Goal: Information Seeking & Learning: Learn about a topic

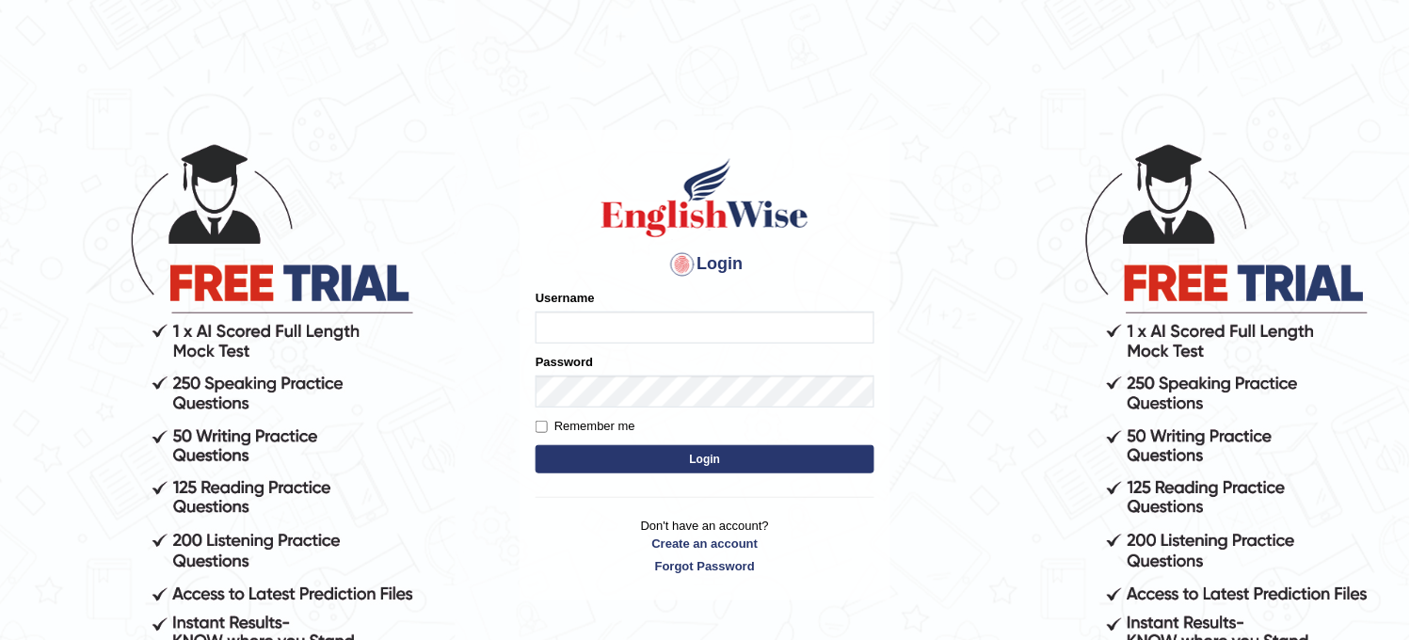
type input "obehi00"
click at [710, 447] on button "Login" at bounding box center [705, 459] width 339 height 28
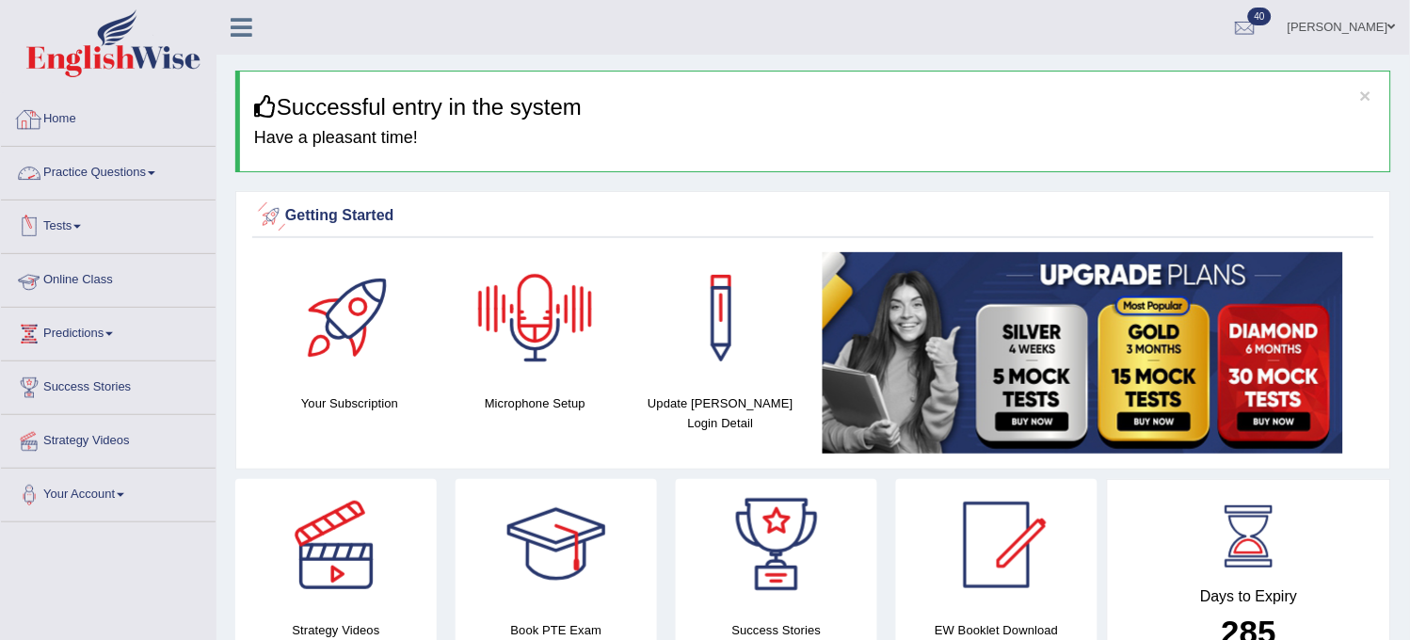
click at [128, 149] on link "Practice Questions" at bounding box center [108, 170] width 215 height 47
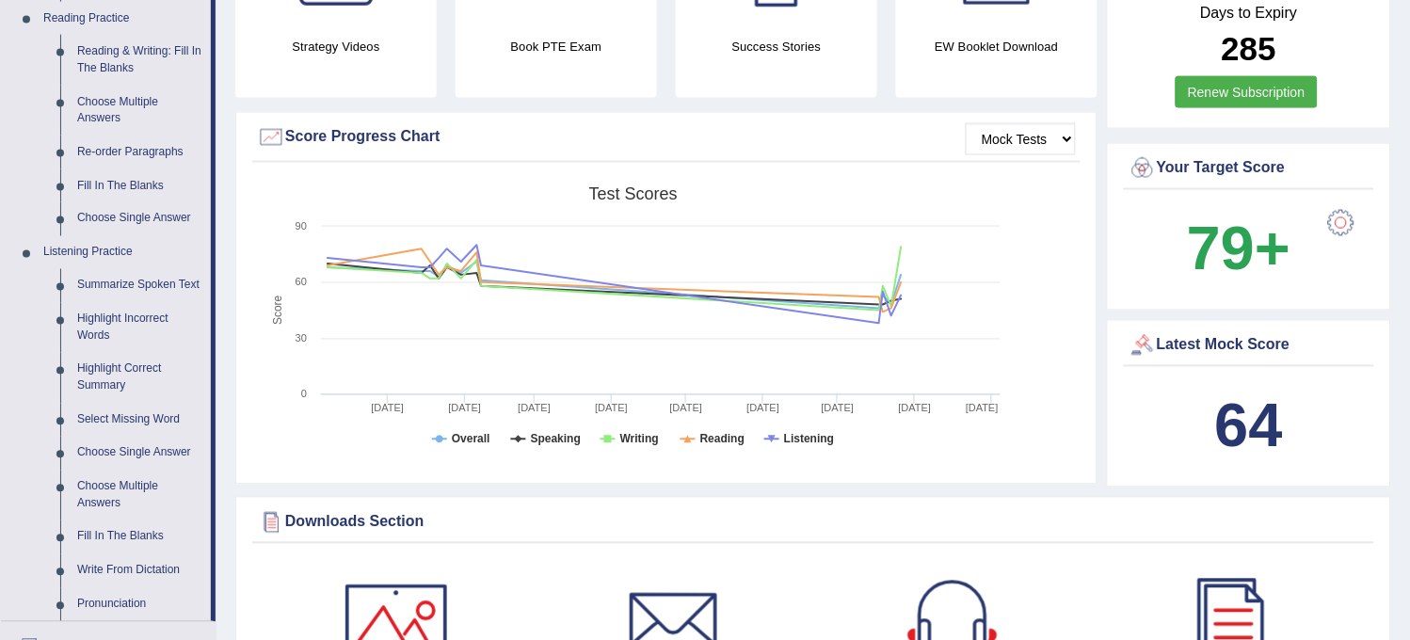
scroll to position [627, 0]
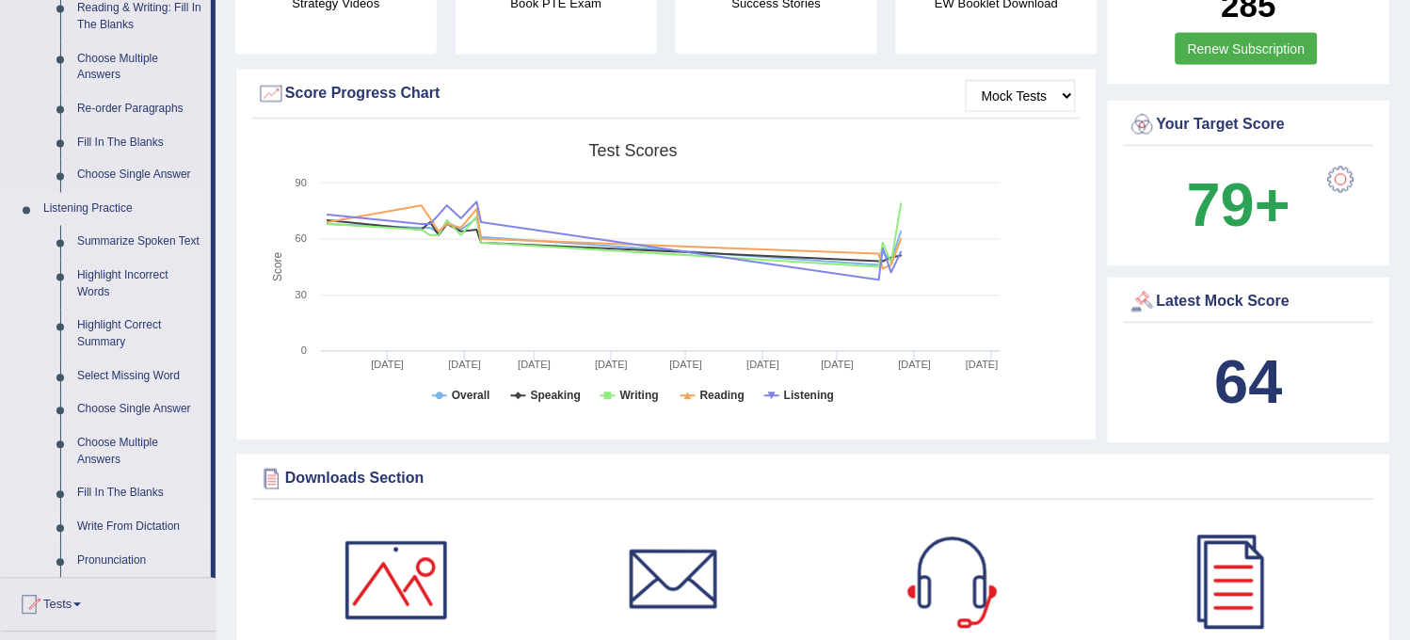
click at [138, 520] on link "Write From Dictation" at bounding box center [140, 528] width 142 height 34
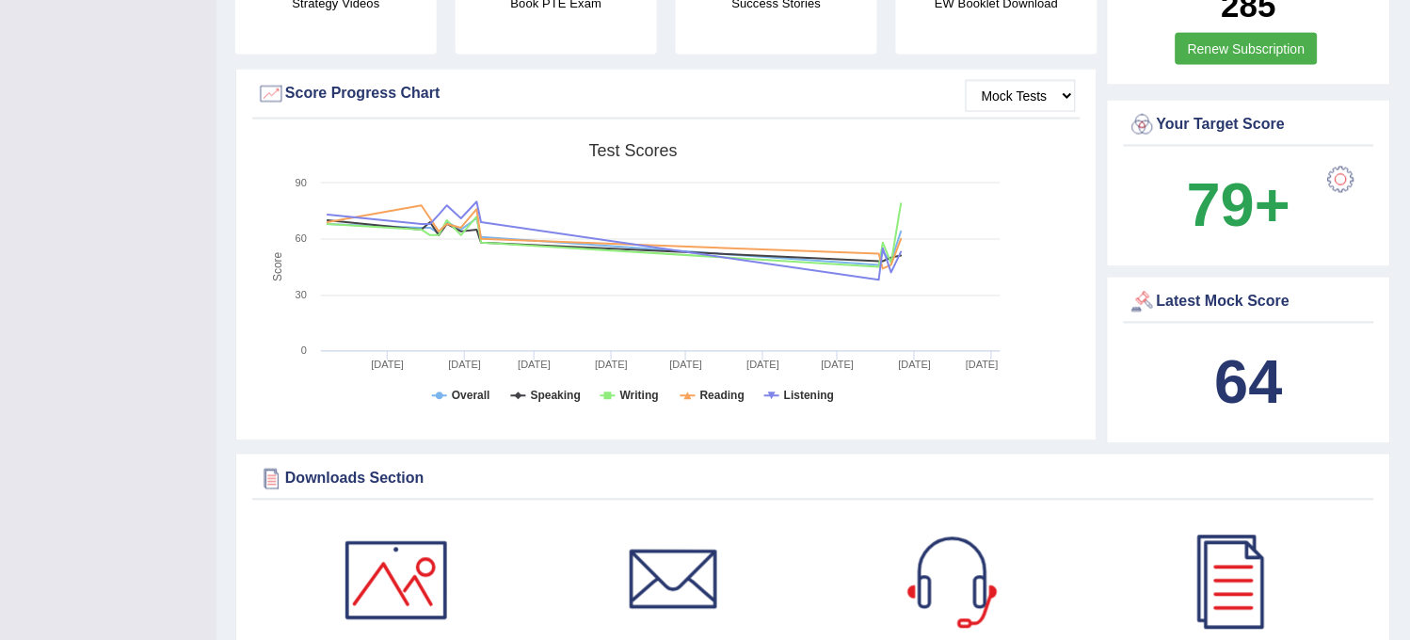
scroll to position [211, 0]
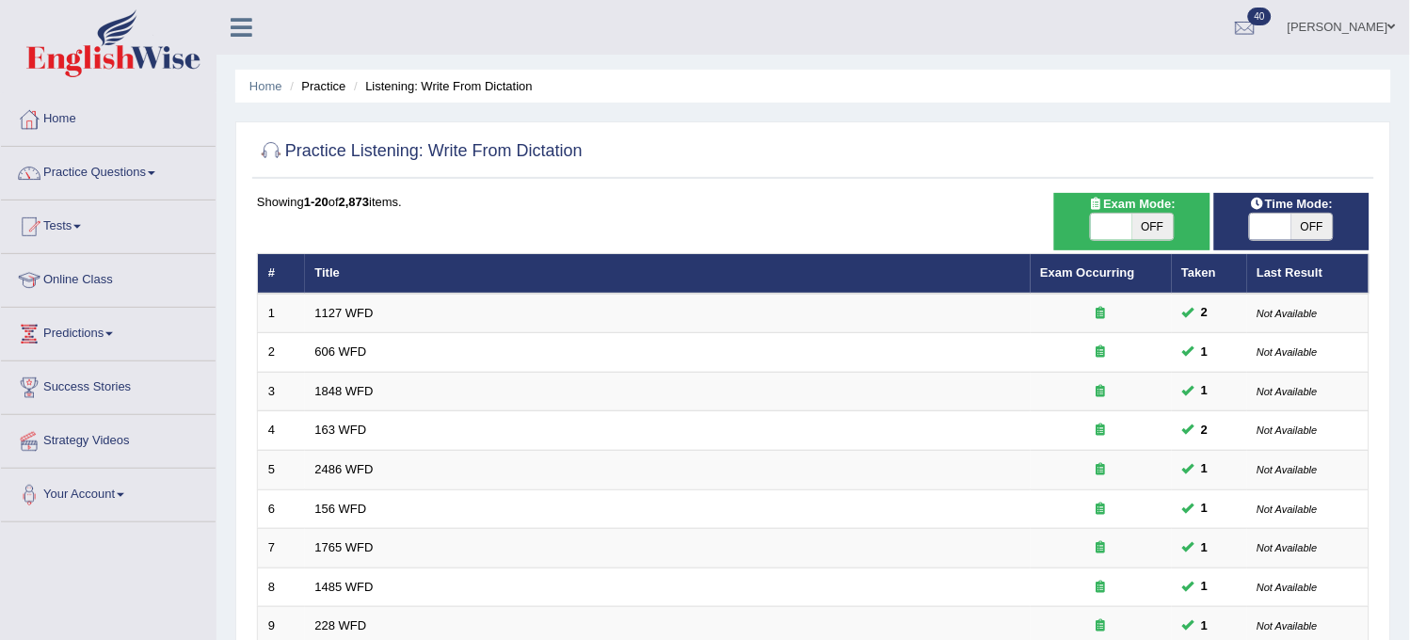
click at [1141, 229] on span "OFF" at bounding box center [1153, 227] width 41 height 26
checkbox input "true"
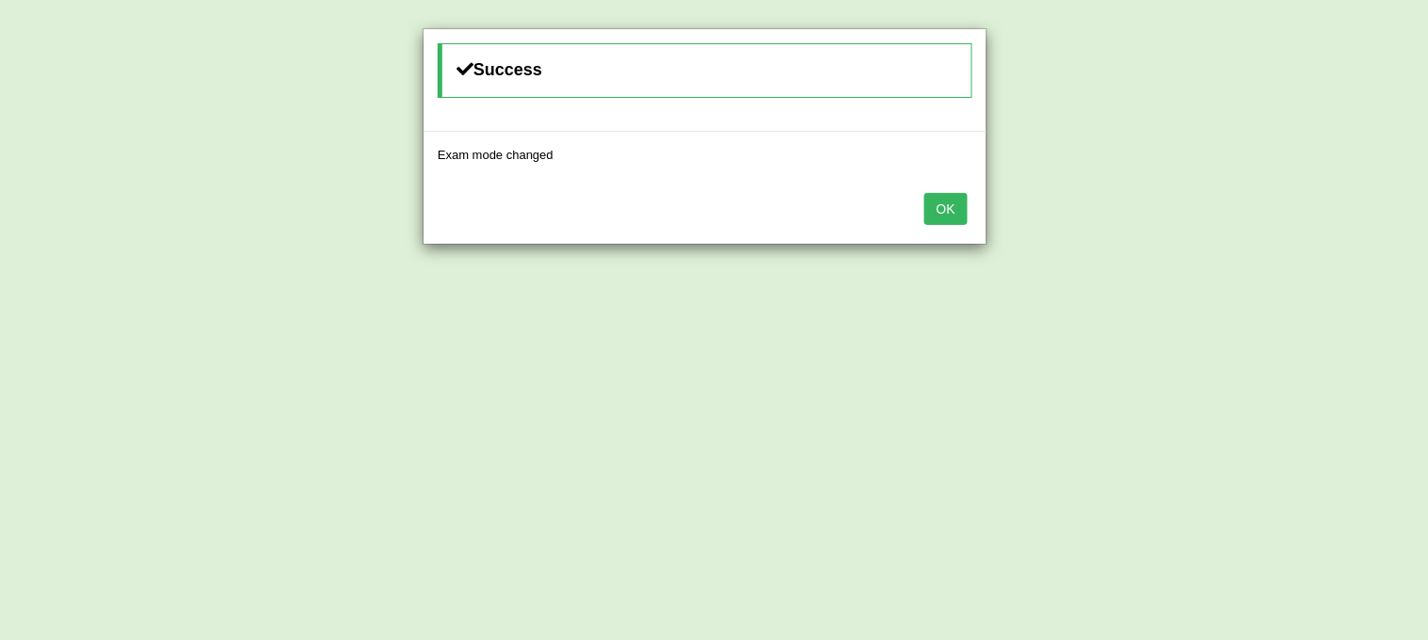
click at [958, 218] on button "OK" at bounding box center [946, 209] width 43 height 32
click at [943, 217] on button "OK" at bounding box center [946, 209] width 43 height 32
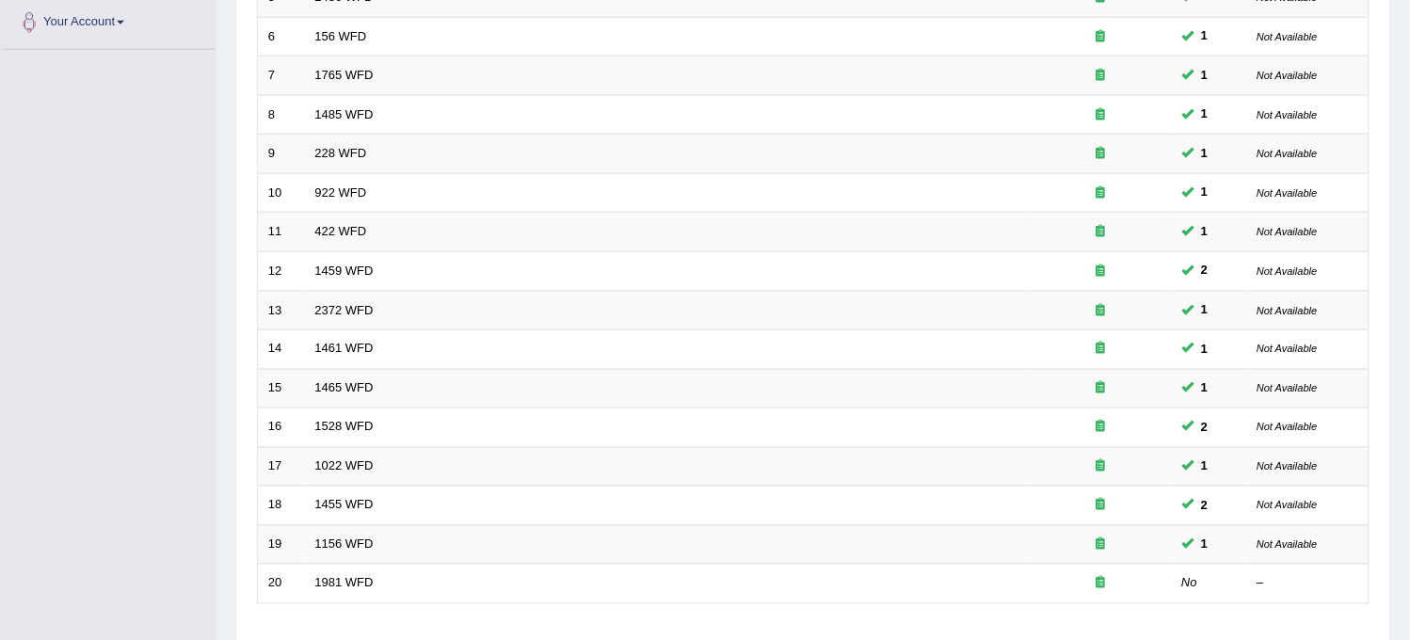
scroll to position [606, 0]
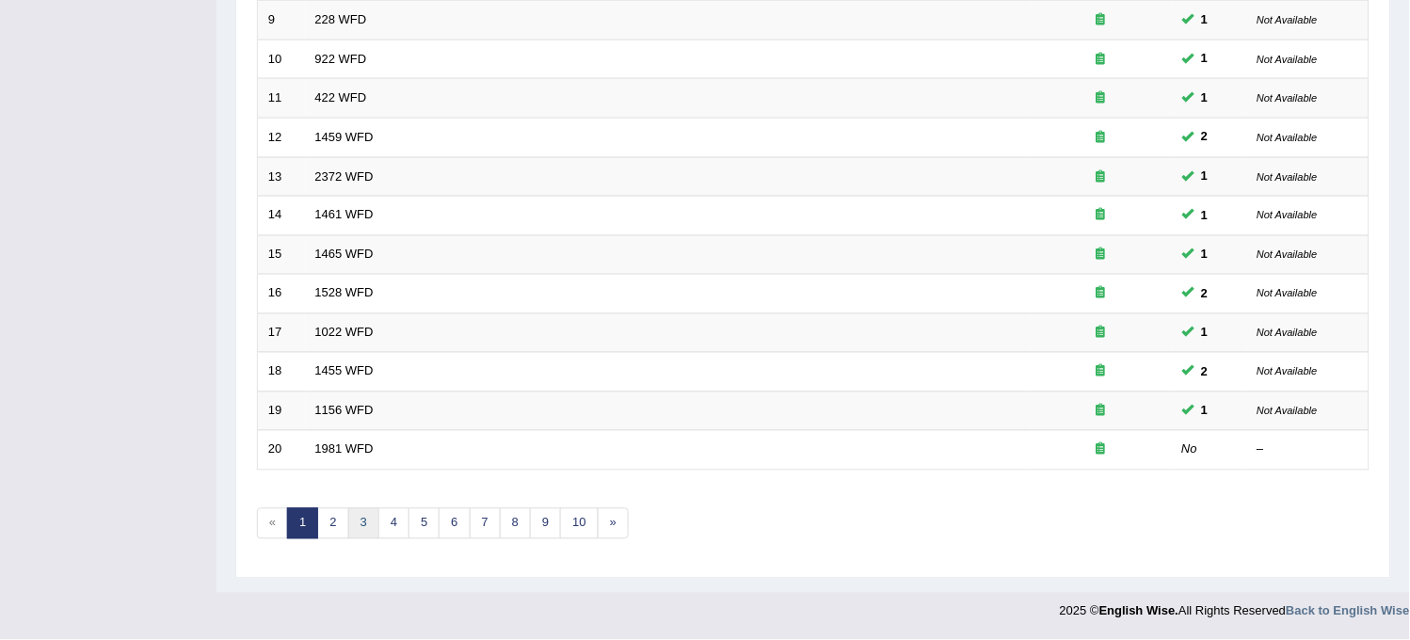
click at [373, 528] on link "3" at bounding box center [363, 523] width 31 height 31
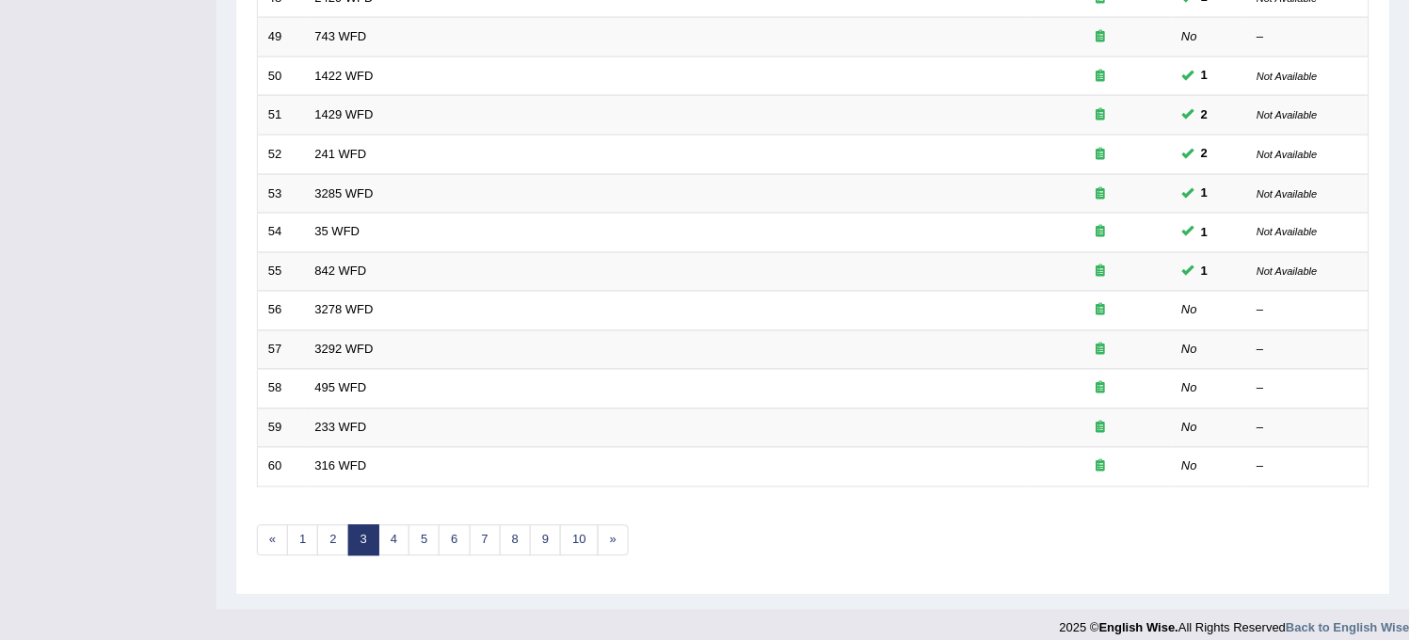
scroll to position [606, 0]
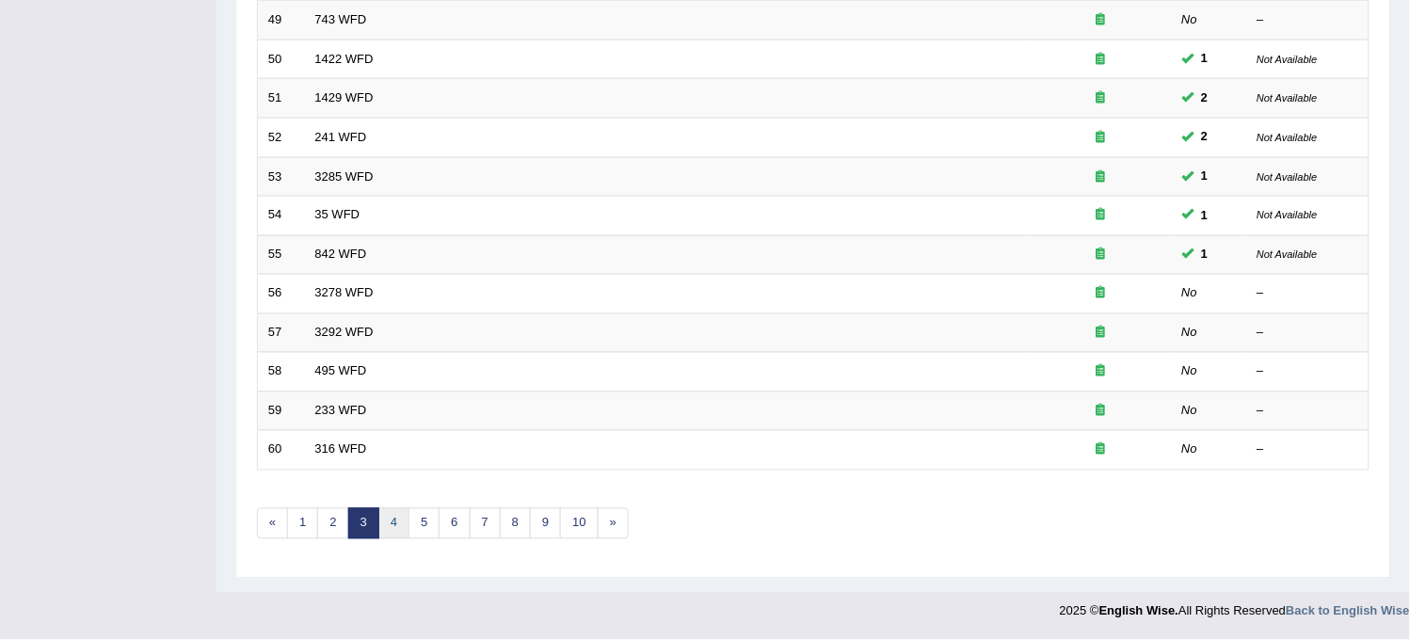
click at [393, 535] on link "4" at bounding box center [393, 523] width 31 height 31
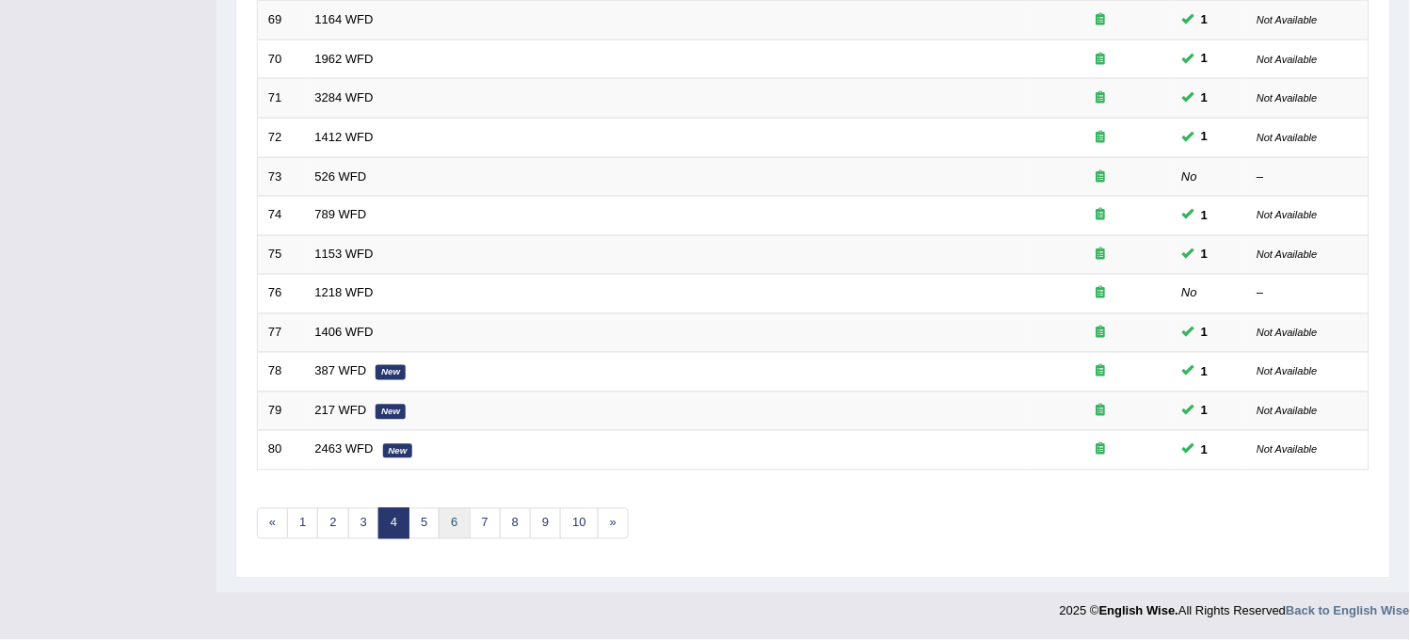
click at [441, 522] on link "6" at bounding box center [454, 523] width 31 height 31
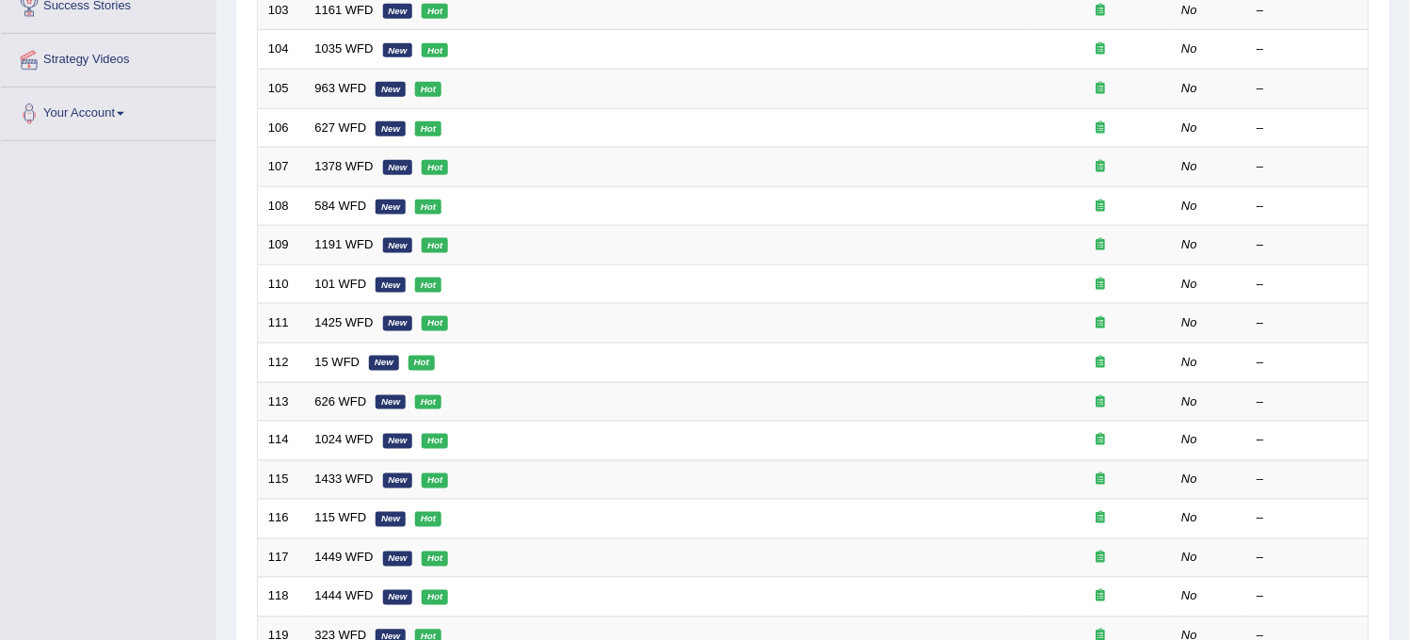
scroll to position [606, 0]
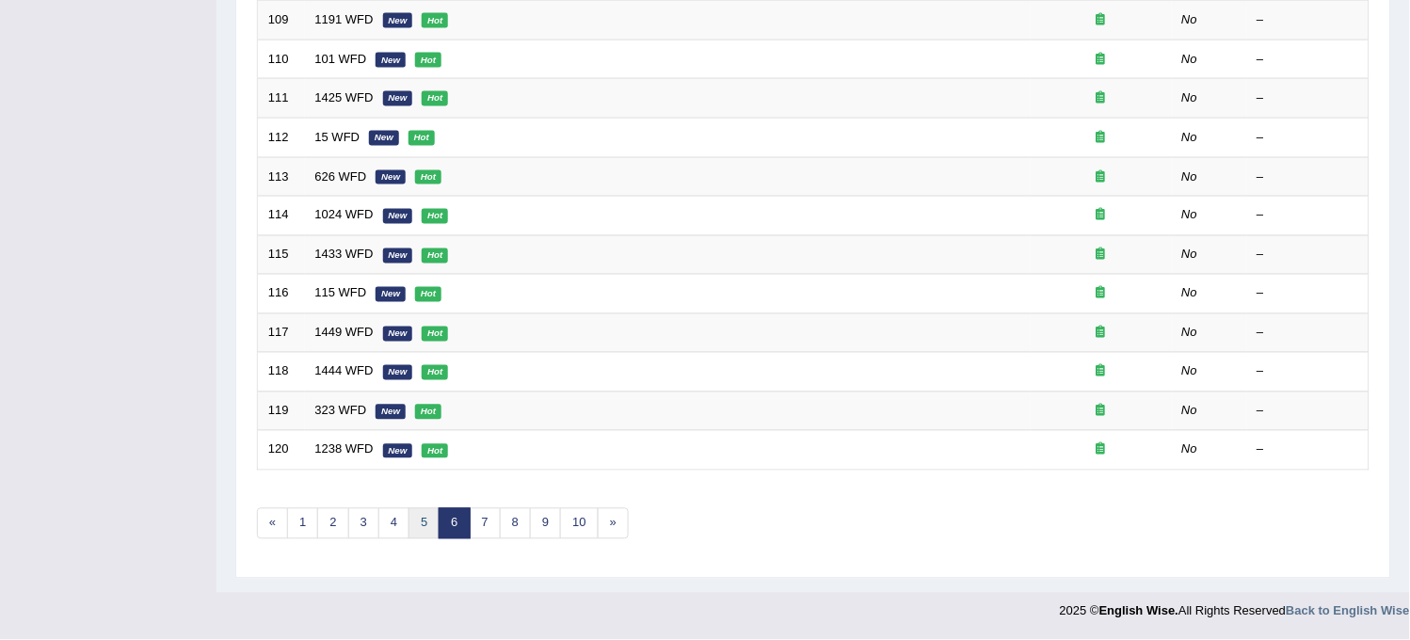
click at [426, 527] on link "5" at bounding box center [424, 523] width 31 height 31
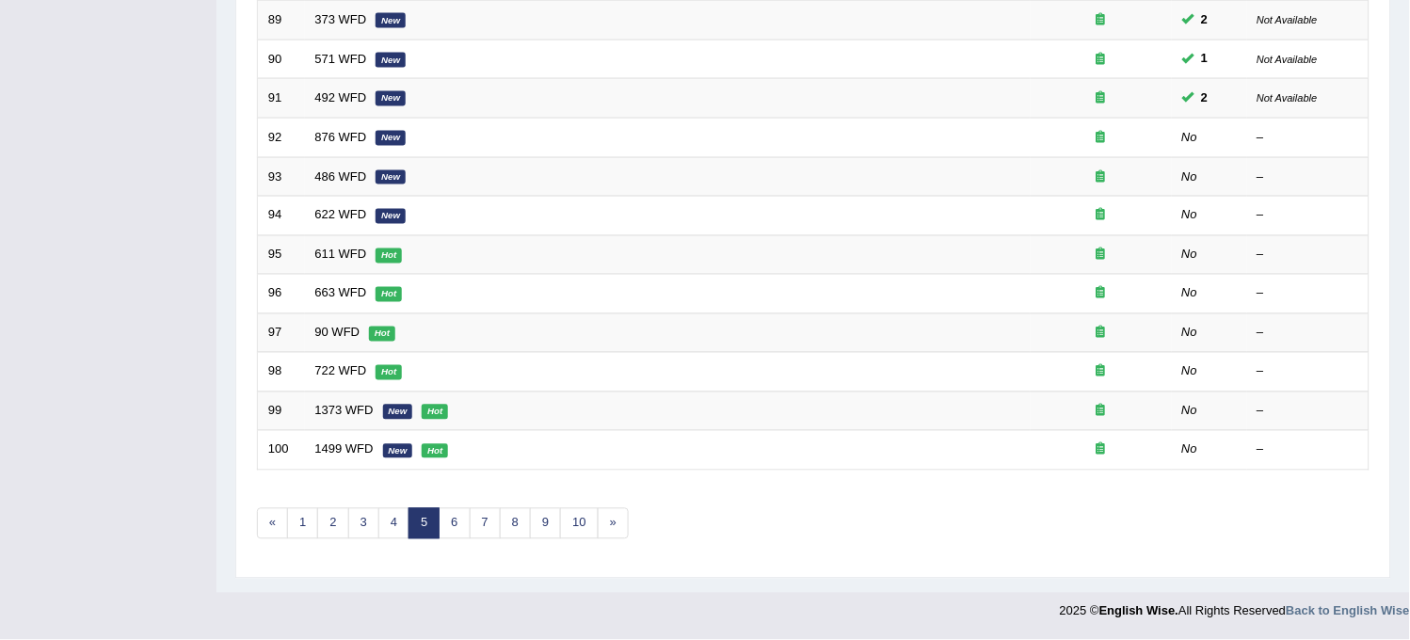
scroll to position [606, 0]
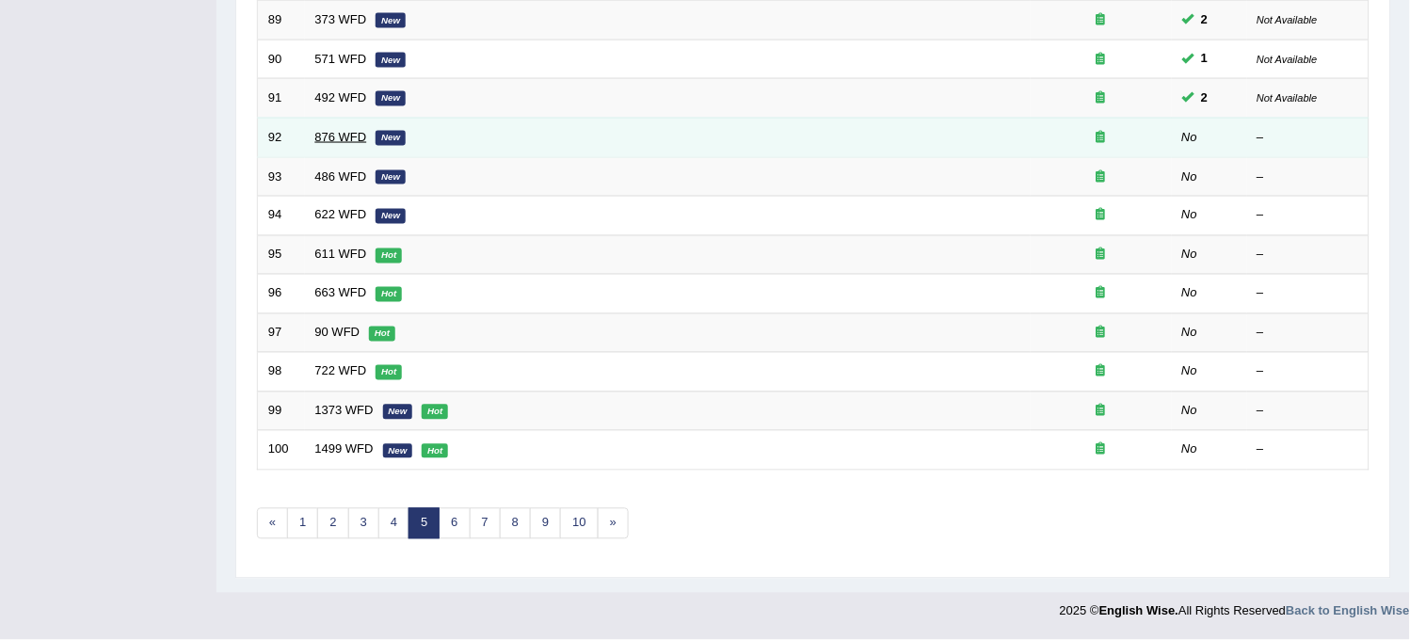
click at [335, 130] on link "876 WFD" at bounding box center [341, 137] width 52 height 14
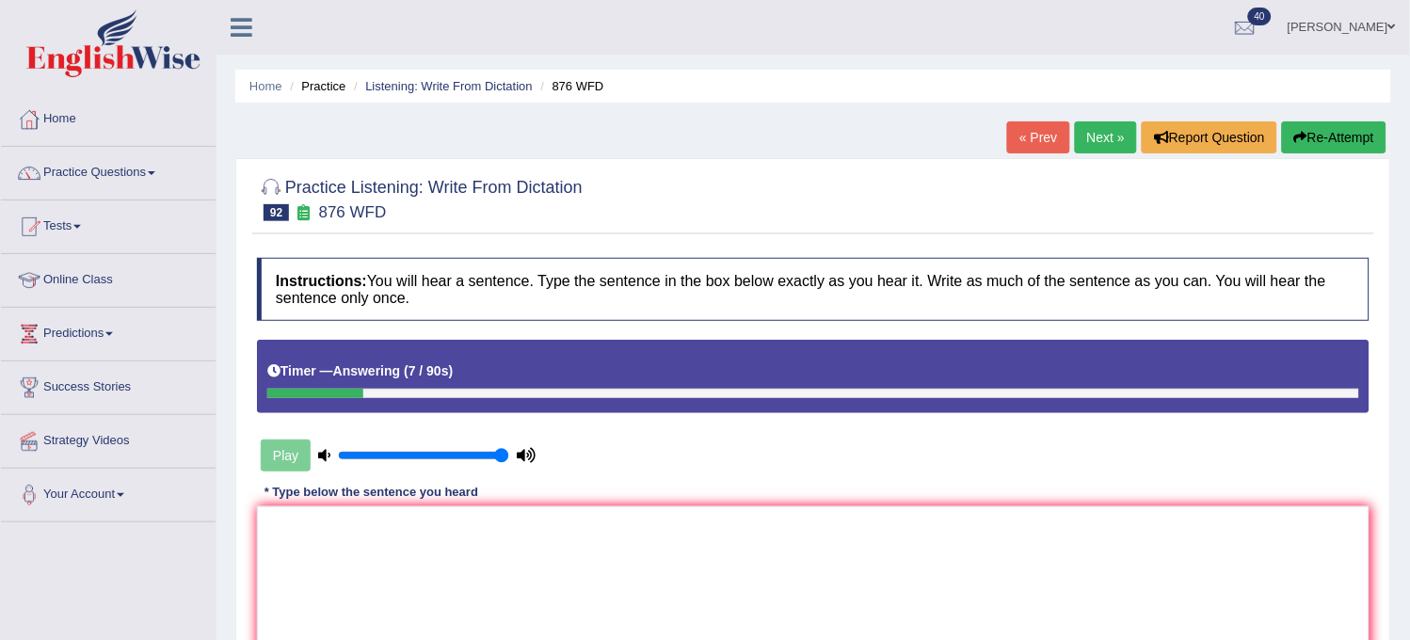
click at [1319, 128] on button "Re-Attempt" at bounding box center [1334, 137] width 105 height 32
click at [1348, 133] on button "Re-Attempt" at bounding box center [1334, 137] width 105 height 32
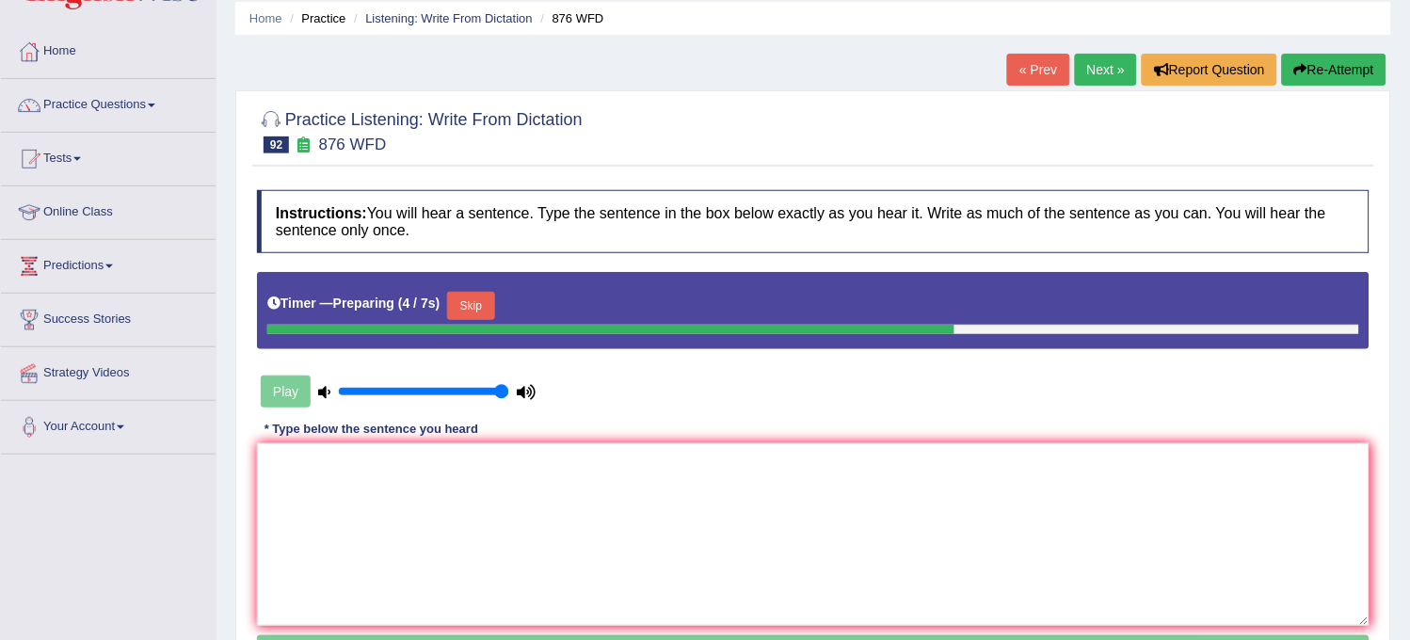
scroll to position [105, 0]
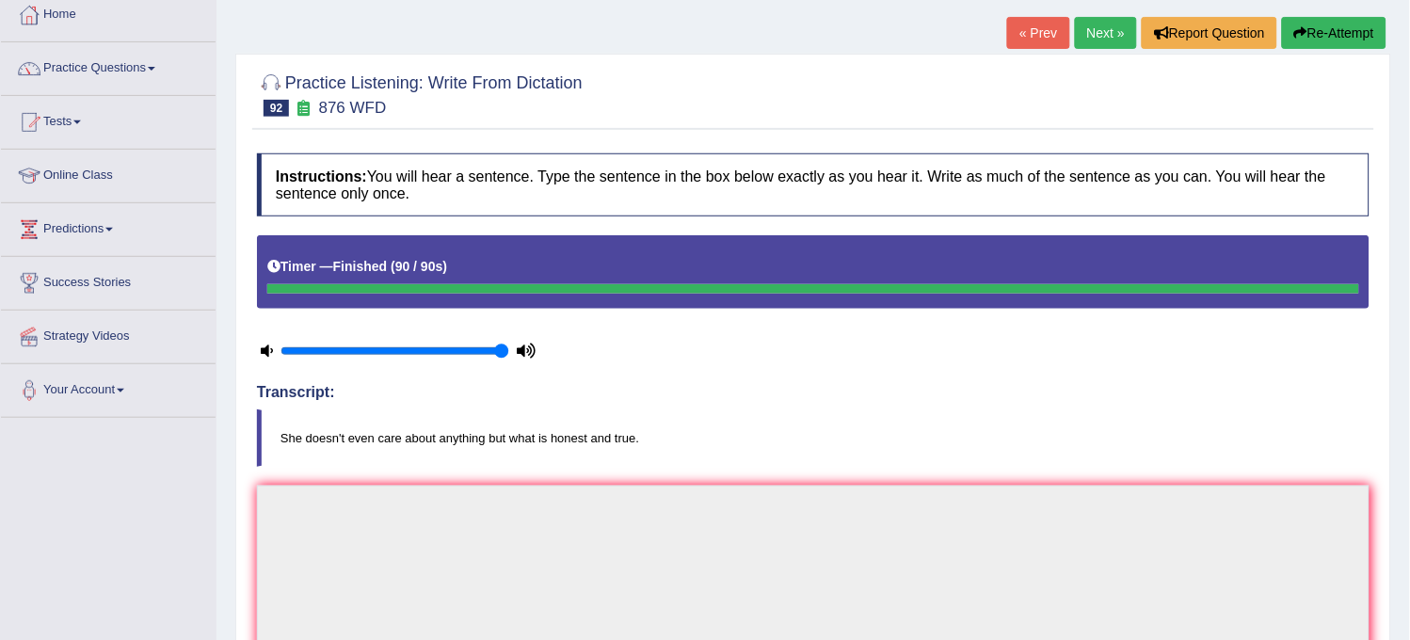
click at [1342, 28] on button "Re-Attempt" at bounding box center [1334, 33] width 105 height 32
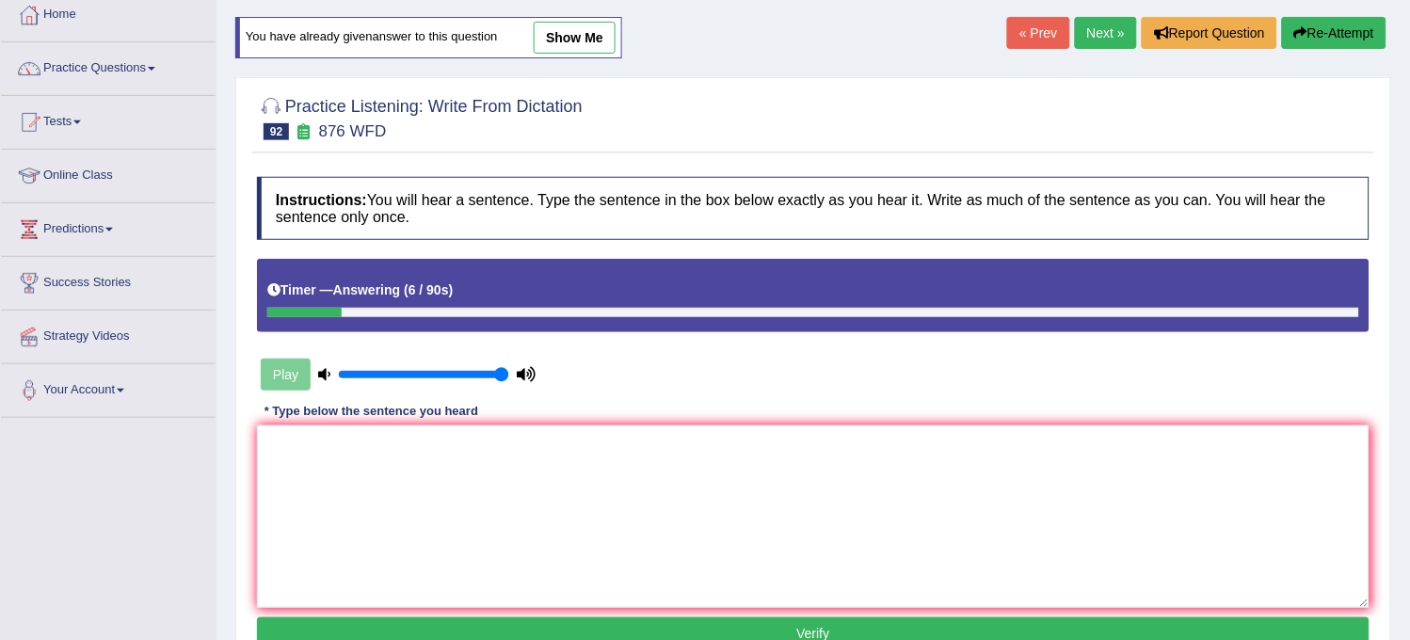
click at [1341, 28] on button "Re-Attempt" at bounding box center [1334, 33] width 105 height 32
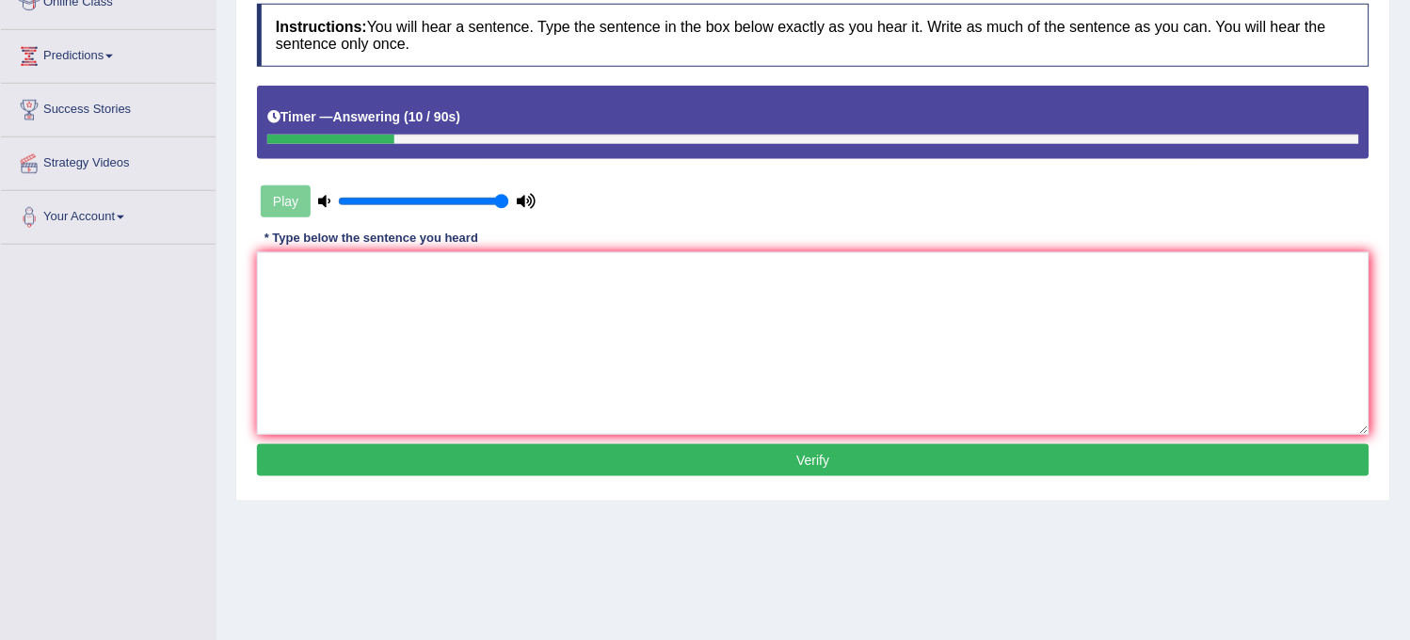
scroll to position [348, 0]
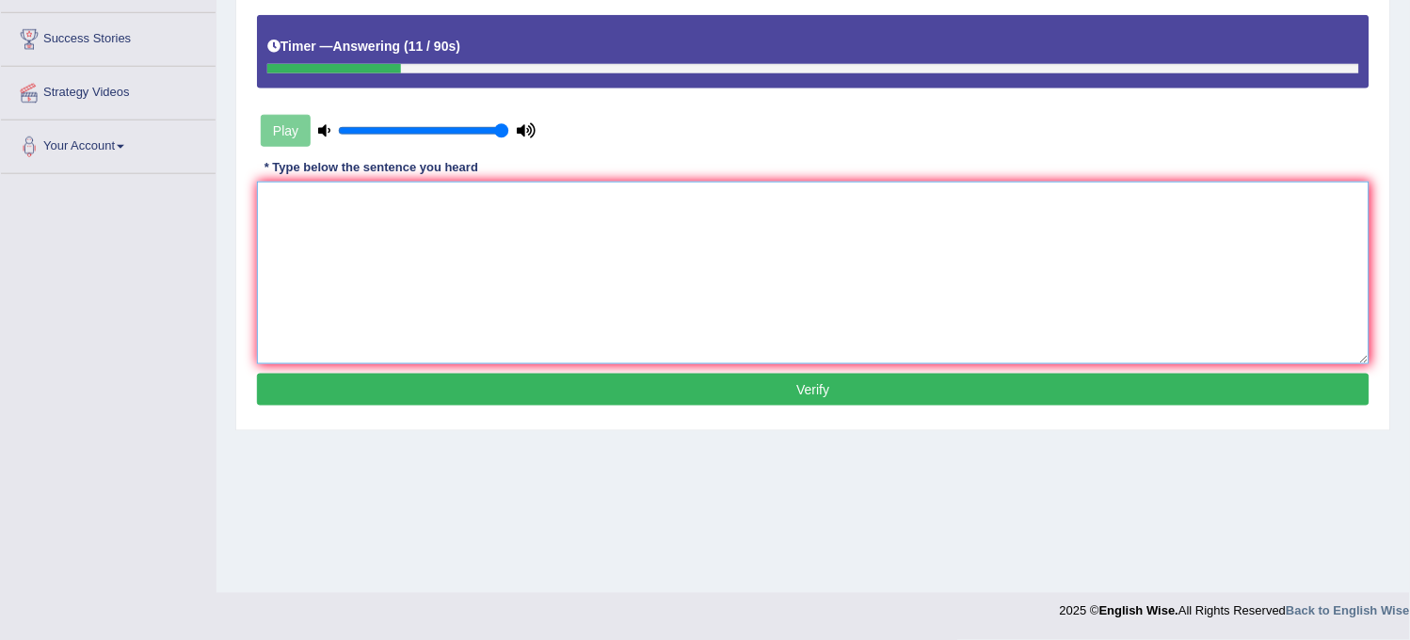
click at [1170, 280] on textarea at bounding box center [813, 273] width 1113 height 183
type textarea "H"
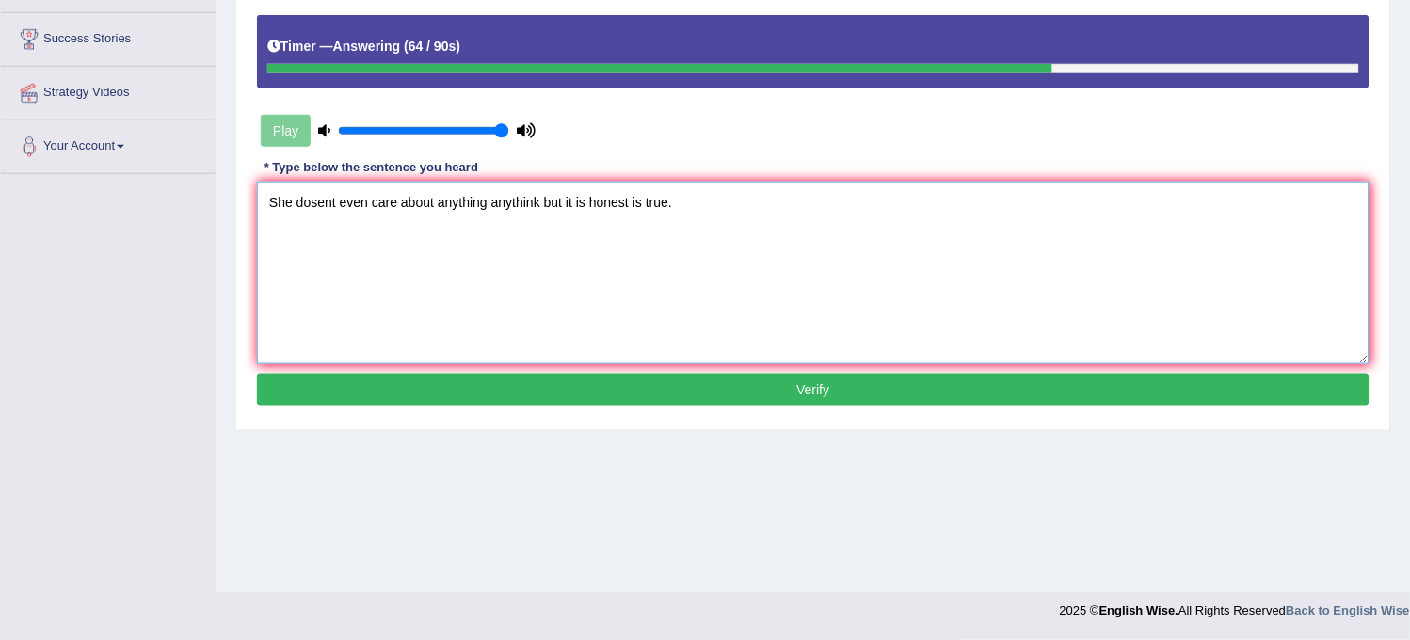
click at [1170, 282] on textarea "She dosent even care about anything anythink but it is honest is true." at bounding box center [813, 273] width 1113 height 183
click at [628, 198] on textarea "She dosent even care about anything anythink but it is honest is true." at bounding box center [813, 273] width 1113 height 183
type textarea "She dosent even care about anything anythink but it is honest onest is true."
click at [728, 403] on button "Verify" at bounding box center [813, 390] width 1113 height 32
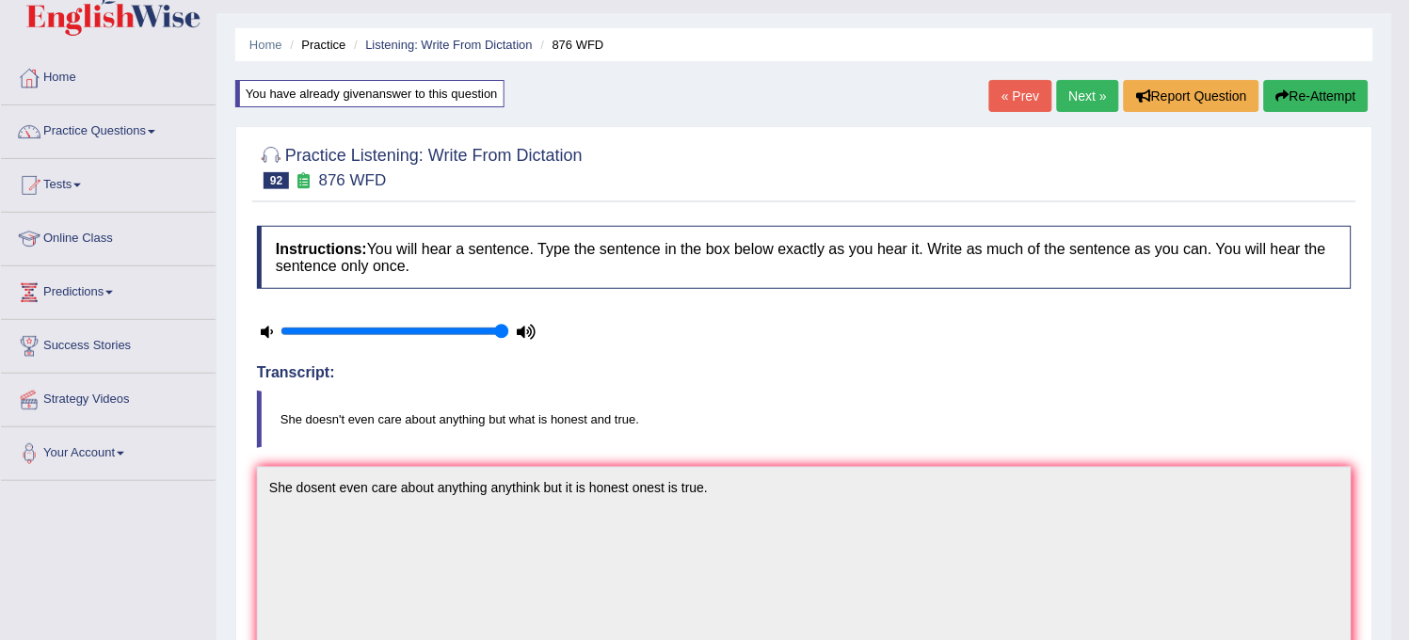
scroll to position [0, 0]
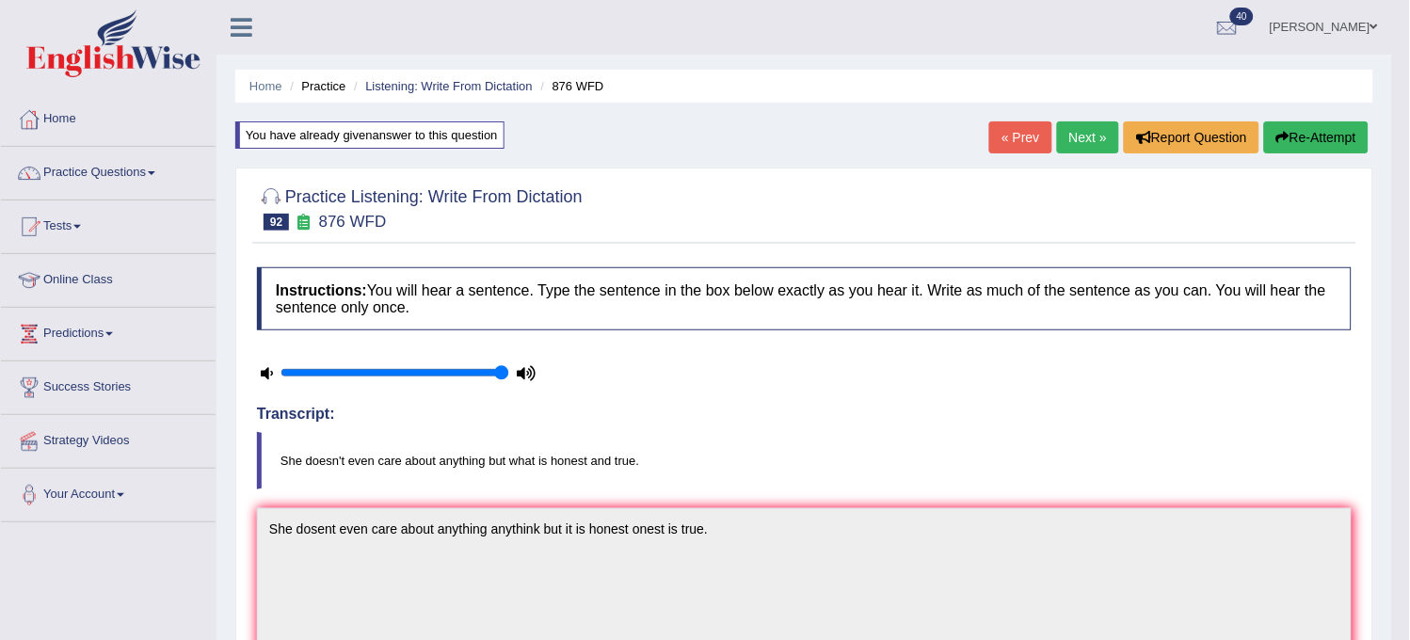
click at [1085, 121] on link "Next »" at bounding box center [1088, 137] width 62 height 32
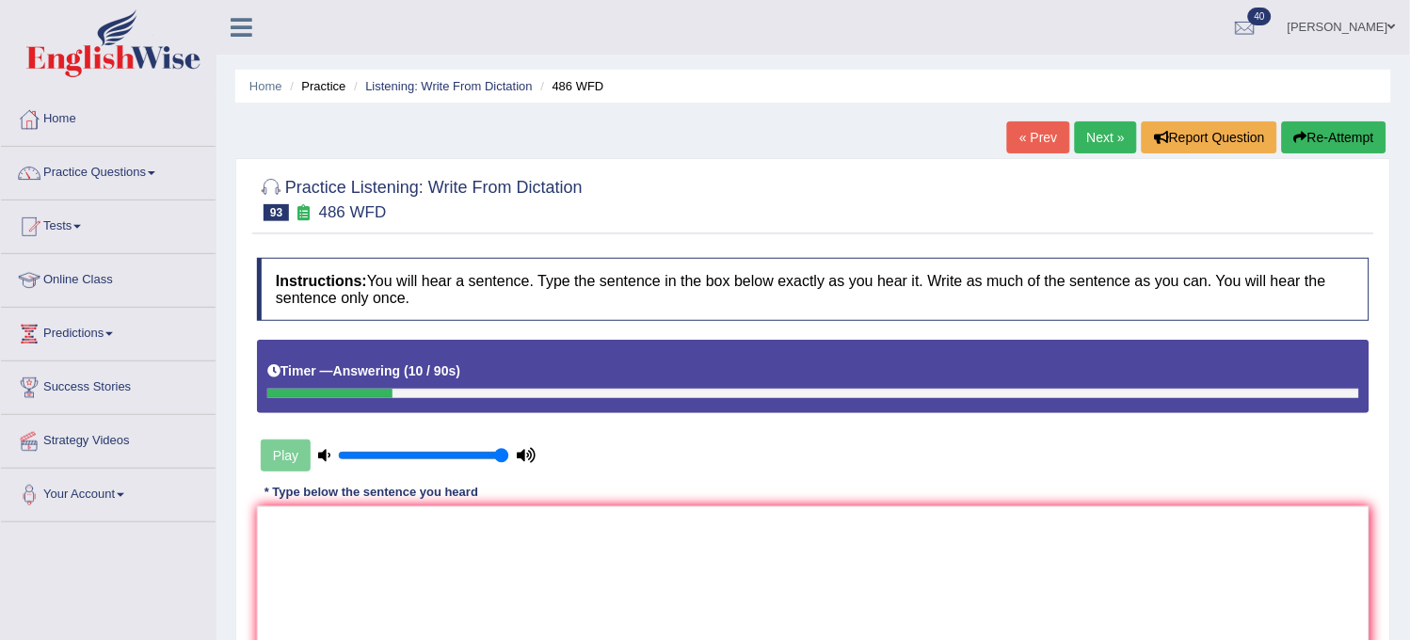
click at [1323, 137] on button "Re-Attempt" at bounding box center [1334, 137] width 105 height 32
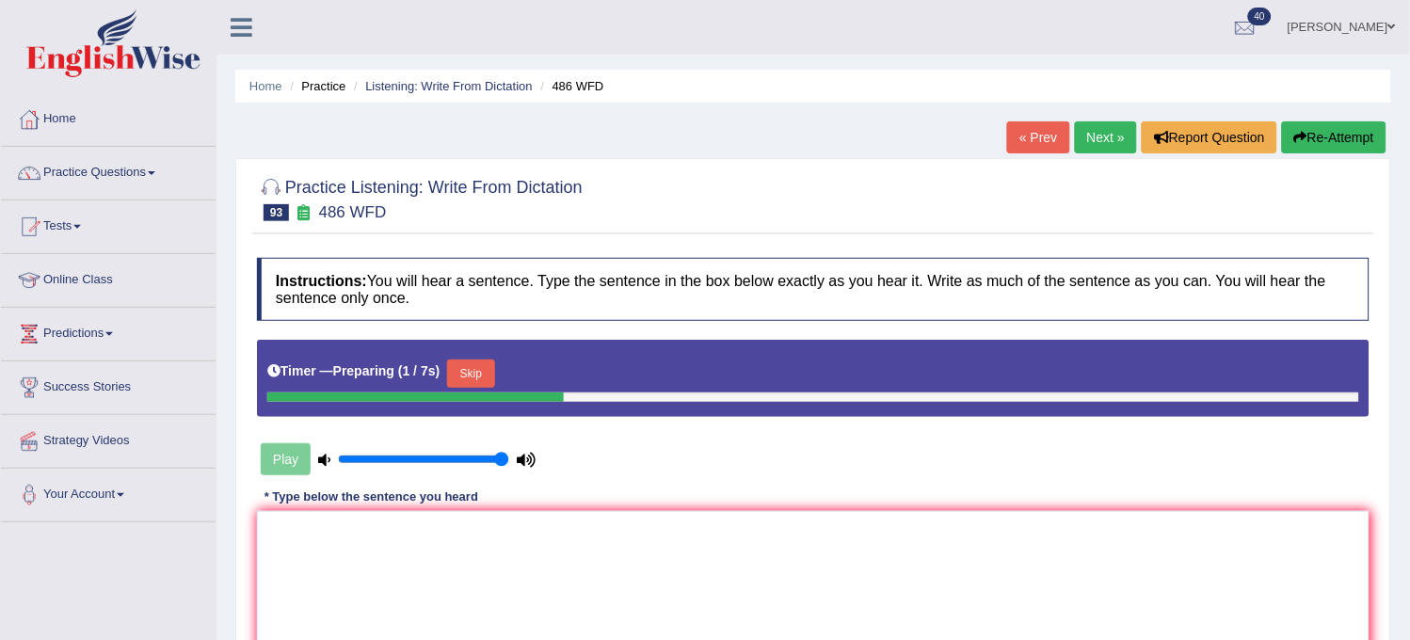
click at [1323, 137] on button "Re-Attempt" at bounding box center [1334, 137] width 105 height 32
click at [476, 374] on button "Skip" at bounding box center [470, 374] width 47 height 28
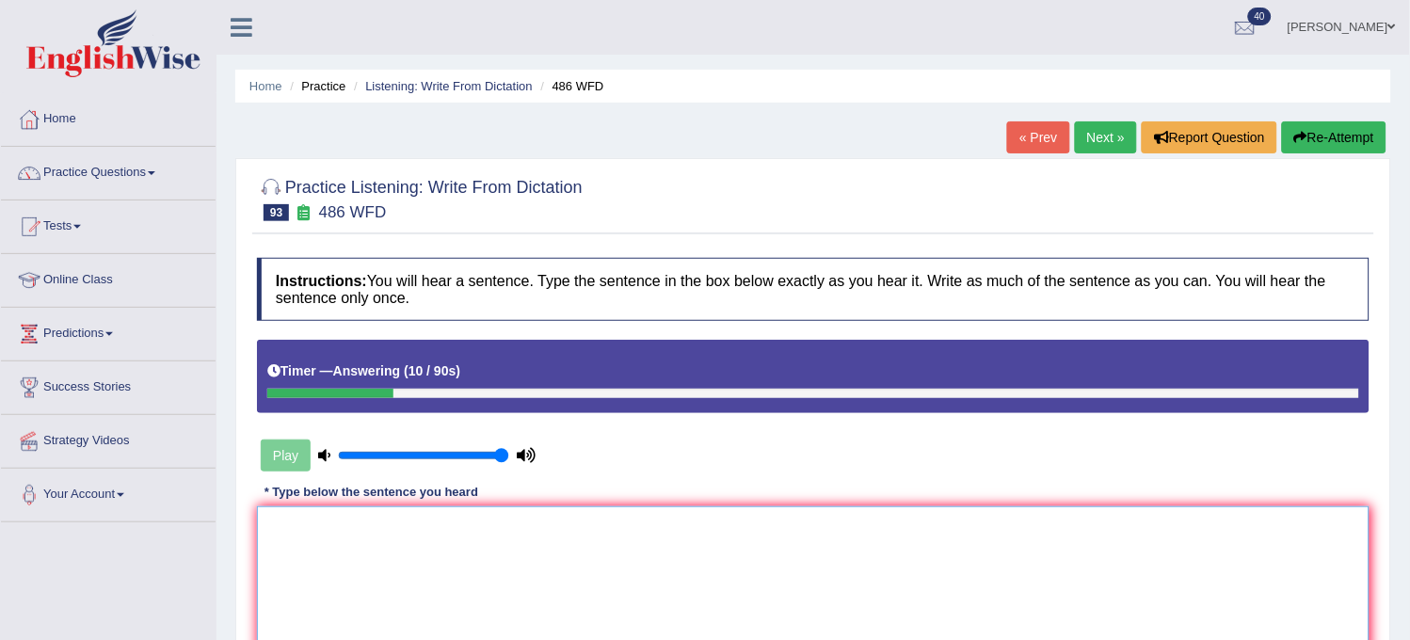
click at [514, 566] on textarea at bounding box center [813, 598] width 1113 height 183
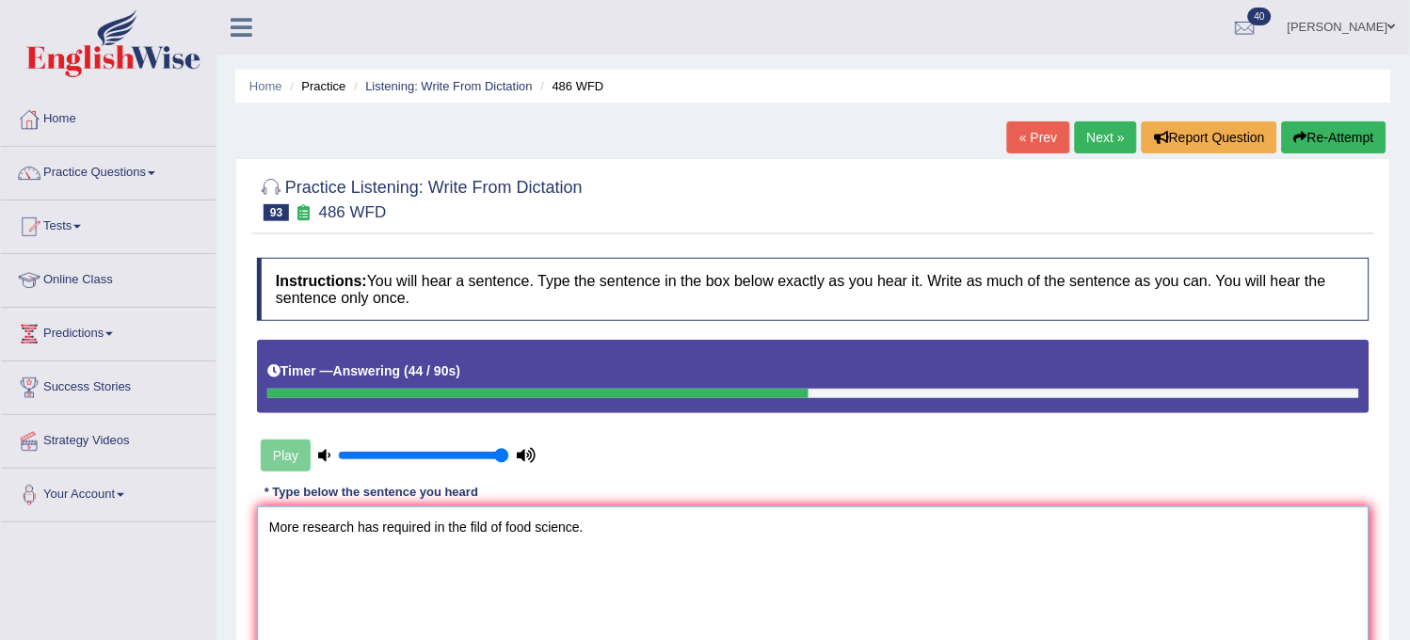
click at [483, 525] on textarea "More research has required in the fild of food science." at bounding box center [813, 598] width 1113 height 183
click at [494, 522] on textarea "More research has required in the fild of food science." at bounding box center [813, 598] width 1113 height 183
click at [506, 527] on textarea "More research has required in the fild field of food science." at bounding box center [813, 598] width 1113 height 183
click at [514, 523] on textarea "More research has required in the fild field of food science." at bounding box center [813, 598] width 1113 height 183
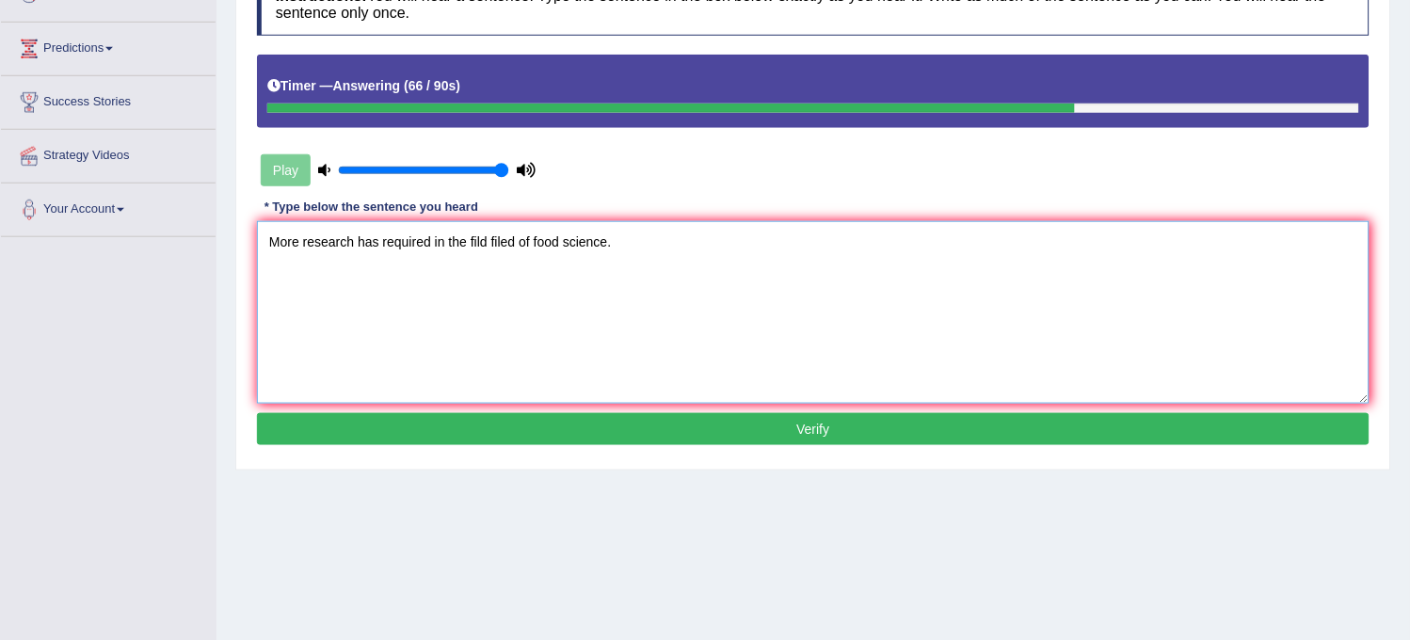
scroll to position [314, 0]
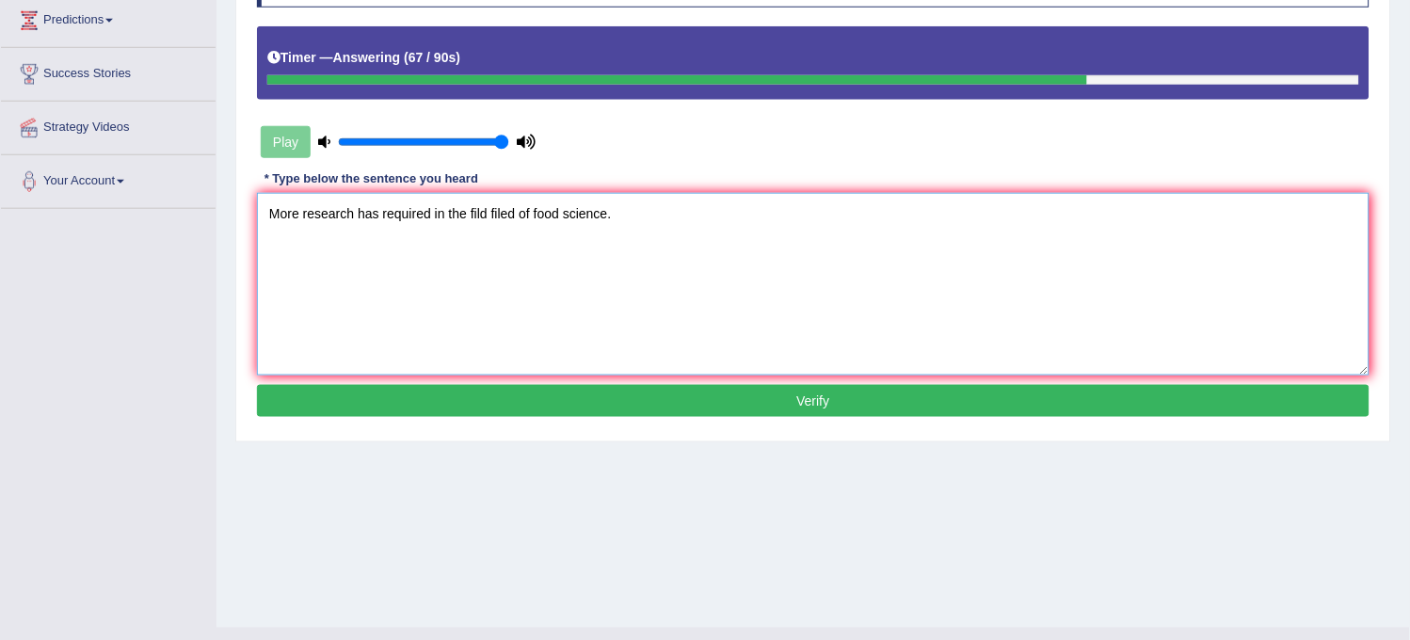
type textarea "More research has required in the fild filed of food science."
click at [595, 408] on button "Verify" at bounding box center [813, 401] width 1113 height 32
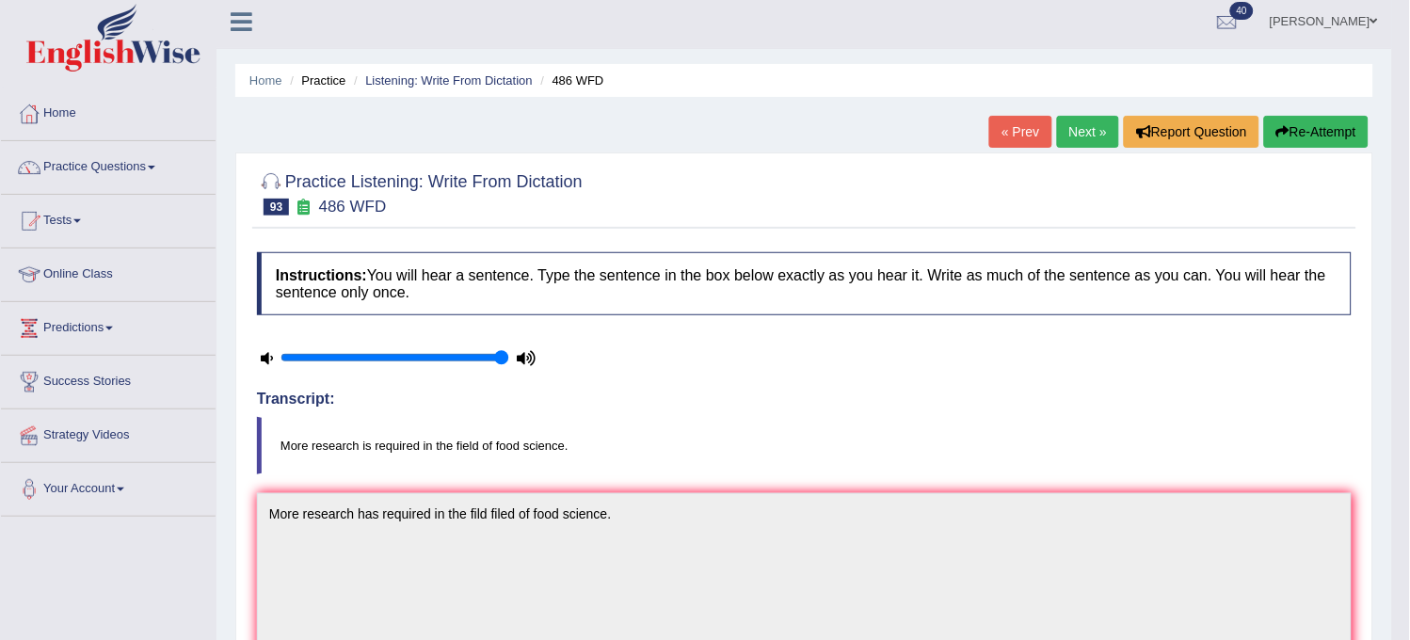
scroll to position [0, 0]
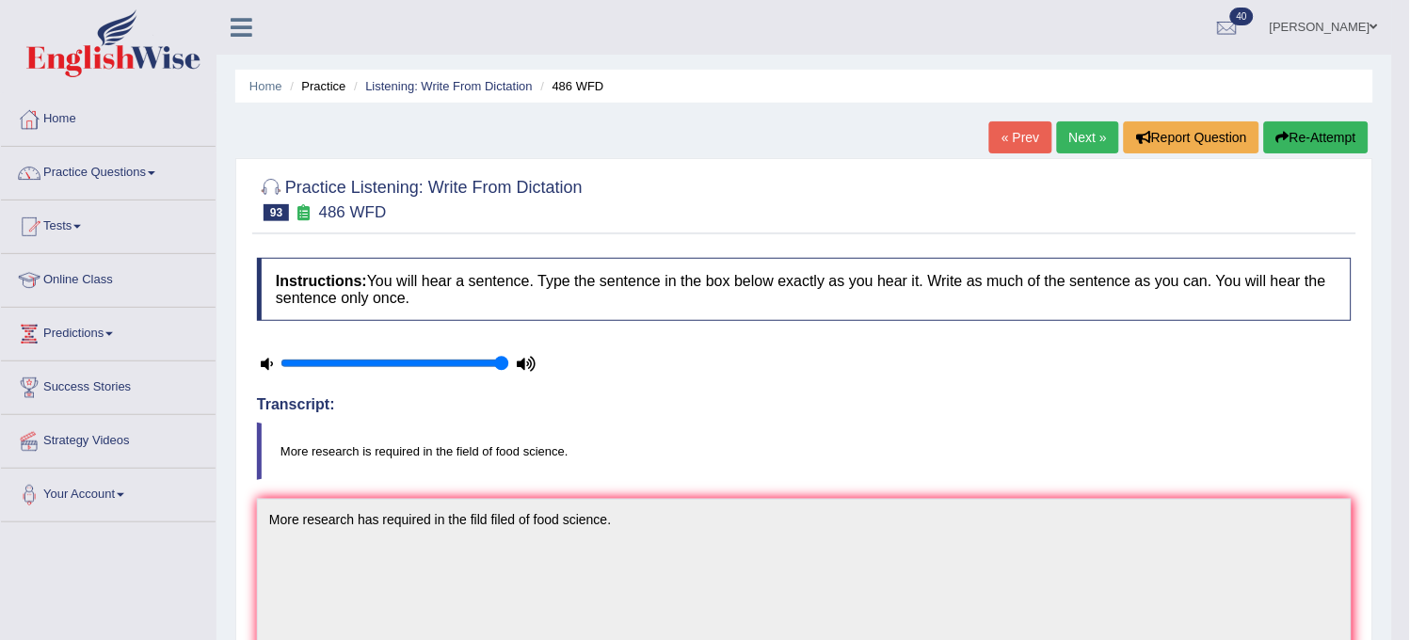
click at [1088, 137] on link "Next »" at bounding box center [1088, 137] width 62 height 32
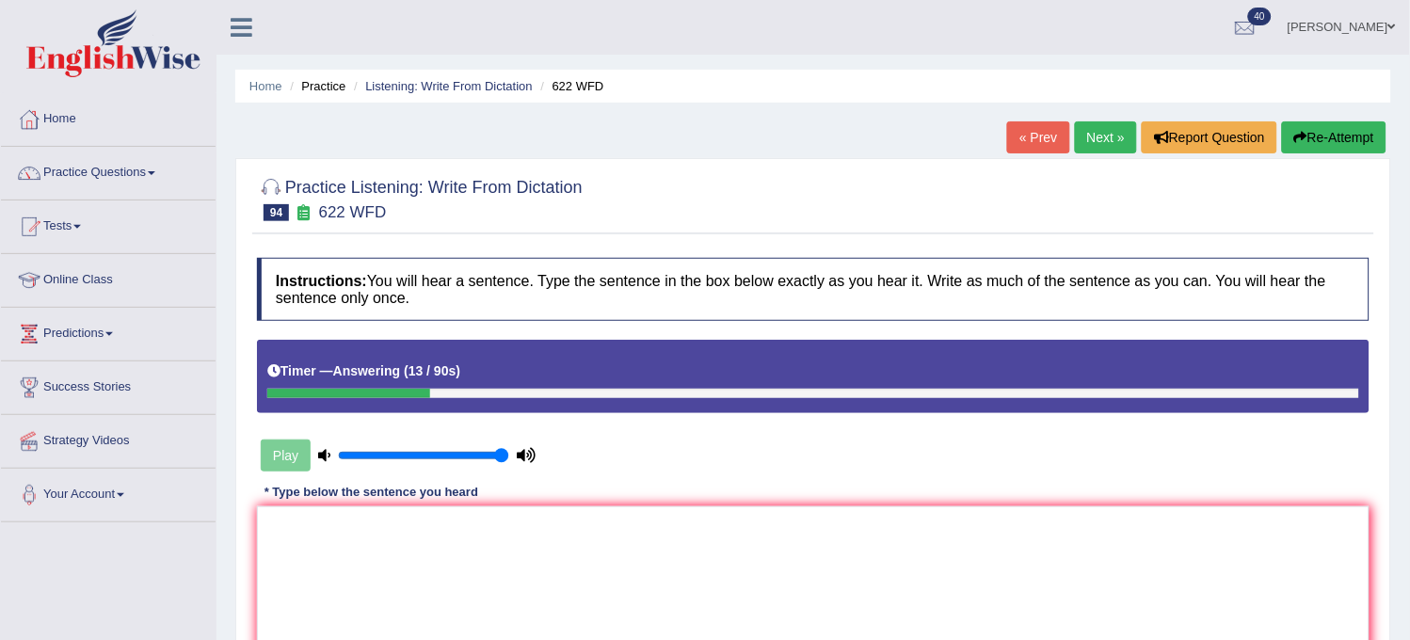
click at [1333, 145] on button "Re-Attempt" at bounding box center [1334, 137] width 105 height 32
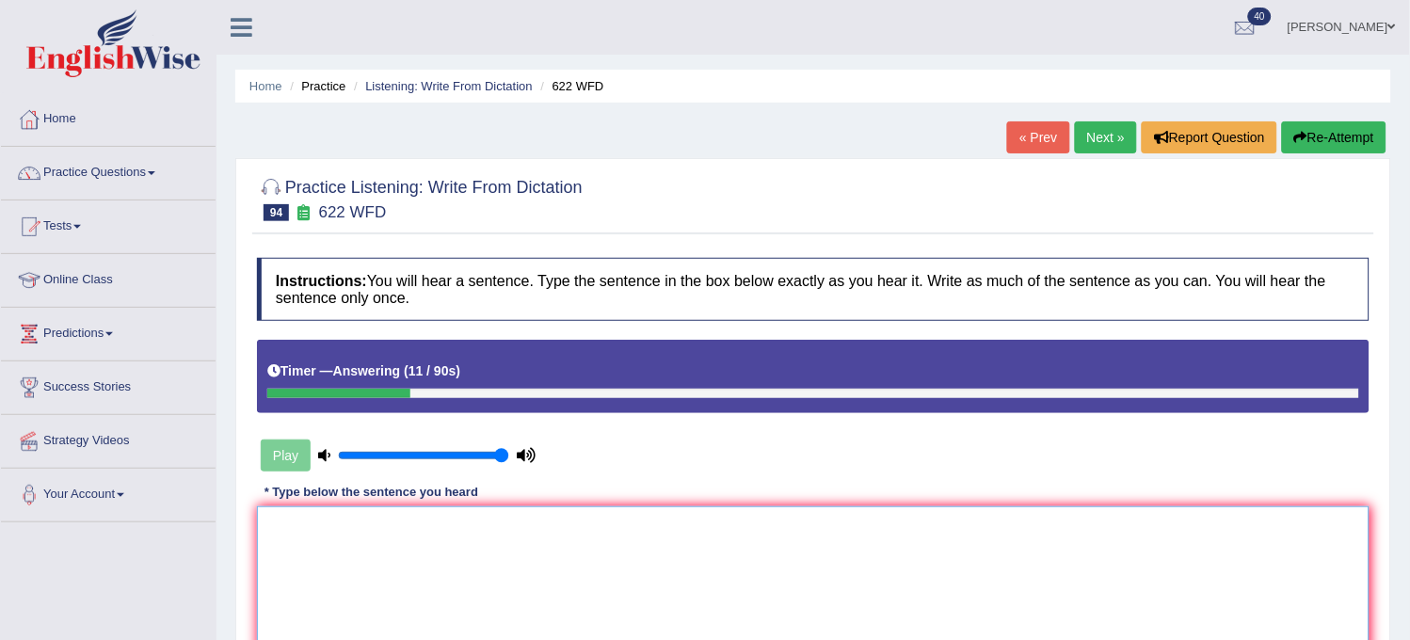
click at [952, 539] on textarea at bounding box center [813, 598] width 1113 height 183
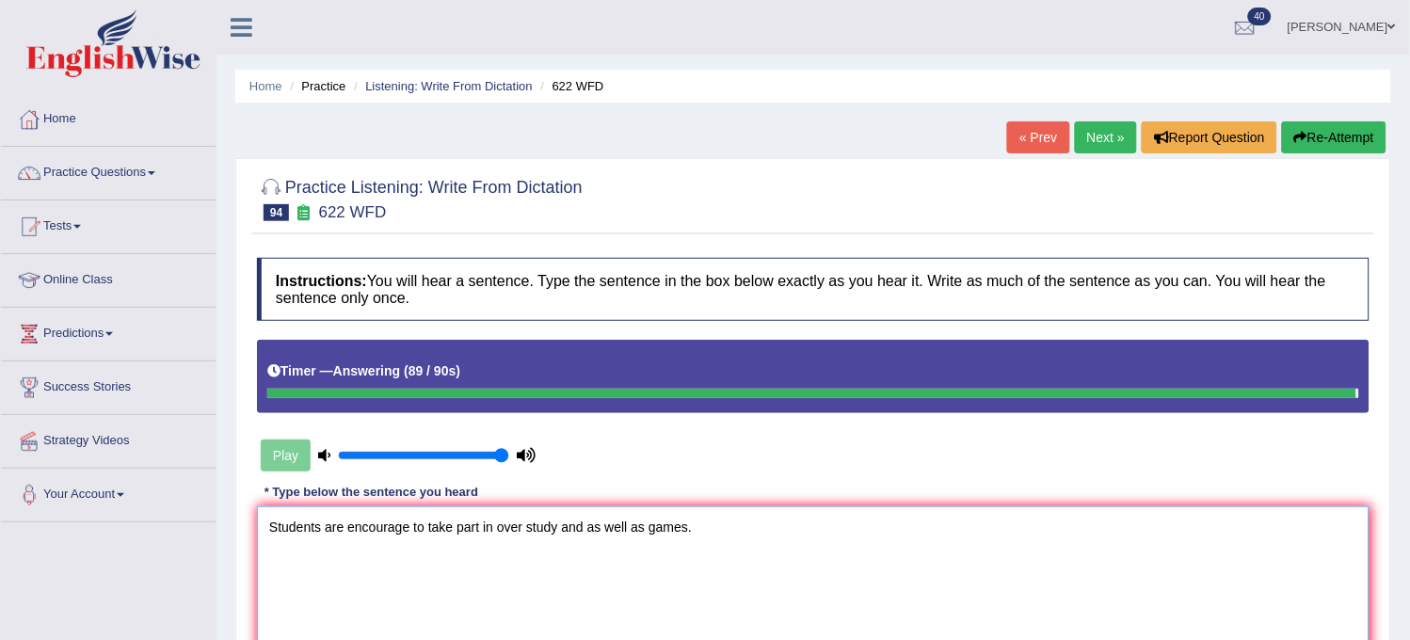
type textarea "Students are encourage to take part in over study and as well as games."
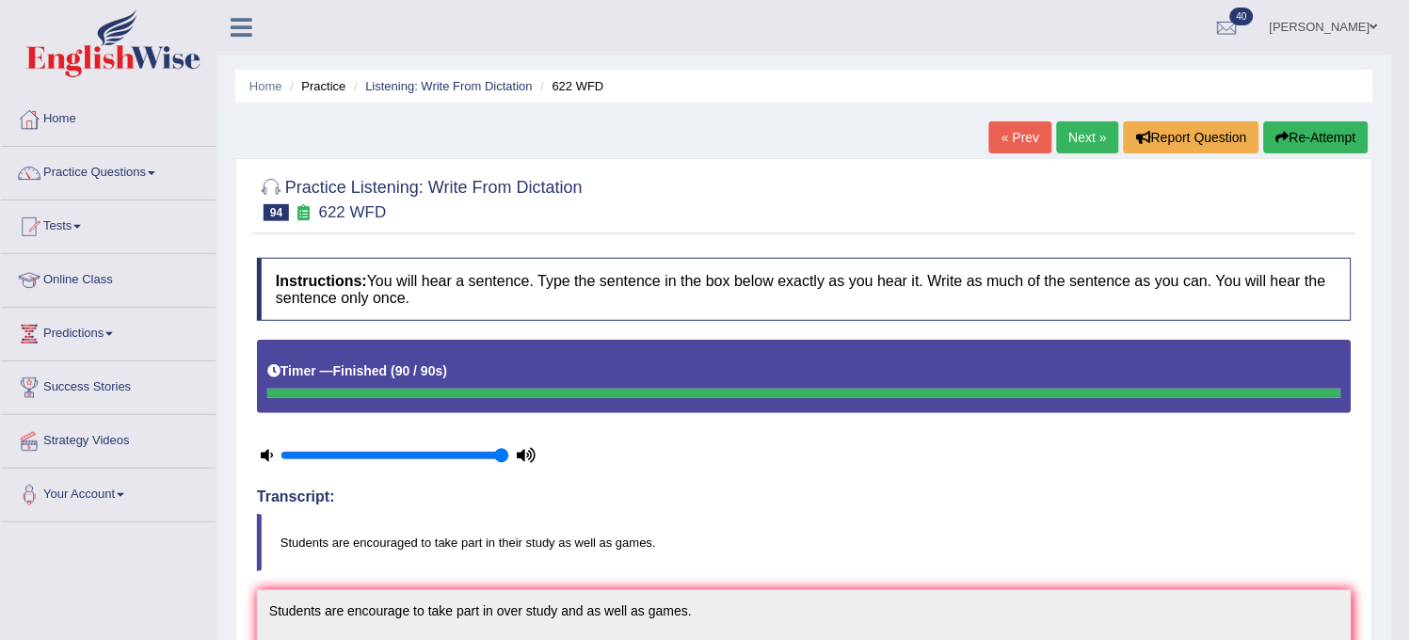
click at [1097, 127] on link "Next »" at bounding box center [1088, 137] width 62 height 32
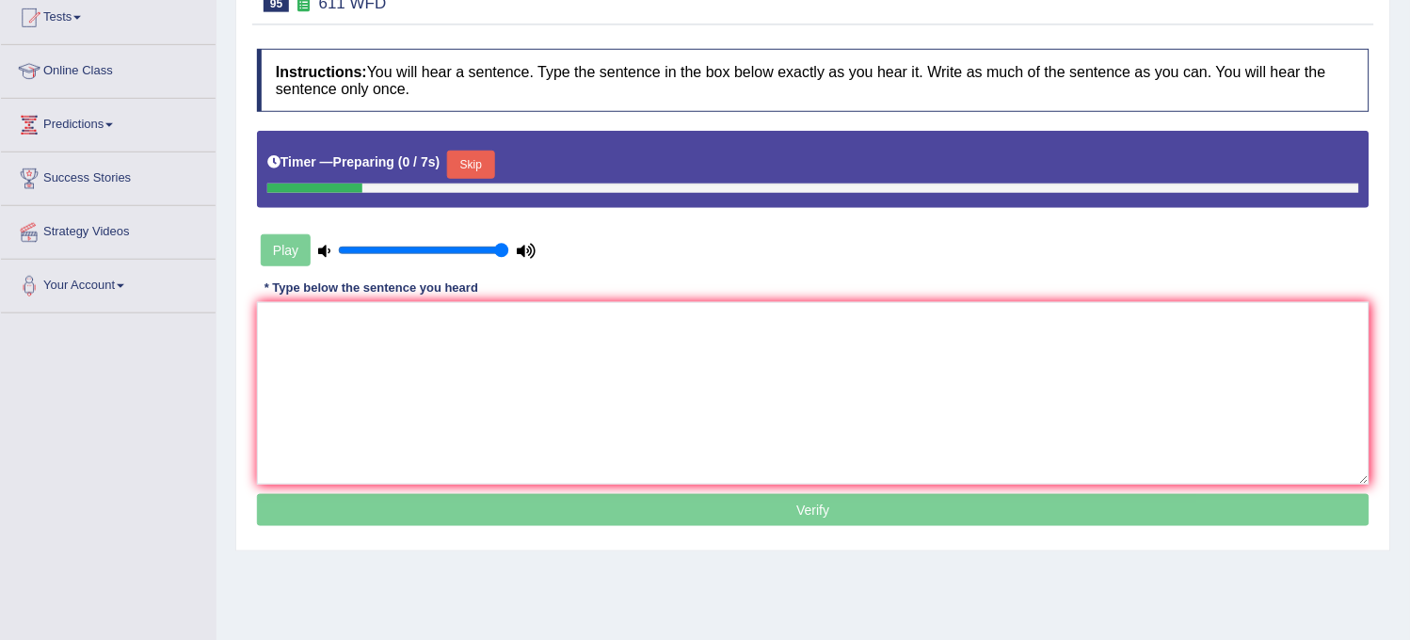
scroll to position [209, 0]
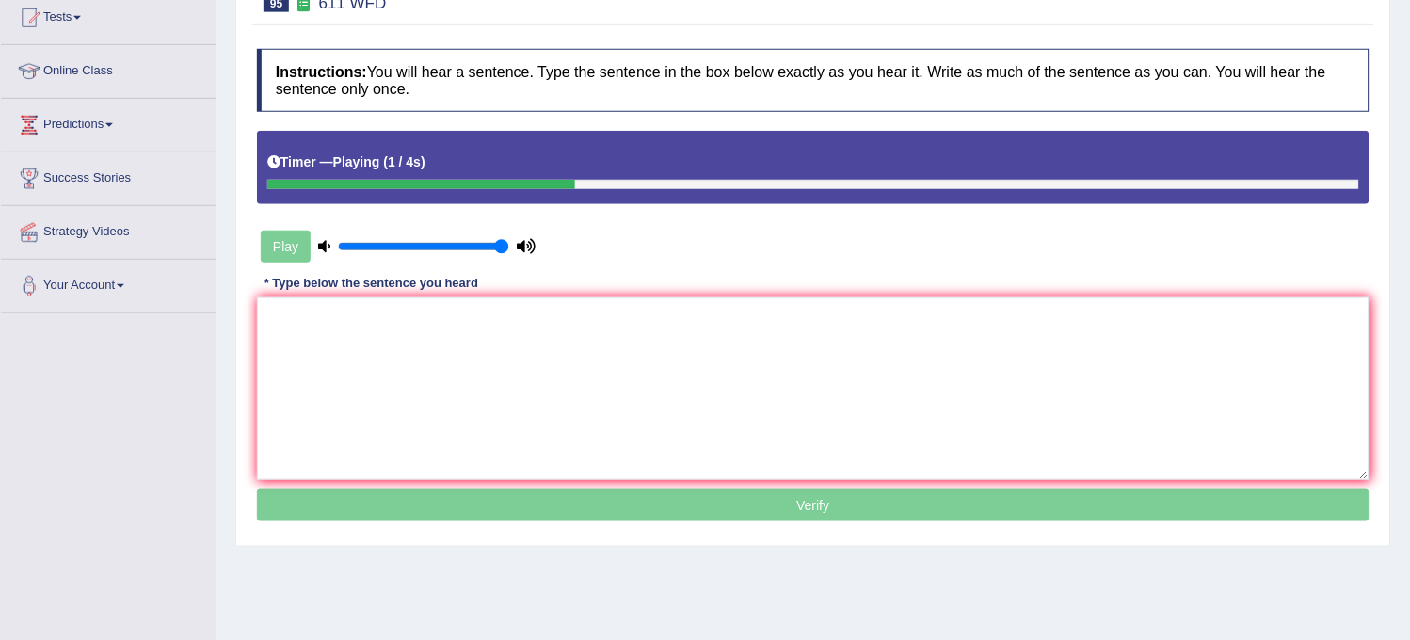
click at [750, 248] on div "Instructions: You will hear a sentence. Type the sentence in the box below exac…" at bounding box center [813, 288] width 1122 height 497
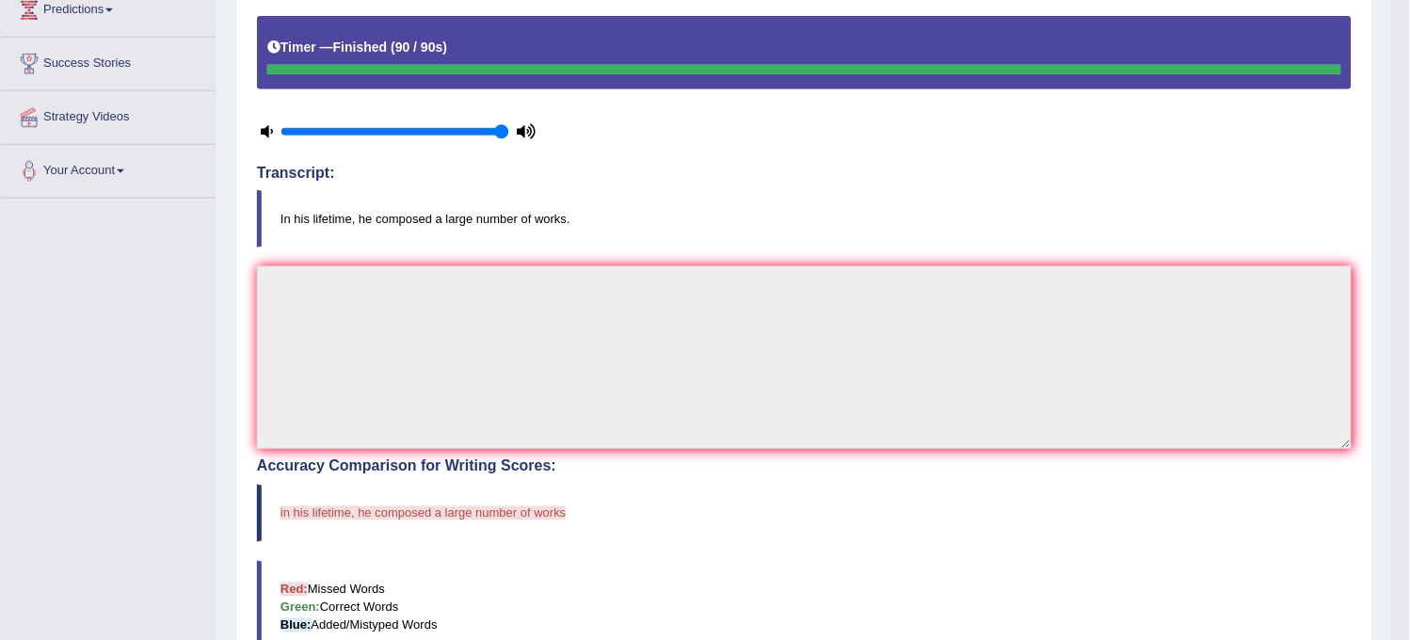
scroll to position [0, 0]
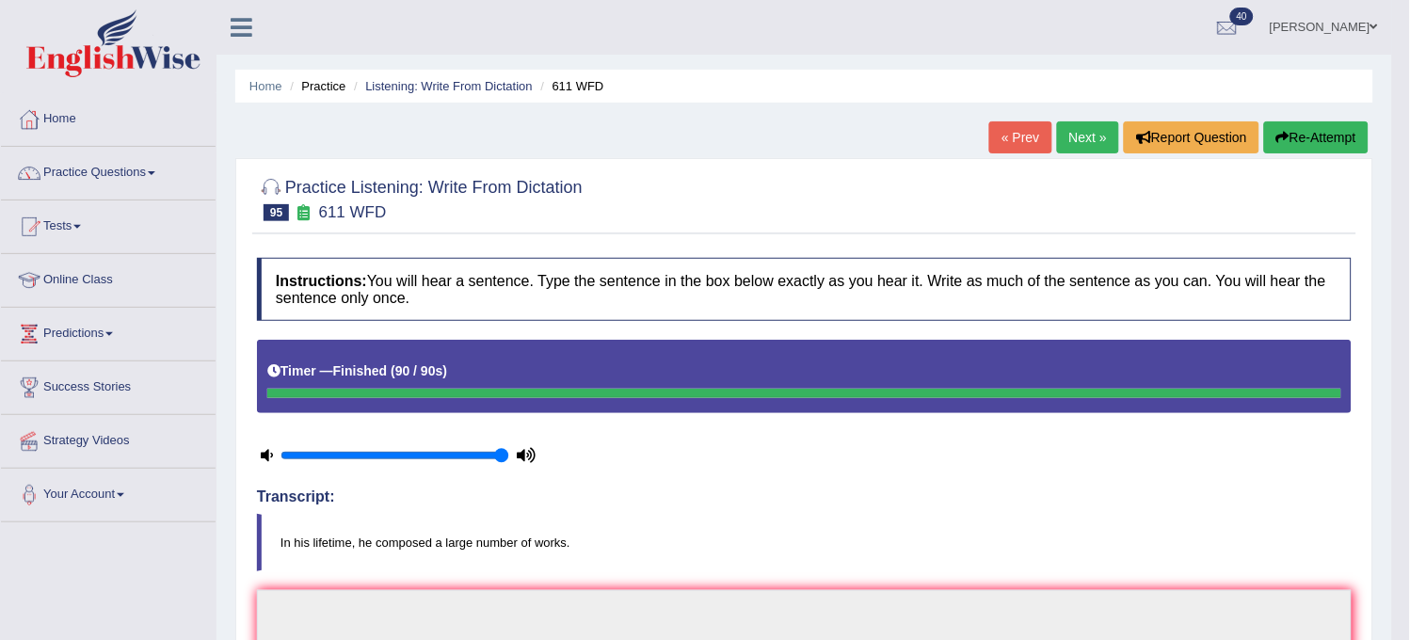
click at [1328, 124] on button "Re-Attempt" at bounding box center [1316, 137] width 105 height 32
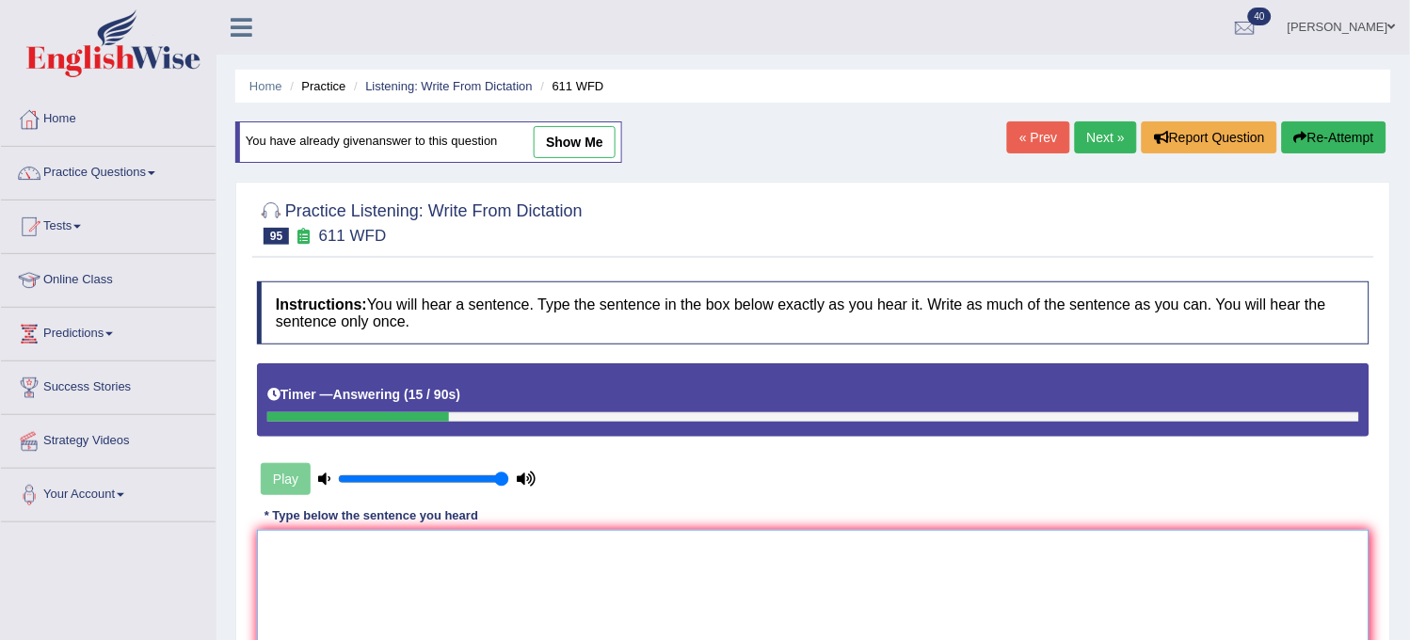
click at [1014, 609] on textarea at bounding box center [813, 621] width 1113 height 183
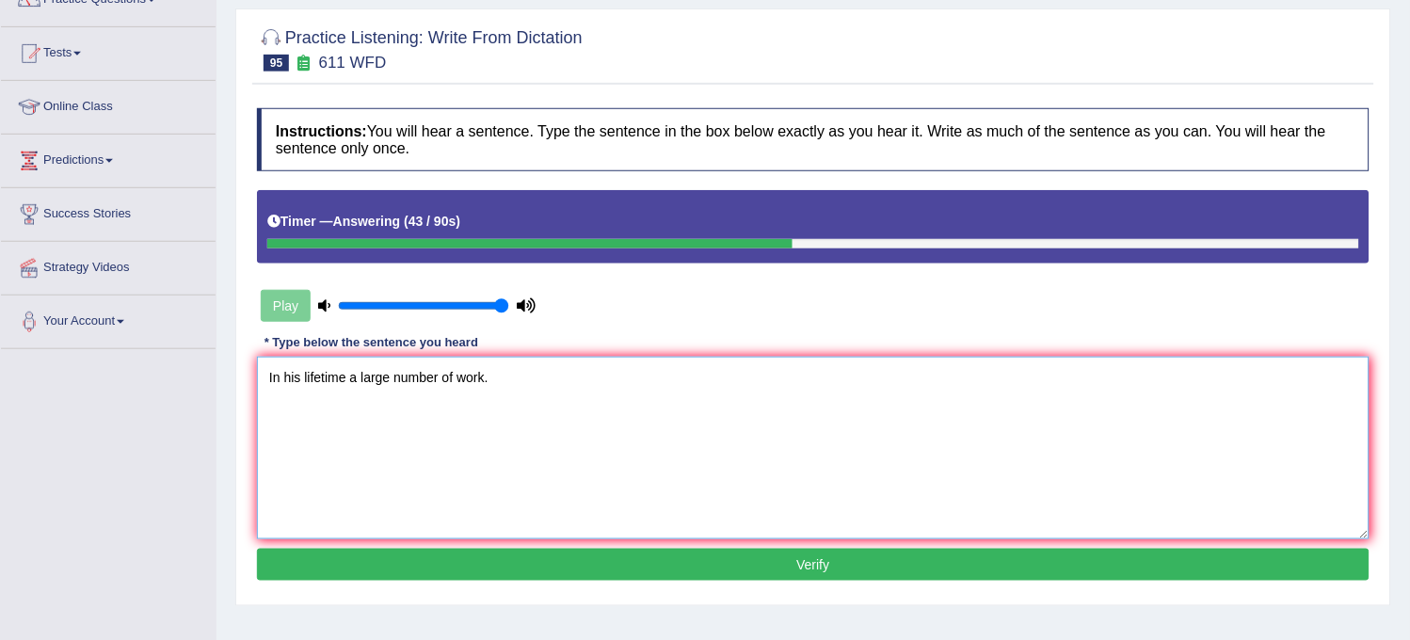
scroll to position [209, 0]
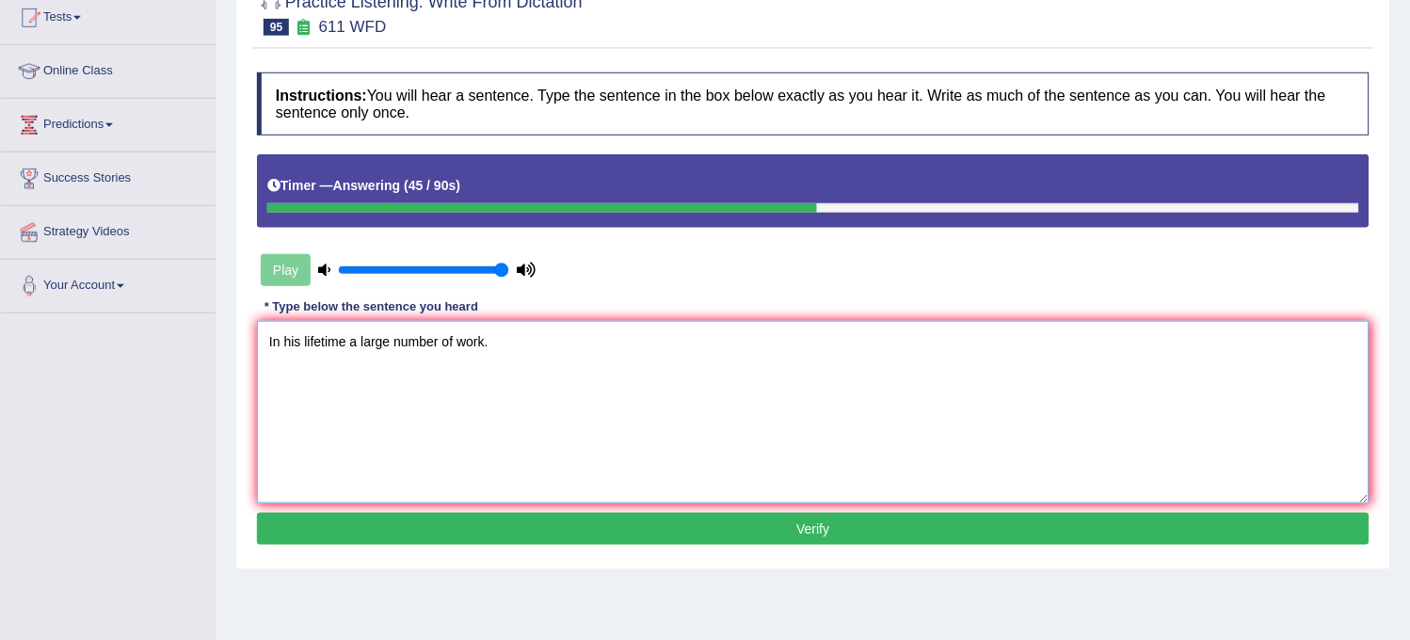
type textarea "In his lifetime a large number of work."
click at [937, 538] on button "Verify" at bounding box center [813, 529] width 1113 height 32
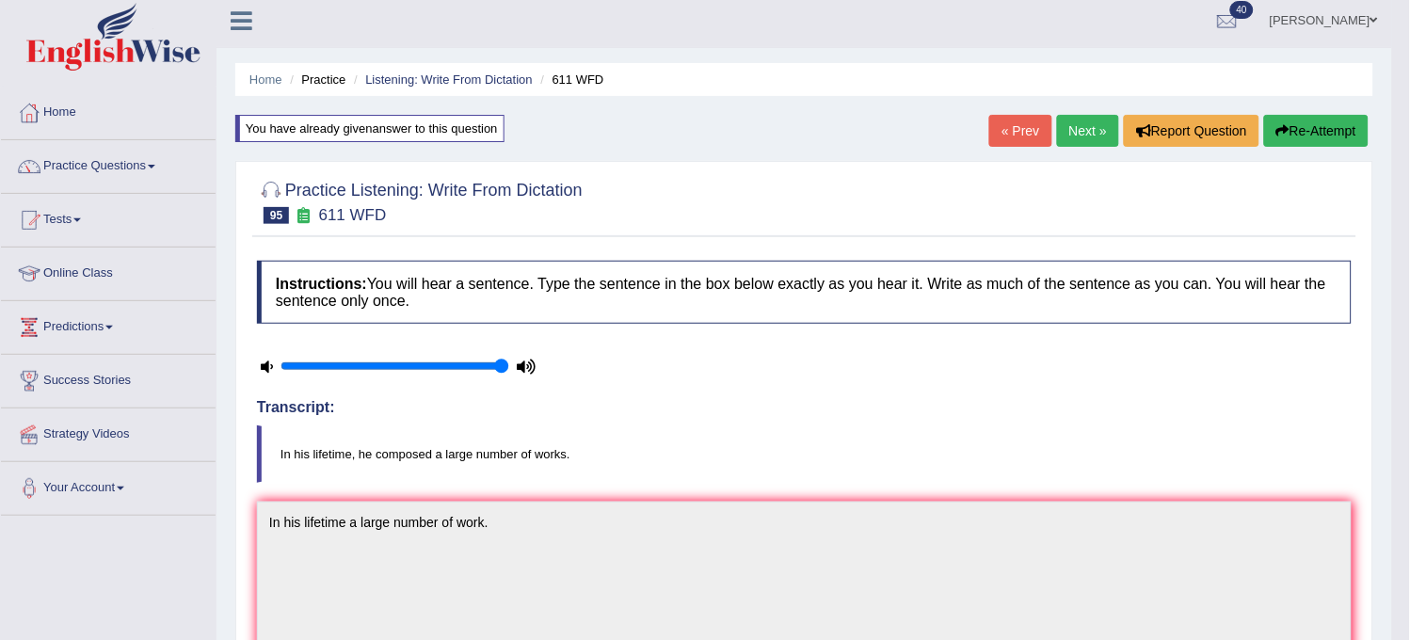
scroll to position [0, 0]
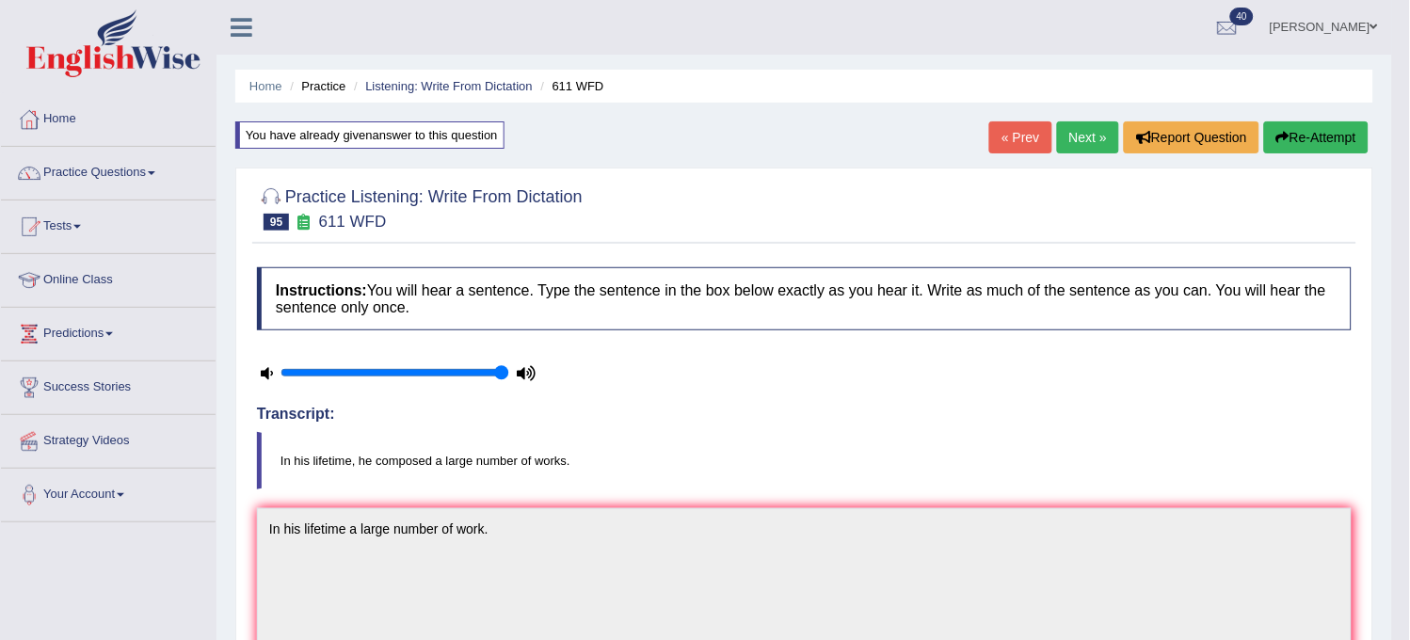
click at [1090, 134] on link "Next »" at bounding box center [1088, 137] width 62 height 32
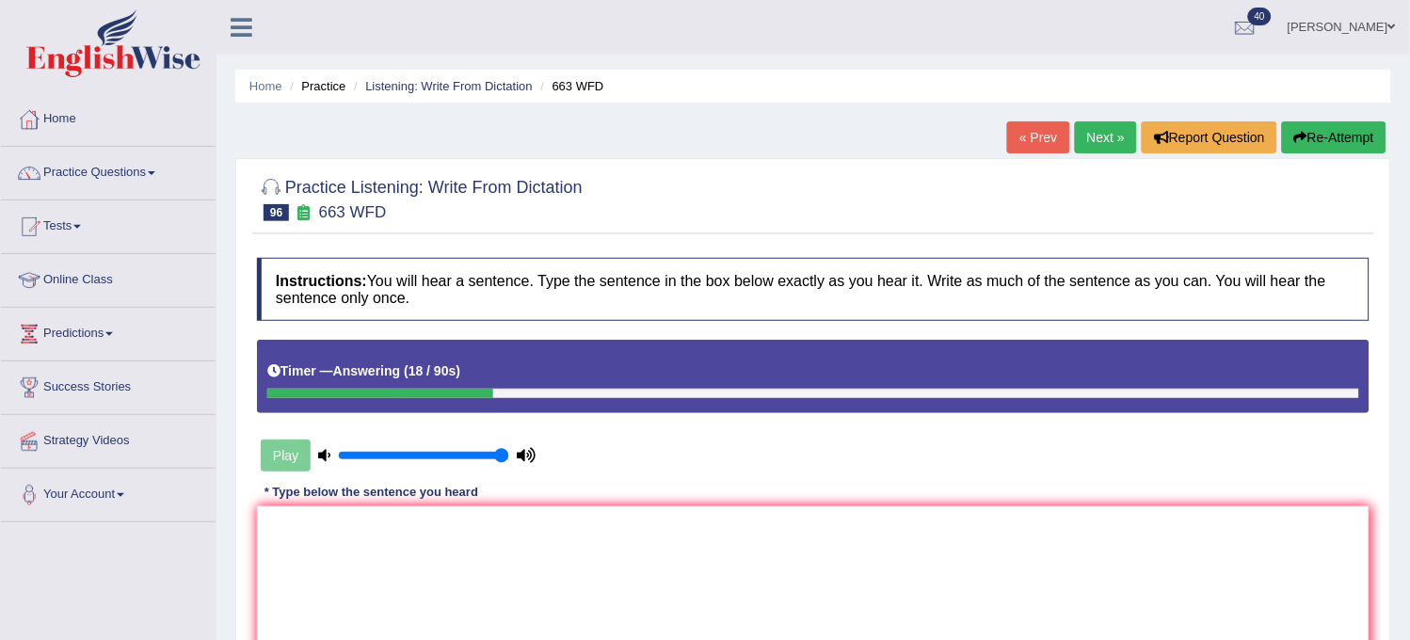
drag, startPoint x: 0, startPoint y: 0, endPoint x: 1090, endPoint y: 134, distance: 1098.4
click at [1090, 134] on link "Next »" at bounding box center [1106, 137] width 62 height 32
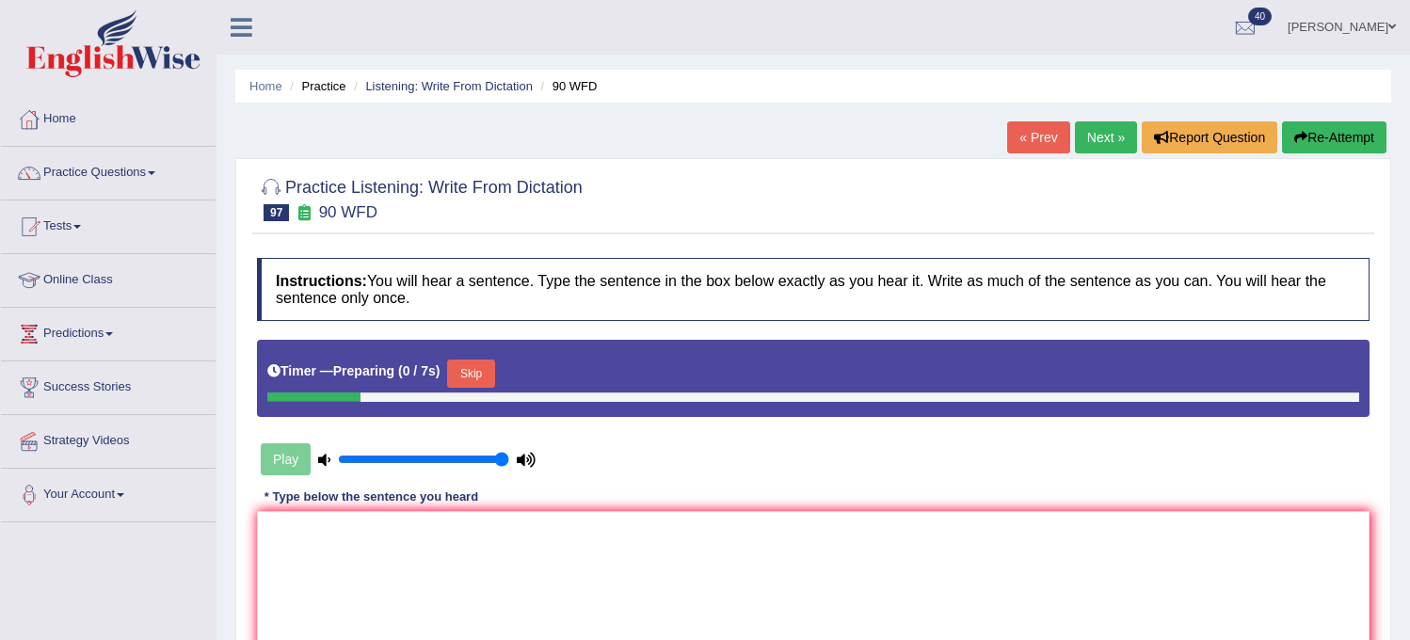
click at [1040, 137] on link "« Prev" at bounding box center [1038, 137] width 62 height 32
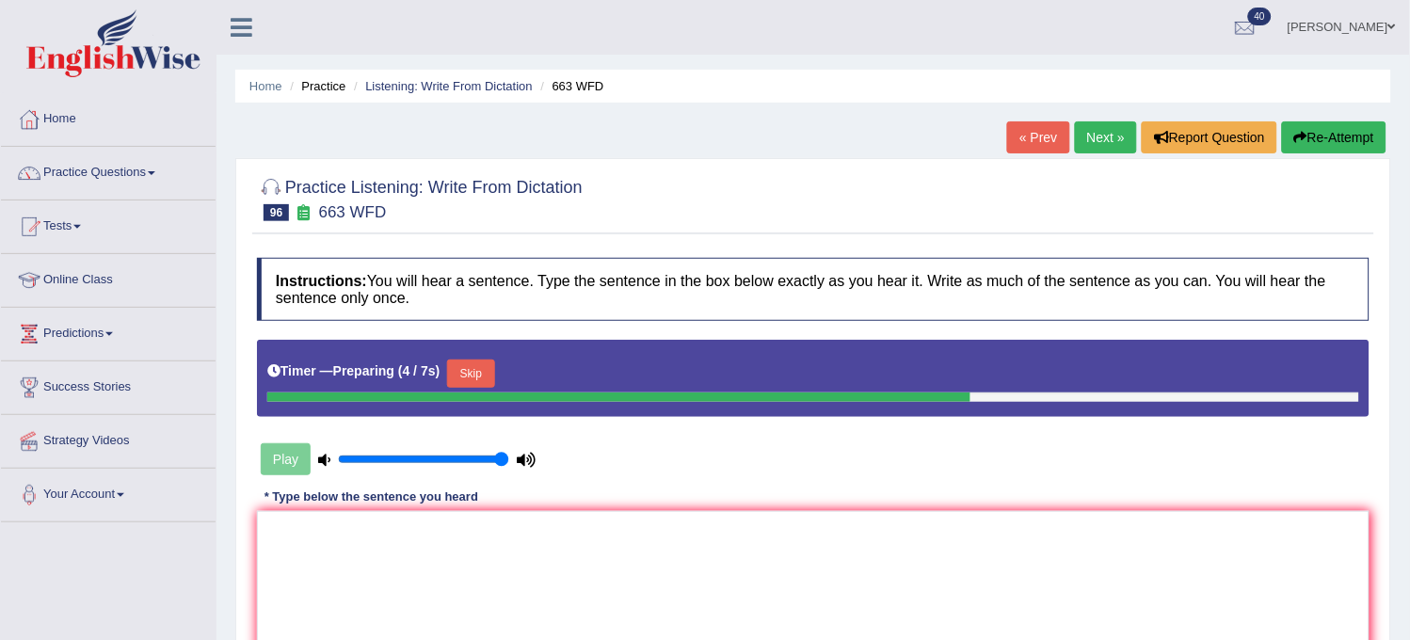
click at [1269, 193] on div at bounding box center [813, 197] width 1113 height 57
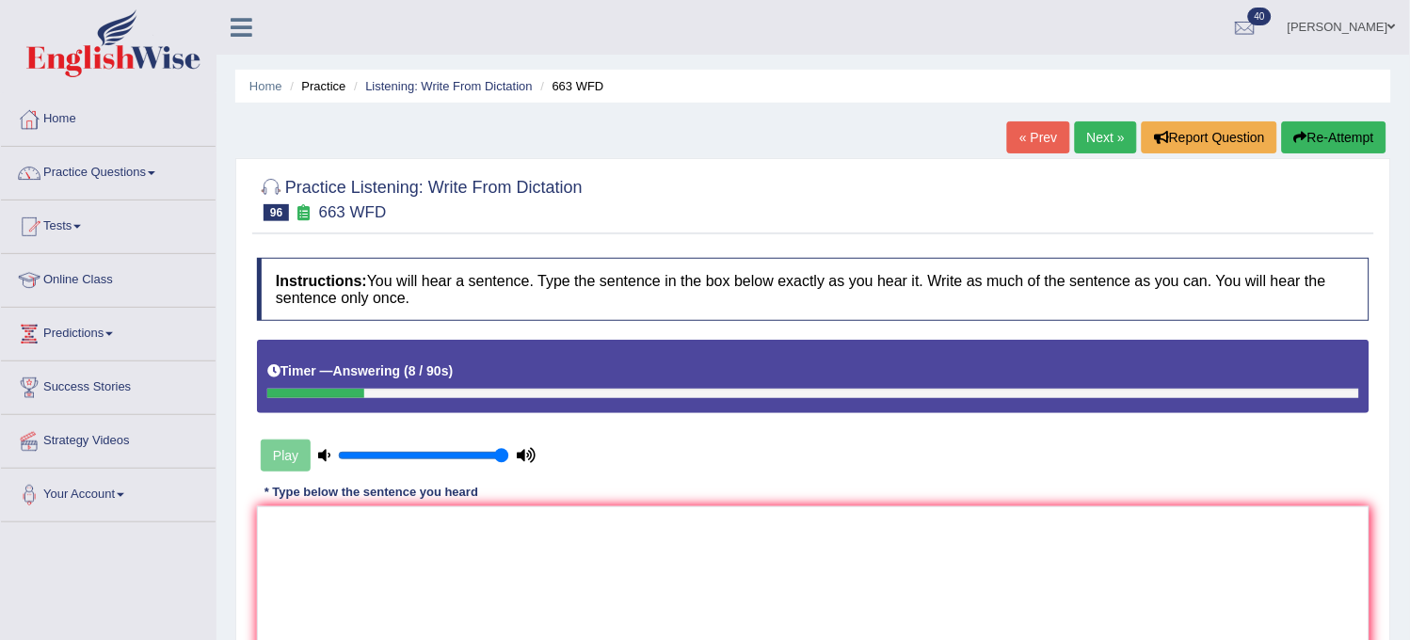
click at [1328, 153] on div "« Prev Next » Report Question Re-Attempt" at bounding box center [1199, 139] width 384 height 37
click at [1347, 139] on button "Re-Attempt" at bounding box center [1334, 137] width 105 height 32
click at [1347, 143] on button "Re-Attempt" at bounding box center [1334, 137] width 105 height 32
click at [1059, 539] on textarea at bounding box center [813, 598] width 1113 height 183
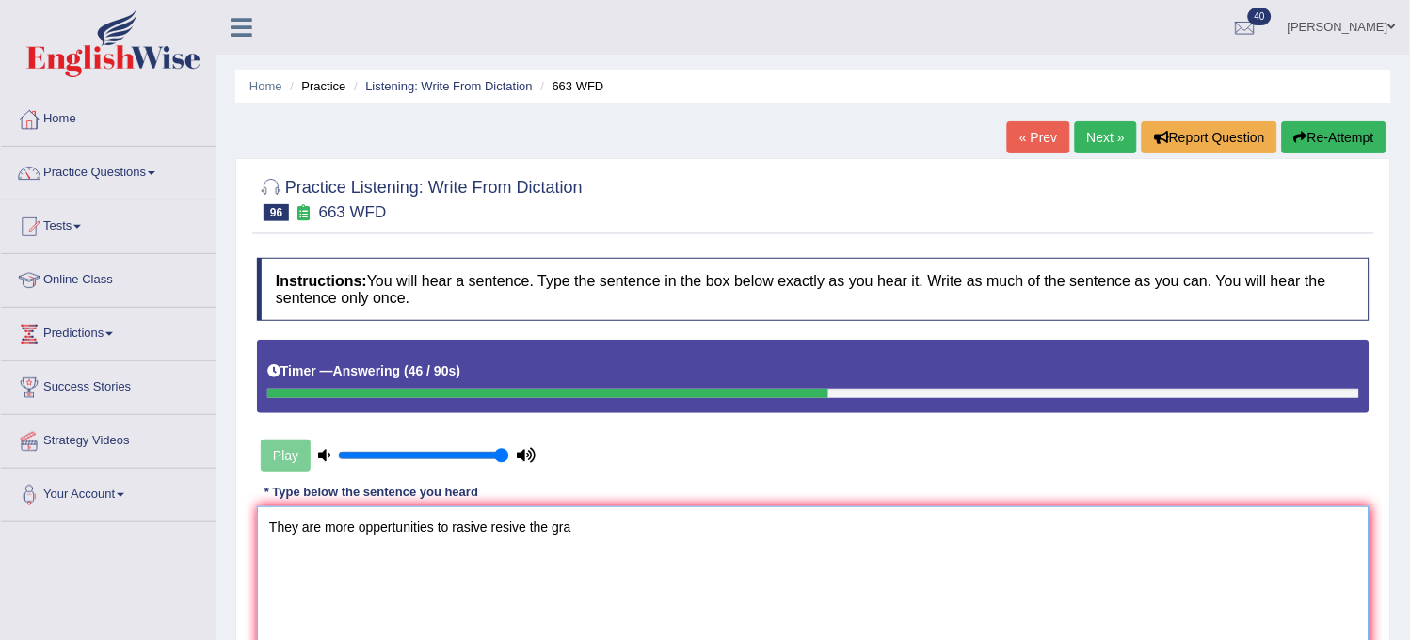
click at [1059, 539] on textarea "They are more oppertunities to rasive resive the gra" at bounding box center [813, 598] width 1113 height 183
click at [1058, 539] on textarea "They are more oppertunities to rasive resive the grands and most artist" at bounding box center [813, 598] width 1113 height 183
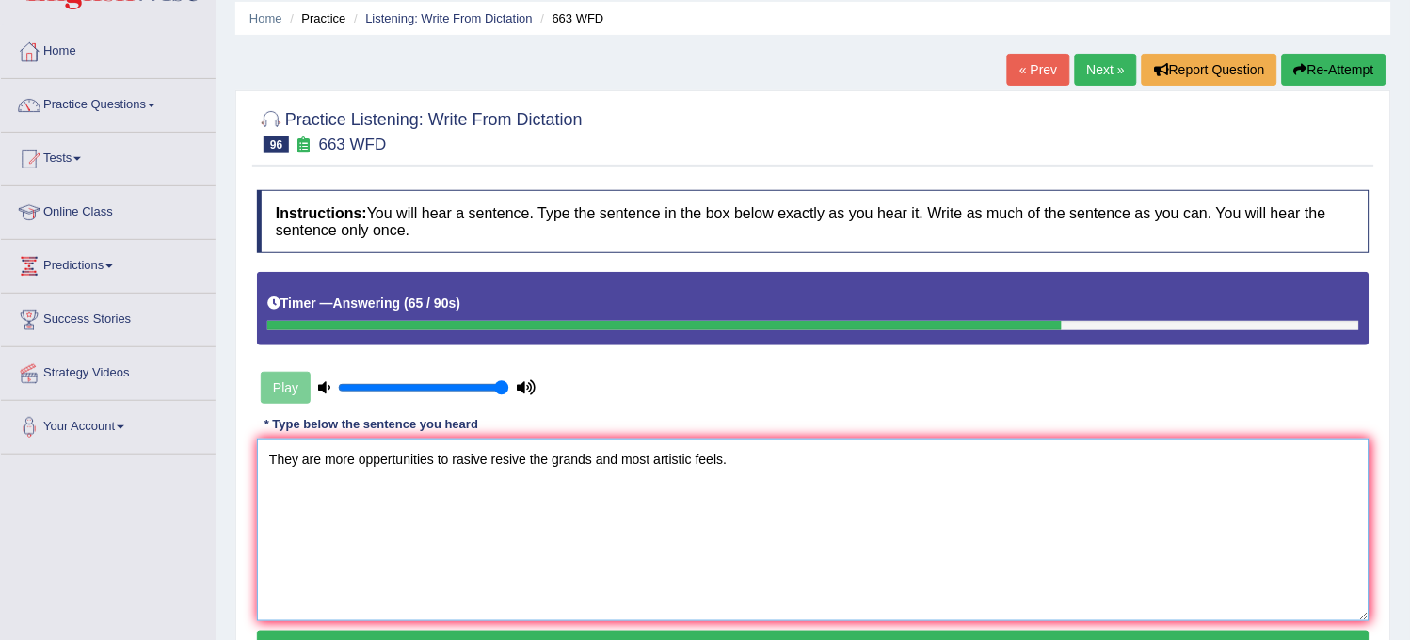
scroll to position [105, 0]
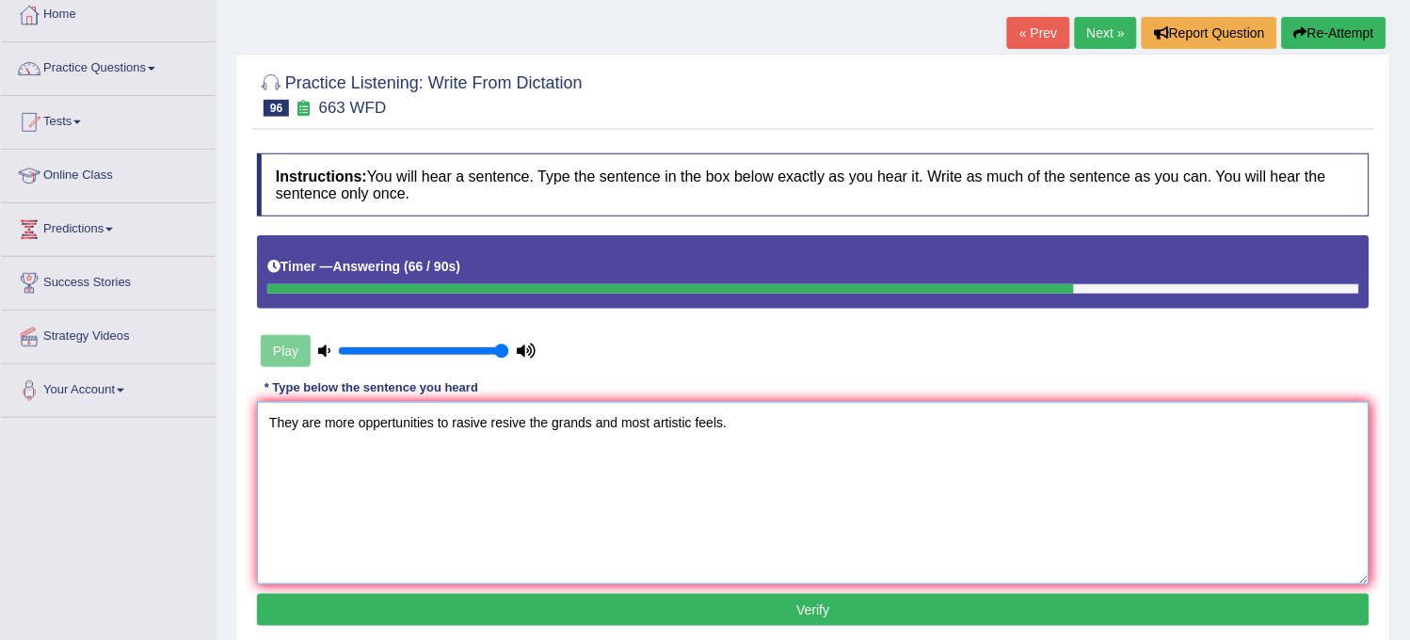
type textarea "They are more oppertunities to rasive resive the grands and most artistic feels."
click at [1034, 603] on button "Verify" at bounding box center [813, 610] width 1113 height 32
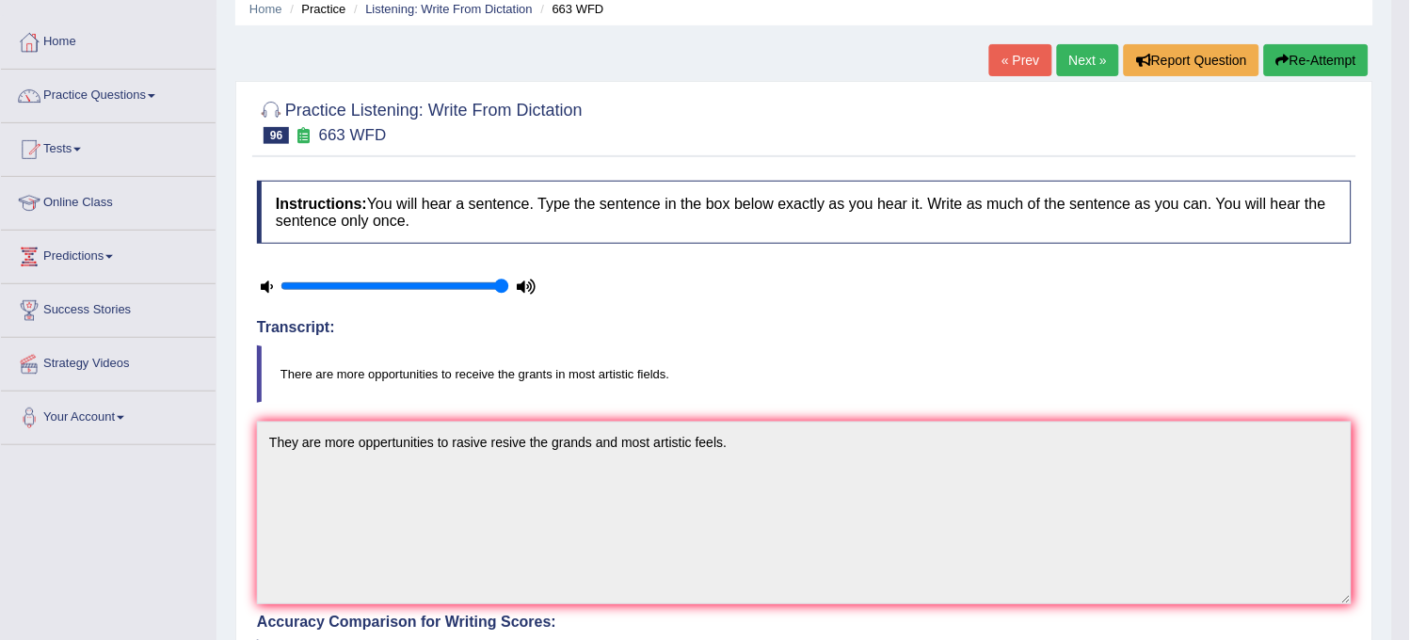
scroll to position [0, 0]
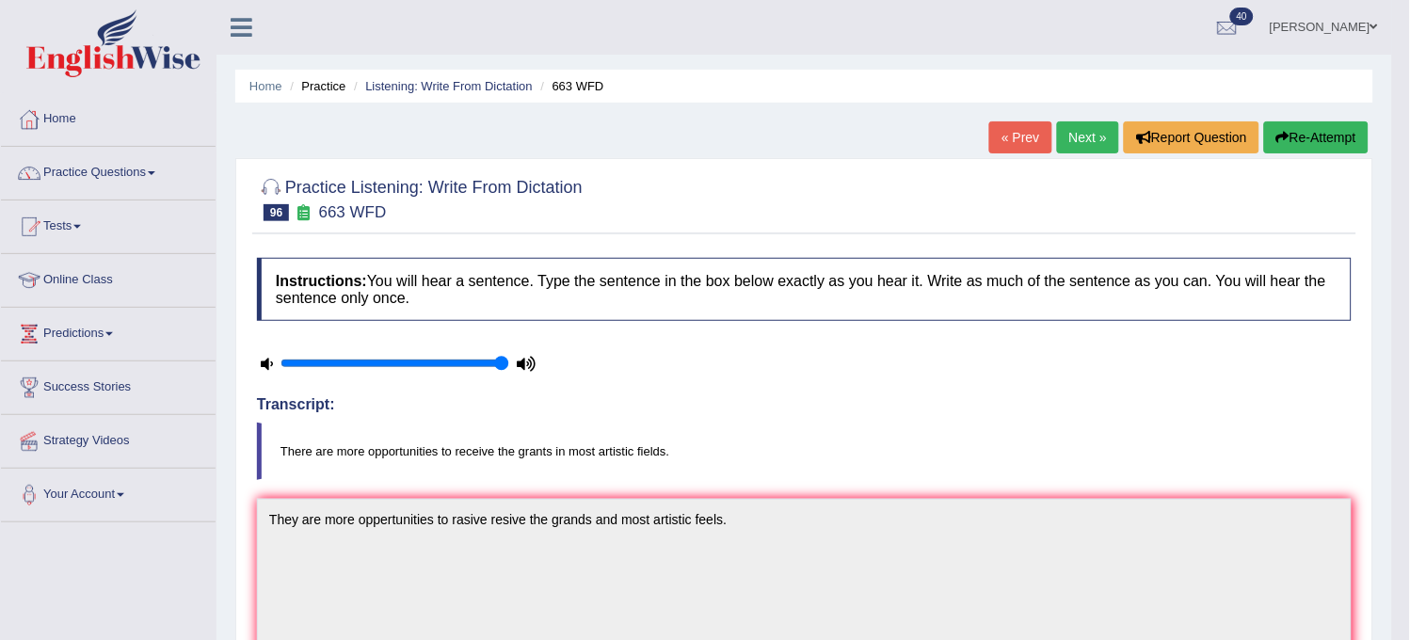
click at [1075, 153] on link "Next »" at bounding box center [1088, 137] width 62 height 32
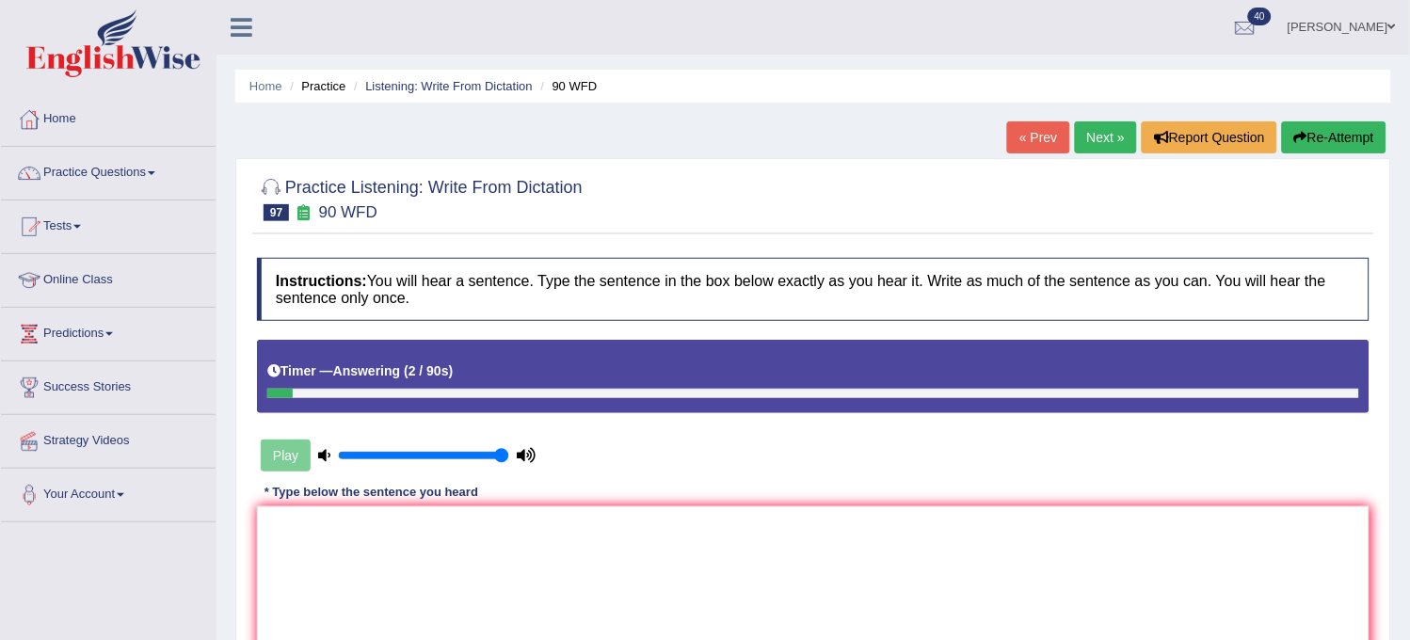
click at [1320, 143] on button "Re-Attempt" at bounding box center [1334, 137] width 105 height 32
click at [1319, 144] on button "Re-Attempt" at bounding box center [1334, 137] width 105 height 32
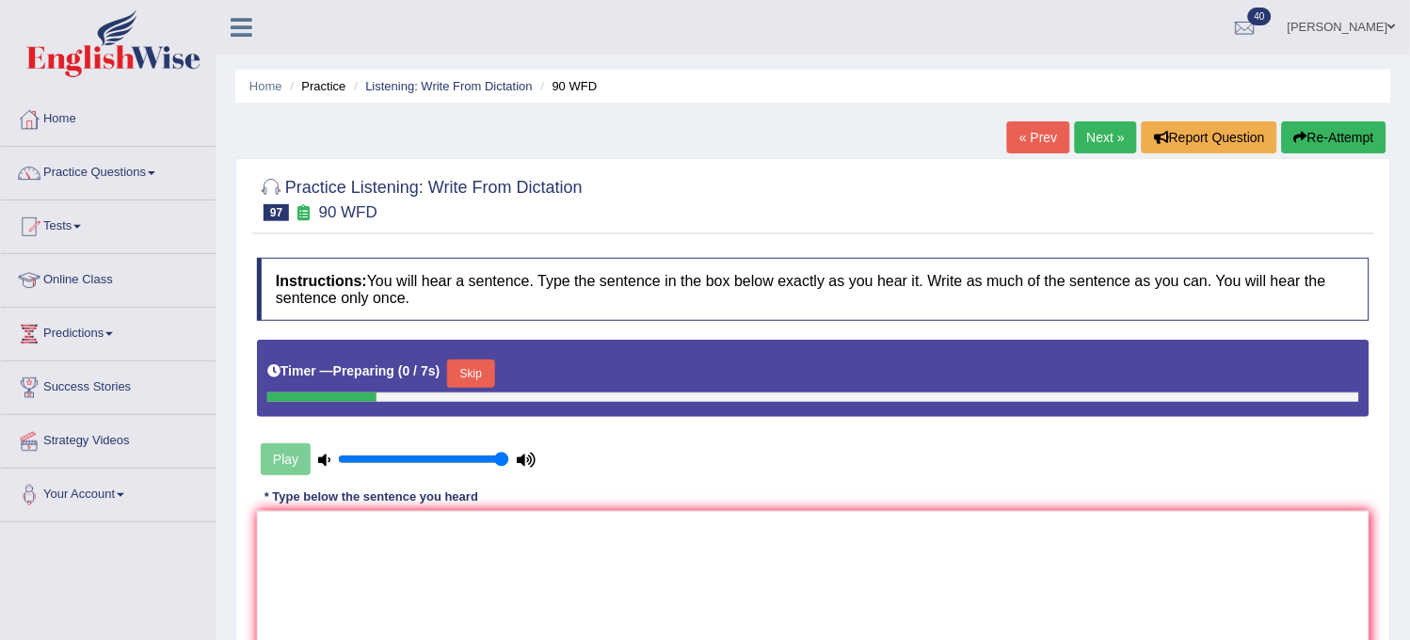
click at [475, 393] on div at bounding box center [813, 397] width 1092 height 9
click at [481, 382] on button "Skip" at bounding box center [470, 374] width 47 height 28
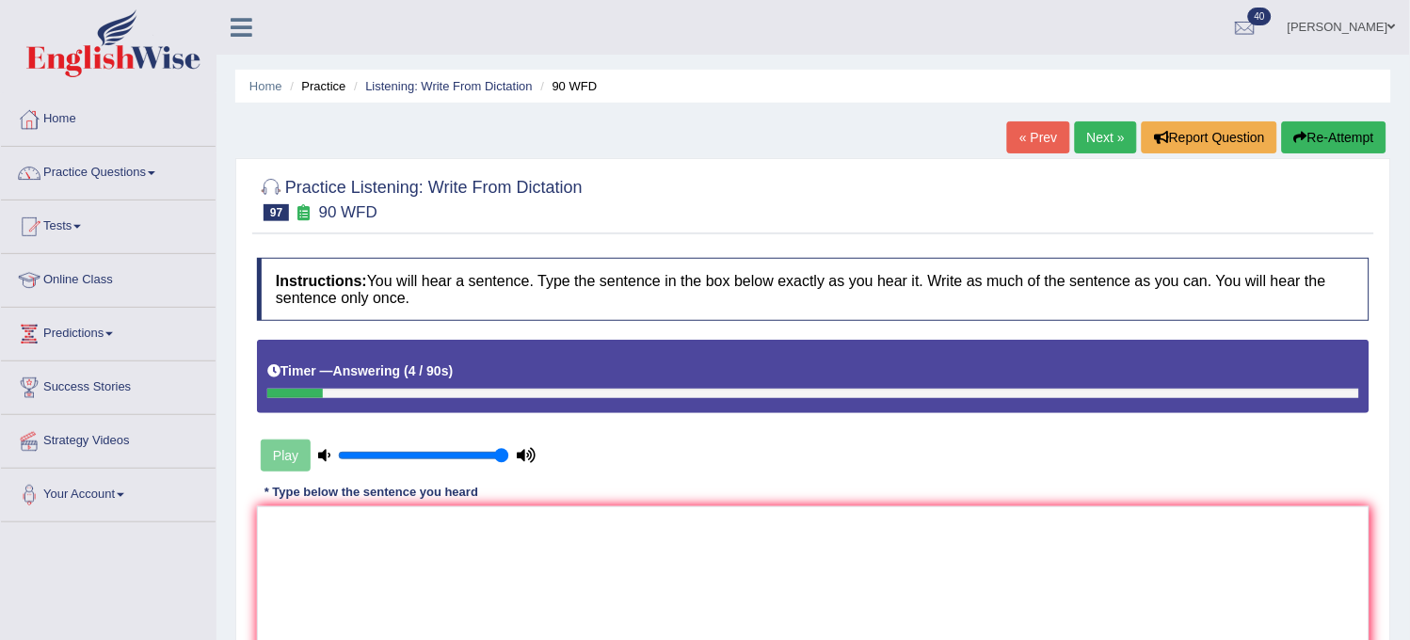
click at [1321, 137] on button "Re-Attempt" at bounding box center [1334, 137] width 105 height 32
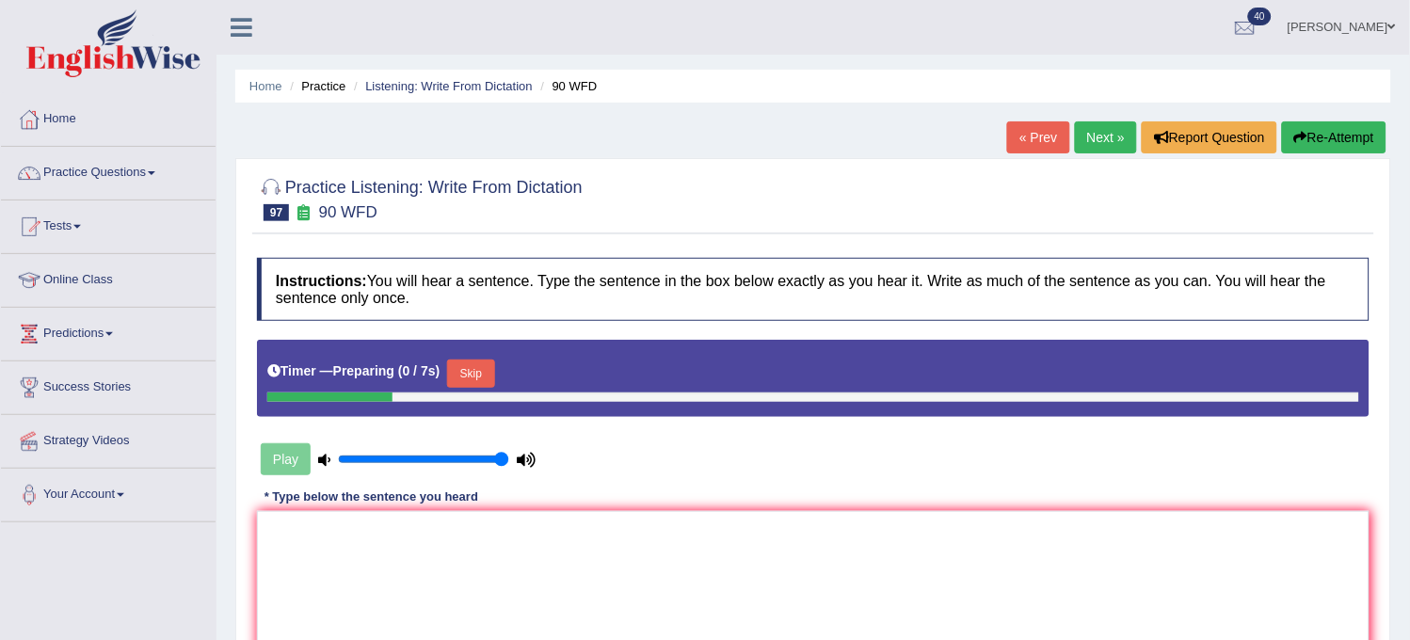
click at [476, 375] on button "Skip" at bounding box center [470, 374] width 47 height 28
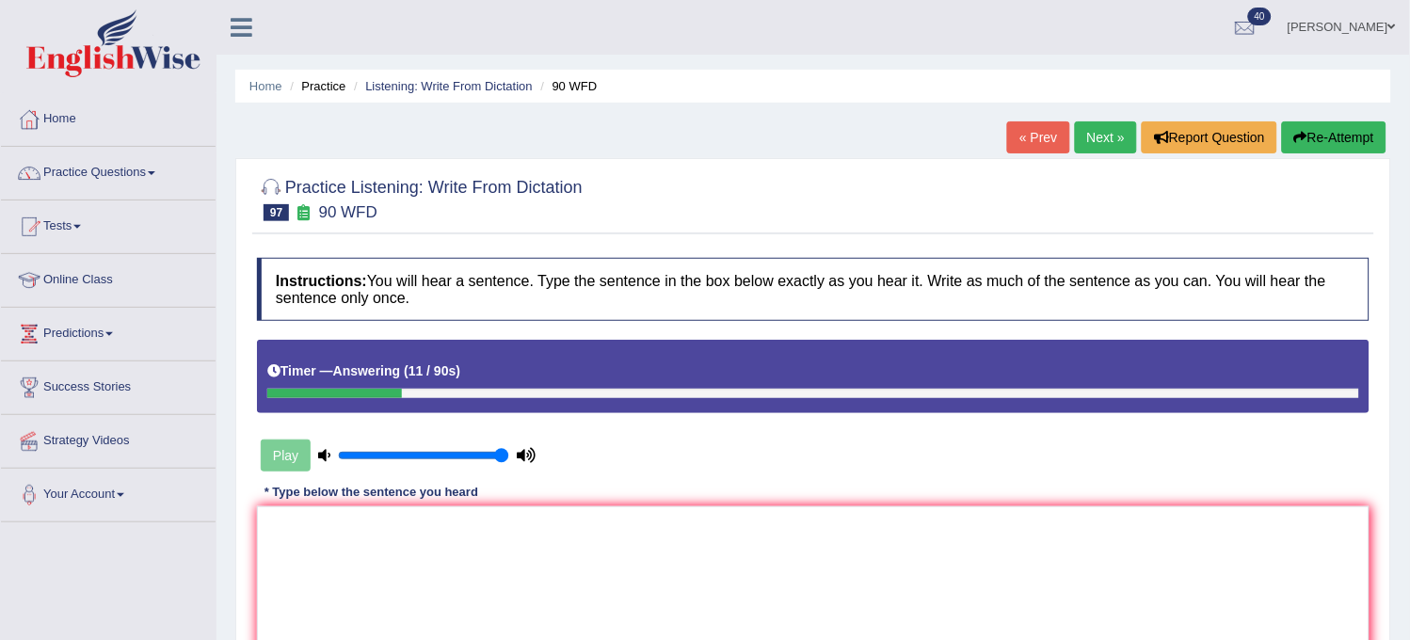
click at [1352, 145] on button "Re-Attempt" at bounding box center [1334, 137] width 105 height 32
click at [847, 550] on textarea at bounding box center [813, 598] width 1113 height 183
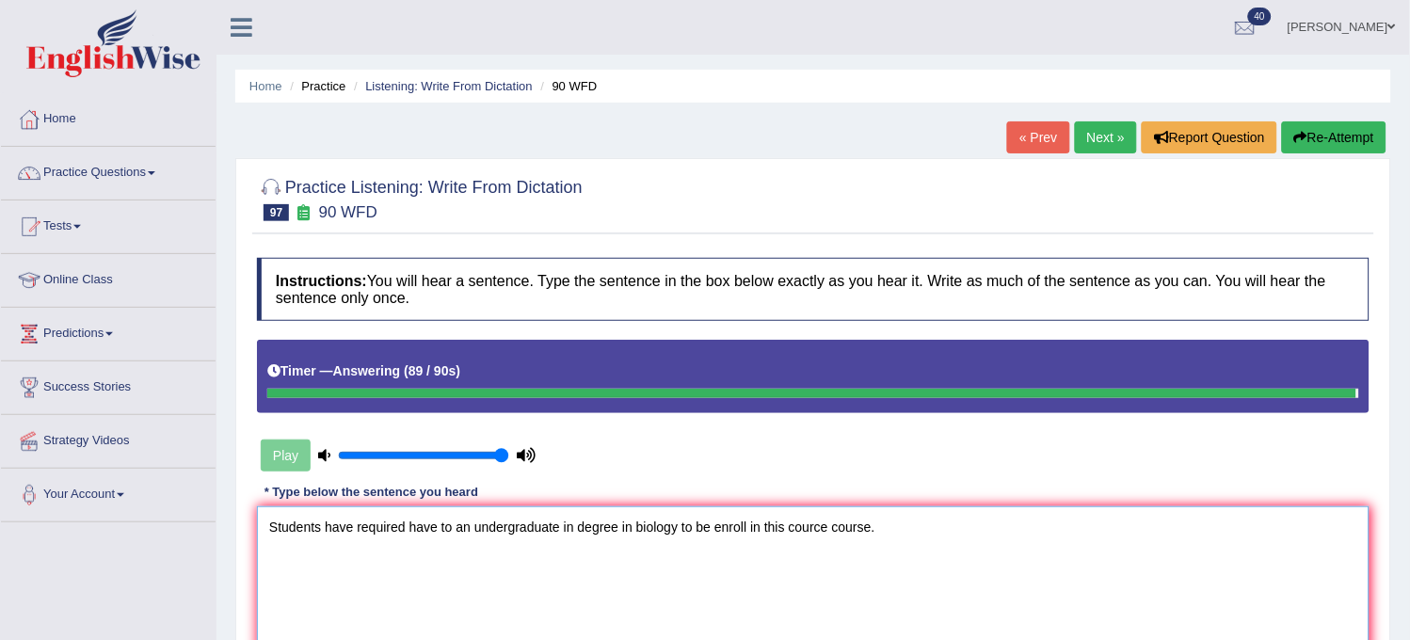
type textarea "Students have required have to an undergraduate in degree in biology to be enro…"
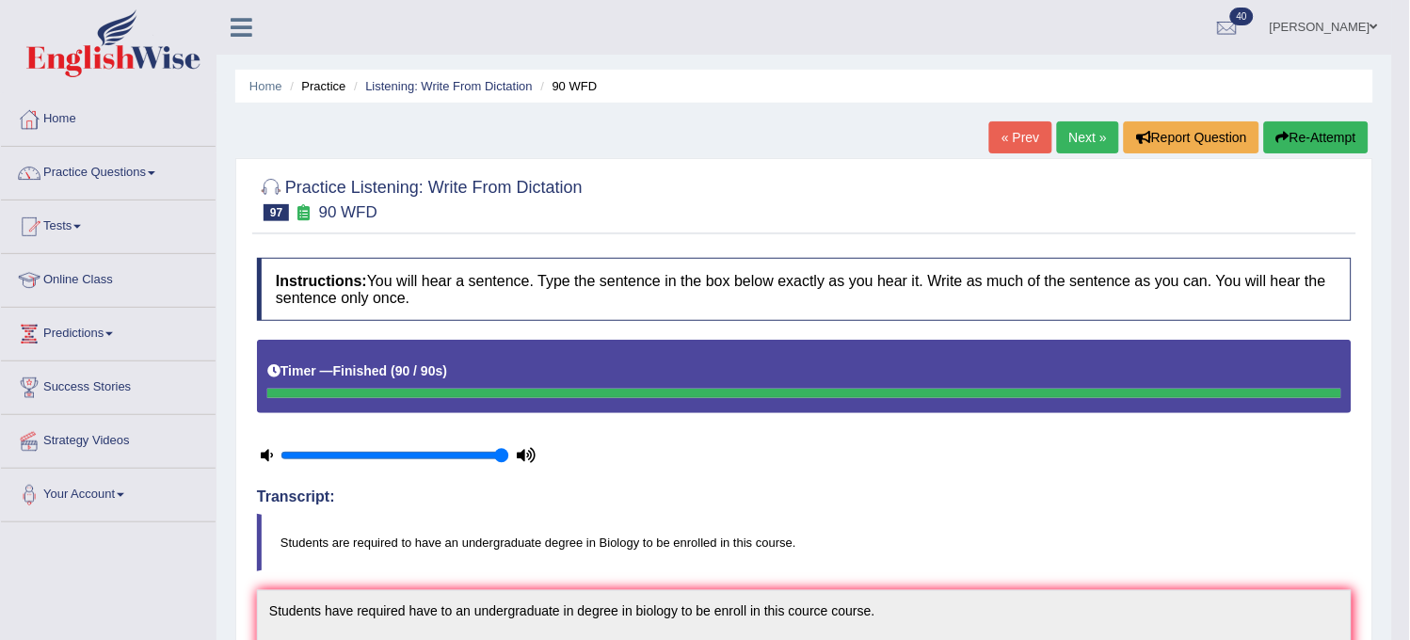
click at [1068, 139] on link "Next »" at bounding box center [1088, 137] width 62 height 32
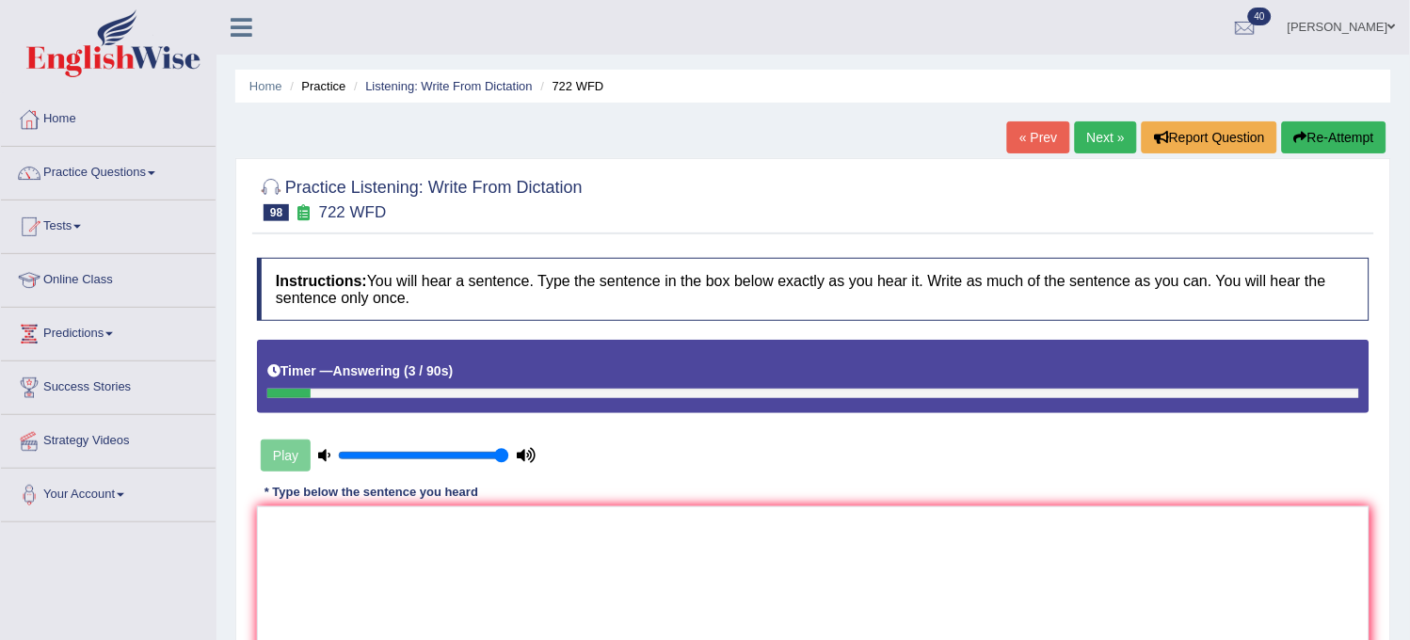
click at [1313, 129] on button "Re-Attempt" at bounding box center [1334, 137] width 105 height 32
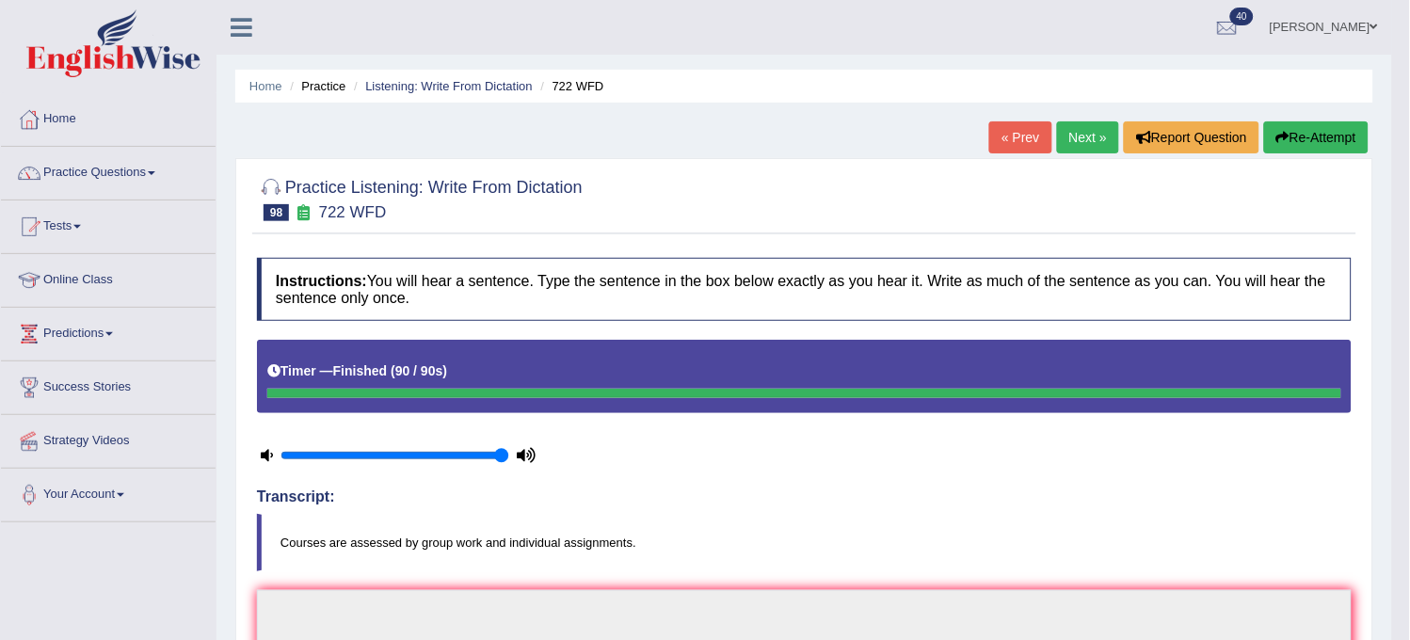
click at [1306, 124] on button "Re-Attempt" at bounding box center [1316, 137] width 105 height 32
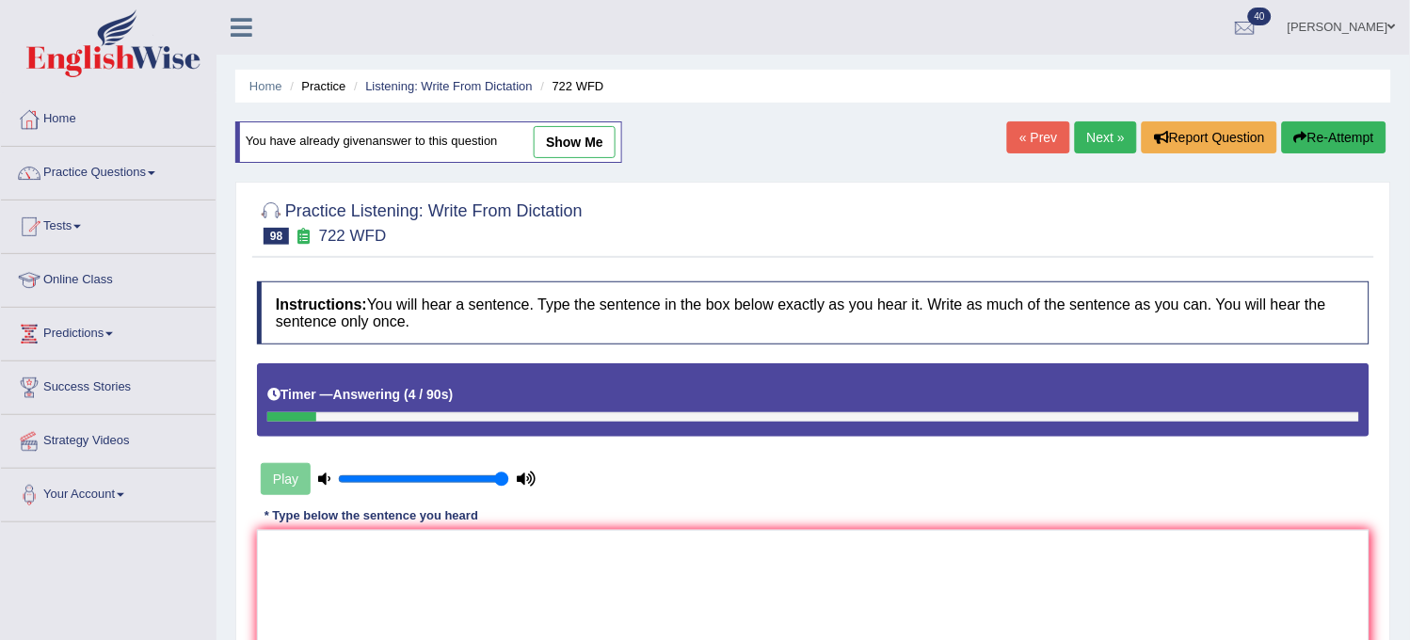
click at [1306, 124] on button "Re-Attempt" at bounding box center [1334, 137] width 105 height 32
click at [1038, 593] on textarea at bounding box center [813, 621] width 1113 height 183
click at [320, 547] on textarea "Courcess are" at bounding box center [813, 621] width 1113 height 183
click at [371, 553] on textarea "Courses are" at bounding box center [813, 621] width 1113 height 183
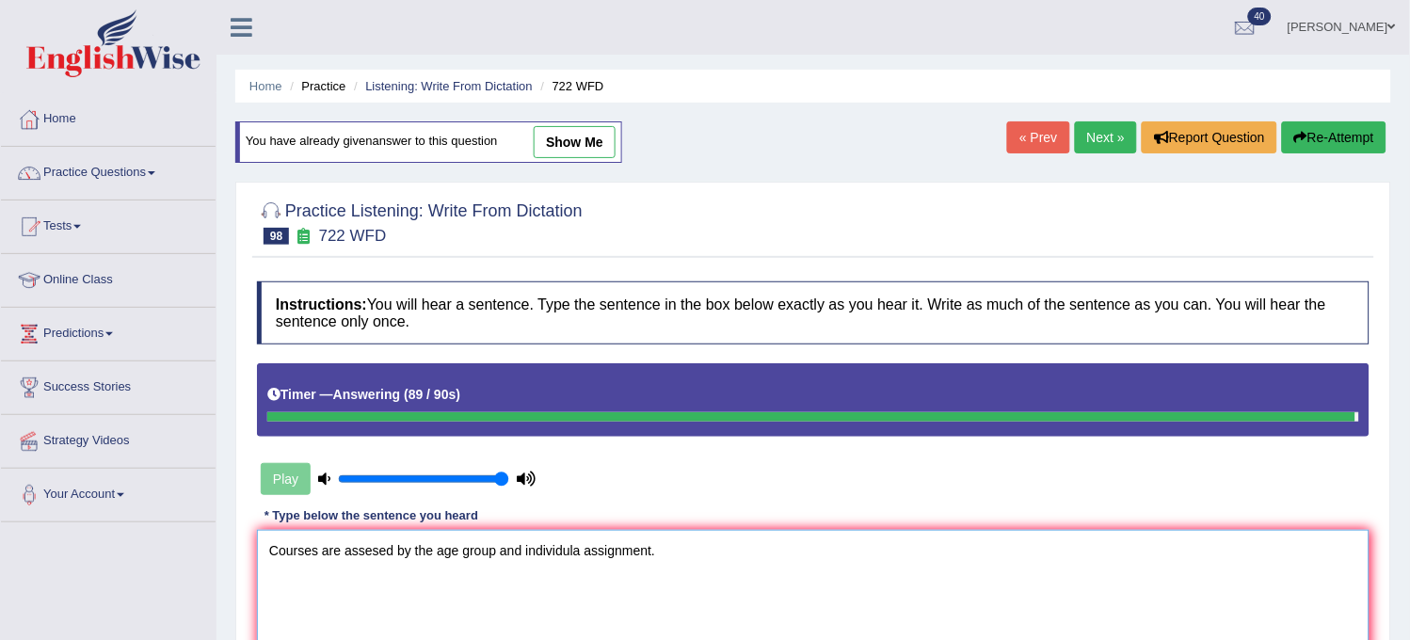
click at [574, 544] on textarea "Courses are assesed by the age group and individula assignment." at bounding box center [813, 621] width 1113 height 183
type textarea "Courses are assesed by the age group and individula assignment."
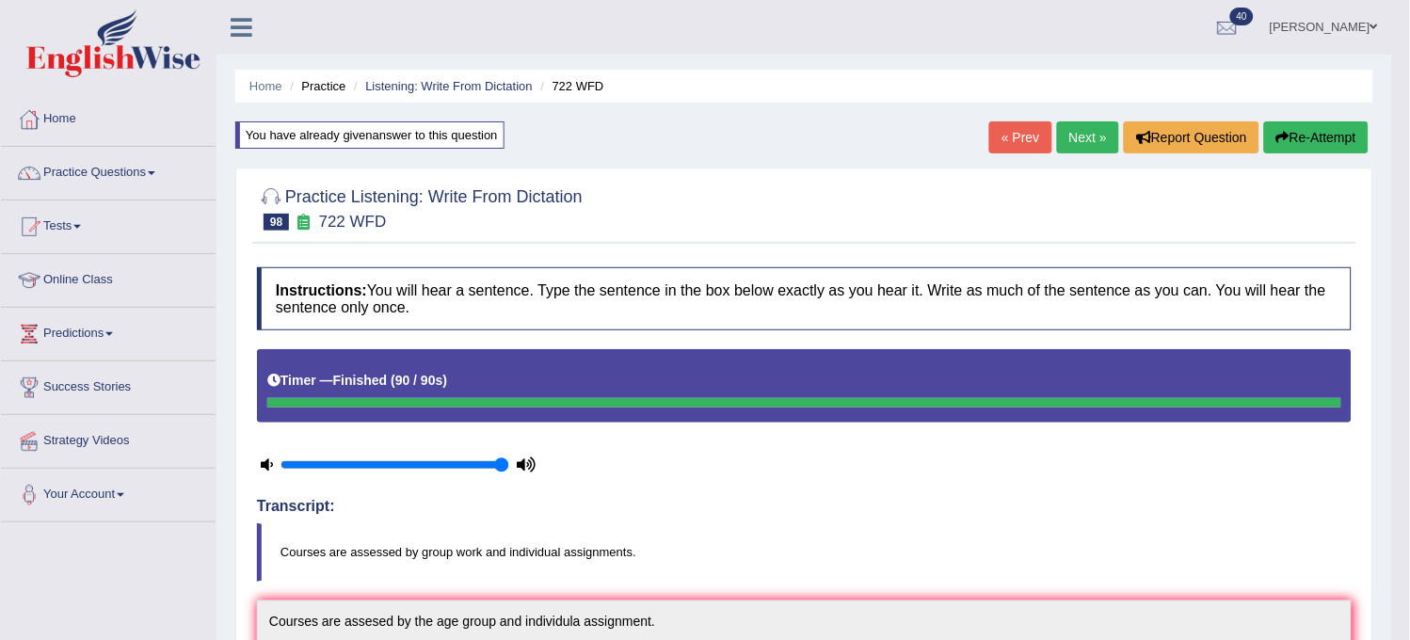
click at [1334, 122] on button "Re-Attempt" at bounding box center [1316, 137] width 105 height 32
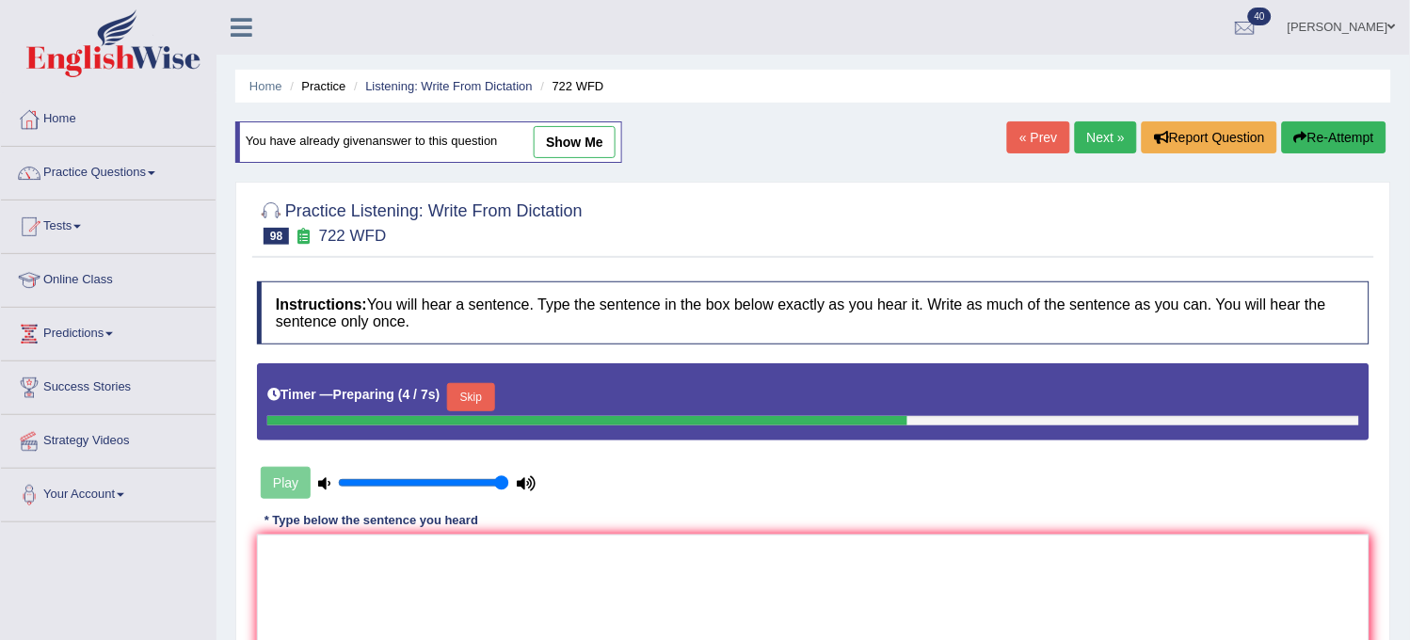
click at [558, 137] on link "show me" at bounding box center [575, 142] width 82 height 32
type textarea "Courses are assesed by the age group and individula assignment."
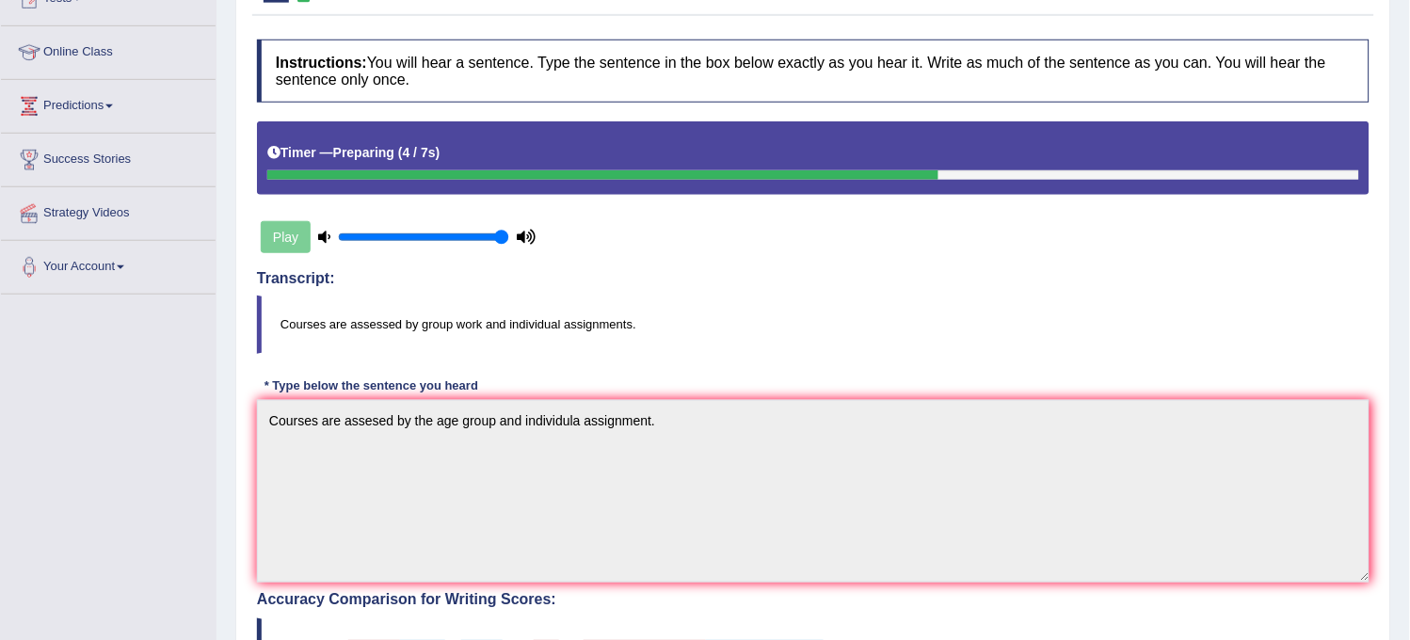
scroll to position [137, 0]
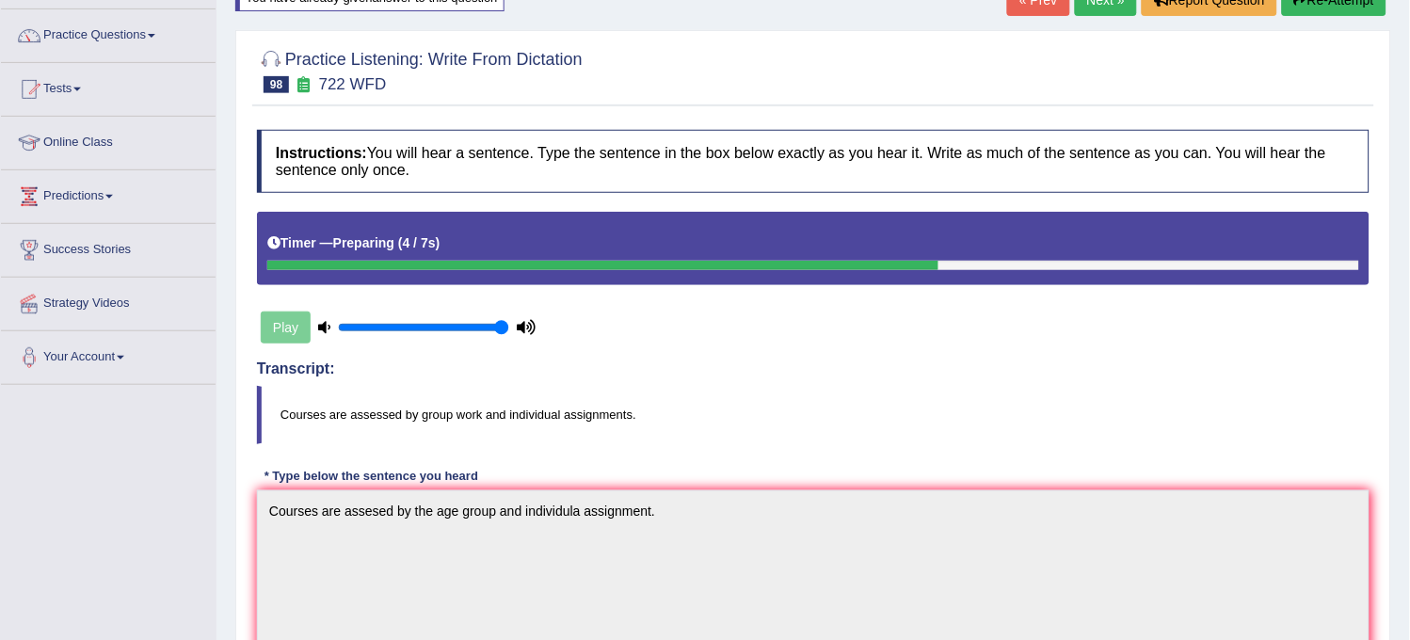
click at [1103, 6] on link "Next »" at bounding box center [1106, 0] width 62 height 32
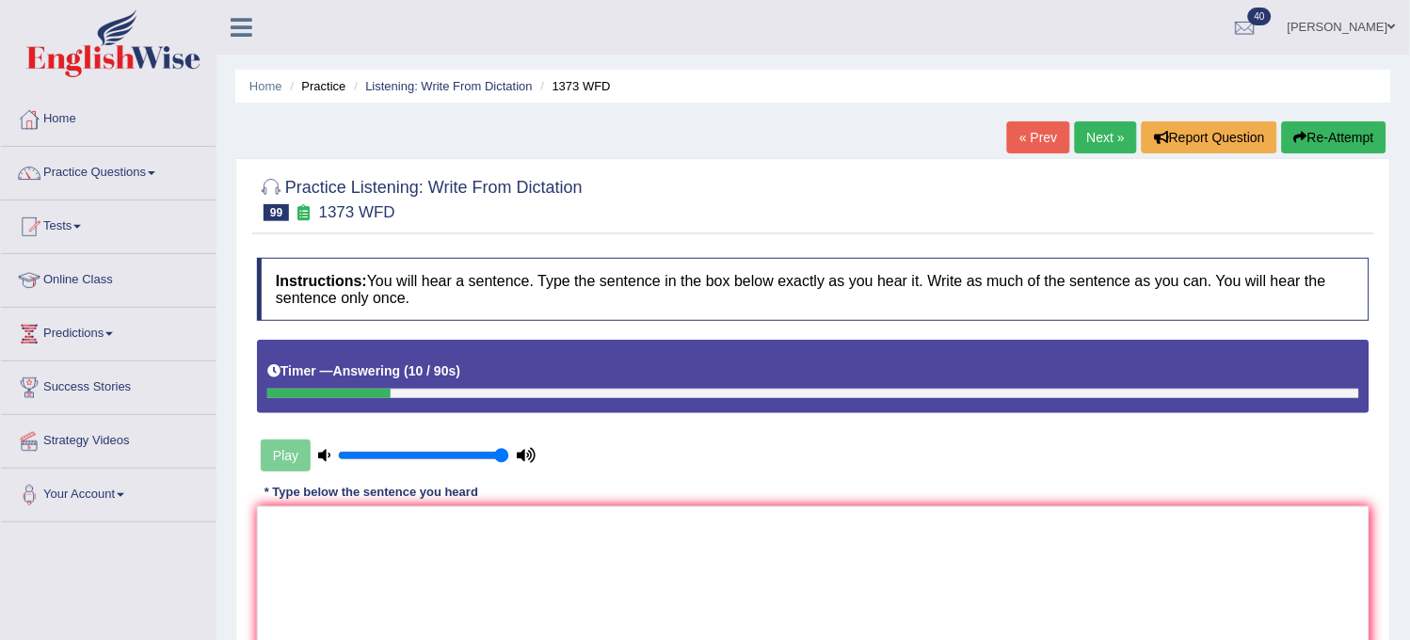
click at [1352, 132] on button "Re-Attempt" at bounding box center [1334, 137] width 105 height 32
click at [1352, 127] on button "Re-Attempt" at bounding box center [1334, 137] width 105 height 32
click at [1351, 129] on button "Re-Attempt" at bounding box center [1334, 137] width 105 height 32
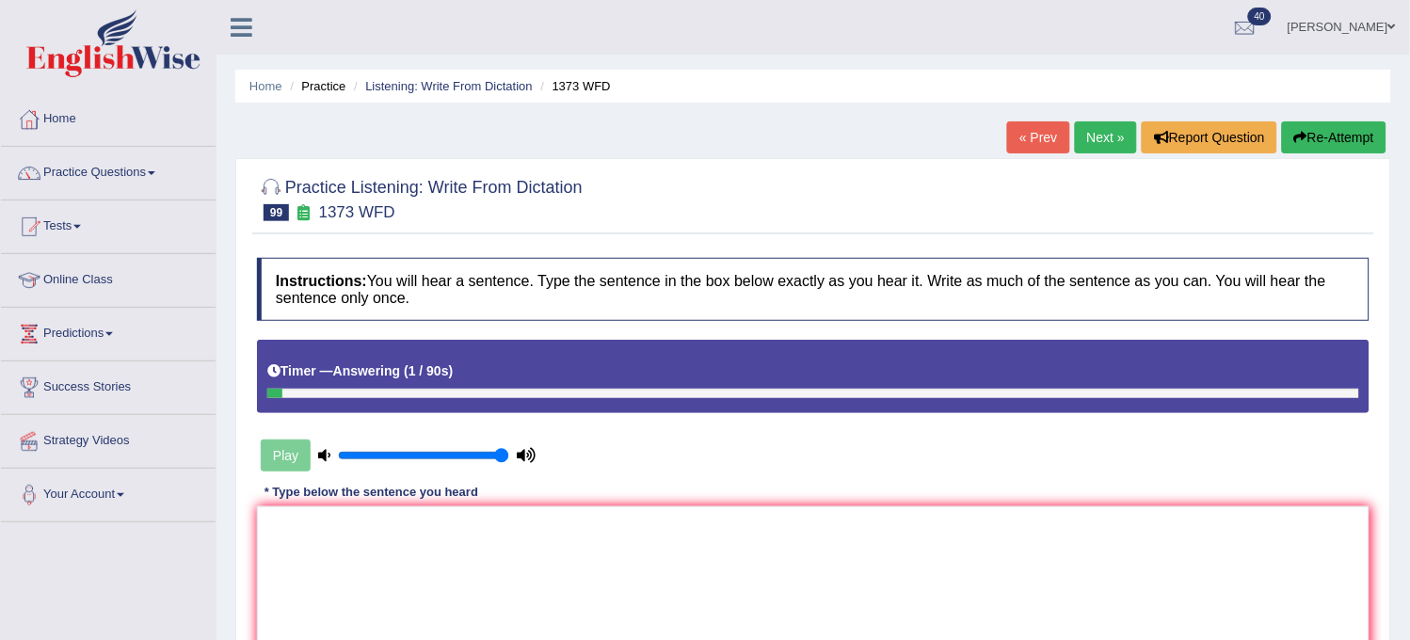
click at [1351, 129] on button "Re-Attempt" at bounding box center [1334, 137] width 105 height 32
click at [1351, 128] on button "Re-Attempt" at bounding box center [1334, 137] width 105 height 32
drag, startPoint x: 0, startPoint y: 0, endPoint x: 1351, endPoint y: 127, distance: 1357.0
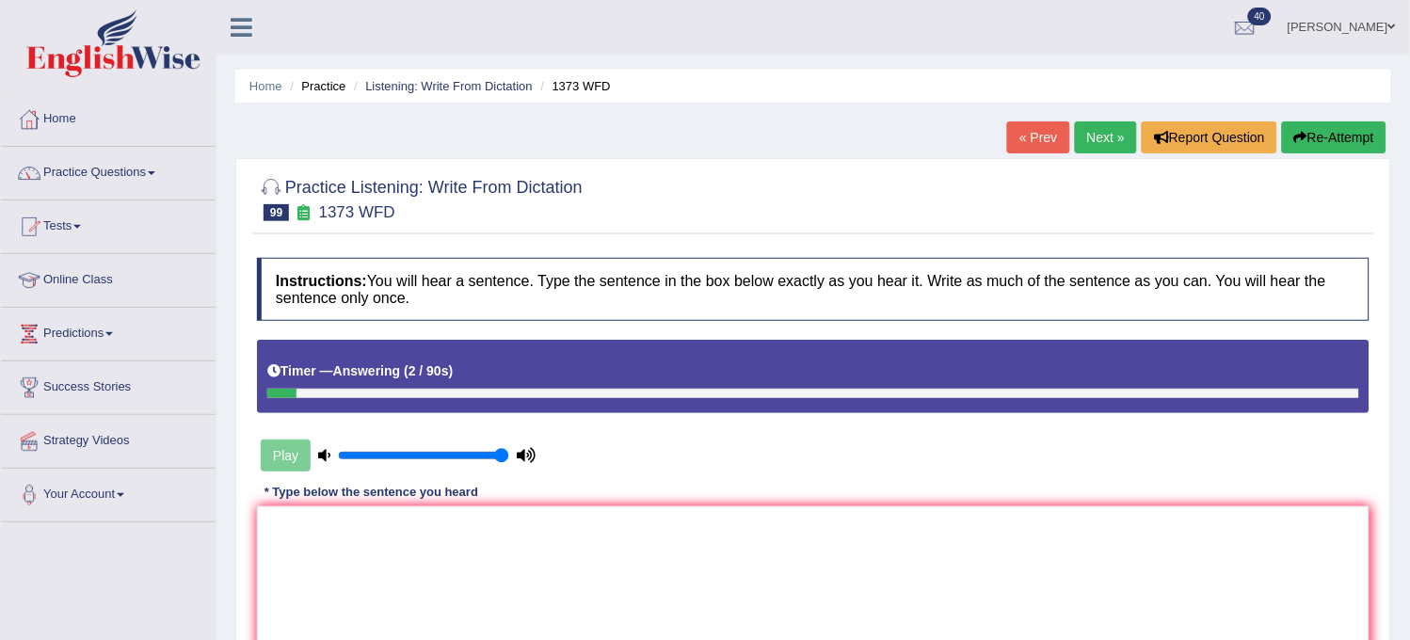
click at [1351, 127] on button "Re-Attempt" at bounding box center [1334, 137] width 105 height 32
click at [1351, 128] on button "Re-Attempt" at bounding box center [1334, 137] width 105 height 32
click at [1027, 539] on textarea at bounding box center [813, 598] width 1113 height 183
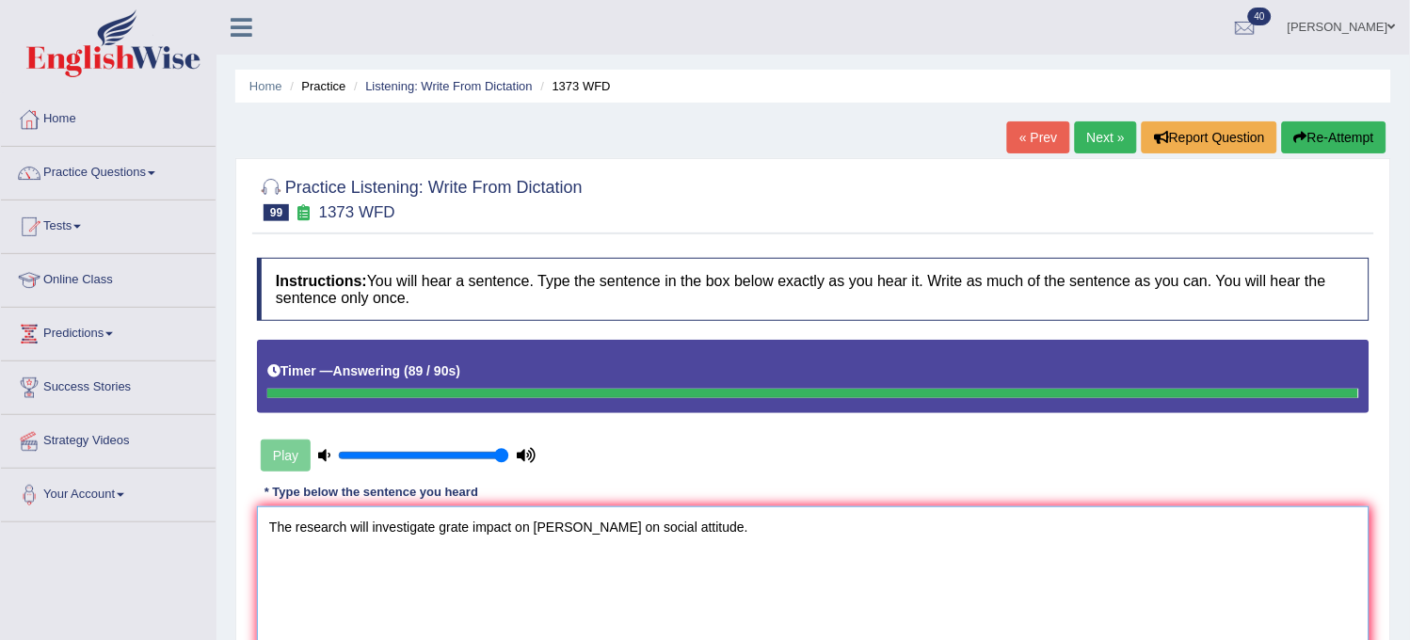
type textarea "The research will investigate grate impact on jender on social attitude."
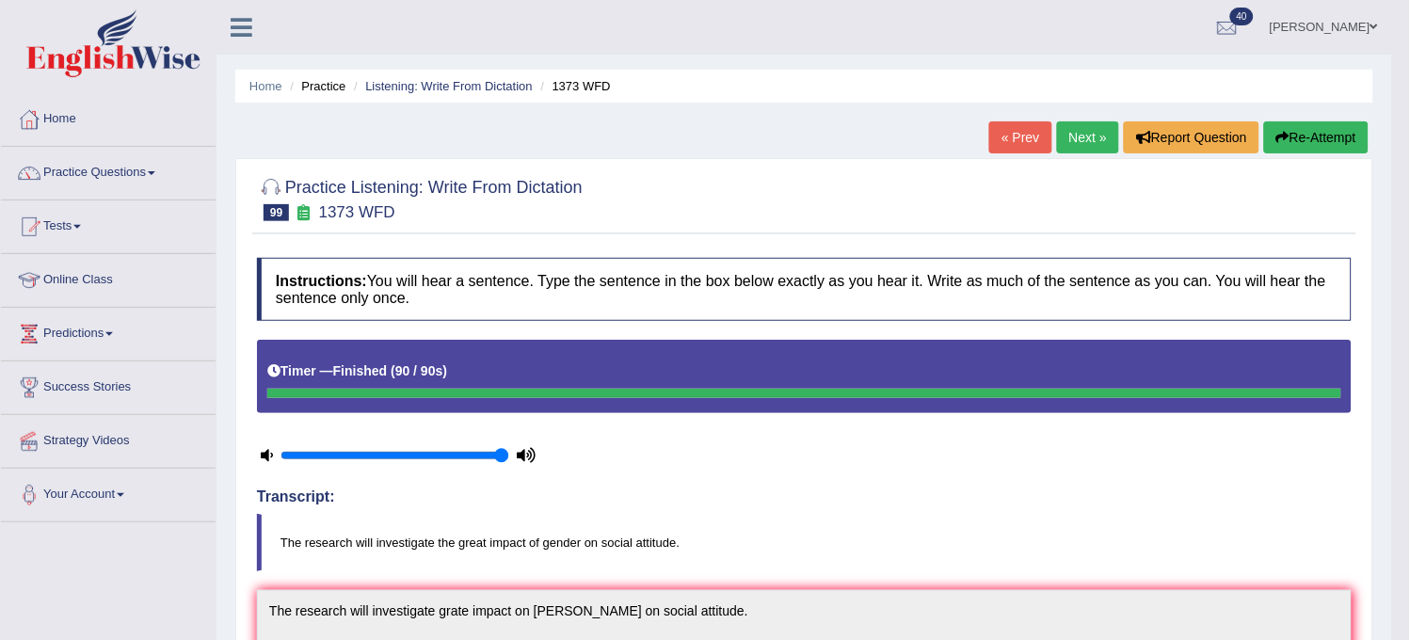
click at [1076, 147] on link "Next »" at bounding box center [1088, 137] width 62 height 32
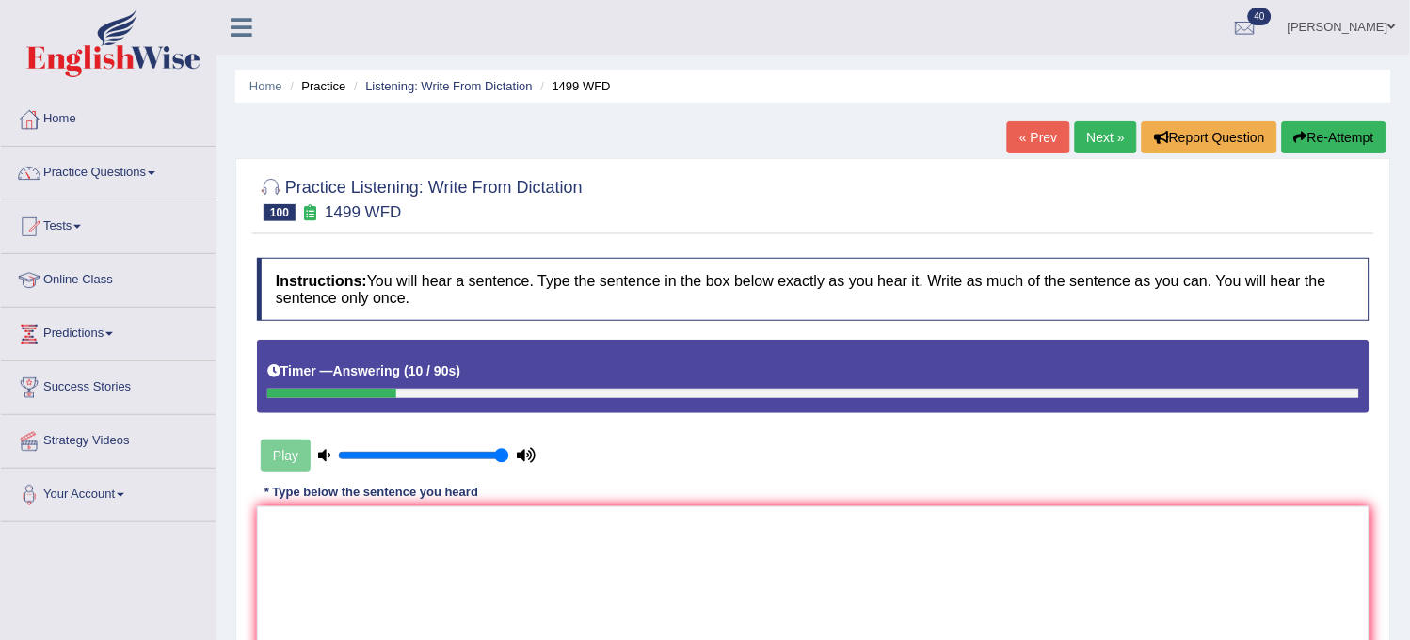
click at [1331, 143] on button "Re-Attempt" at bounding box center [1334, 137] width 105 height 32
click at [1040, 605] on textarea at bounding box center [813, 598] width 1113 height 183
click at [1359, 127] on button "Re-Attempt" at bounding box center [1334, 137] width 105 height 32
click at [464, 496] on div "* Type below the sentence you heard" at bounding box center [371, 493] width 229 height 18
click at [444, 561] on textarea at bounding box center [813, 598] width 1113 height 183
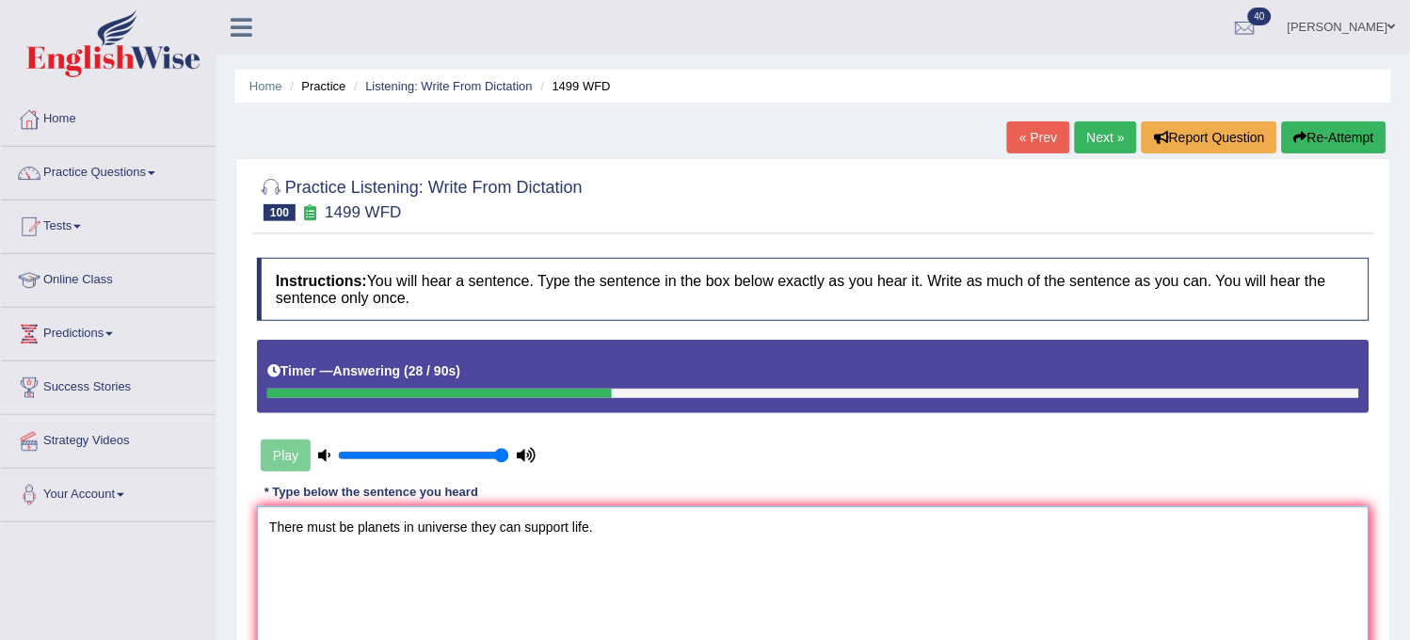
click at [570, 521] on textarea "There must be planets in universe they can support life." at bounding box center [813, 598] width 1113 height 183
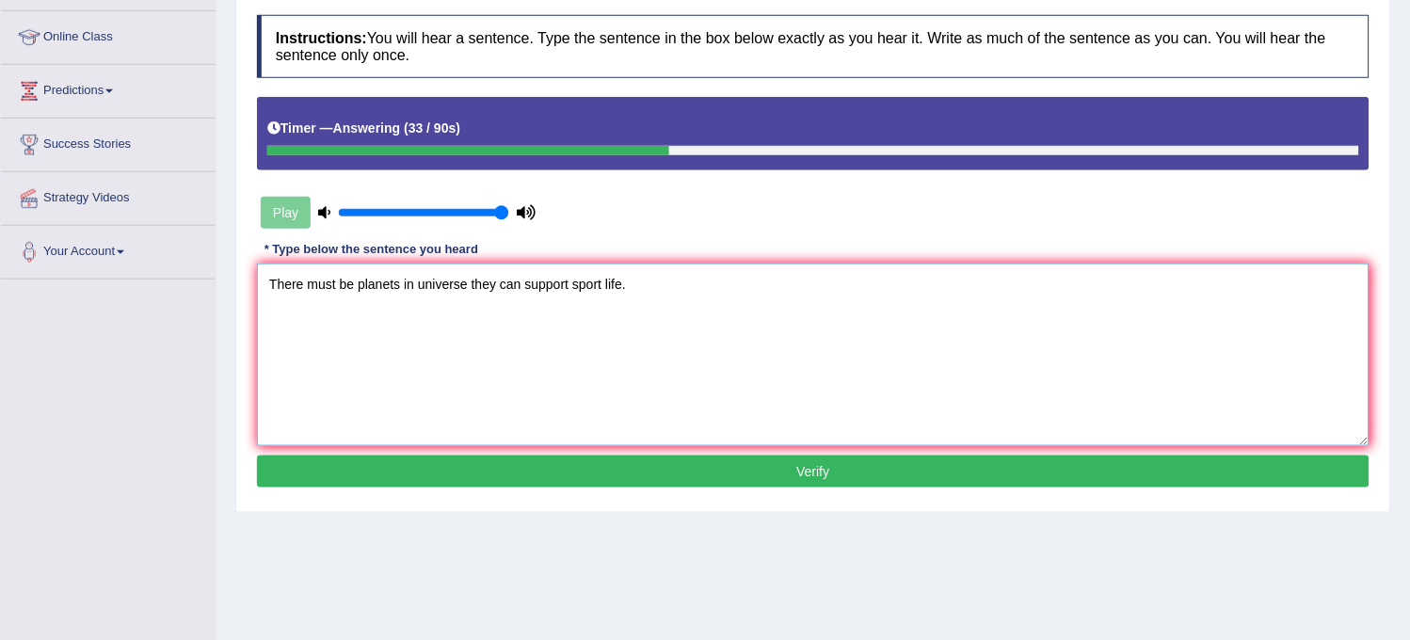
scroll to position [348, 0]
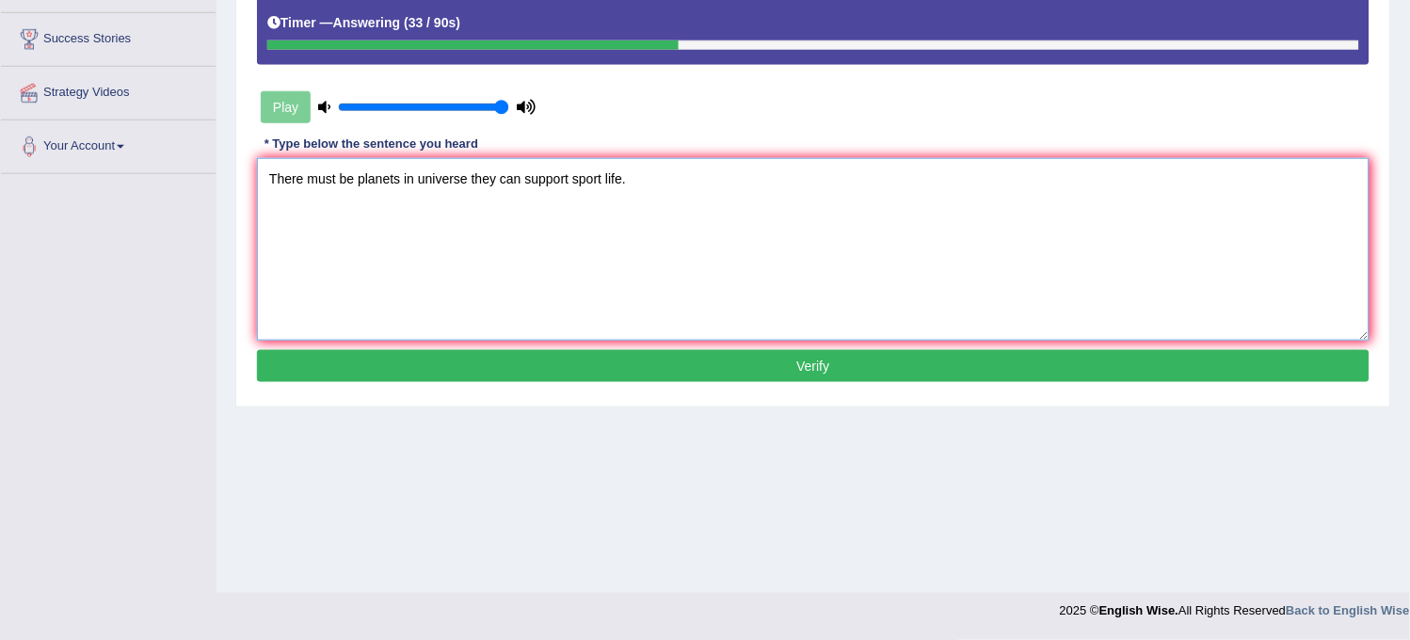
type textarea "There must be planets in universe they can support sport life."
click at [627, 367] on button "Verify" at bounding box center [813, 366] width 1113 height 32
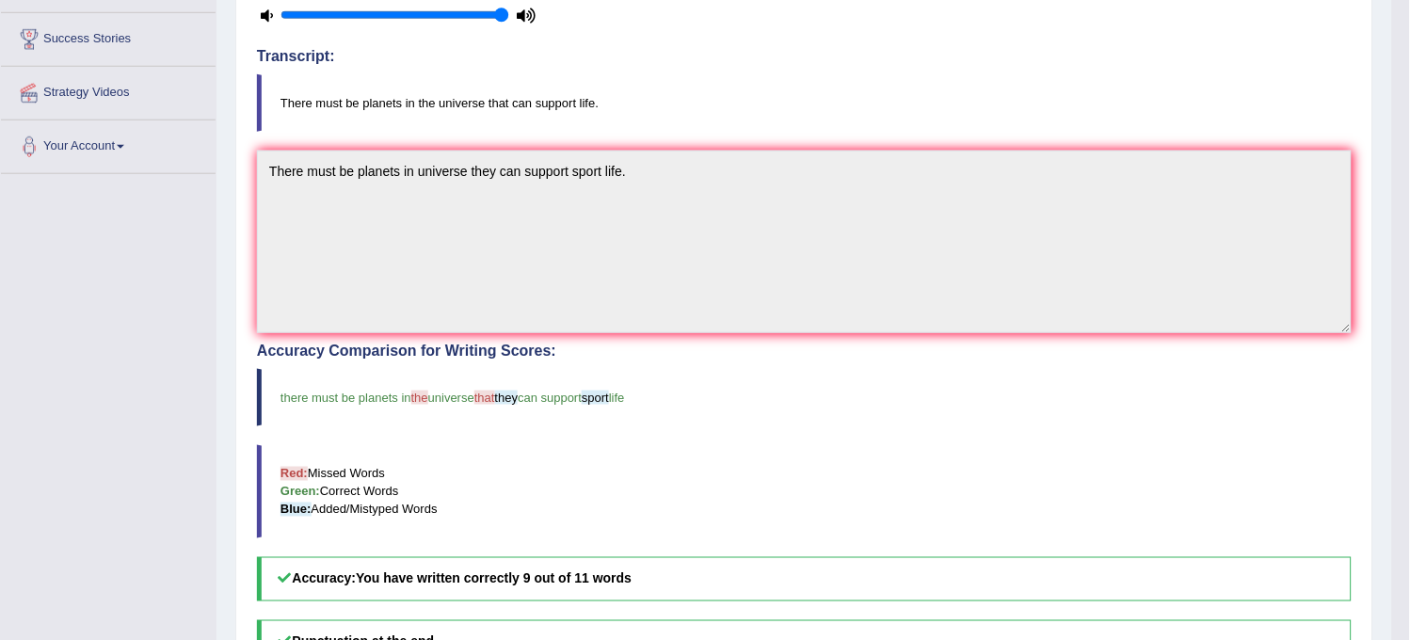
click at [627, 367] on div "Accuracy Comparison for Writing Scores: there must be planets in the universe t…" at bounding box center [804, 472] width 1095 height 259
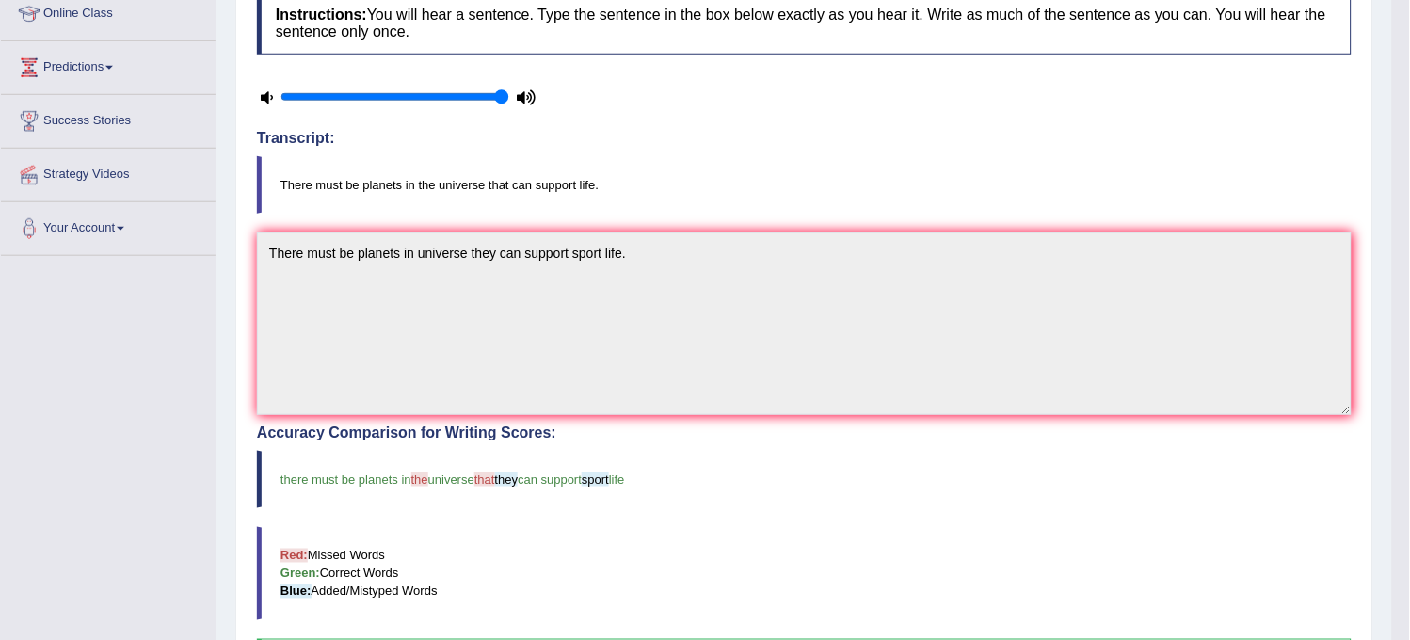
scroll to position [114, 0]
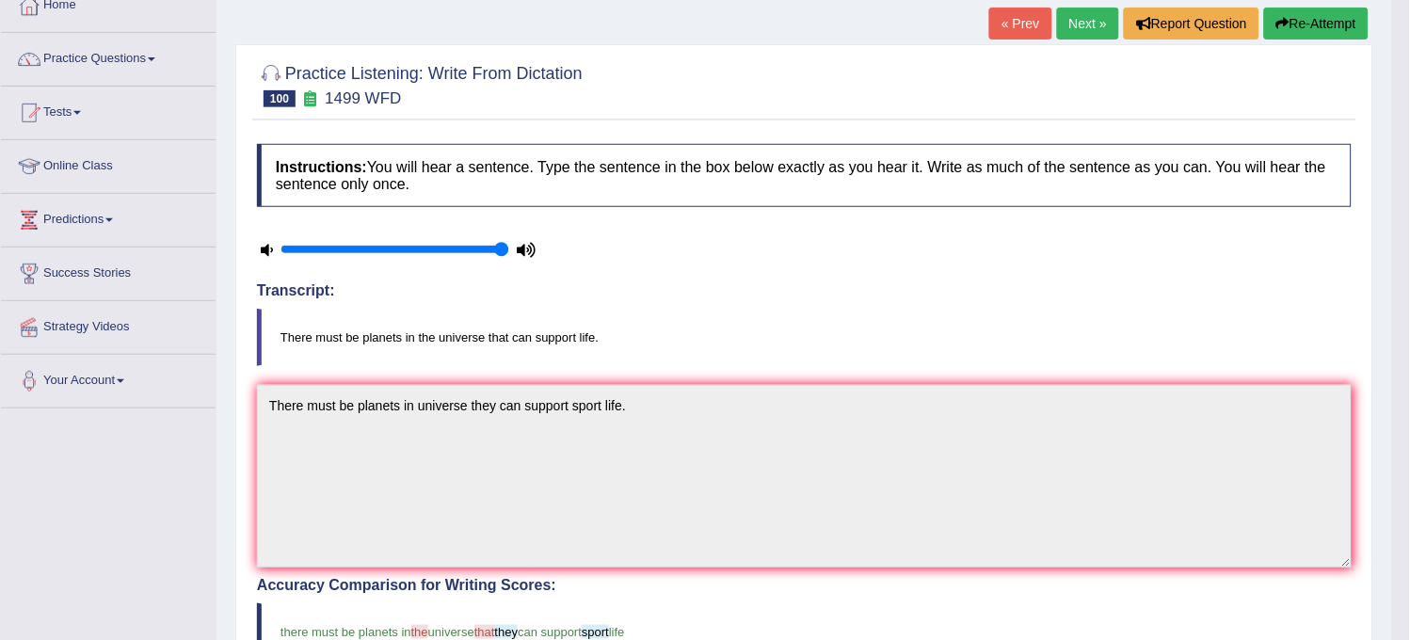
click at [1067, 34] on link "Next »" at bounding box center [1088, 24] width 62 height 32
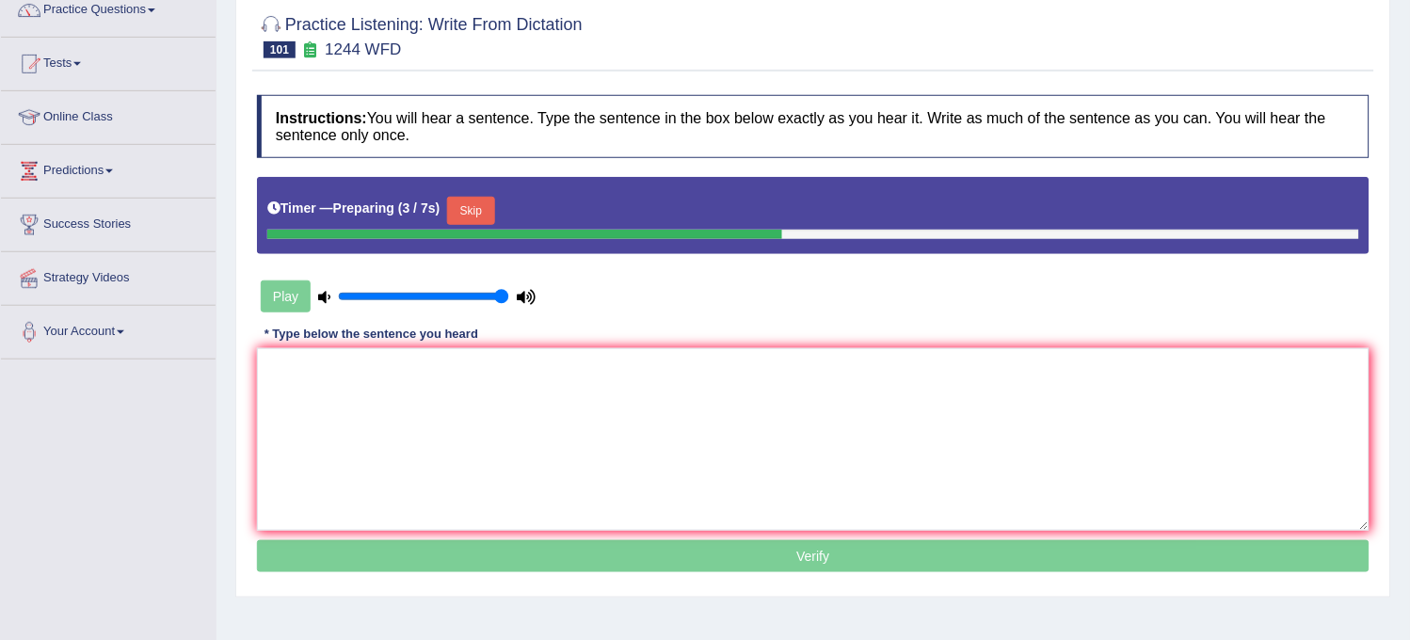
scroll to position [34, 0]
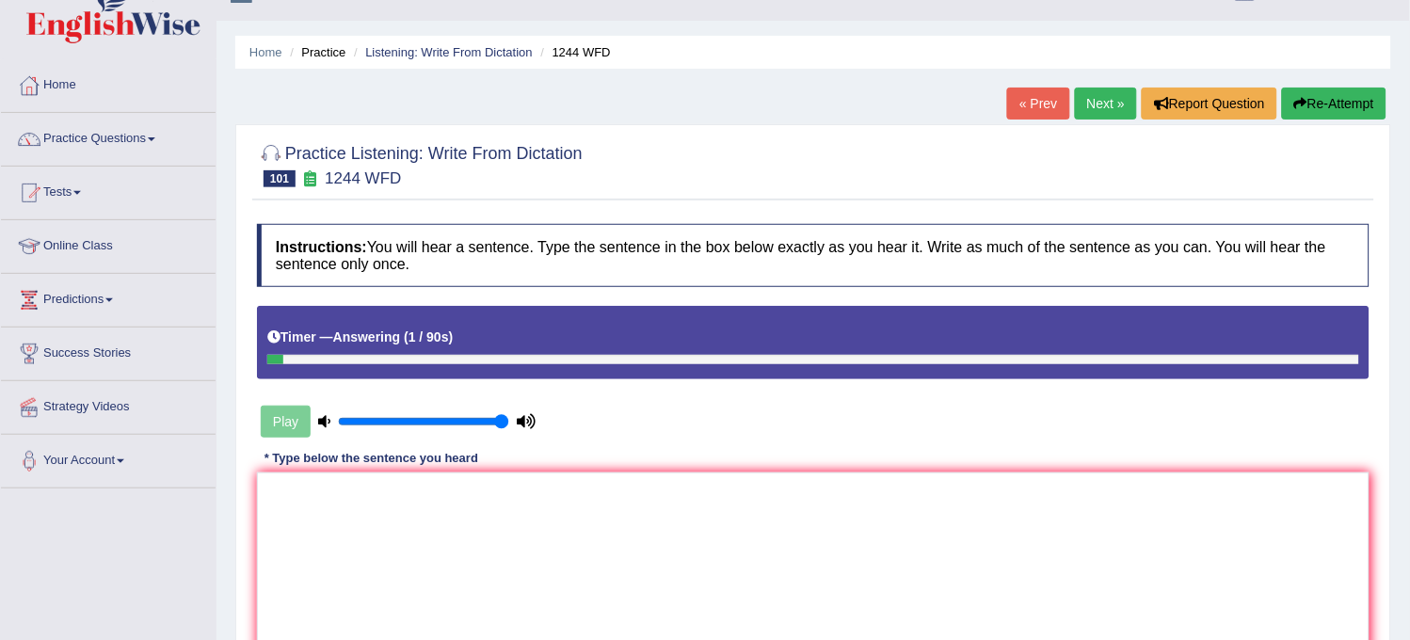
click at [1092, 108] on link "Next »" at bounding box center [1106, 104] width 62 height 32
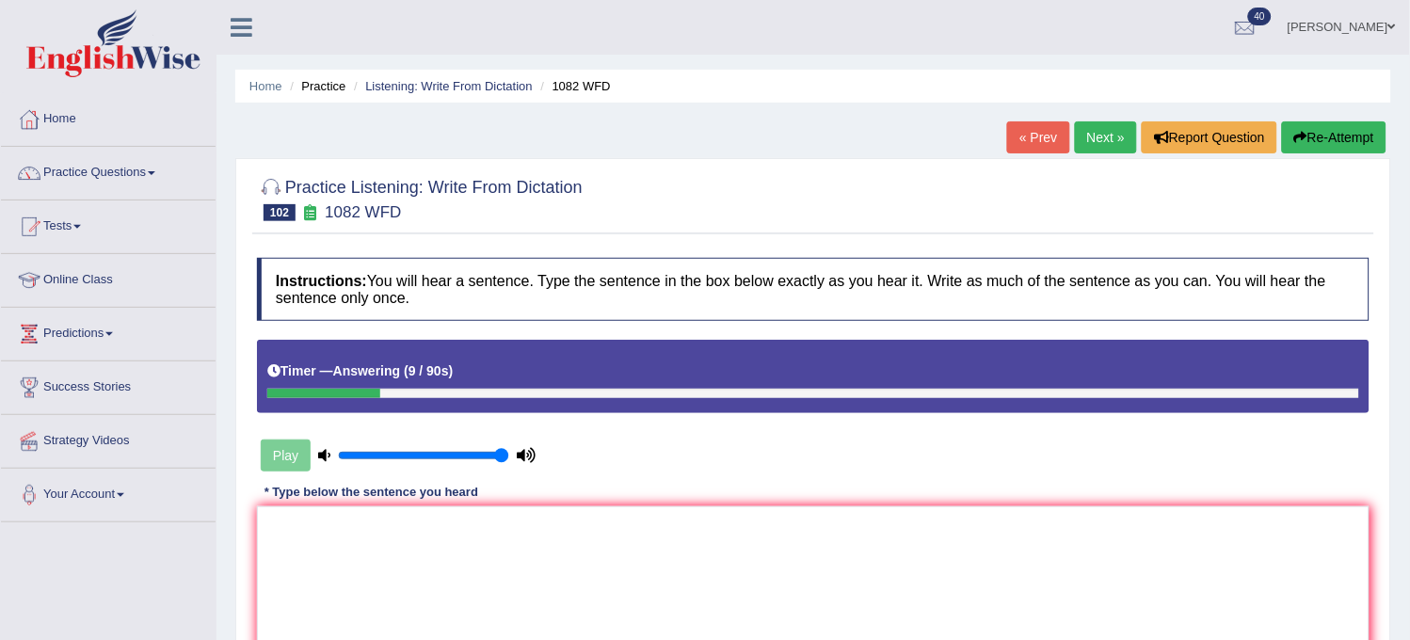
click at [1343, 133] on button "Re-Attempt" at bounding box center [1334, 137] width 105 height 32
click at [1343, 137] on button "Re-Attempt" at bounding box center [1334, 137] width 105 height 32
click at [921, 587] on textarea at bounding box center [813, 598] width 1113 height 183
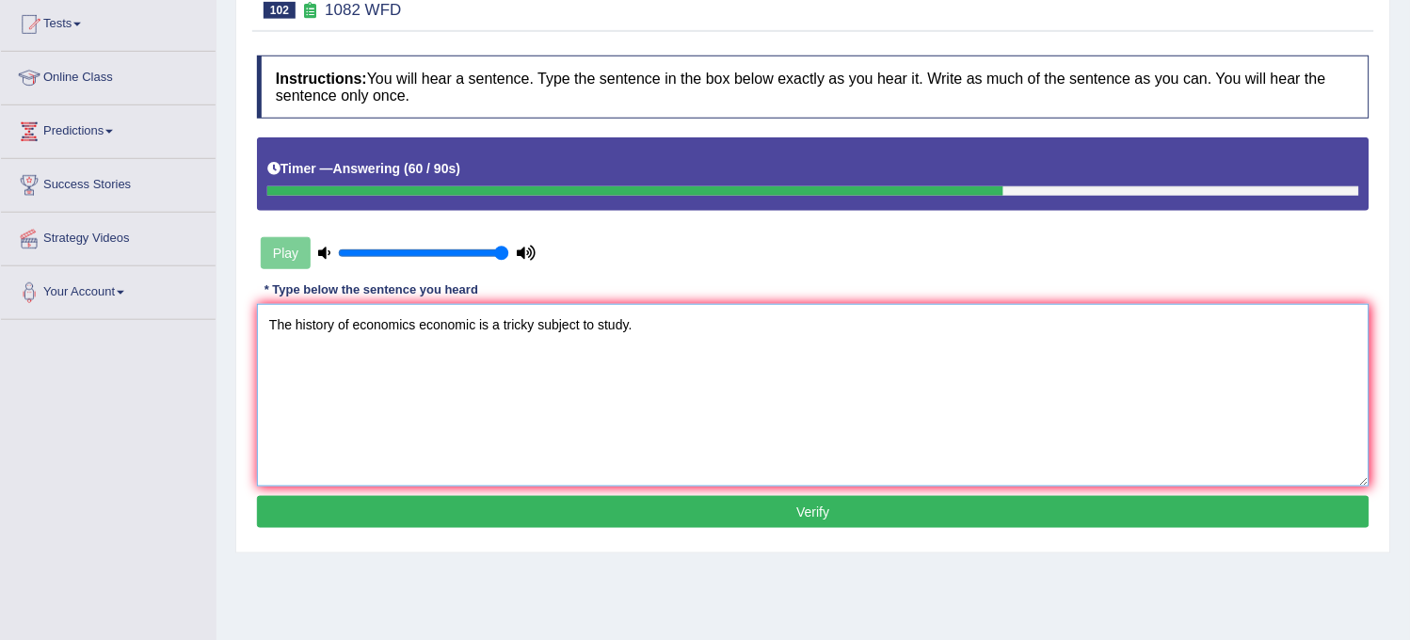
scroll to position [209, 0]
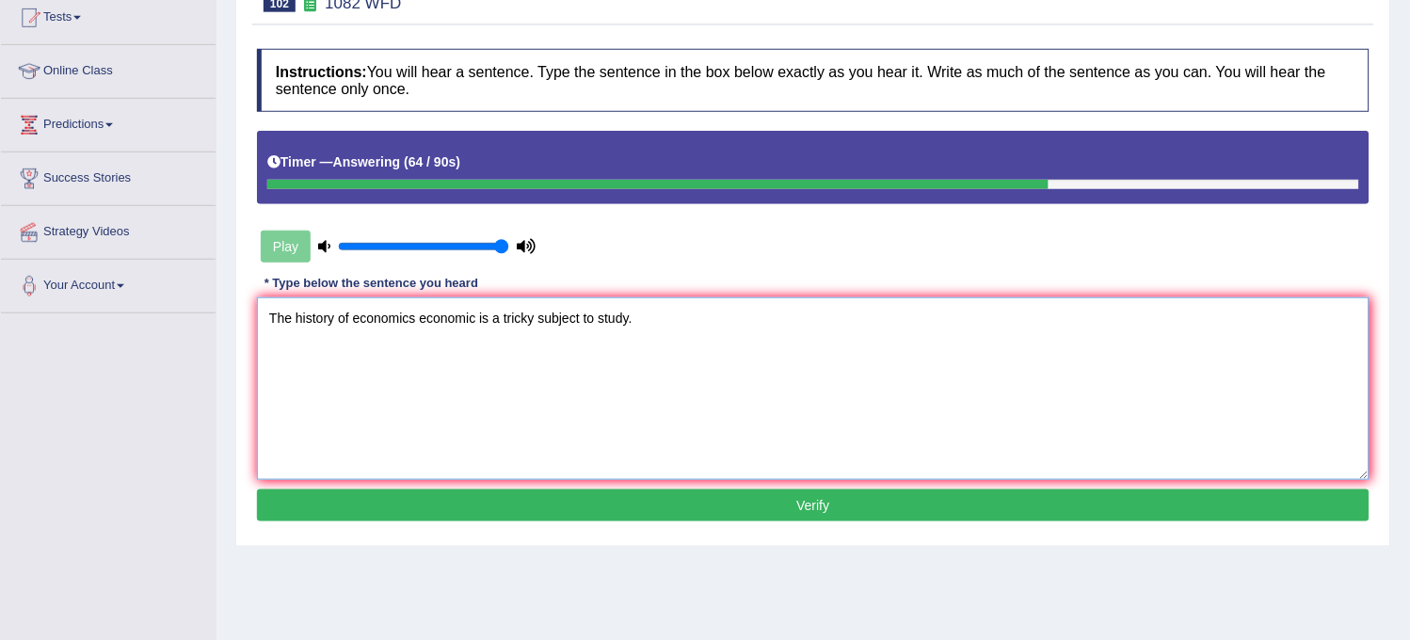
type textarea "The history of economics economic is a tricky subject to study."
click at [916, 510] on button "Verify" at bounding box center [813, 506] width 1113 height 32
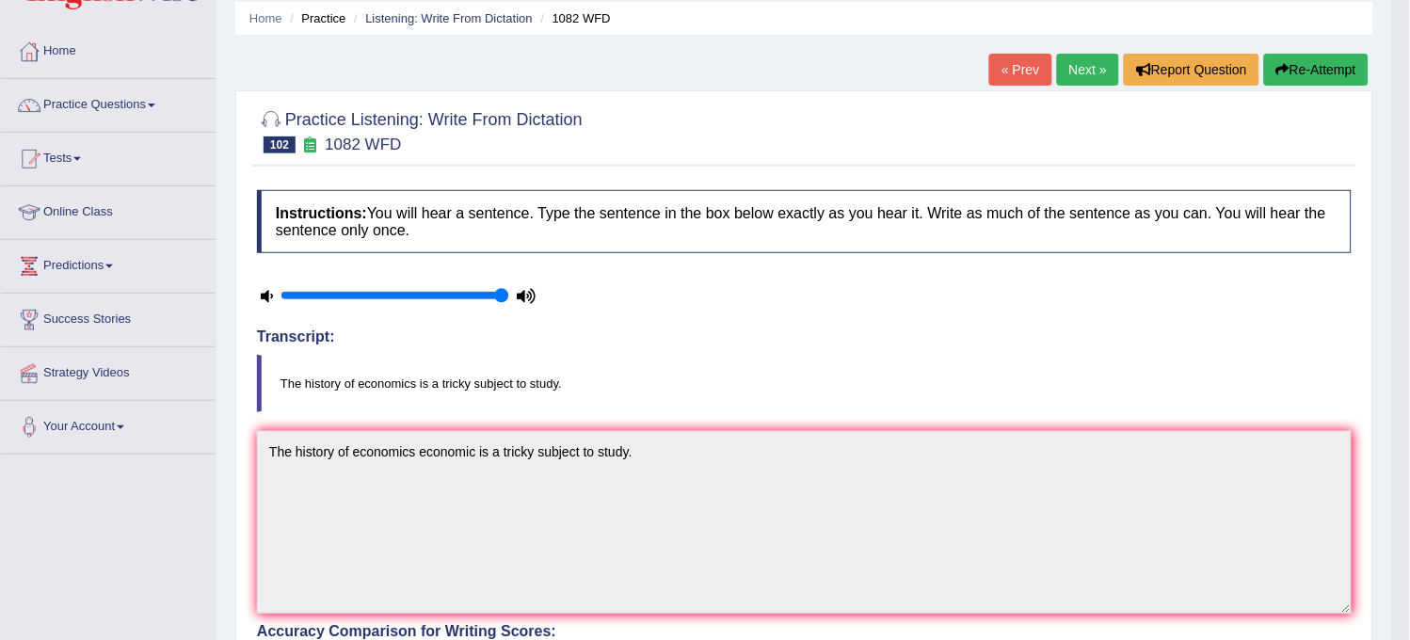
scroll to position [0, 0]
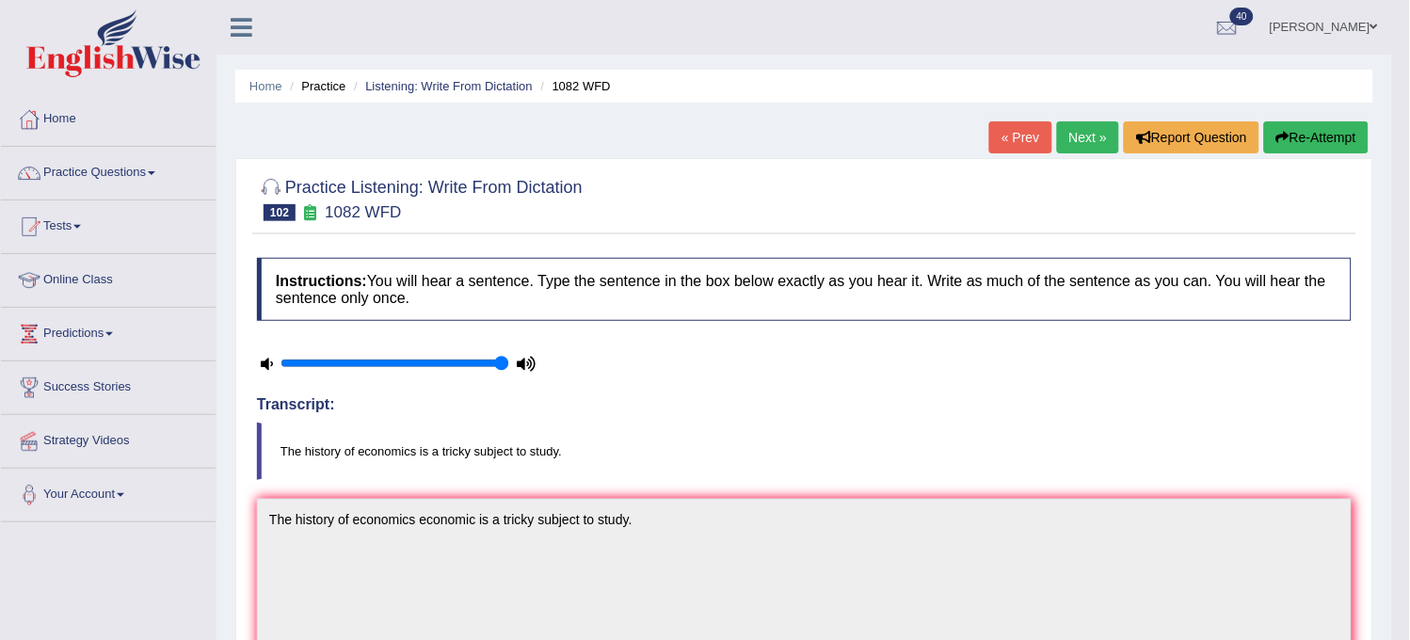
click at [1066, 133] on link "Next »" at bounding box center [1088, 137] width 62 height 32
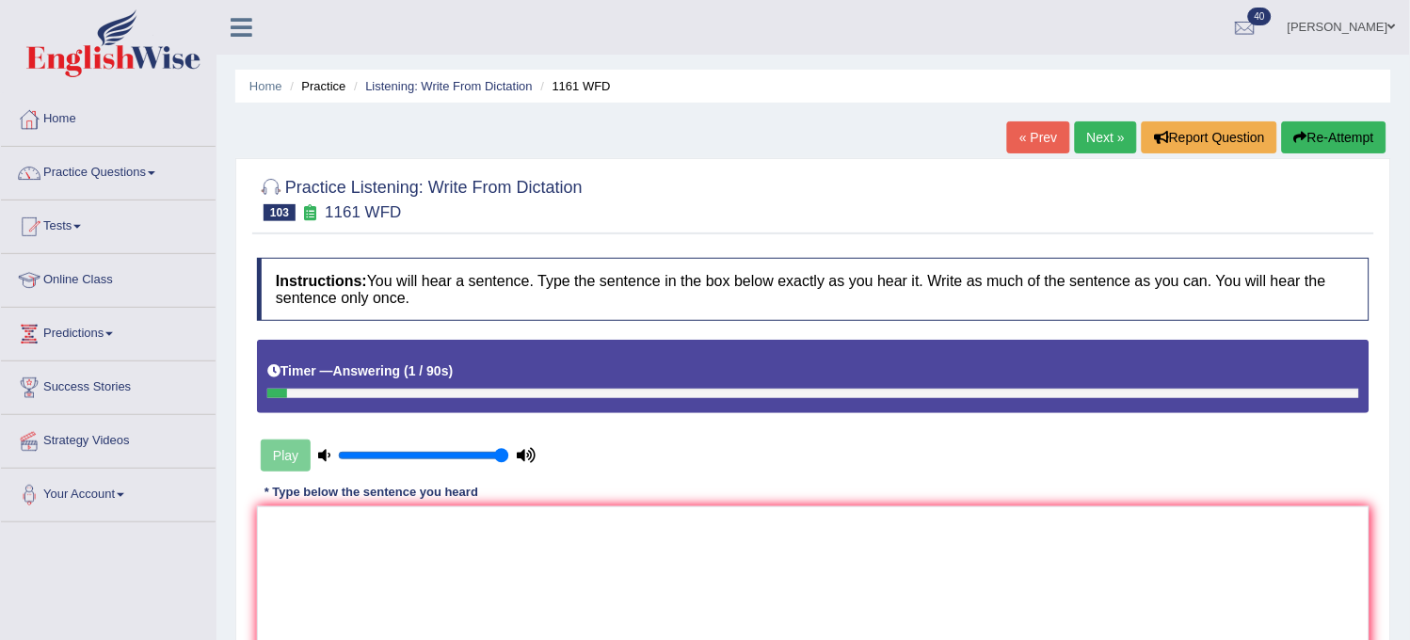
click at [1326, 124] on div "Home Practice Listening: Write From Dictation 1161 WFD « Prev Next » Report Que…" at bounding box center [814, 470] width 1194 height 941
click at [1326, 124] on button "Re-Attempt" at bounding box center [1334, 137] width 105 height 32
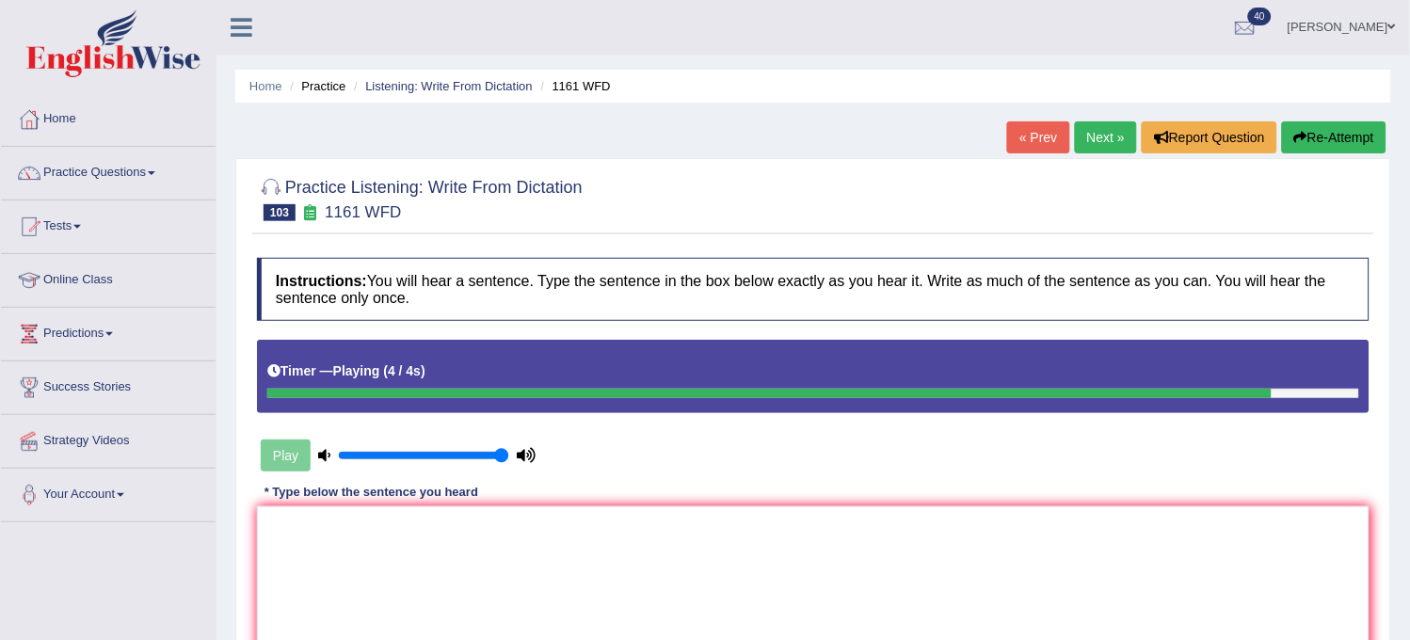
click at [1326, 124] on button "Re-Attempt" at bounding box center [1334, 137] width 105 height 32
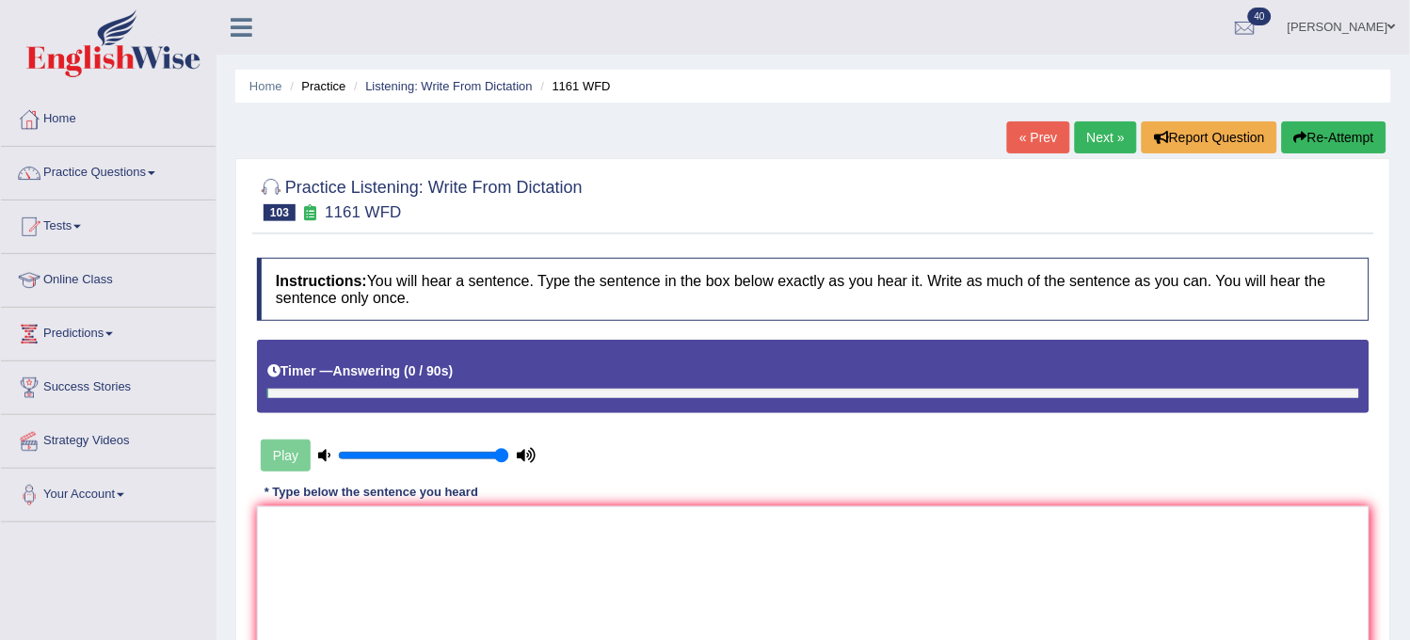
click at [1326, 124] on button "Re-Attempt" at bounding box center [1334, 137] width 105 height 32
click at [964, 635] on textarea at bounding box center [813, 598] width 1113 height 183
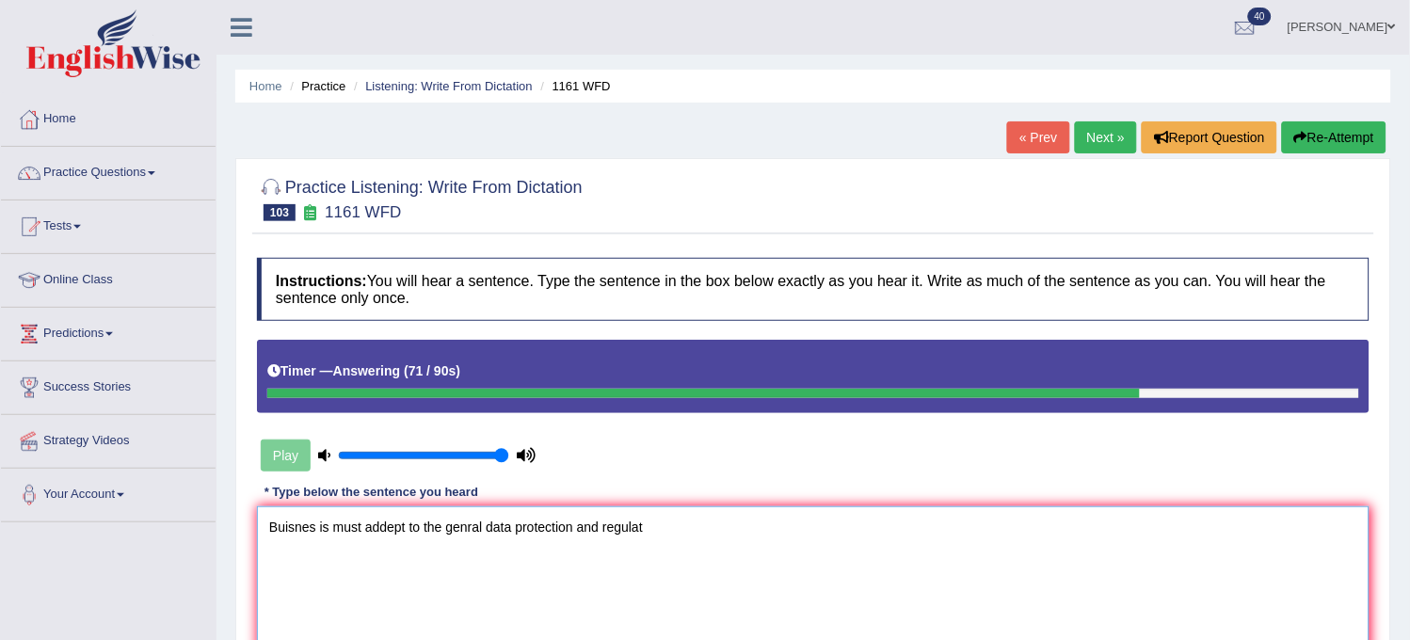
click at [964, 635] on textarea "Buisnes is must addept to the genral data protection and regulat" at bounding box center [813, 598] width 1113 height 183
click at [964, 636] on textarea "Buisnes is must addept to the genral data protection and regulations" at bounding box center [813, 598] width 1113 height 183
click at [964, 636] on textarea "Buisnes is must addept to the genral data protection and regulations r" at bounding box center [813, 598] width 1113 height 183
type textarea "Buisnes is must addept to the genral data protection and regulations ragulation."
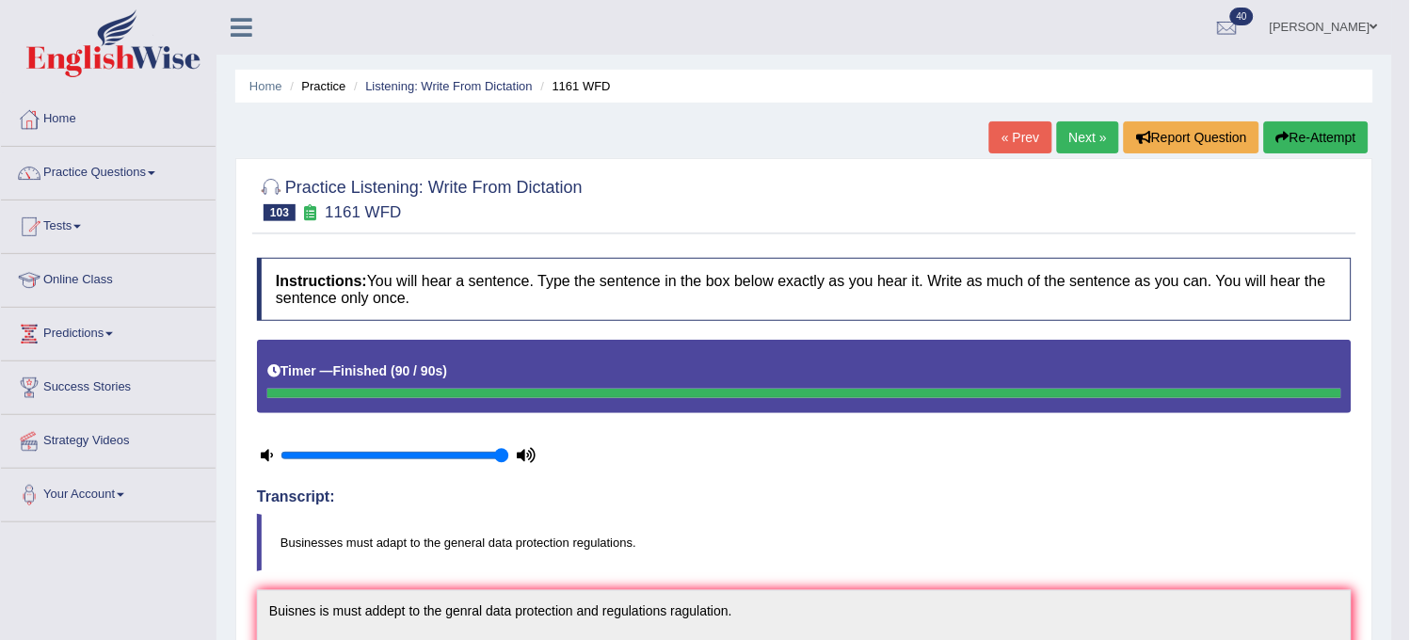
click at [1086, 127] on link "Next »" at bounding box center [1088, 137] width 62 height 32
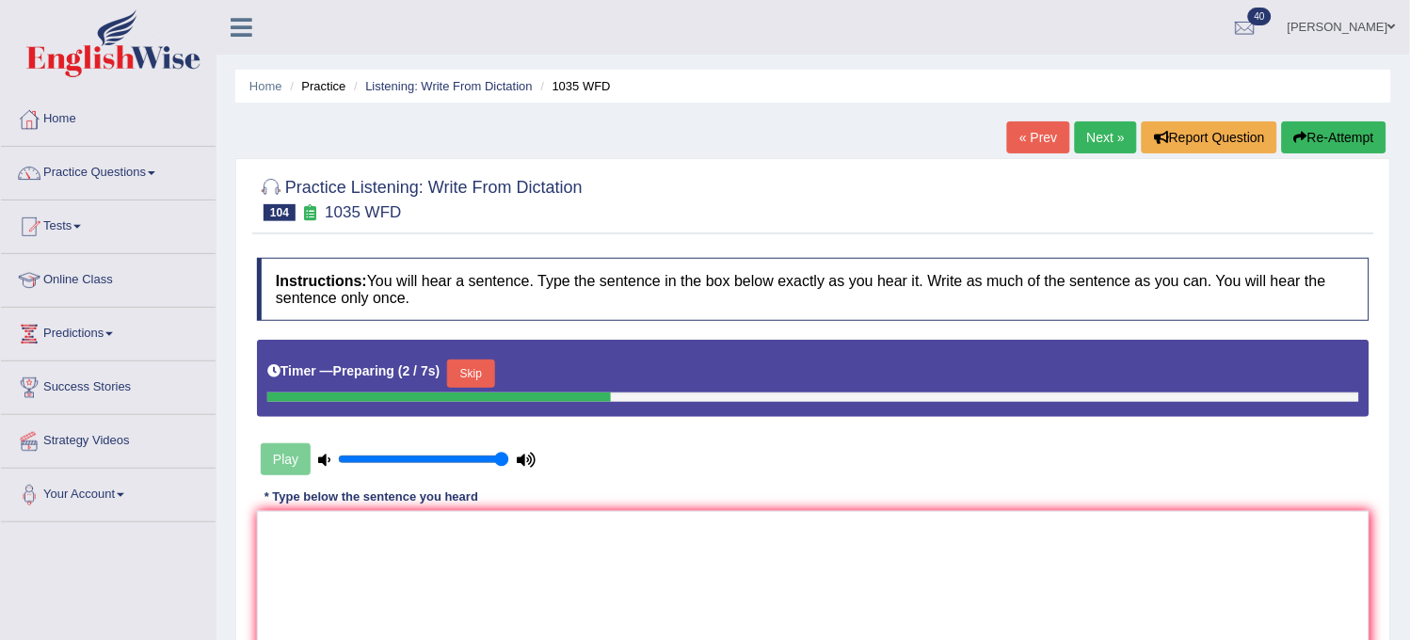
click at [1034, 127] on link "« Prev" at bounding box center [1038, 137] width 62 height 32
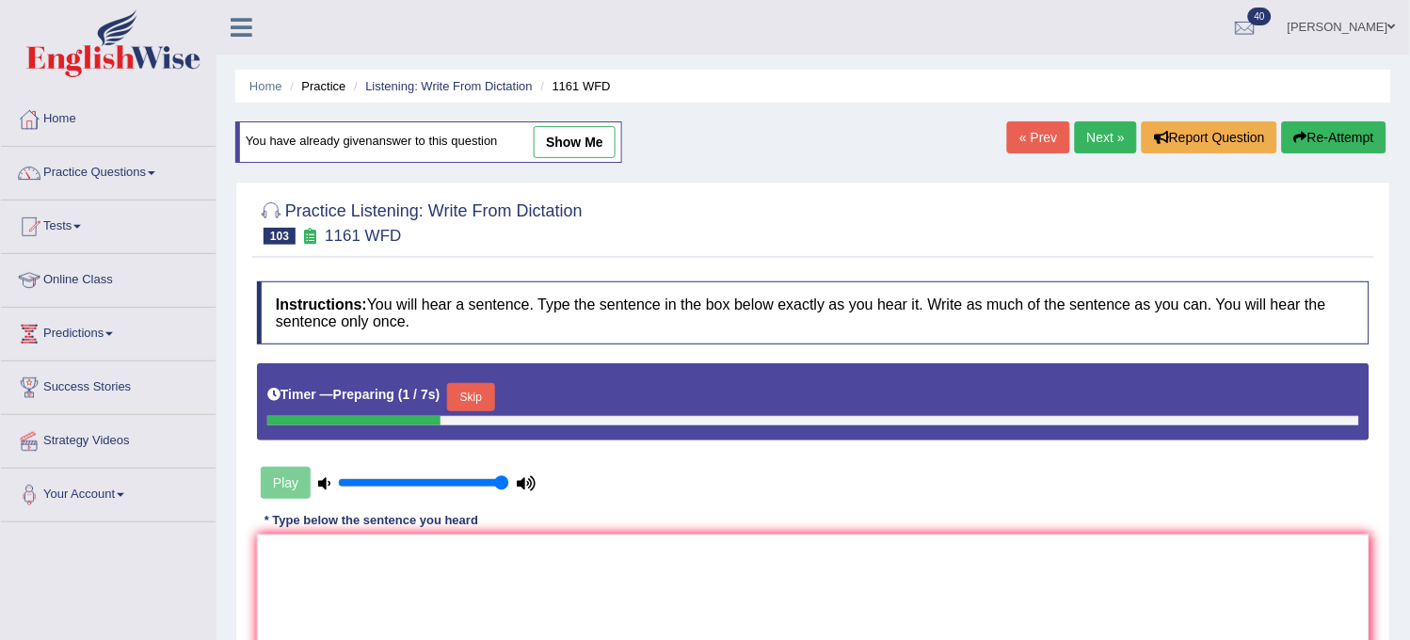
click at [593, 135] on link "show me" at bounding box center [575, 142] width 82 height 32
type textarea "Buisnes is must addept to the genral data protection and regulations ragulation."
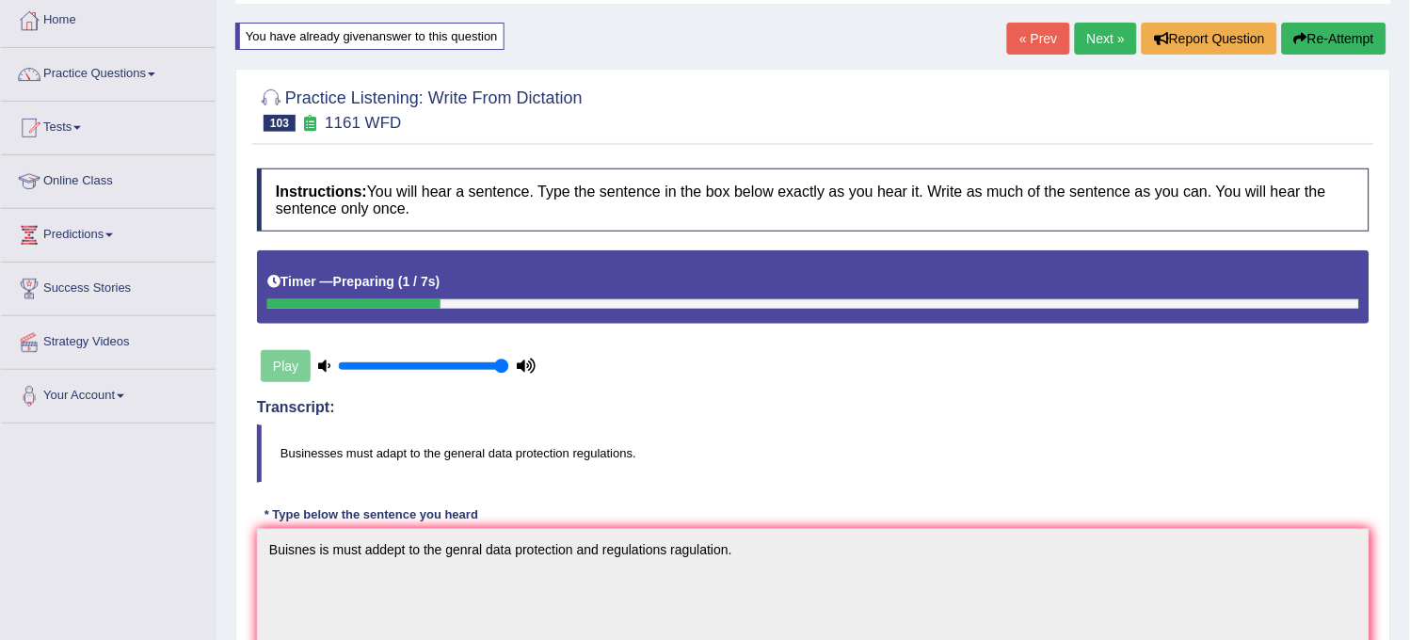
scroll to position [105, 0]
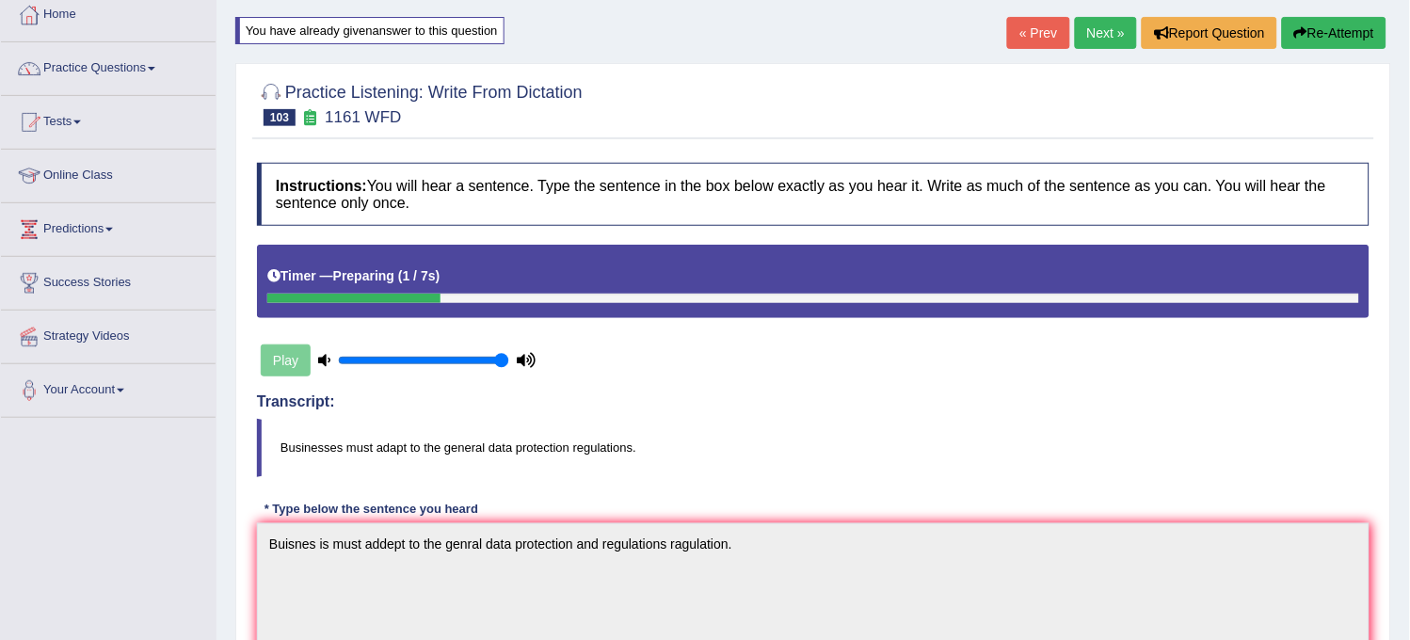
click at [1103, 30] on link "Next »" at bounding box center [1106, 33] width 62 height 32
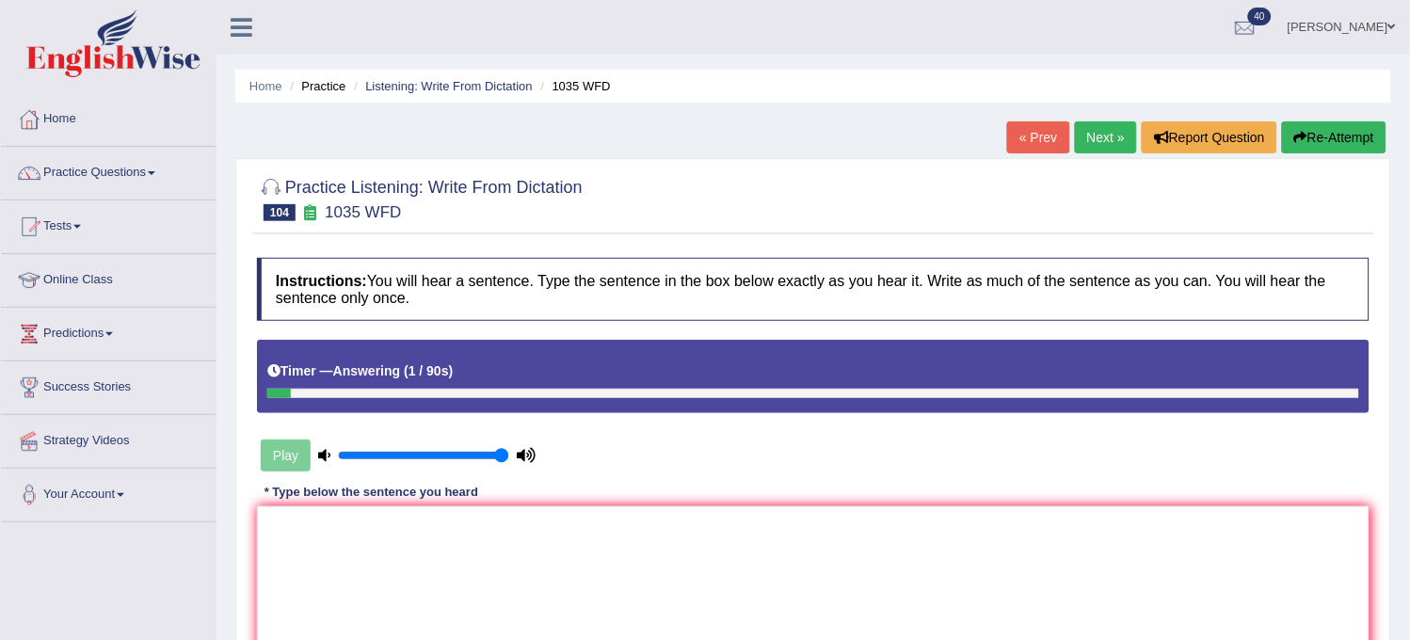
click at [1334, 152] on button "Re-Attempt" at bounding box center [1334, 137] width 105 height 32
click at [989, 576] on textarea at bounding box center [813, 598] width 1113 height 183
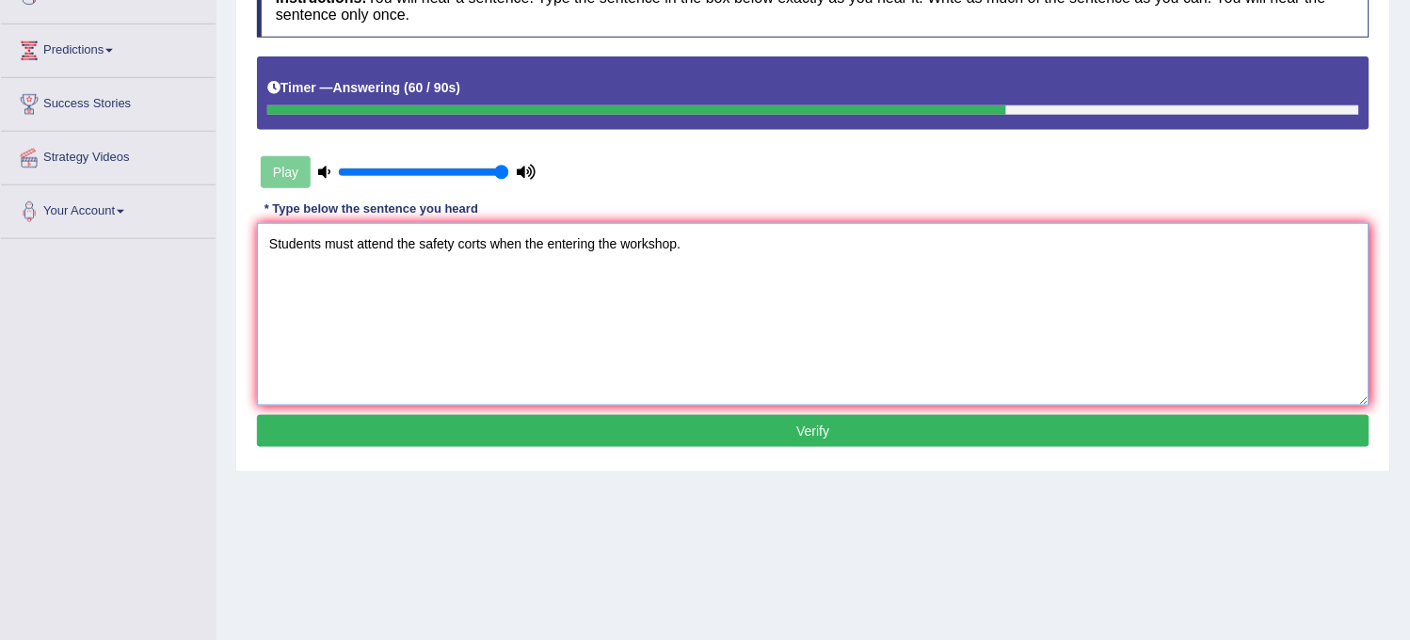
scroll to position [348, 0]
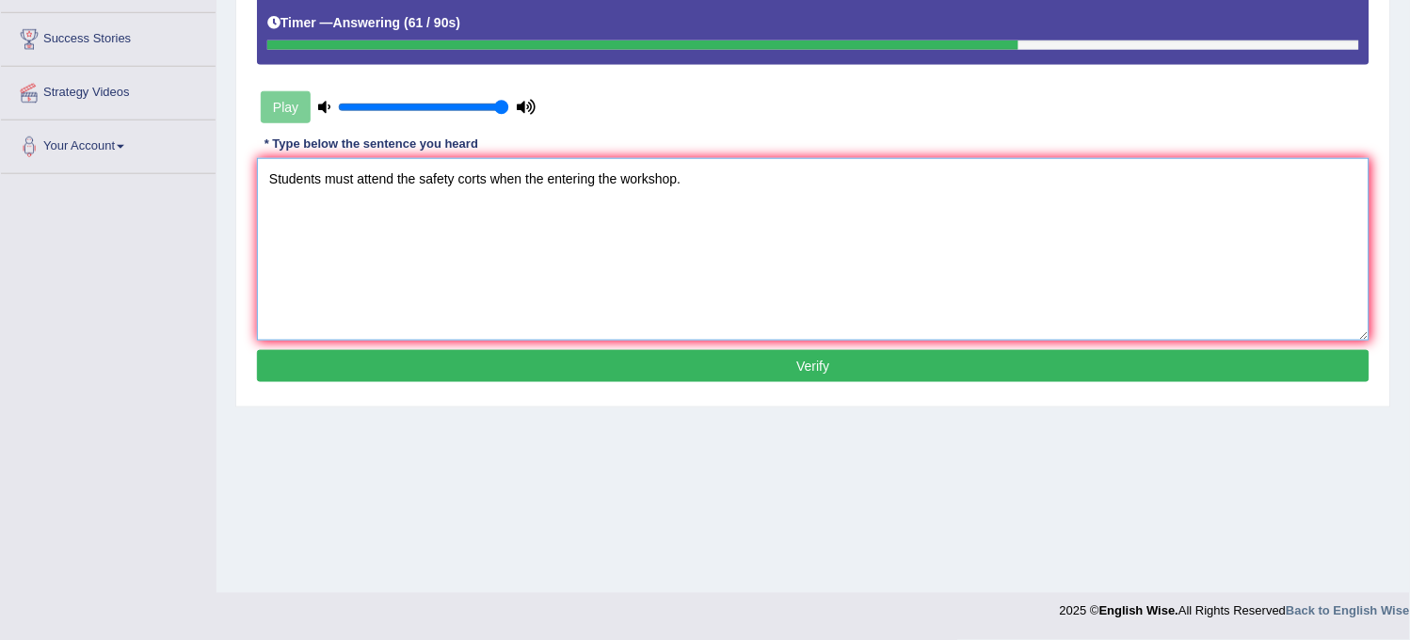
type textarea "Students must attend the safety corts when the entering the workshop."
click at [1056, 361] on button "Verify" at bounding box center [813, 366] width 1113 height 32
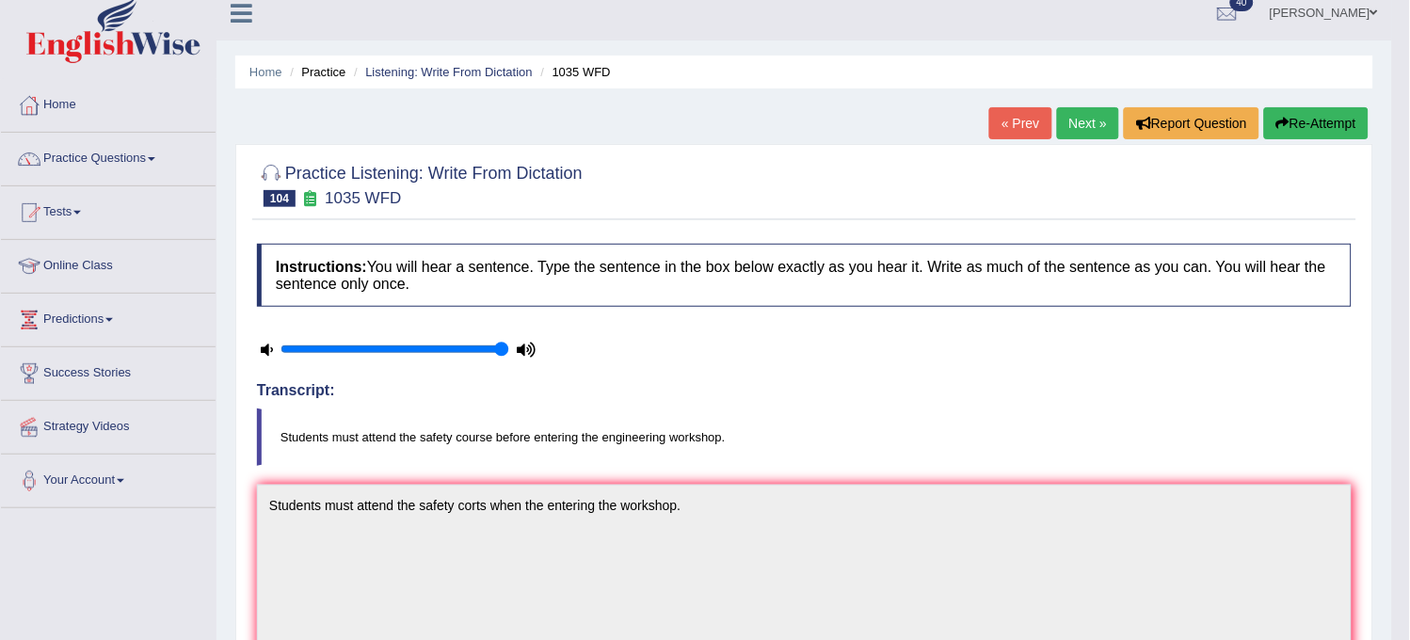
scroll to position [0, 0]
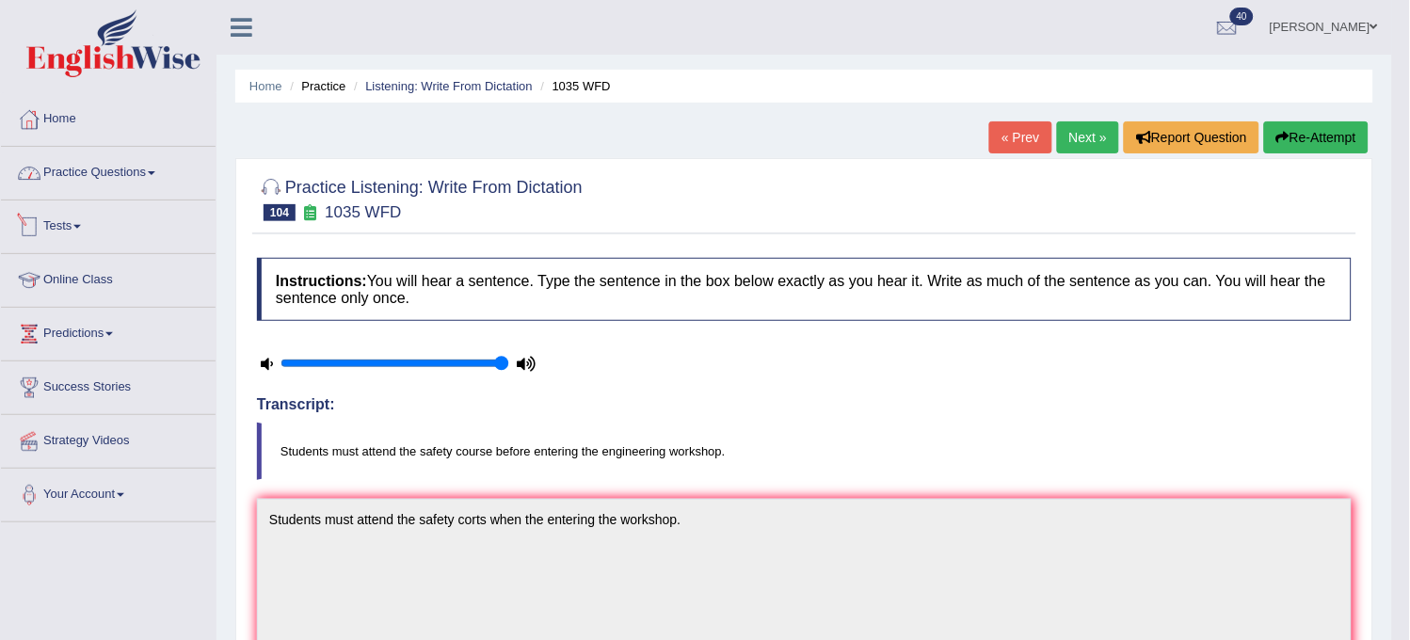
click at [201, 165] on link "Practice Questions" at bounding box center [108, 170] width 215 height 47
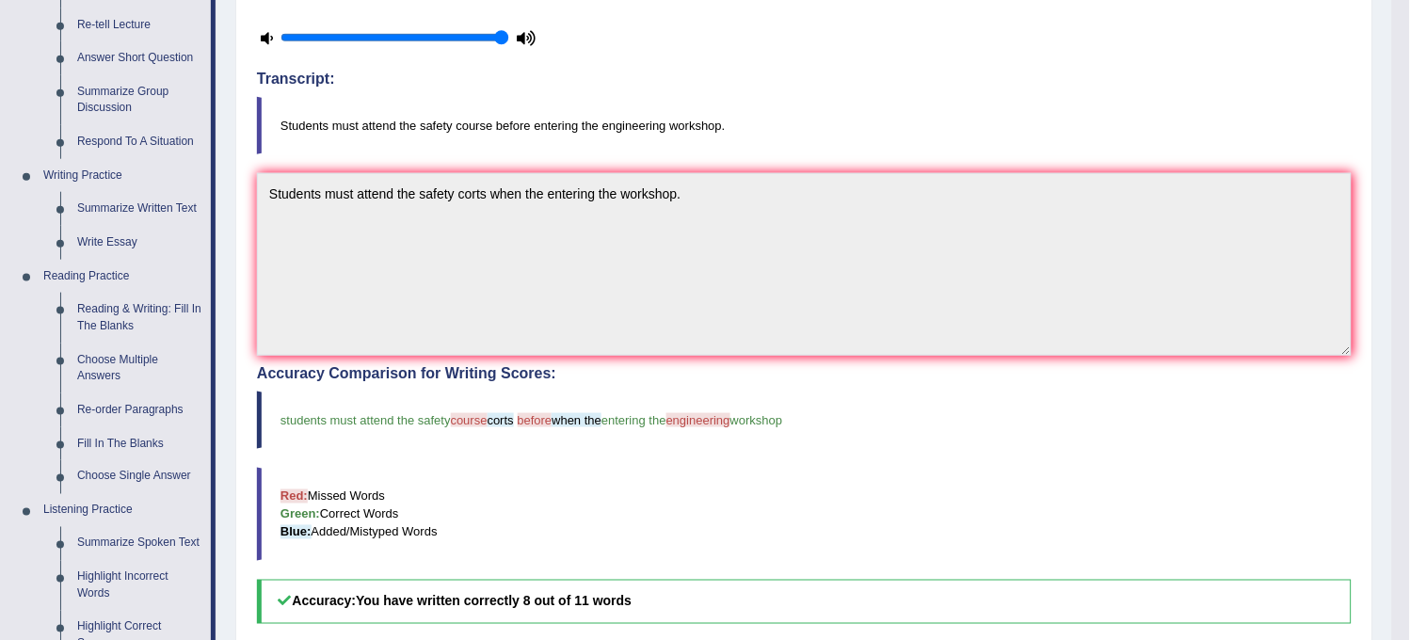
scroll to position [627, 0]
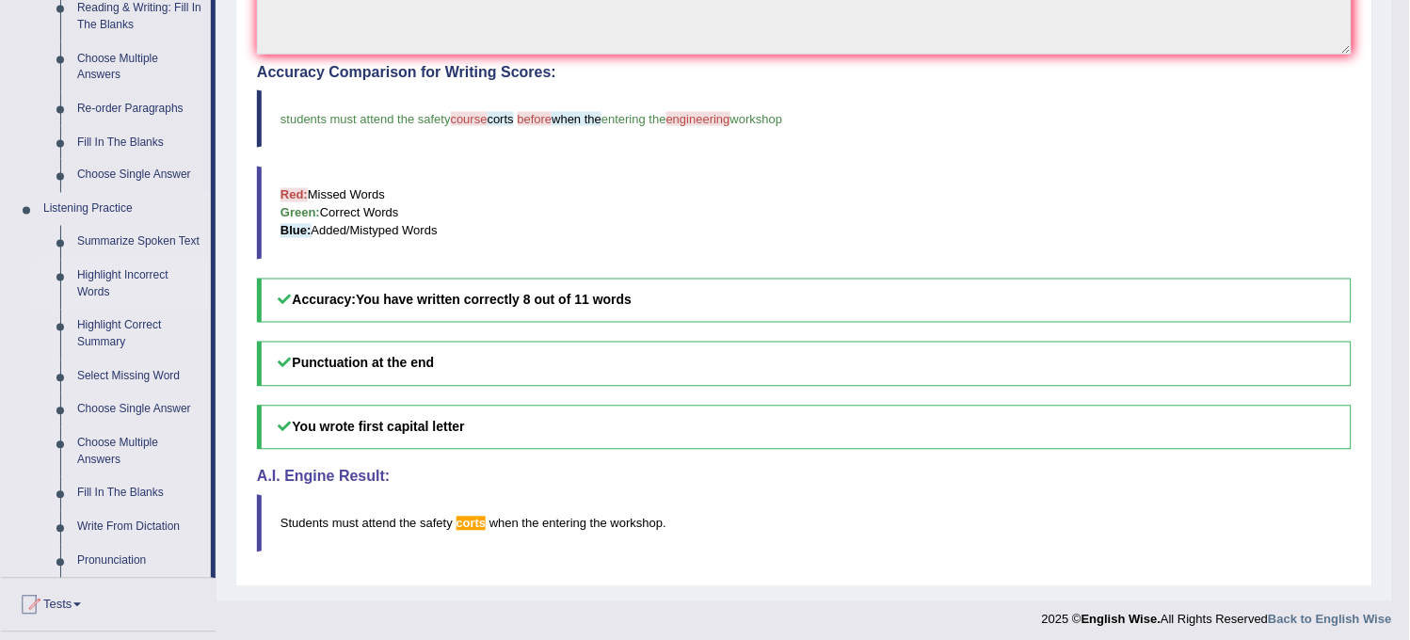
click at [149, 280] on link "Highlight Incorrect Words" at bounding box center [140, 285] width 142 height 50
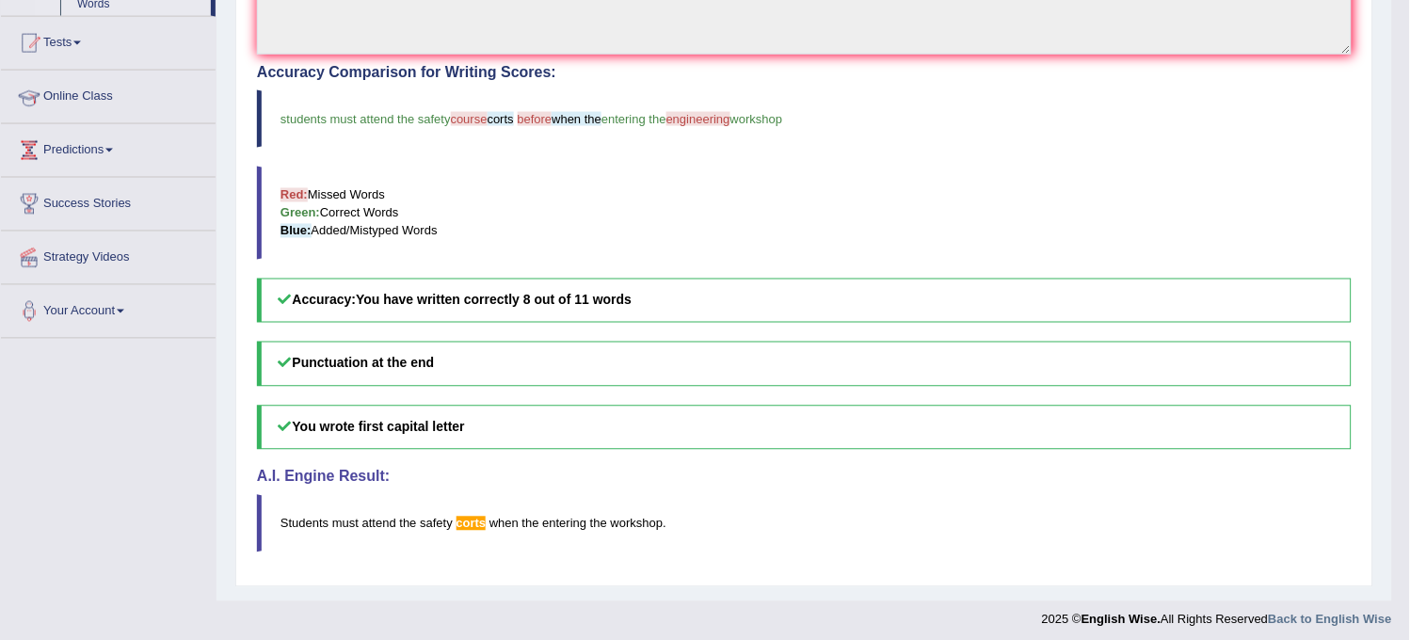
scroll to position [268, 0]
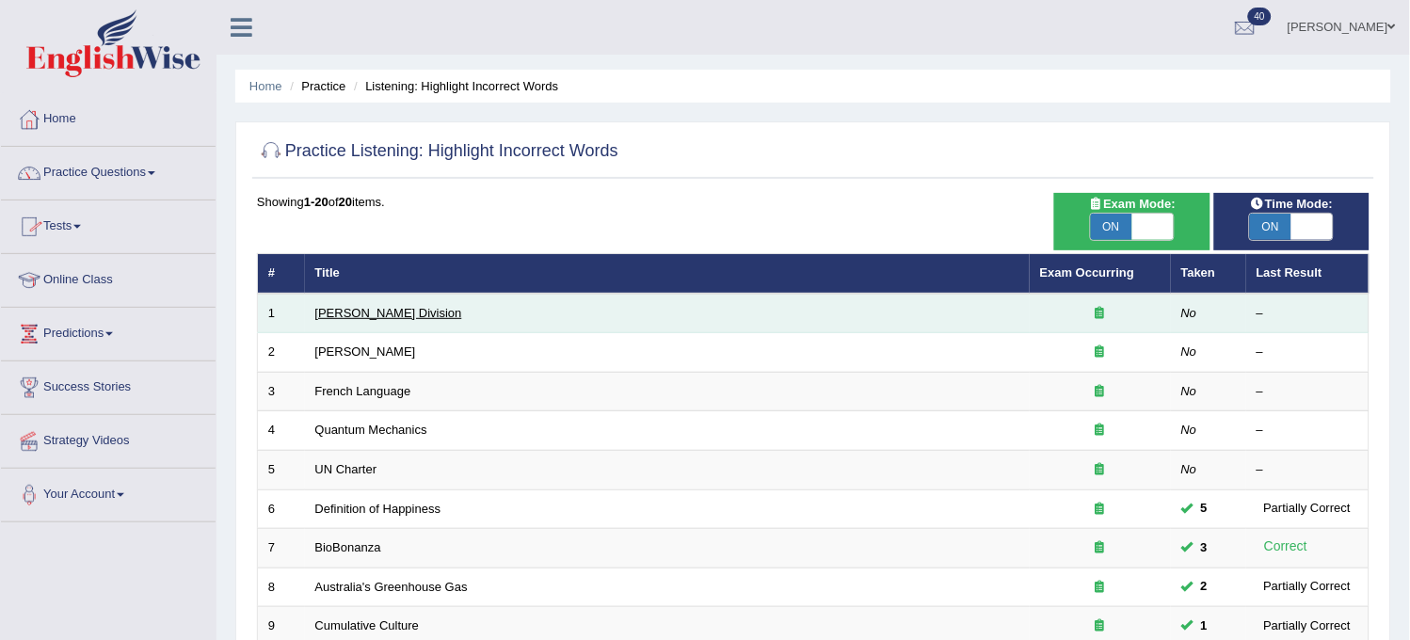
click at [354, 313] on link "[PERSON_NAME] Division" at bounding box center [388, 313] width 147 height 14
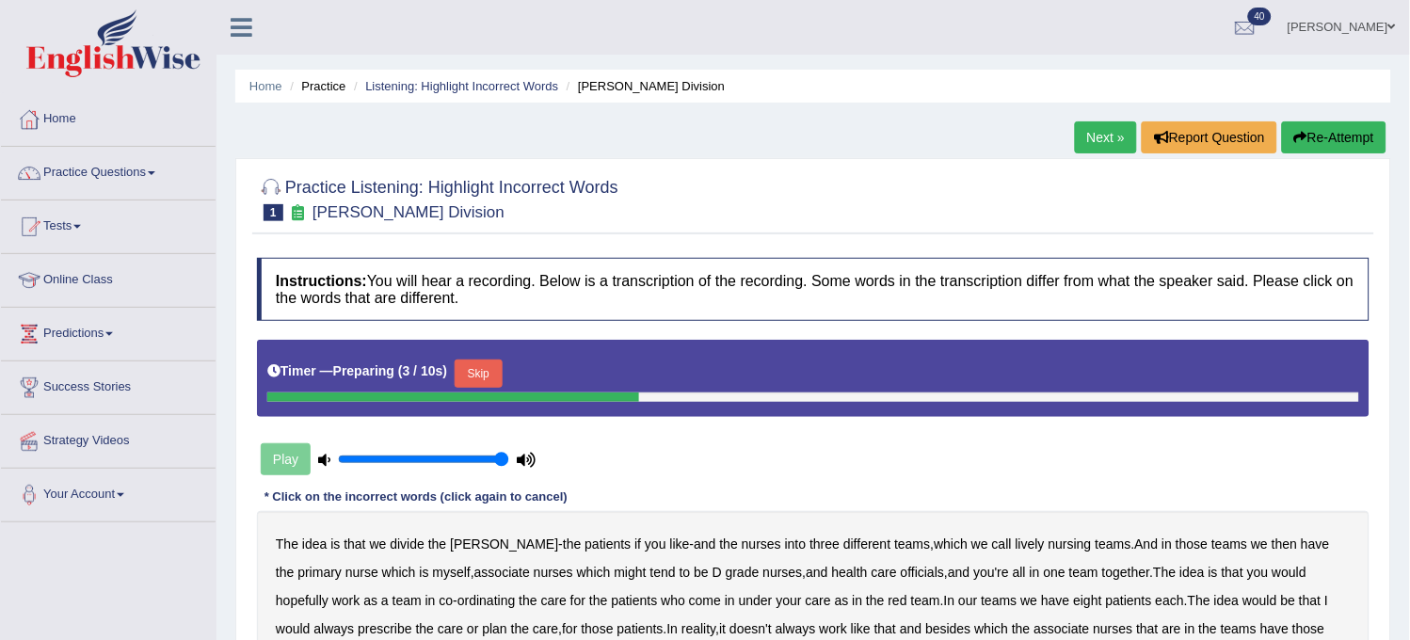
drag, startPoint x: 1061, startPoint y: 332, endPoint x: 1086, endPoint y: 368, distance: 43.9
click at [1086, 368] on div "Instructions: You will hear a recording. Below is a transcription of the record…" at bounding box center [813, 502] width 1122 height 507
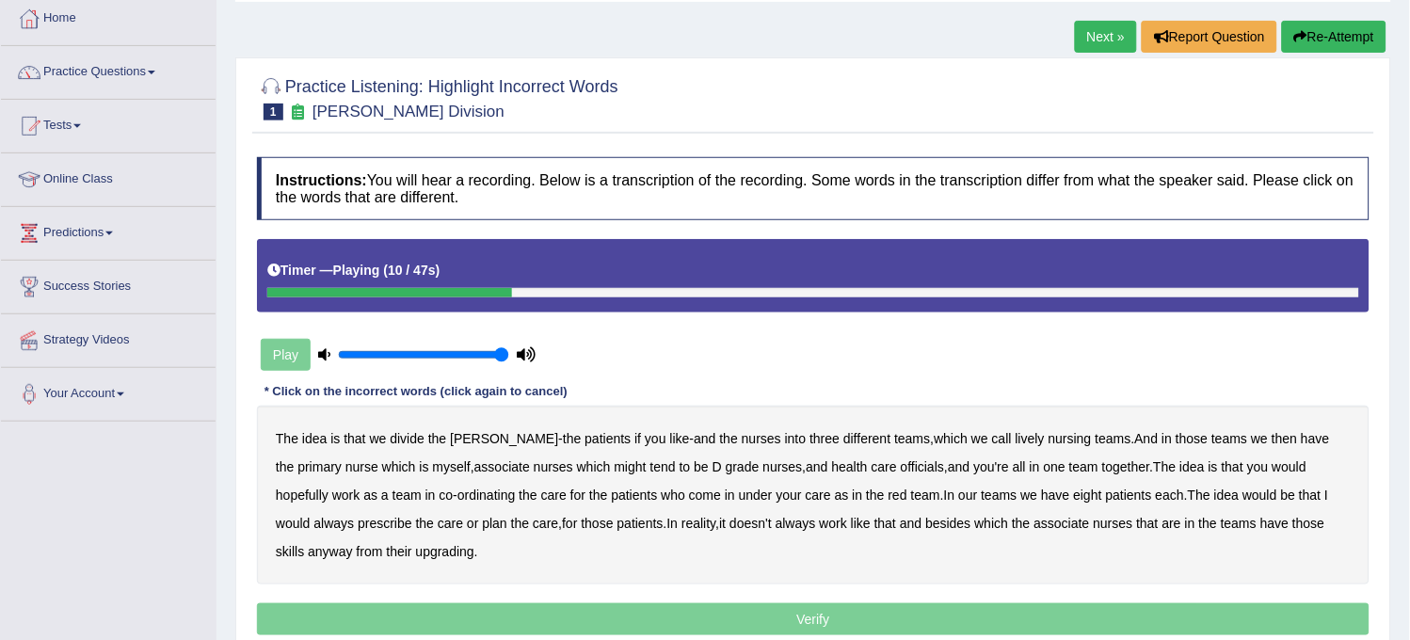
scroll to position [34, 0]
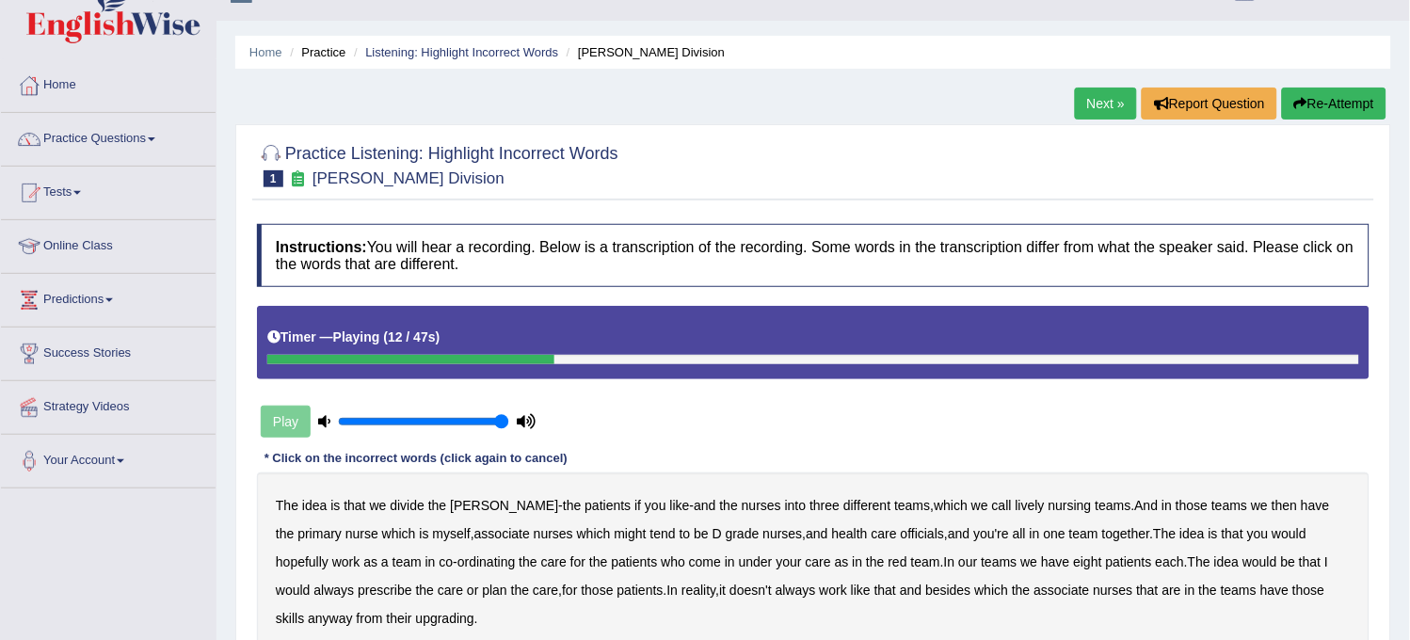
click at [1338, 107] on button "Re-Attempt" at bounding box center [1334, 104] width 105 height 32
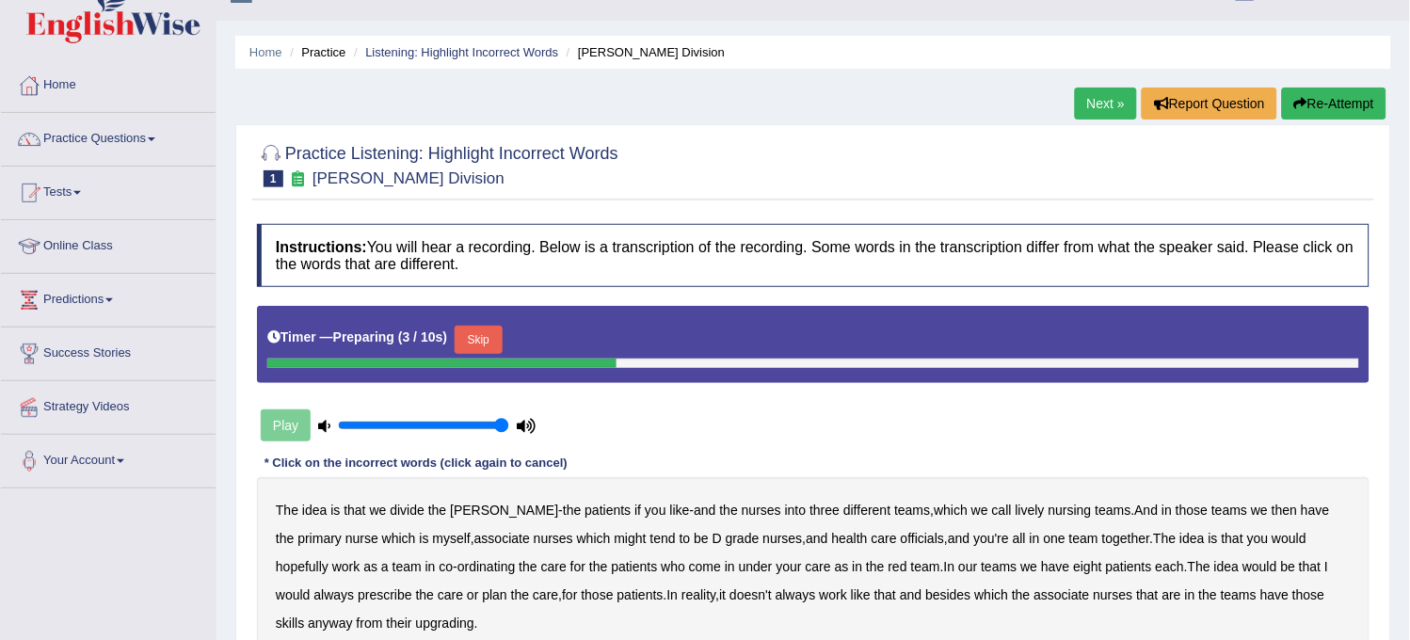
click at [502, 353] on button "Skip" at bounding box center [478, 340] width 47 height 28
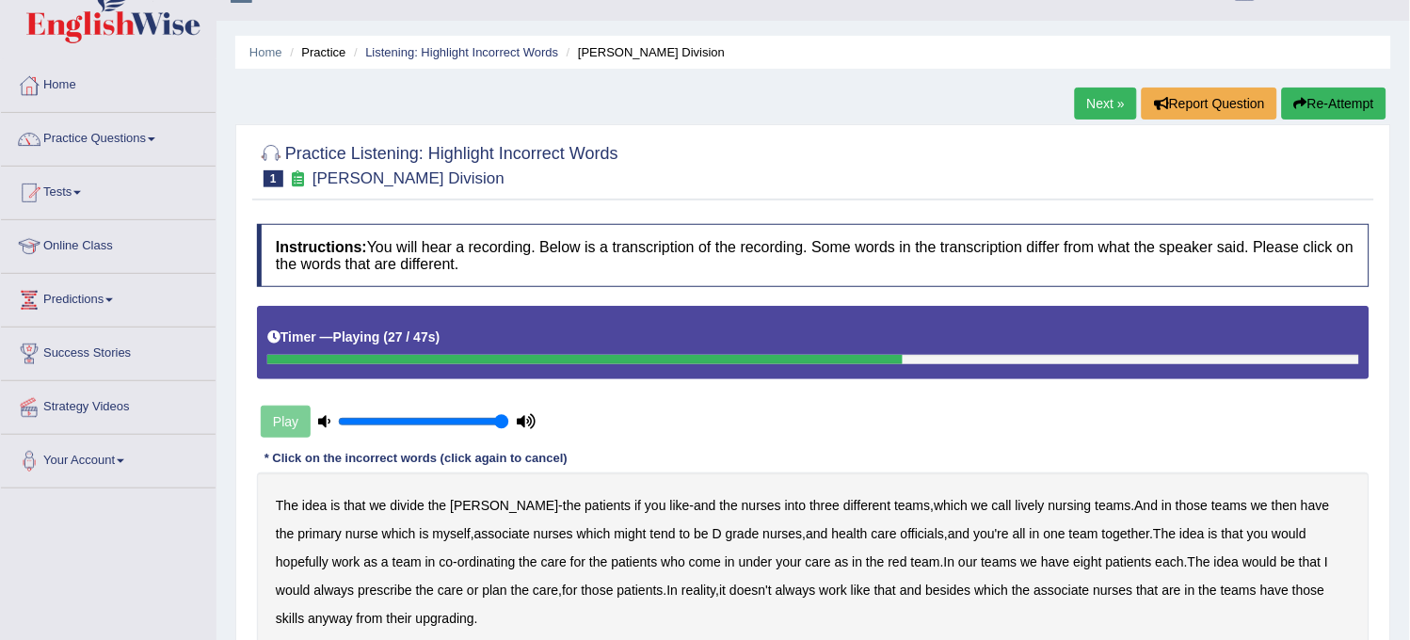
click at [1111, 100] on link "Next »" at bounding box center [1106, 104] width 62 height 32
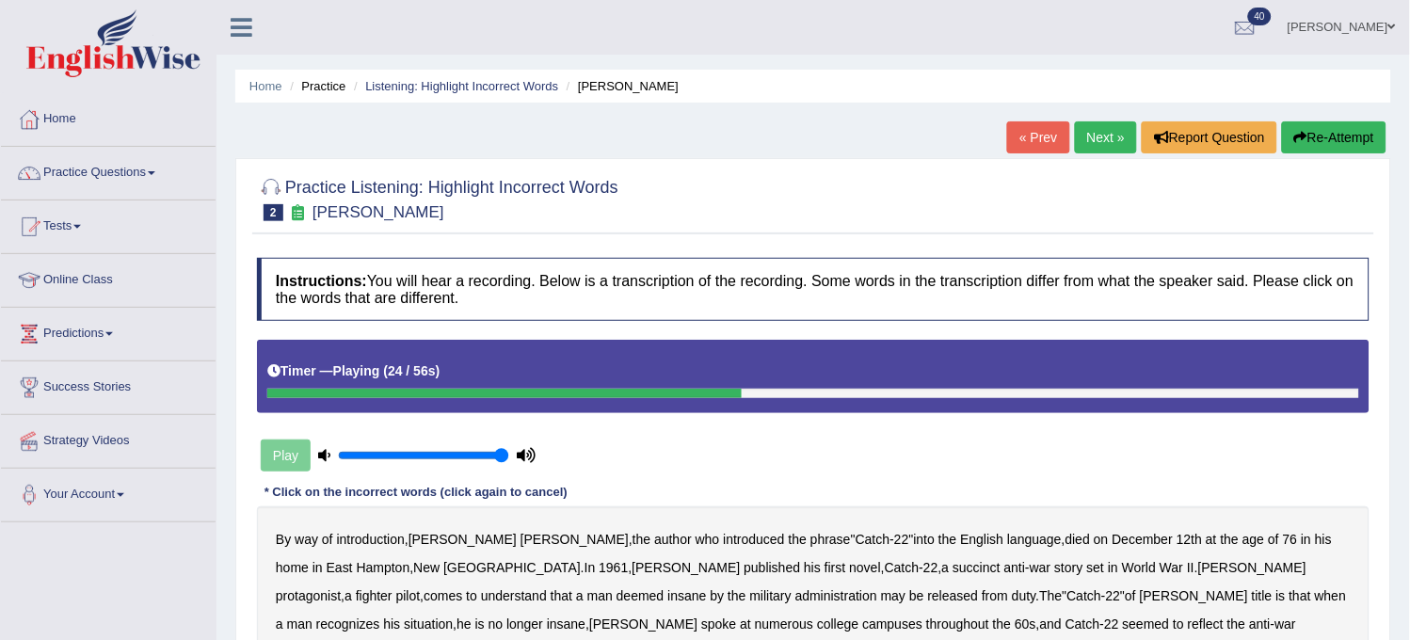
click at [1334, 147] on button "Re-Attempt" at bounding box center [1334, 137] width 105 height 32
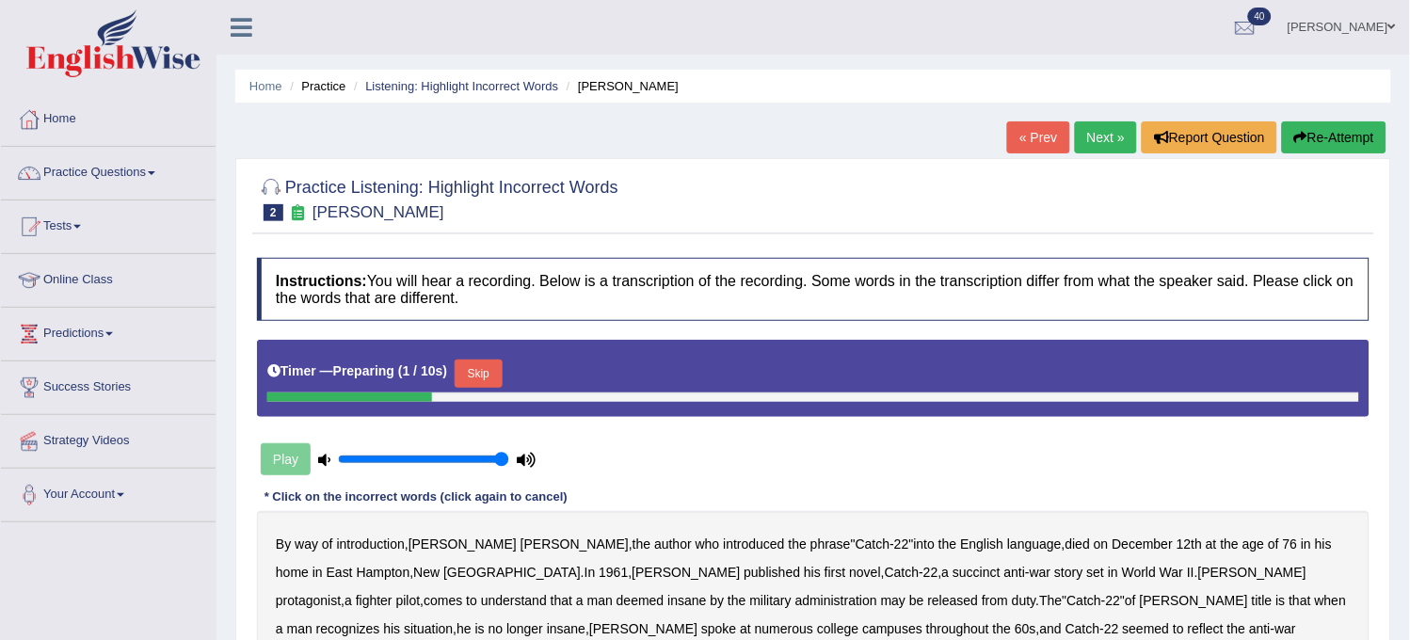
click at [496, 369] on button "Skip" at bounding box center [478, 374] width 47 height 28
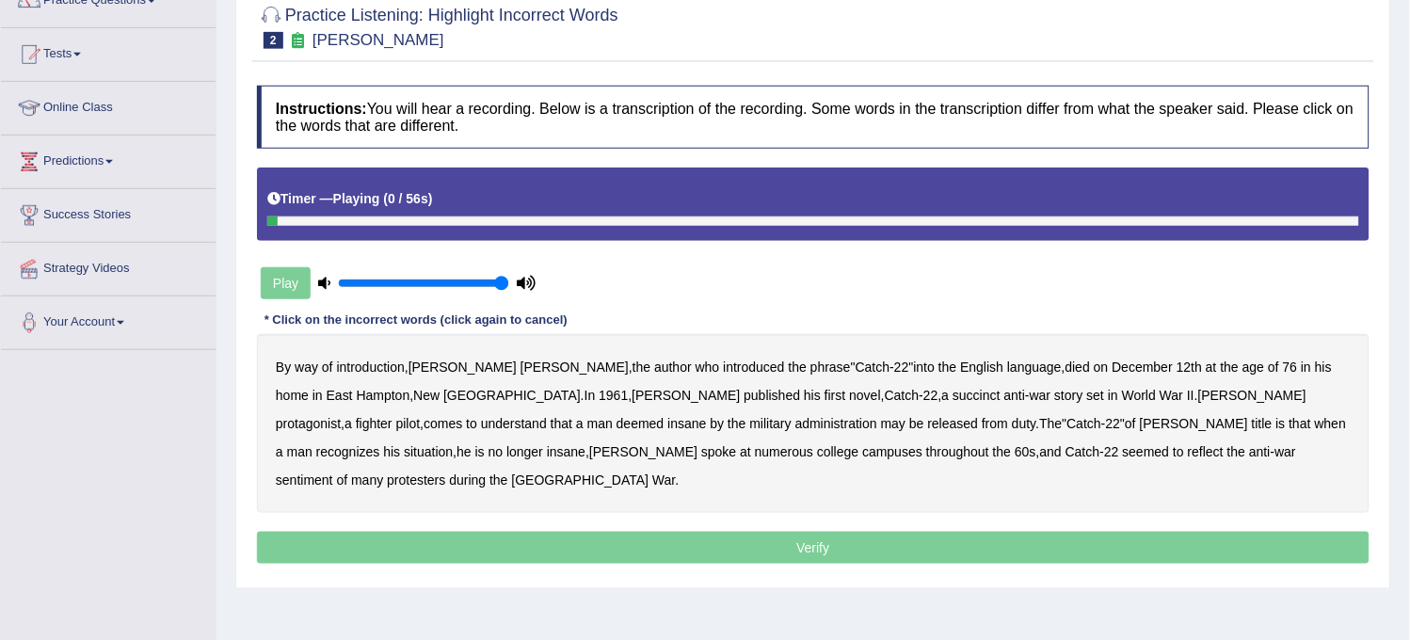
scroll to position [209, 0]
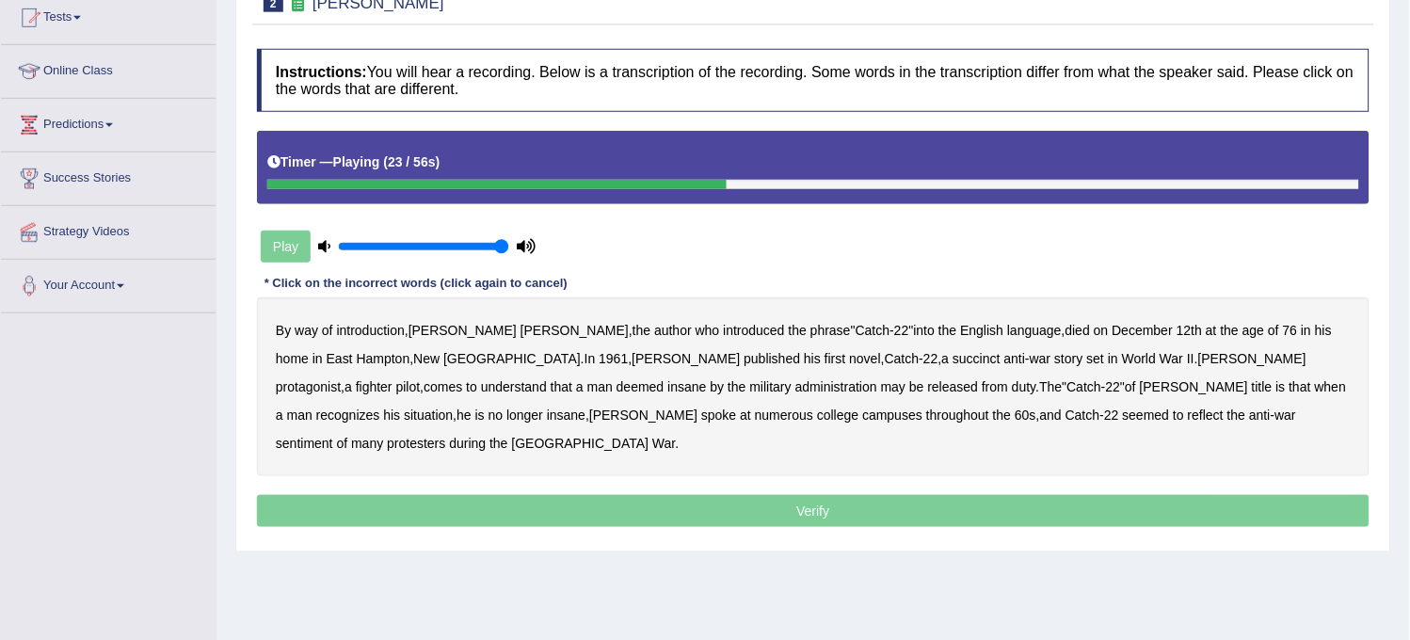
click at [953, 354] on b "succinct" at bounding box center [977, 358] width 48 height 15
click at [796, 389] on b "administration" at bounding box center [837, 386] width 82 height 15
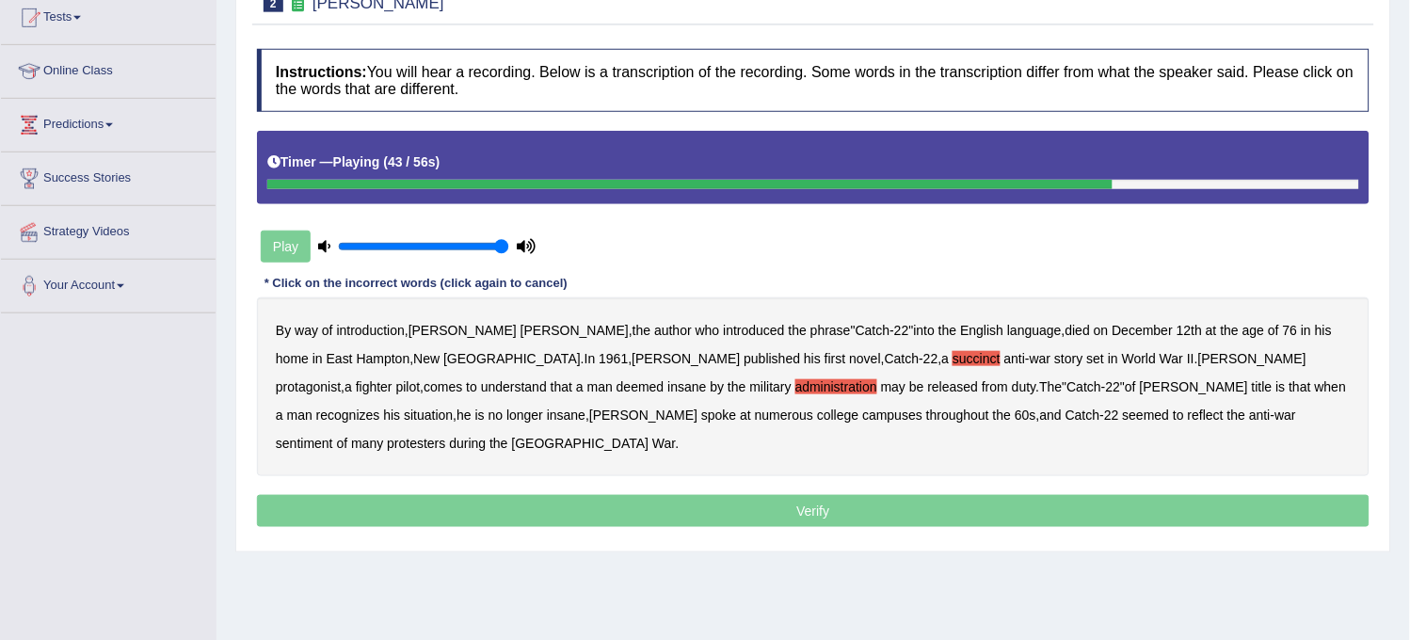
click at [453, 408] on b "situation" at bounding box center [428, 415] width 49 height 15
click at [1188, 412] on b "reflect" at bounding box center [1206, 415] width 36 height 15
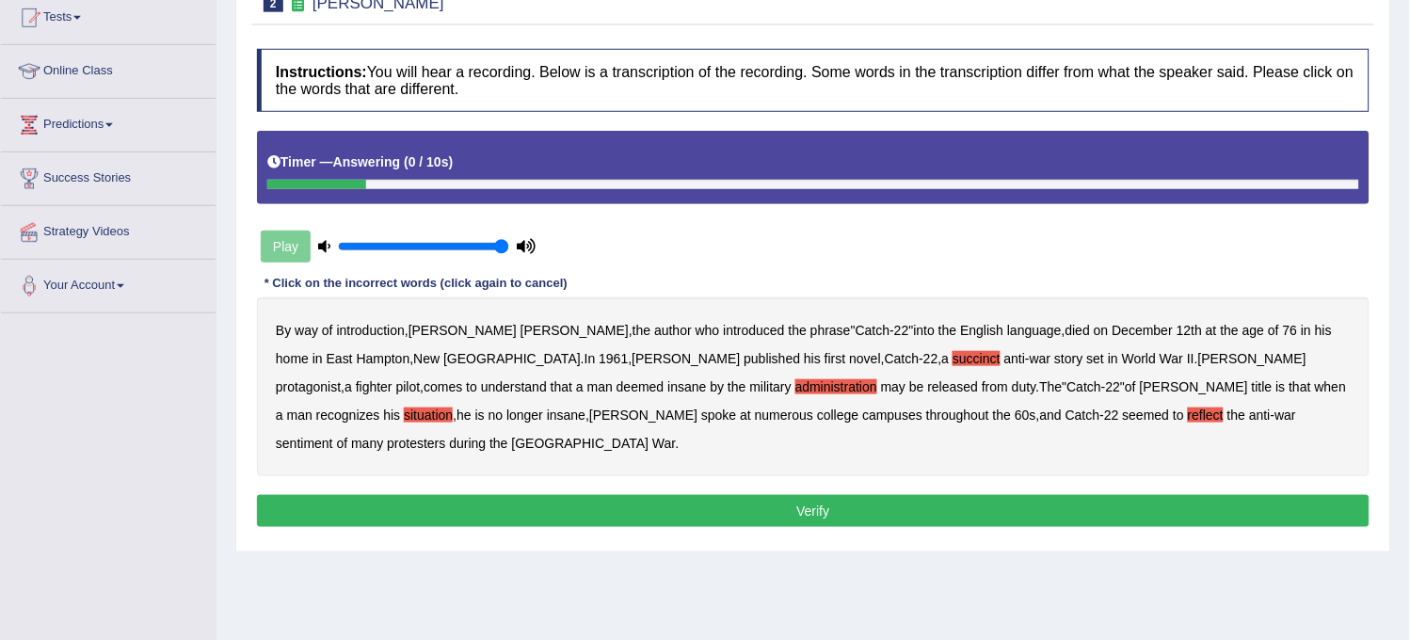
click at [1064, 495] on button "Verify" at bounding box center [813, 511] width 1113 height 32
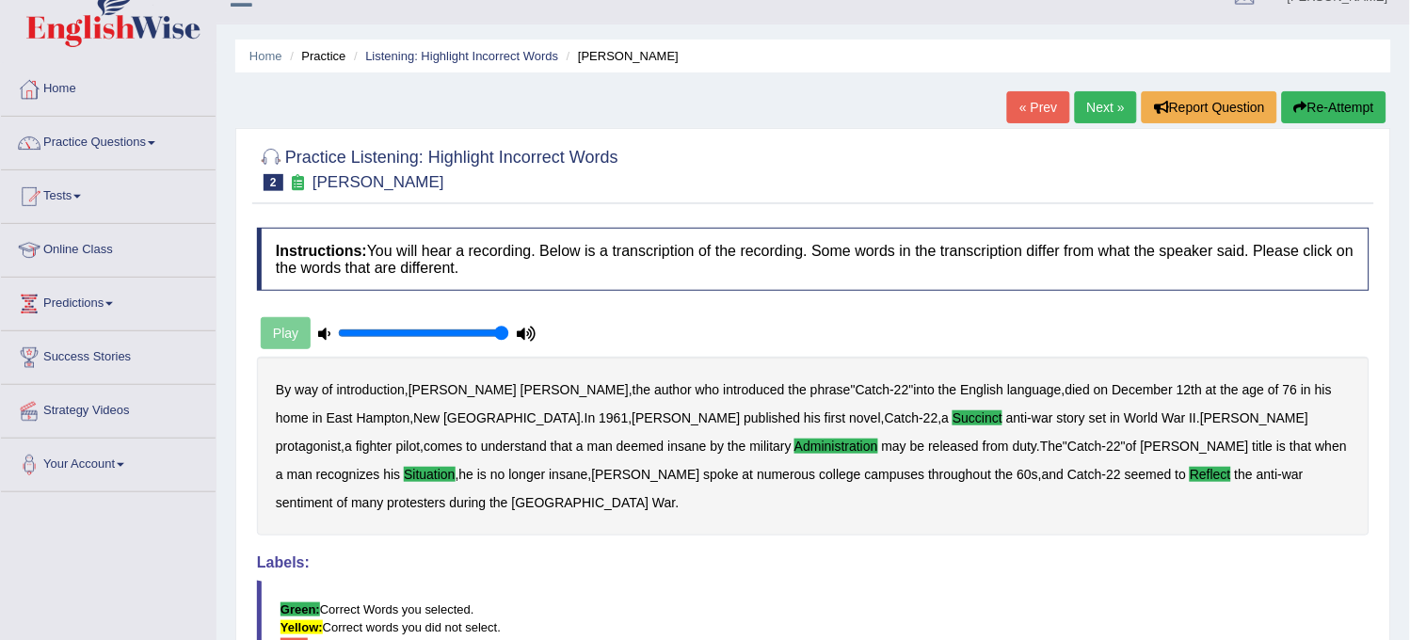
scroll to position [0, 0]
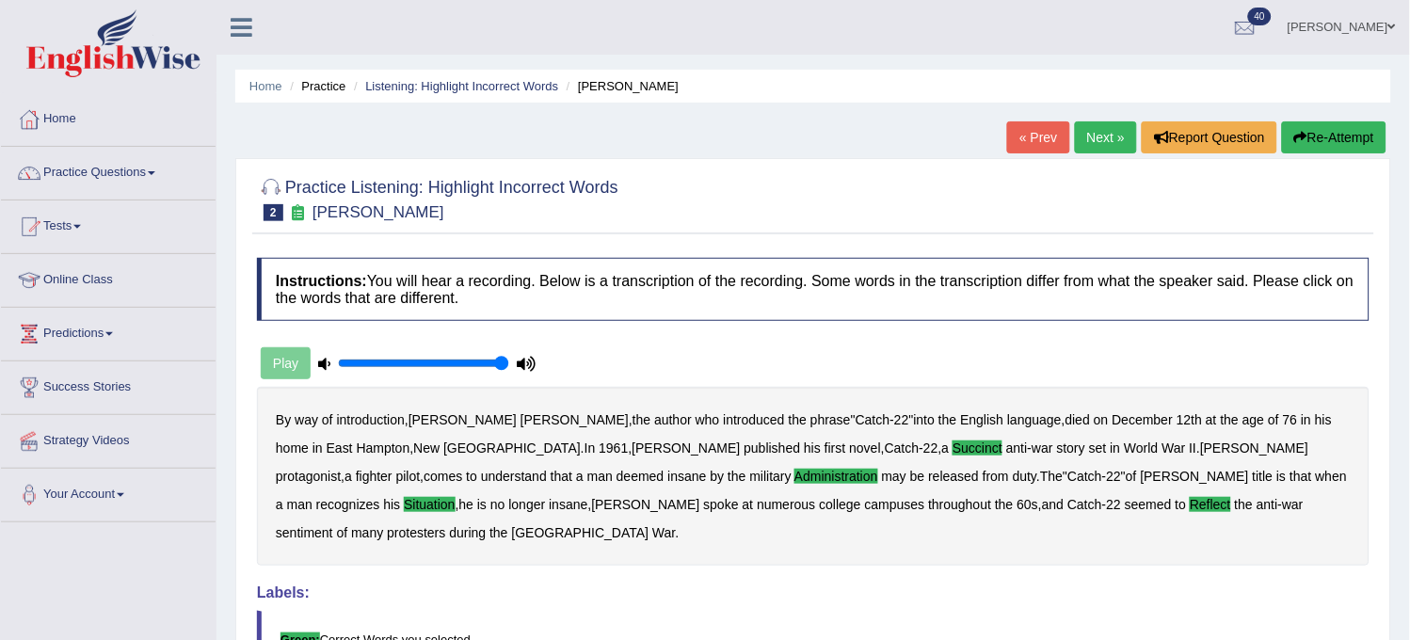
click at [1075, 141] on link "Next »" at bounding box center [1106, 137] width 62 height 32
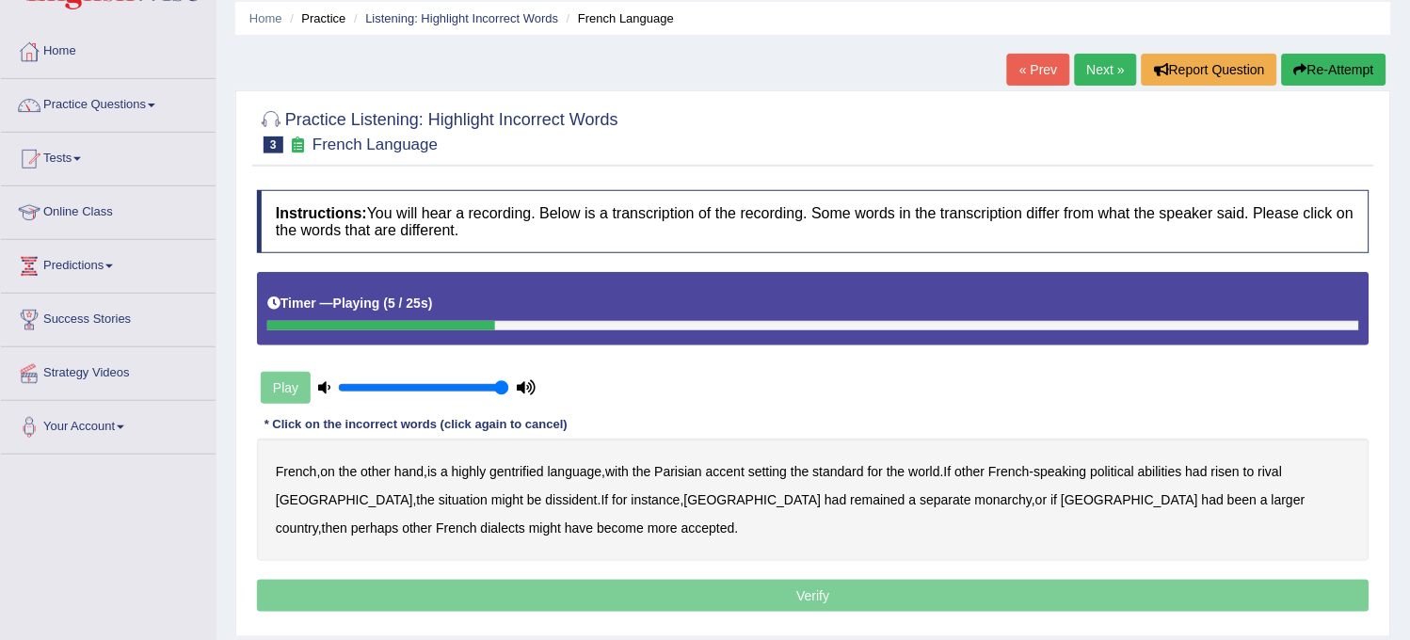
scroll to position [105, 0]
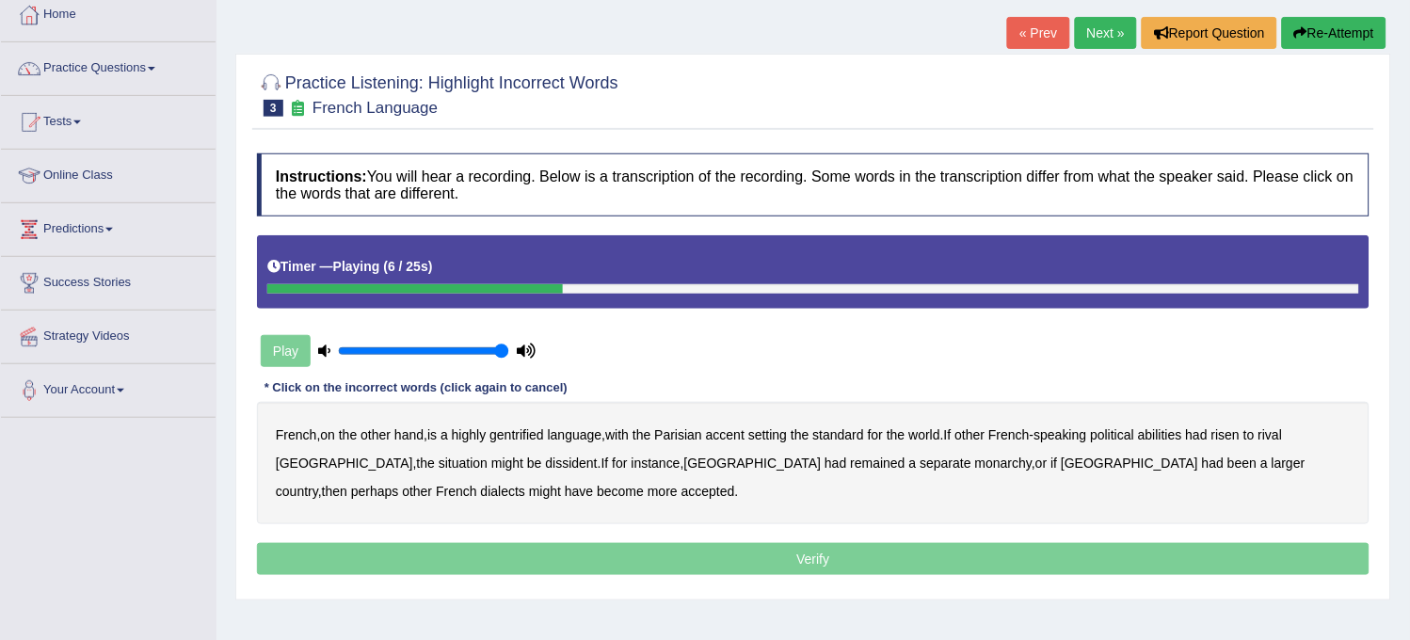
click at [523, 431] on b "gentrified" at bounding box center [517, 434] width 55 height 15
click at [1285, 29] on button "Re-Attempt" at bounding box center [1334, 33] width 105 height 32
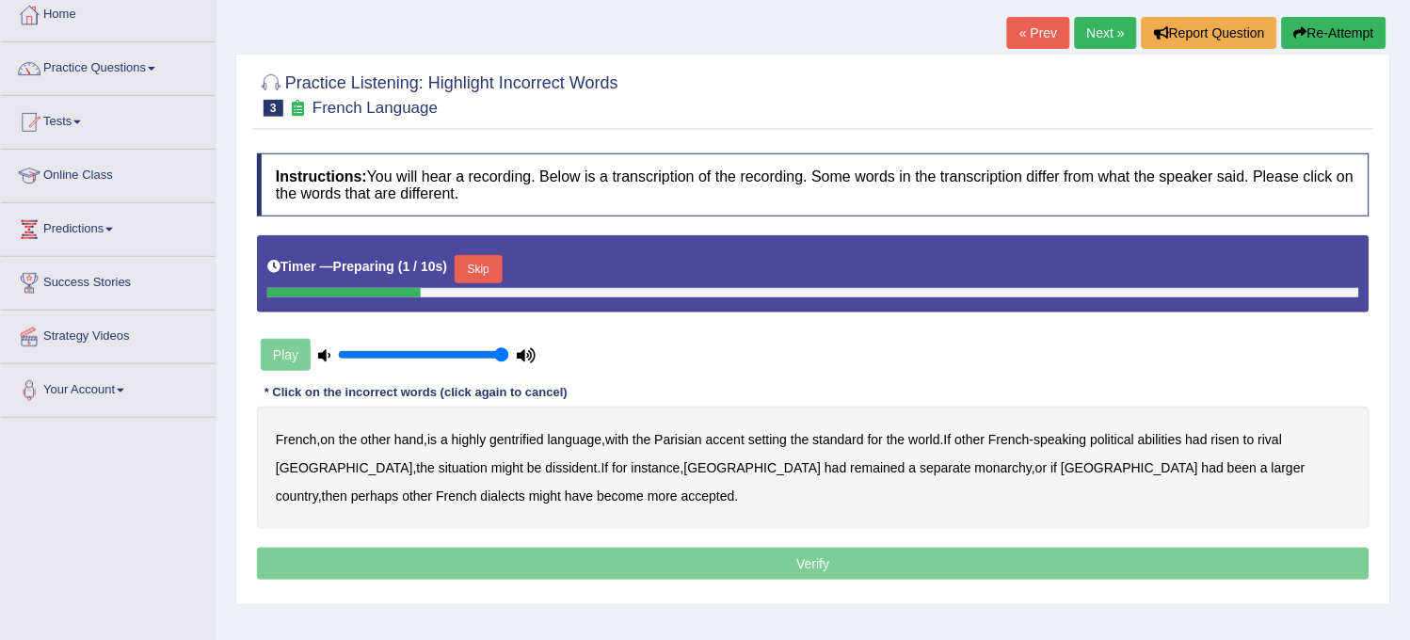
click at [483, 264] on button "Skip" at bounding box center [478, 269] width 47 height 28
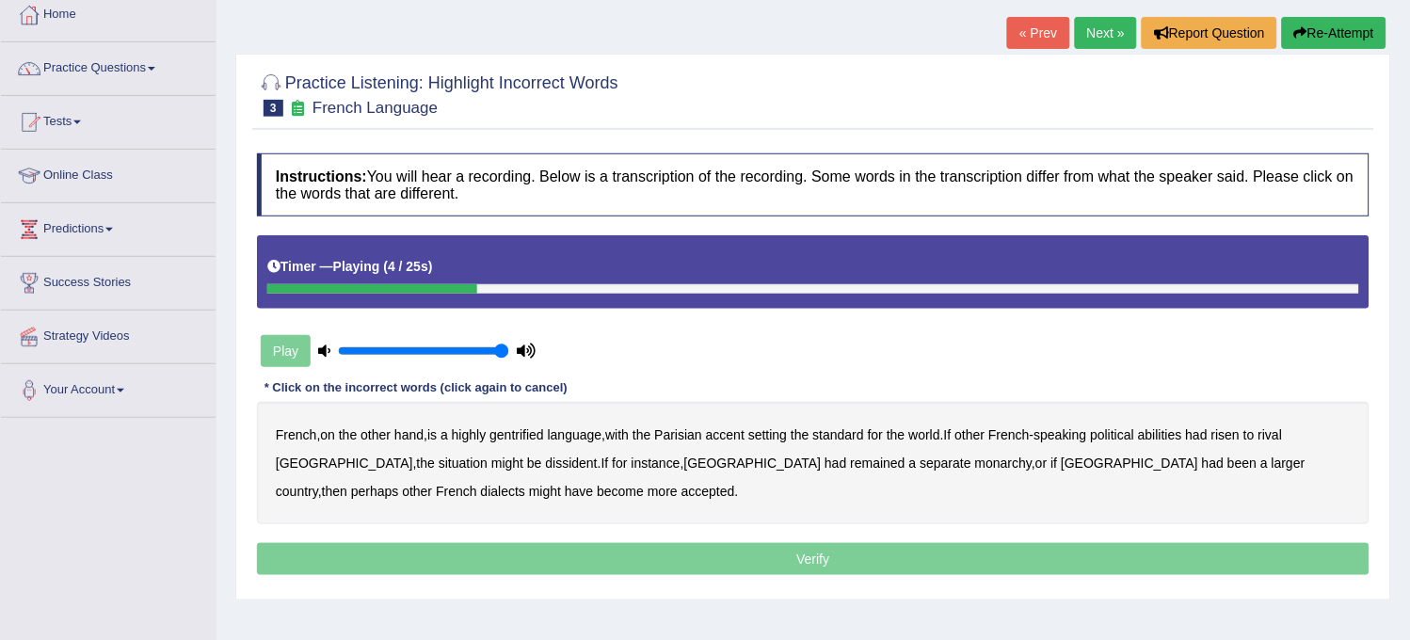
click at [511, 435] on b "gentrified" at bounding box center [517, 434] width 55 height 15
click at [1171, 430] on b "abilities" at bounding box center [1160, 434] width 44 height 15
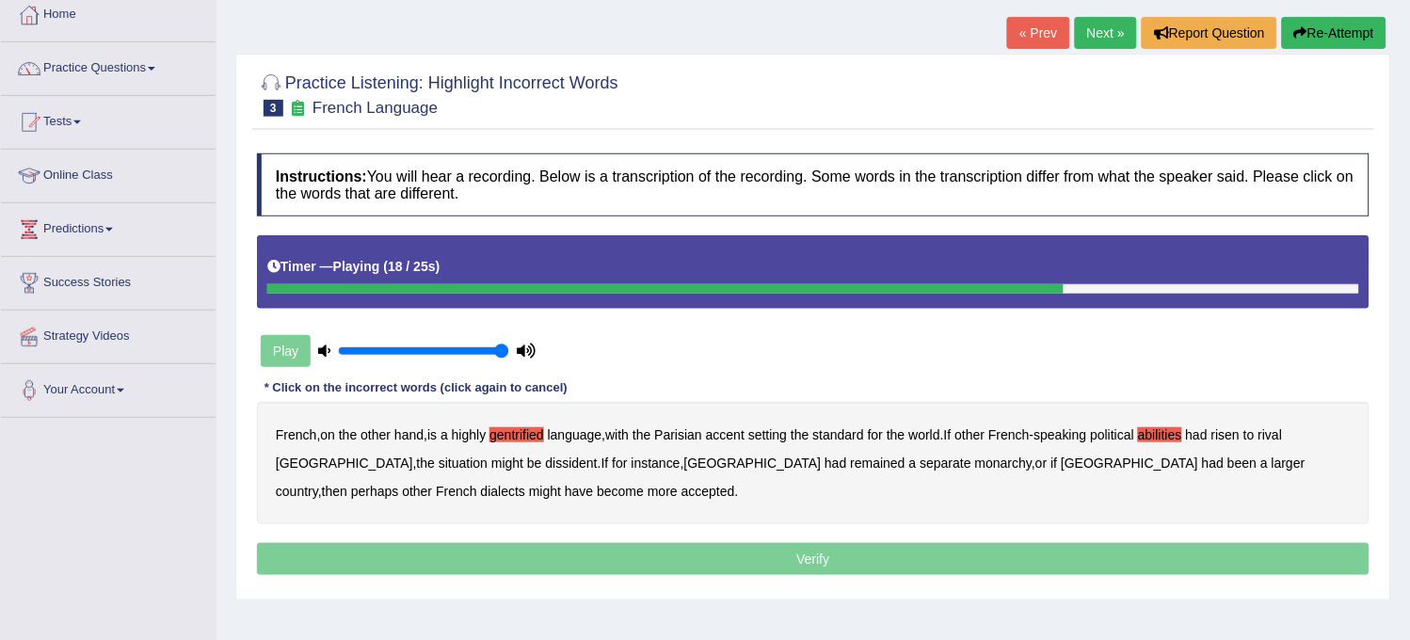
click at [430, 472] on div "French , on the other hand , is a highly gentrified language , with the Parisia…" at bounding box center [813, 463] width 1113 height 122
click at [1297, 40] on button "Re-Attempt" at bounding box center [1334, 33] width 105 height 32
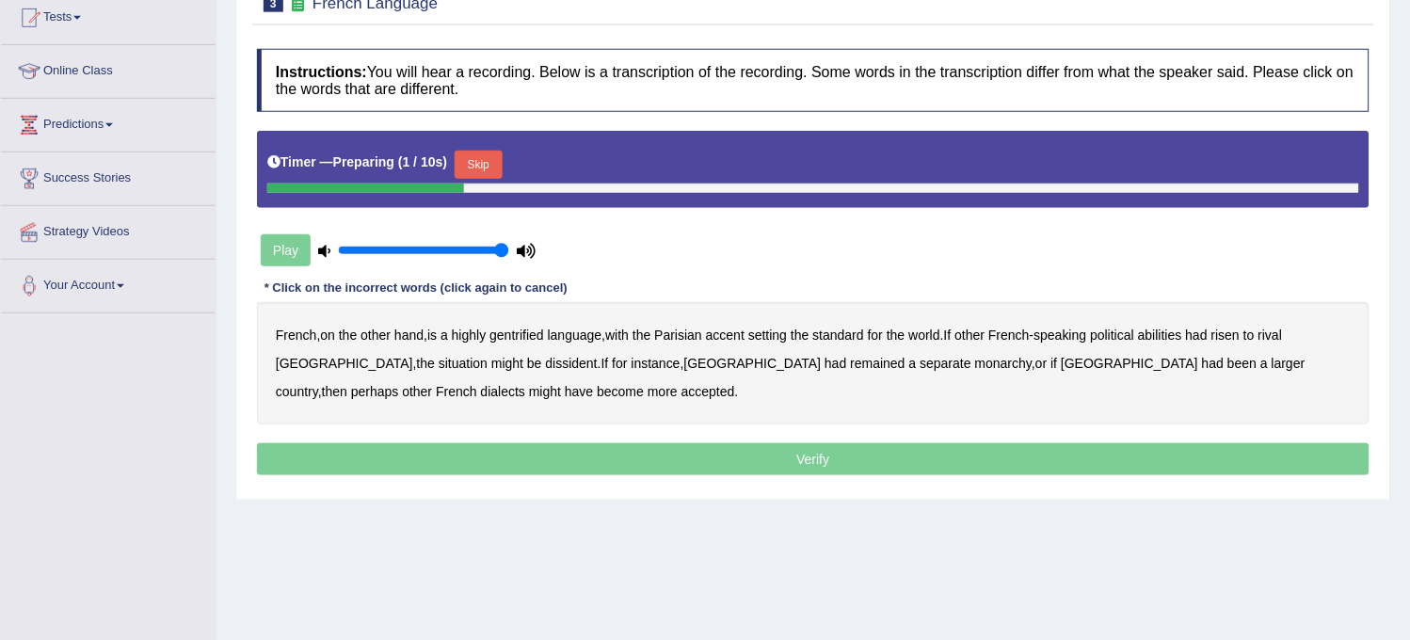
click at [497, 155] on button "Skip" at bounding box center [478, 165] width 47 height 28
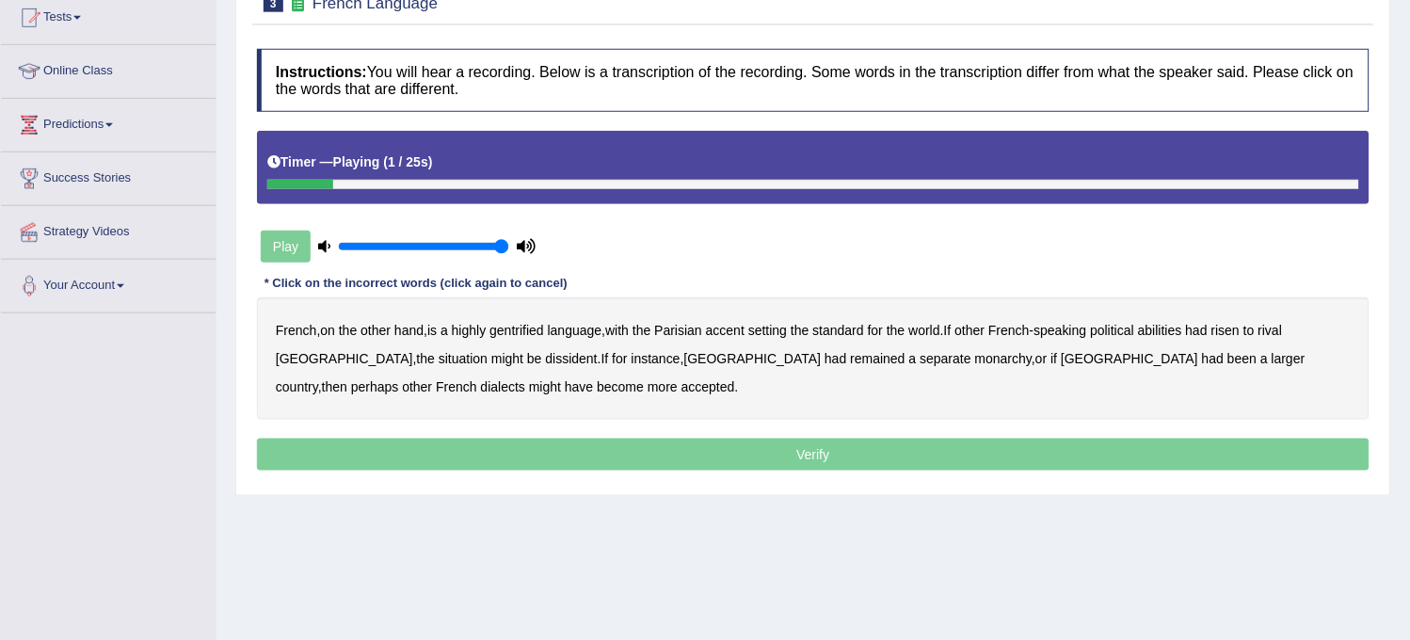
click at [538, 331] on b "gentrified" at bounding box center [517, 330] width 55 height 15
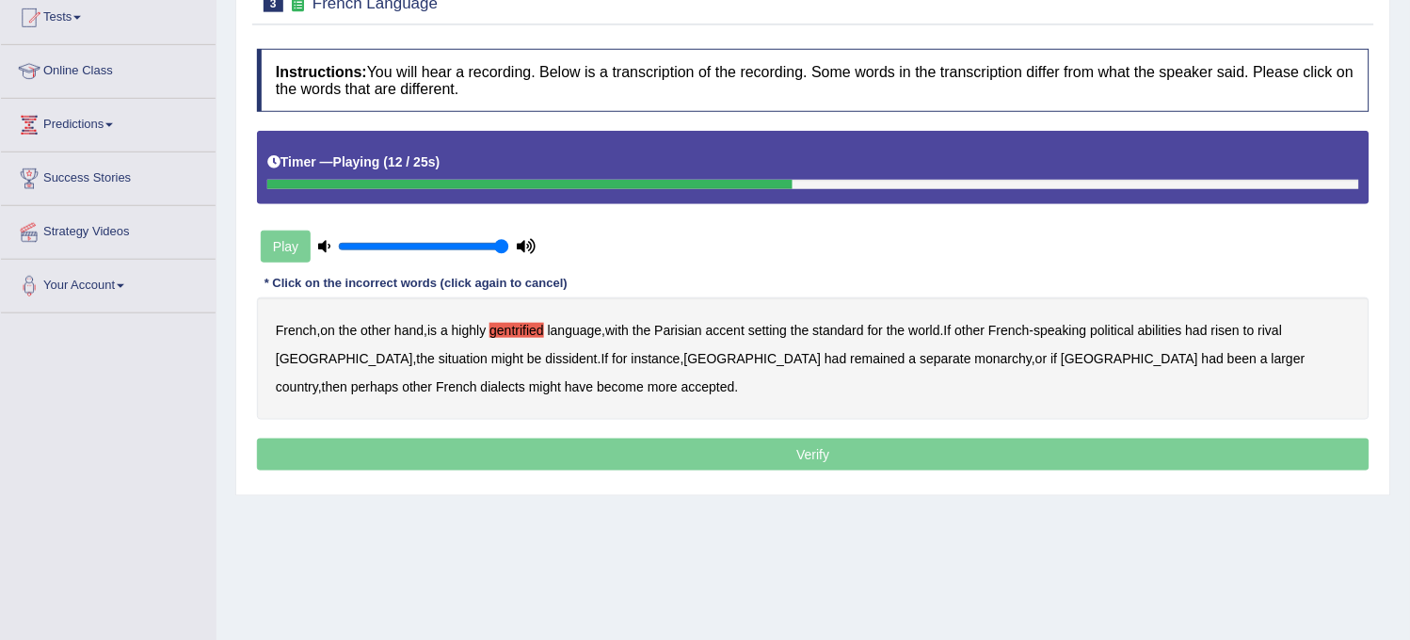
click at [1166, 331] on b "abilities" at bounding box center [1160, 330] width 44 height 15
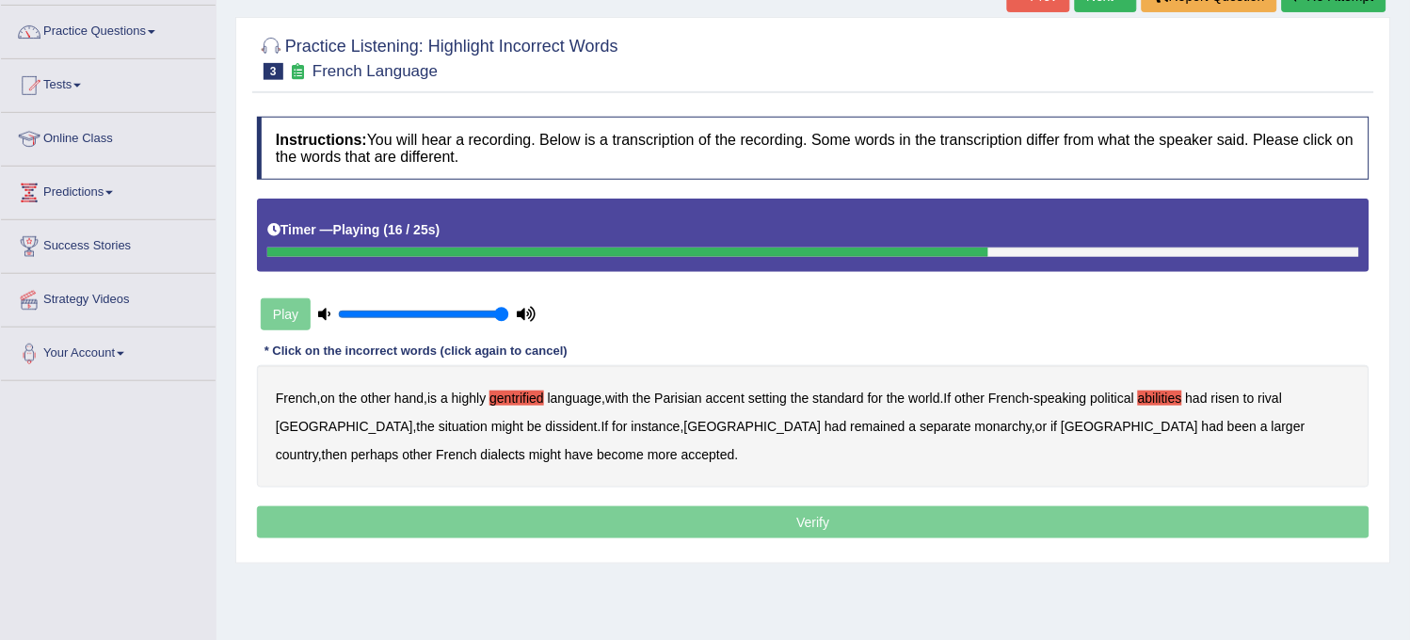
scroll to position [105, 0]
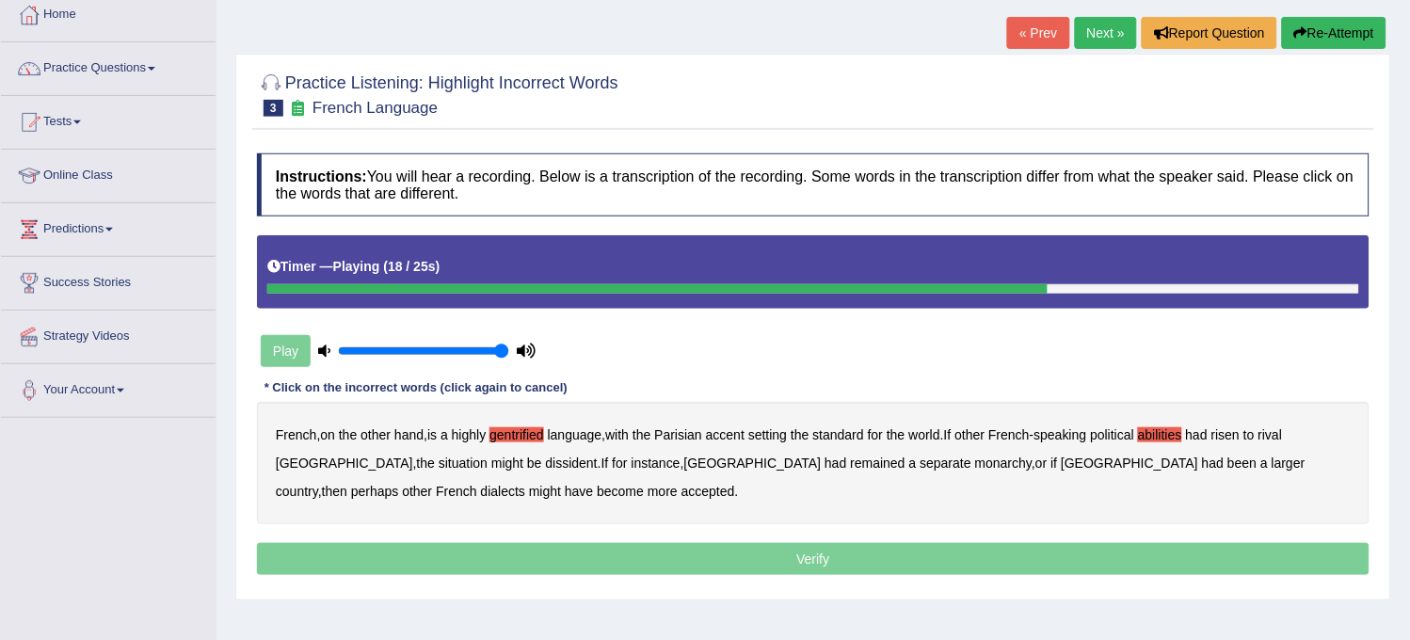
click at [546, 467] on b "dissident" at bounding box center [572, 463] width 52 height 15
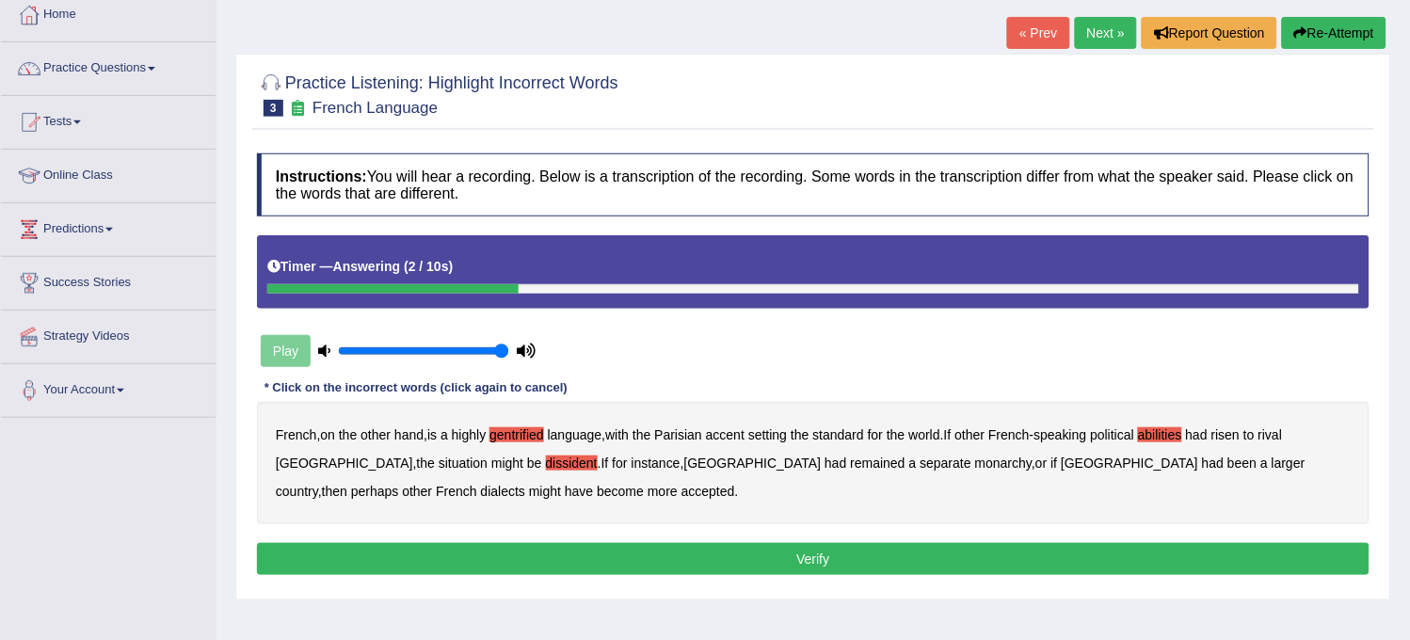
click at [445, 556] on button "Verify" at bounding box center [813, 559] width 1113 height 32
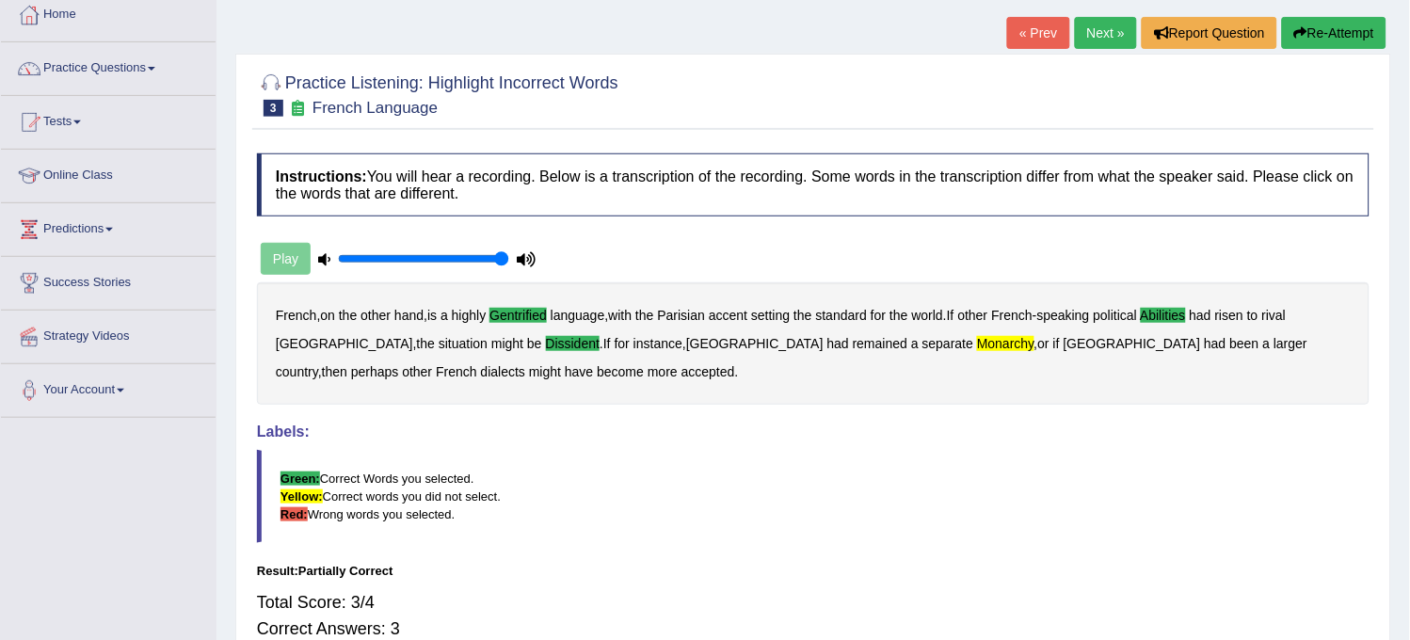
click at [1095, 32] on link "Next »" at bounding box center [1106, 33] width 62 height 32
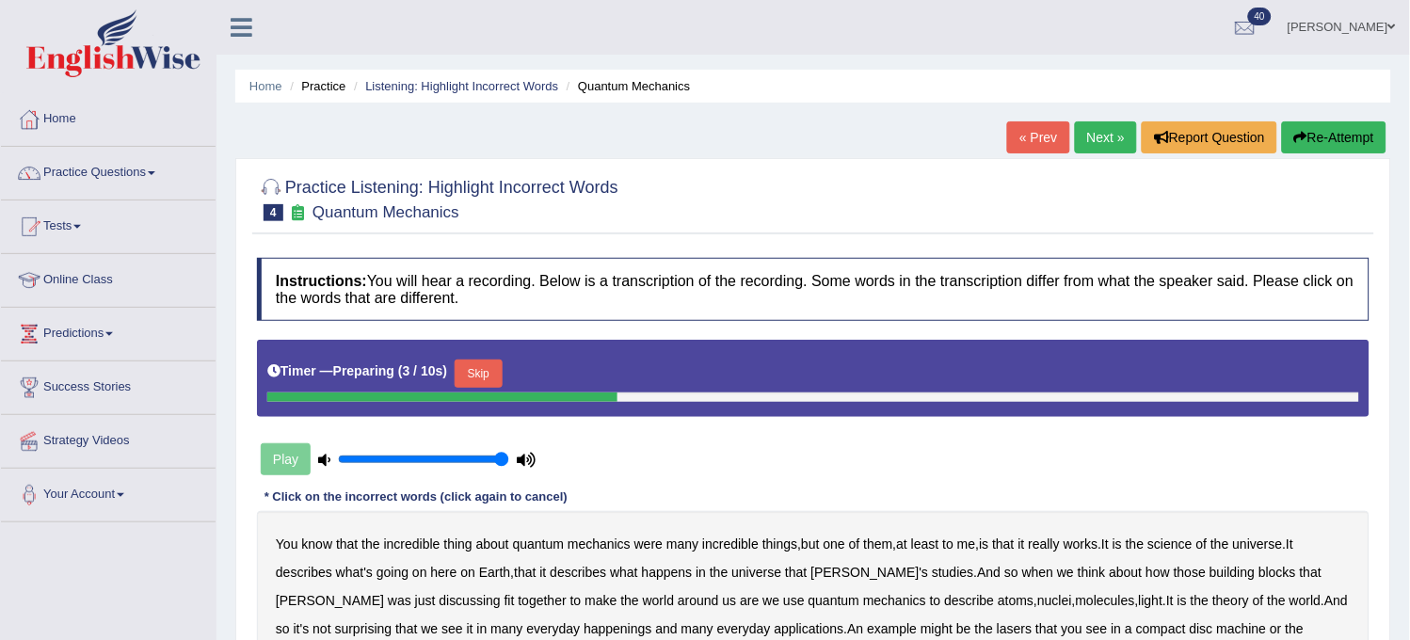
click at [1029, 129] on link "« Prev" at bounding box center [1038, 137] width 62 height 32
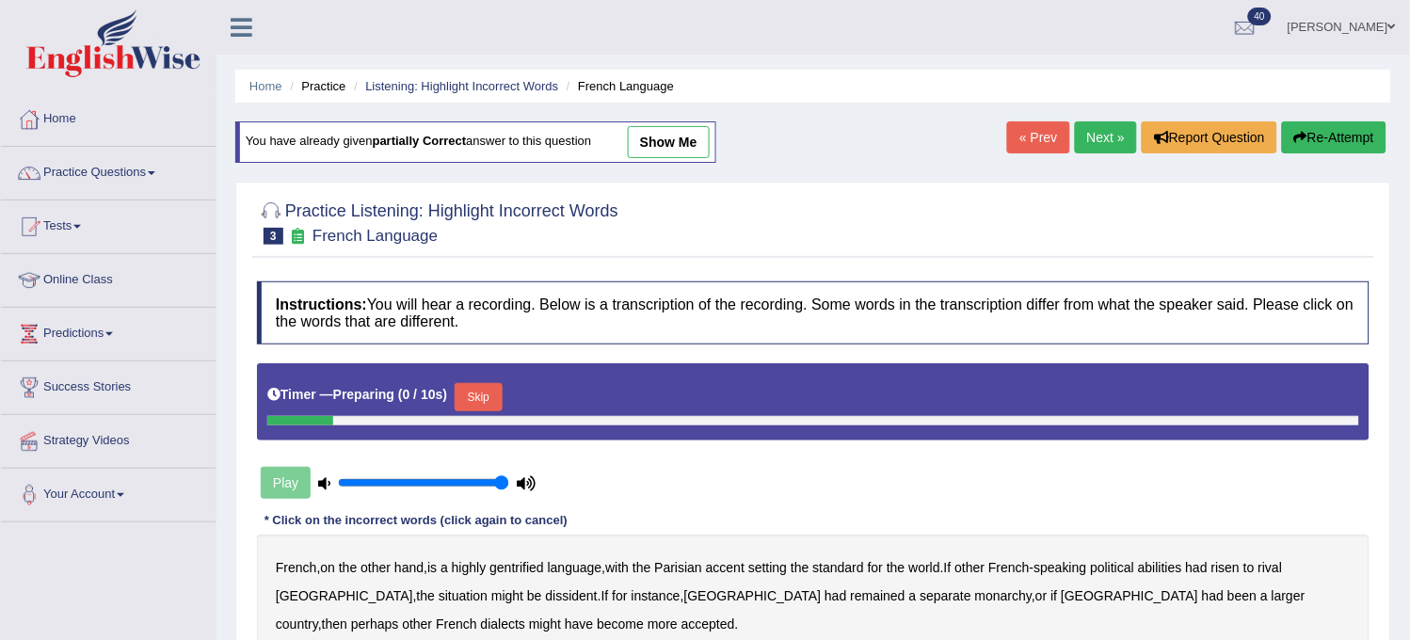
click at [669, 145] on link "show me" at bounding box center [669, 142] width 82 height 32
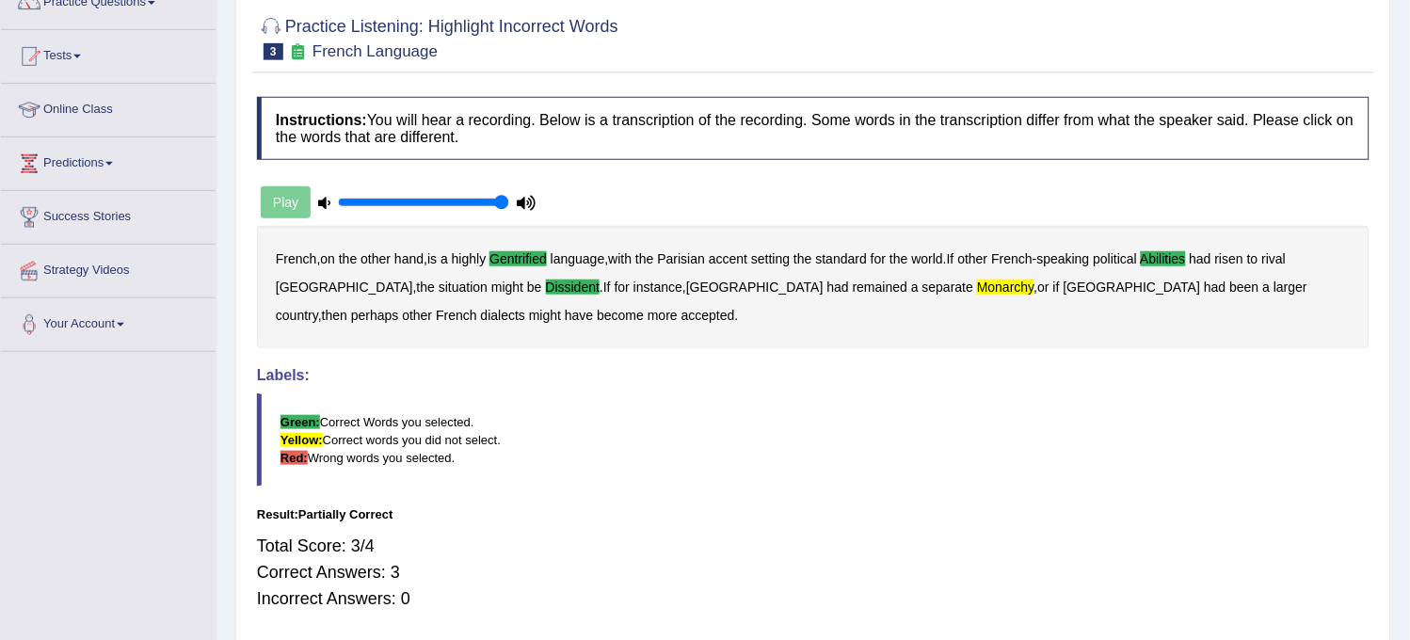
scroll to position [138, 0]
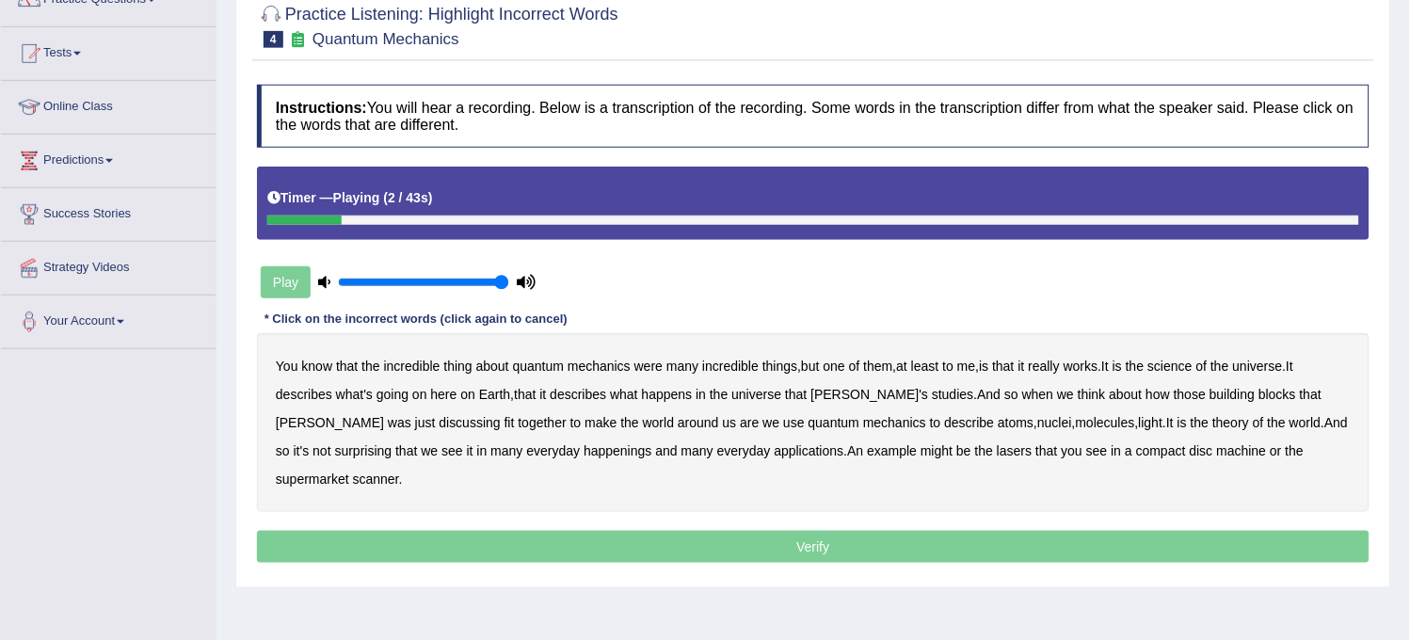
scroll to position [209, 0]
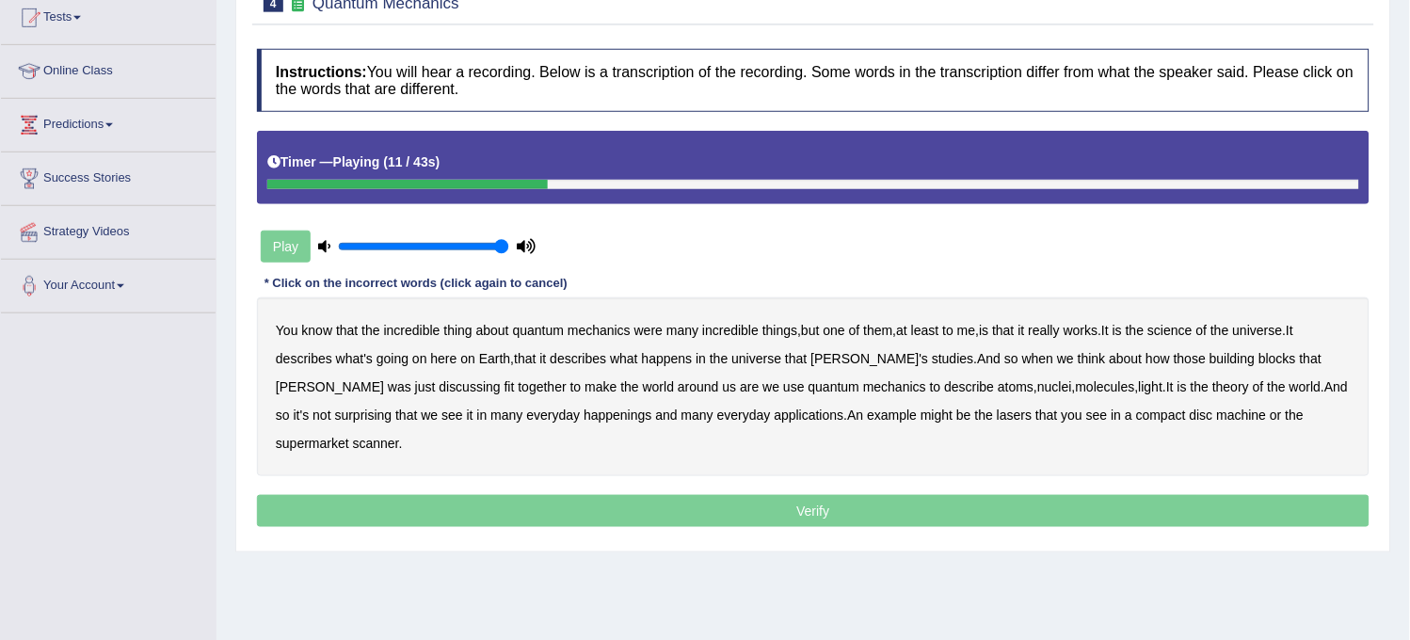
click at [1181, 326] on b "science" at bounding box center [1171, 330] width 44 height 15
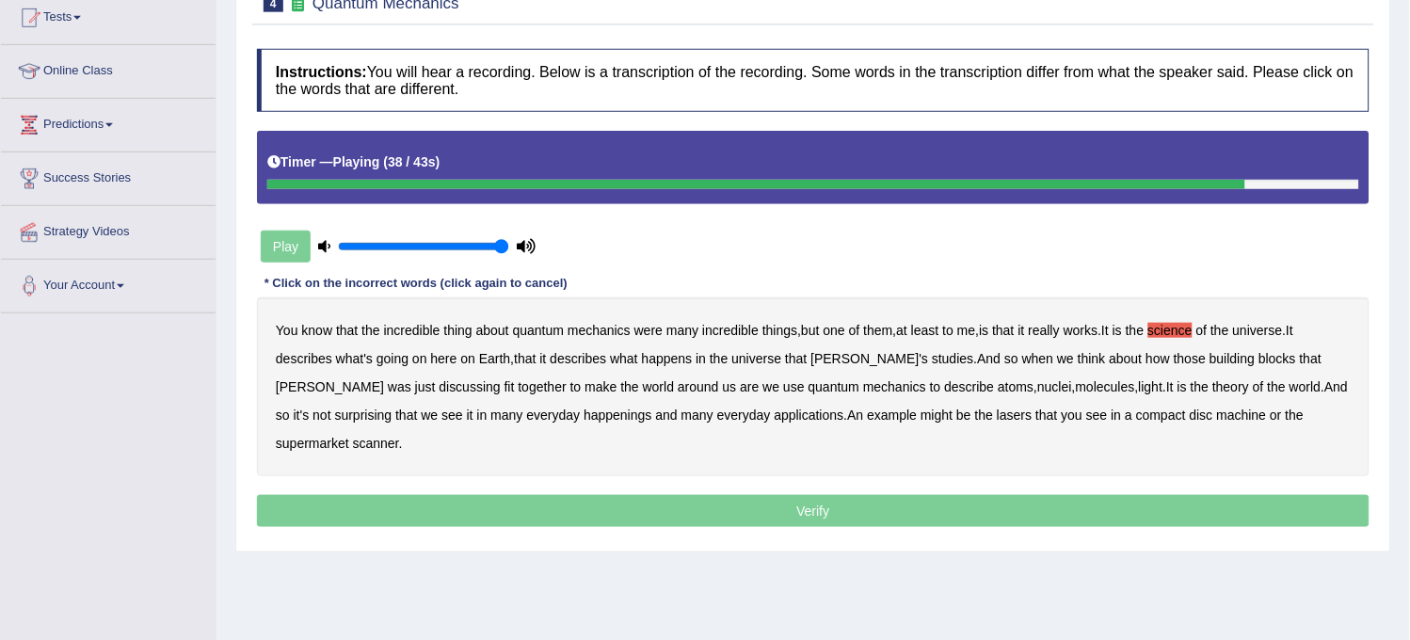
click at [584, 421] on b "happenings" at bounding box center [618, 415] width 68 height 15
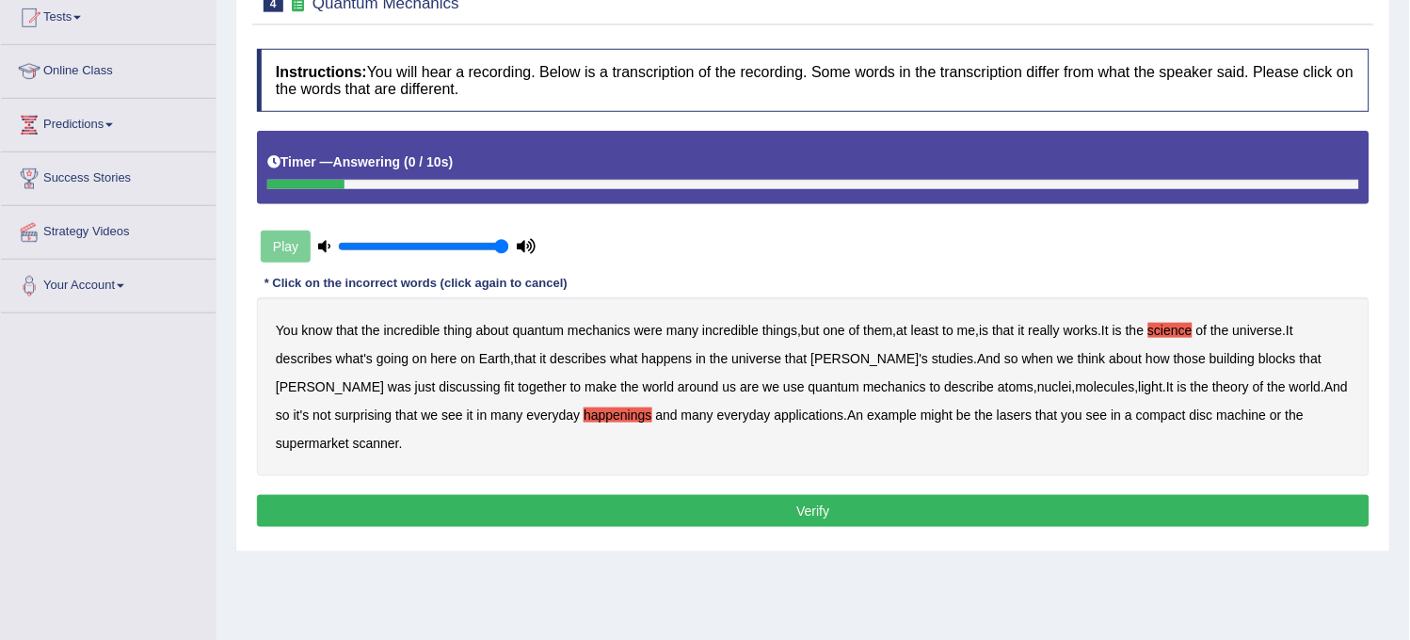
click at [492, 495] on button "Verify" at bounding box center [813, 511] width 1113 height 32
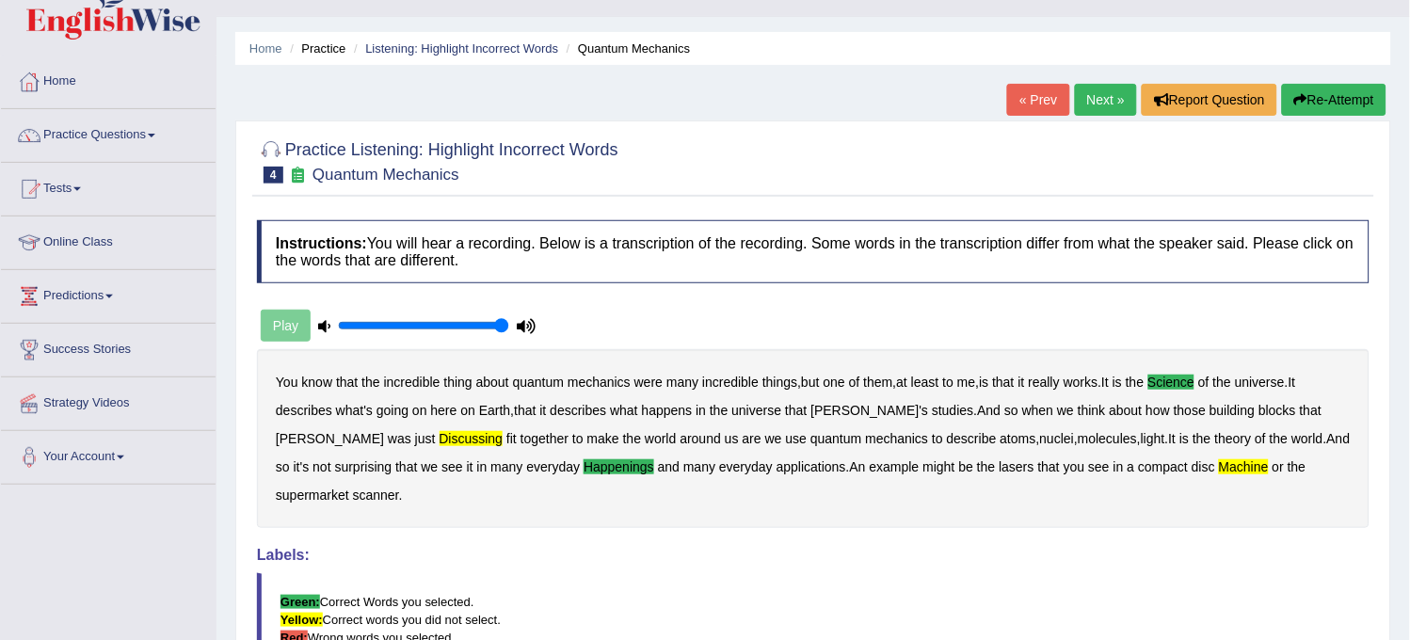
scroll to position [0, 0]
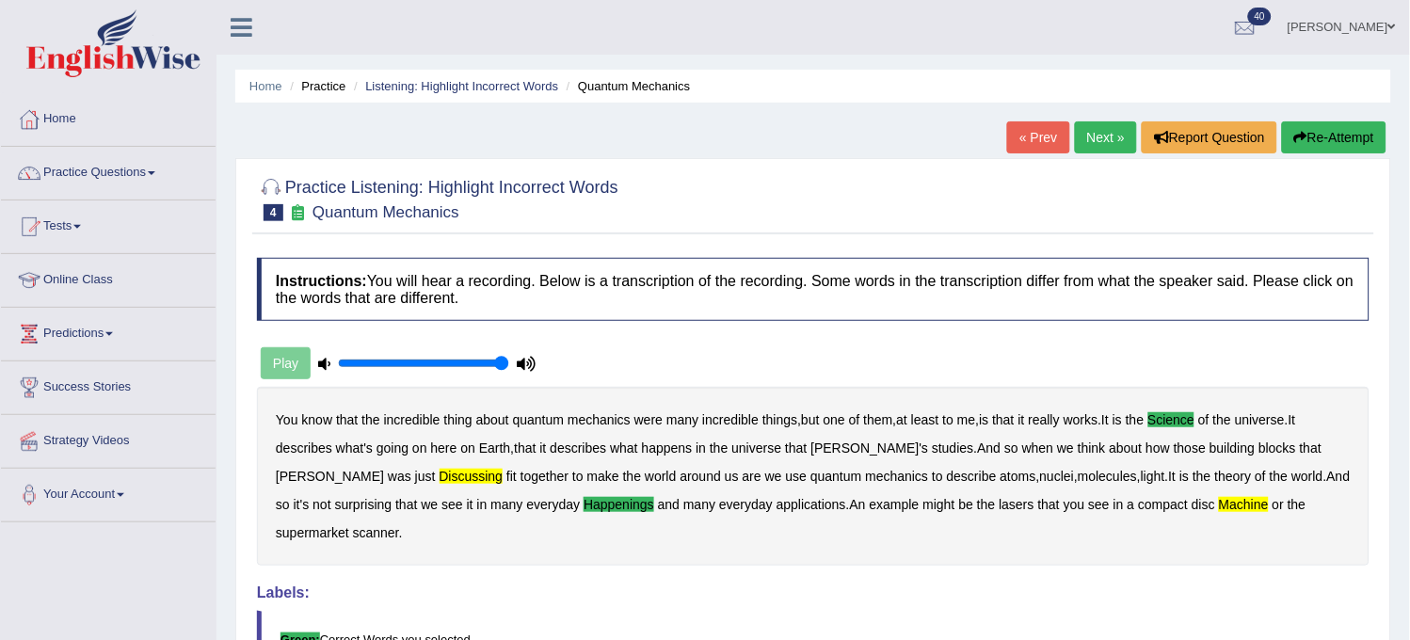
click at [1077, 132] on link "Next »" at bounding box center [1106, 137] width 62 height 32
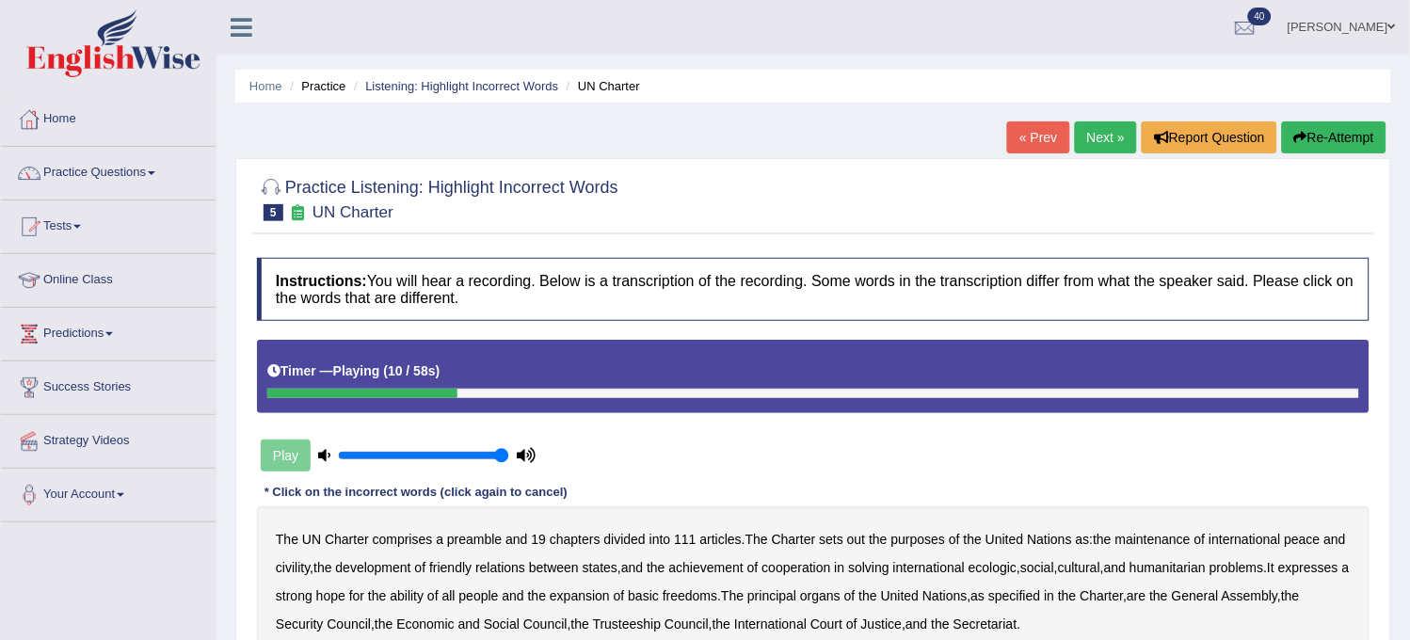
click at [1352, 141] on button "Re-Attempt" at bounding box center [1334, 137] width 105 height 32
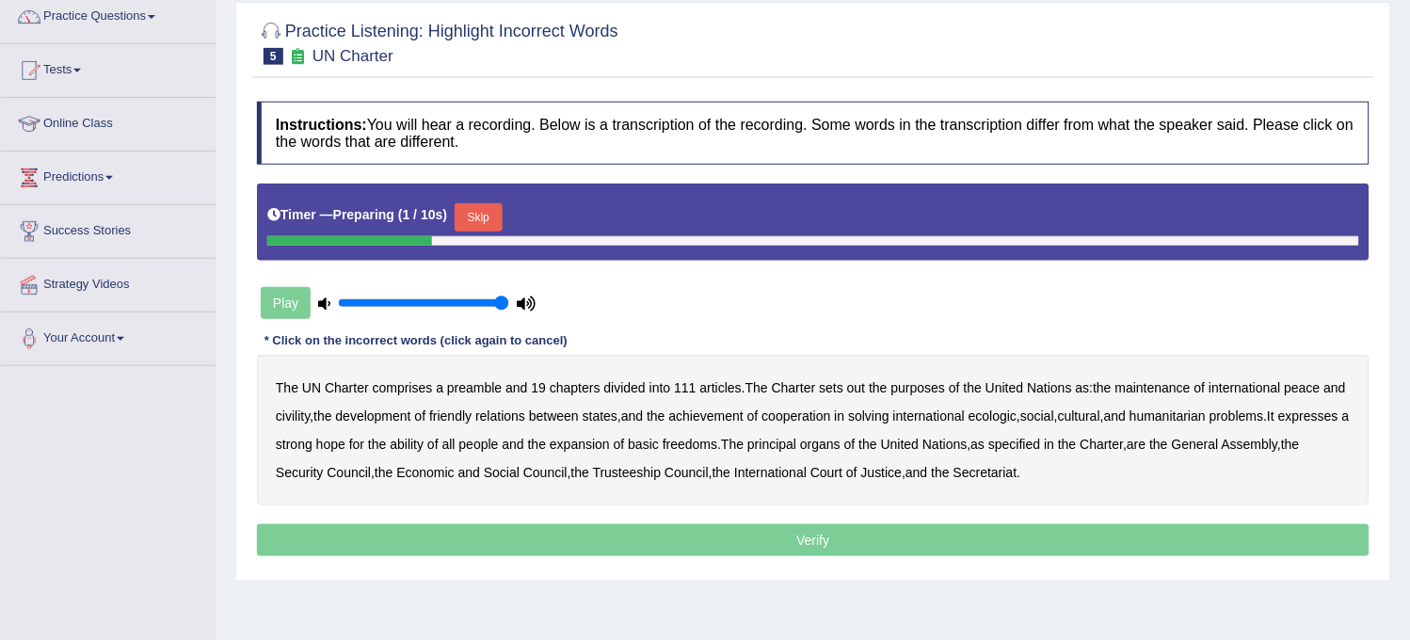
scroll to position [105, 0]
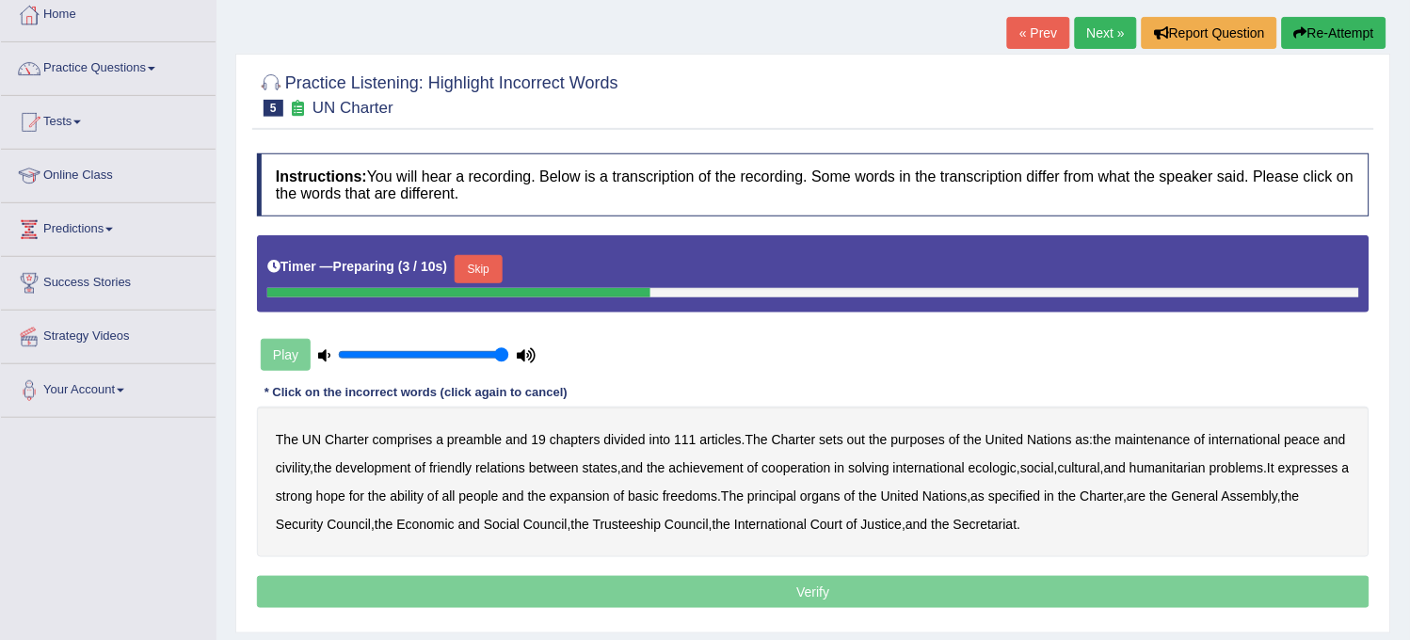
click at [487, 258] on button "Skip" at bounding box center [478, 269] width 47 height 28
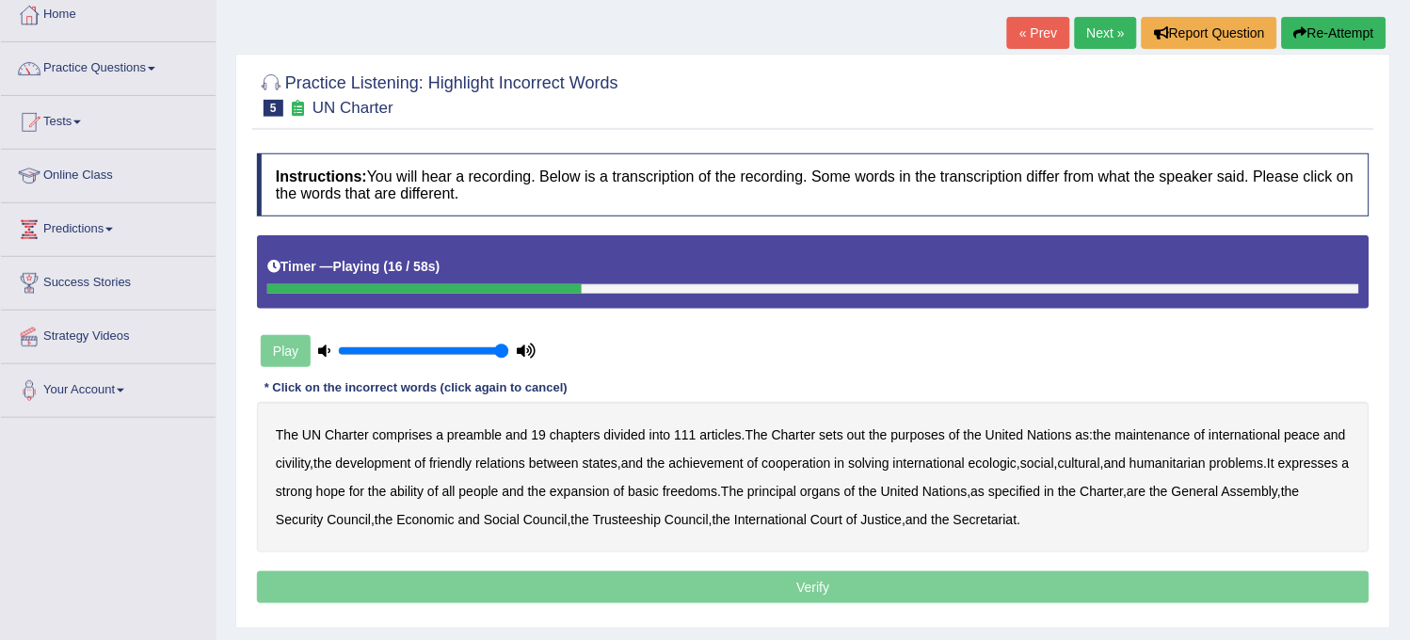
click at [1312, 20] on button "Re-Attempt" at bounding box center [1334, 33] width 105 height 32
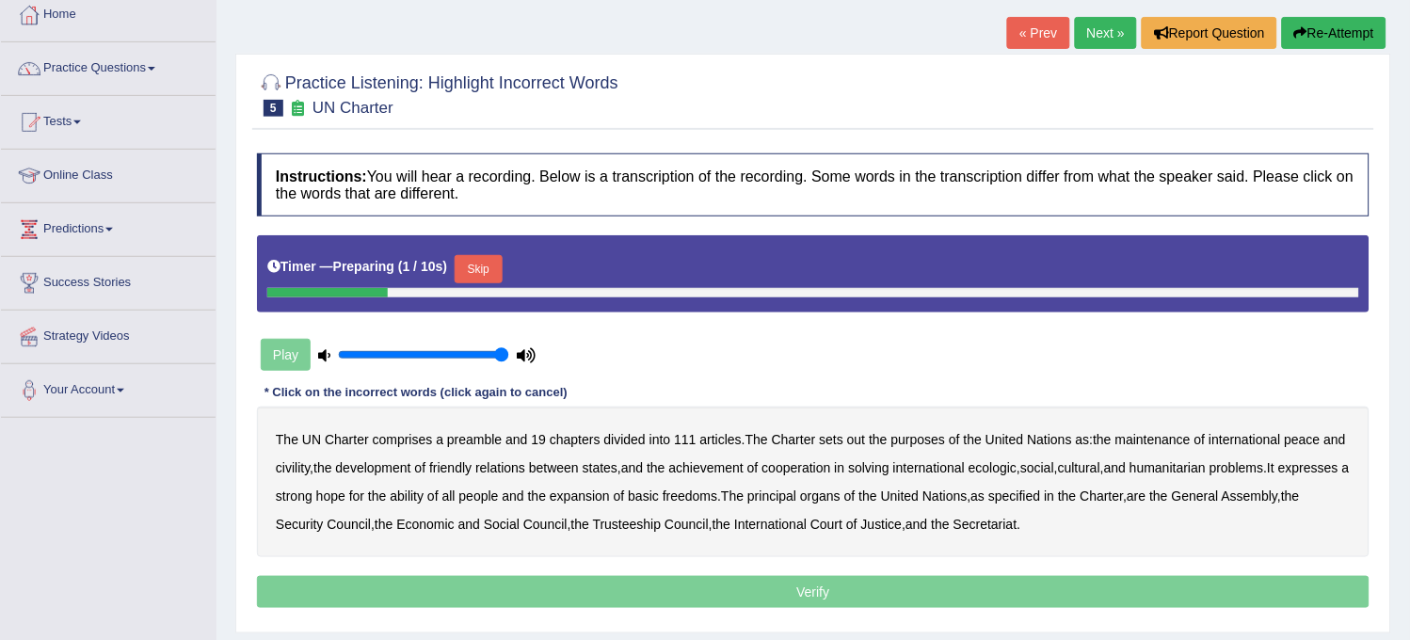
click at [488, 266] on button "Skip" at bounding box center [478, 269] width 47 height 28
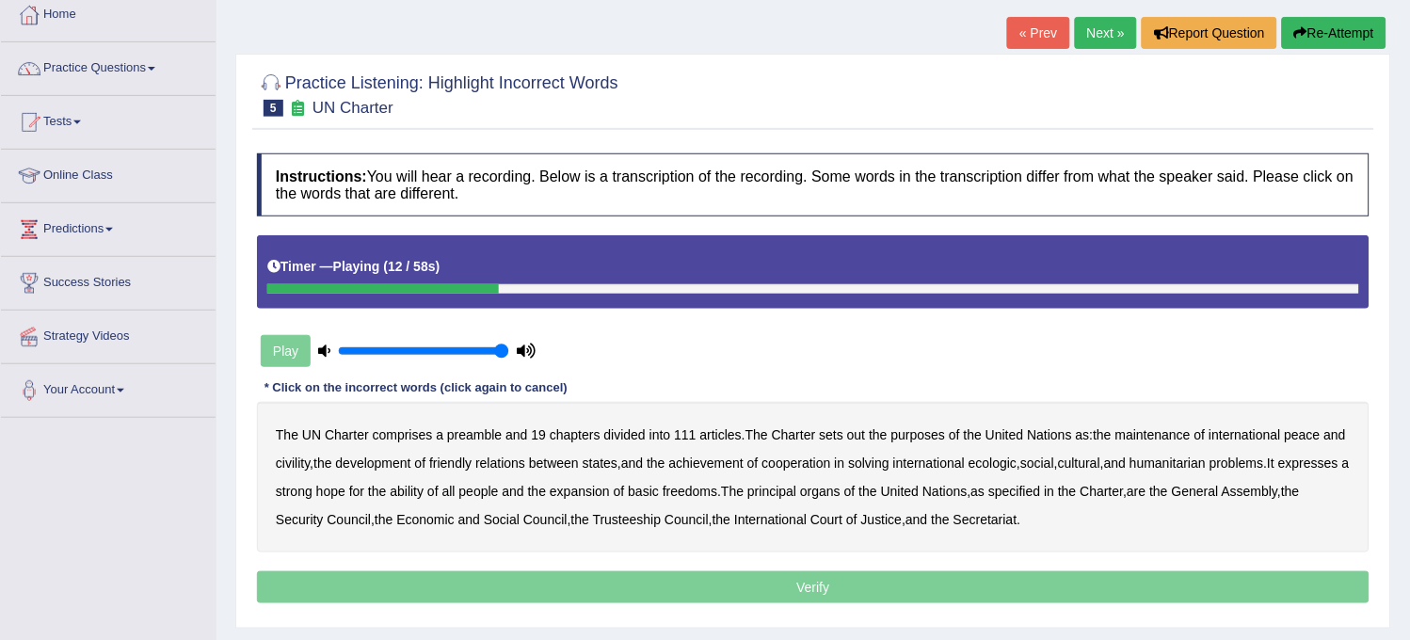
click at [854, 439] on b "out" at bounding box center [856, 434] width 18 height 15
click at [310, 464] on b "civility" at bounding box center [293, 463] width 34 height 15
click at [1017, 459] on b "ecologic" at bounding box center [993, 463] width 48 height 15
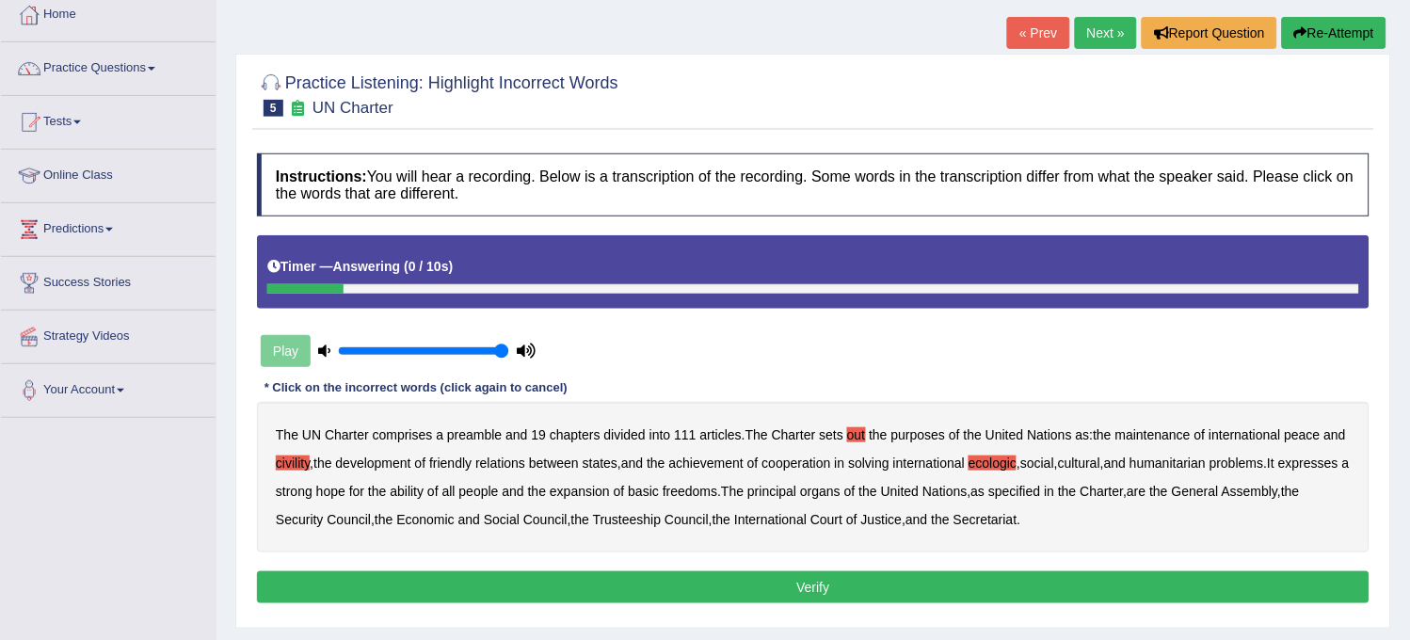
click at [989, 576] on button "Verify" at bounding box center [813, 587] width 1113 height 32
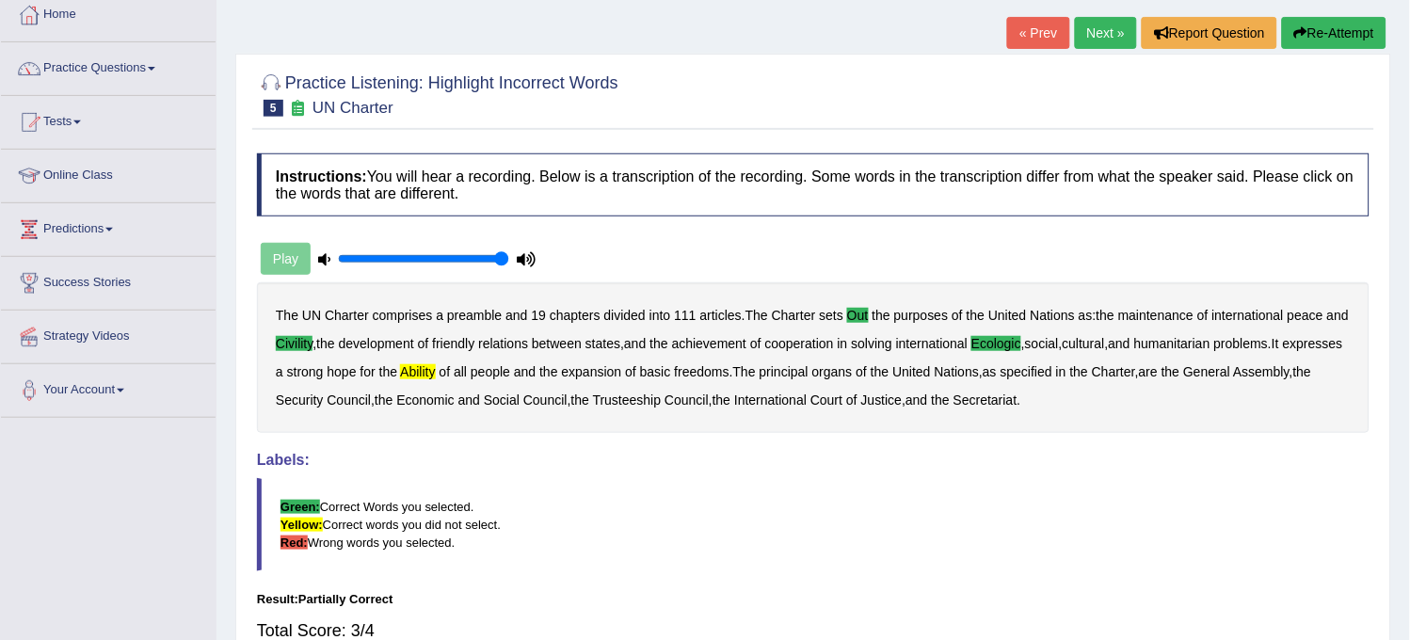
drag, startPoint x: 989, startPoint y: 576, endPoint x: 1088, endPoint y: 149, distance: 438.9
click at [1088, 149] on div "Instructions: You will hear a recording. Below is a transcription of the record…" at bounding box center [813, 432] width 1122 height 577
click at [1090, 31] on link "Next »" at bounding box center [1106, 33] width 62 height 32
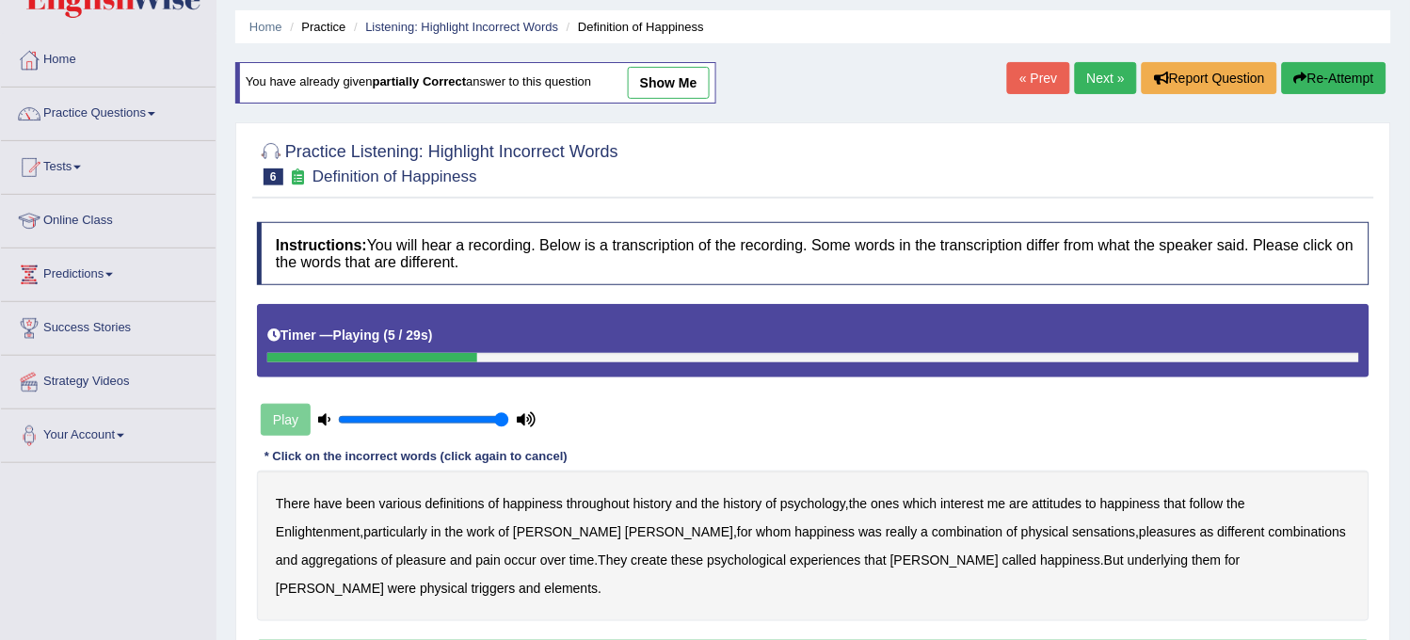
scroll to position [34, 0]
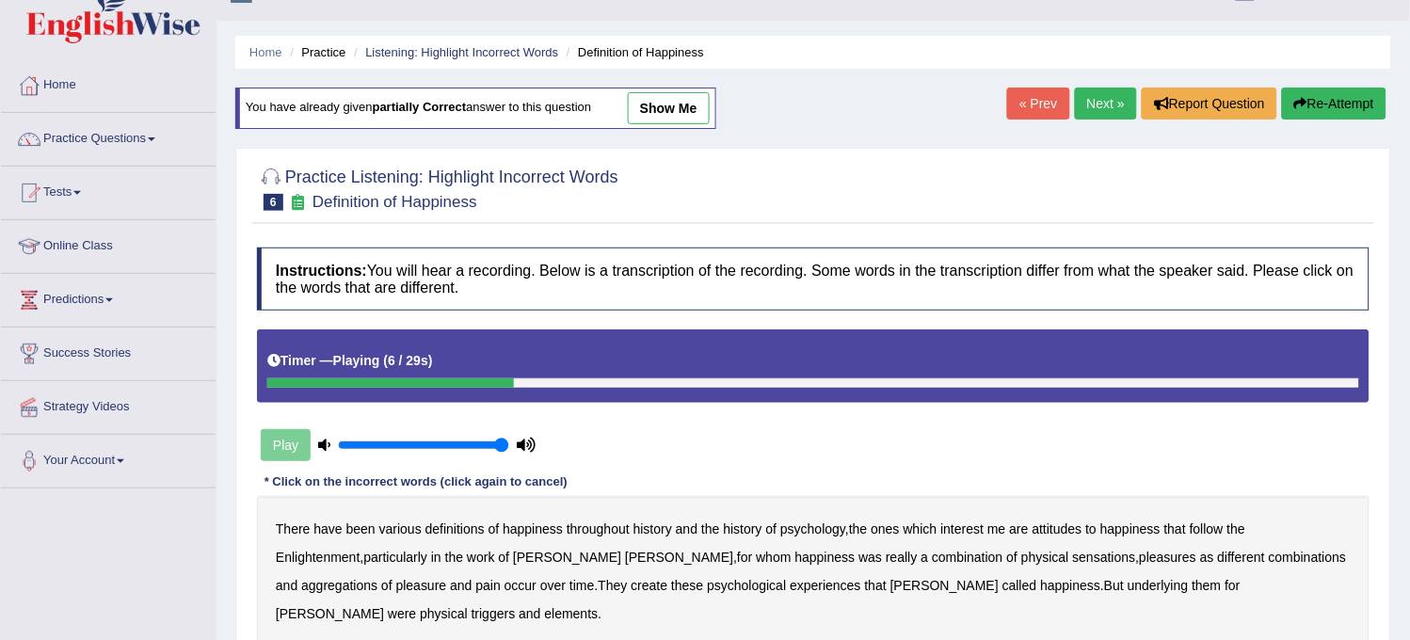
click at [1294, 90] on button "Re-Attempt" at bounding box center [1334, 104] width 105 height 32
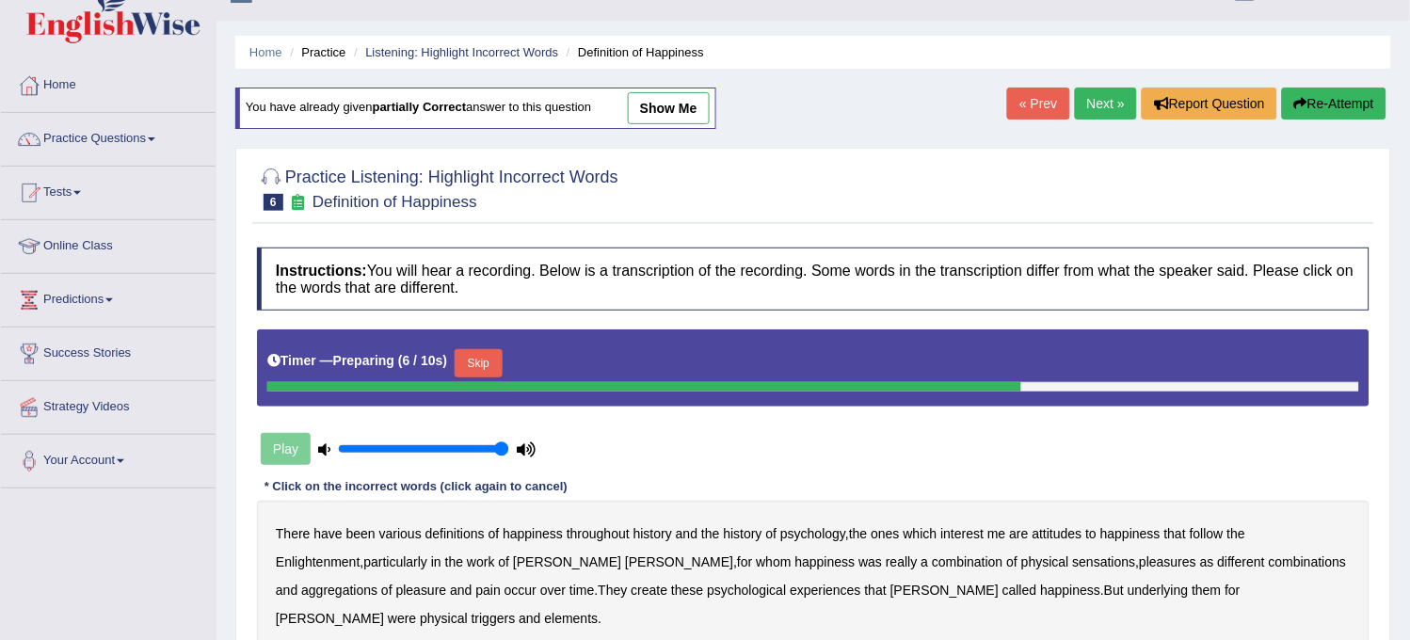
click at [684, 111] on link "show me" at bounding box center [669, 108] width 82 height 32
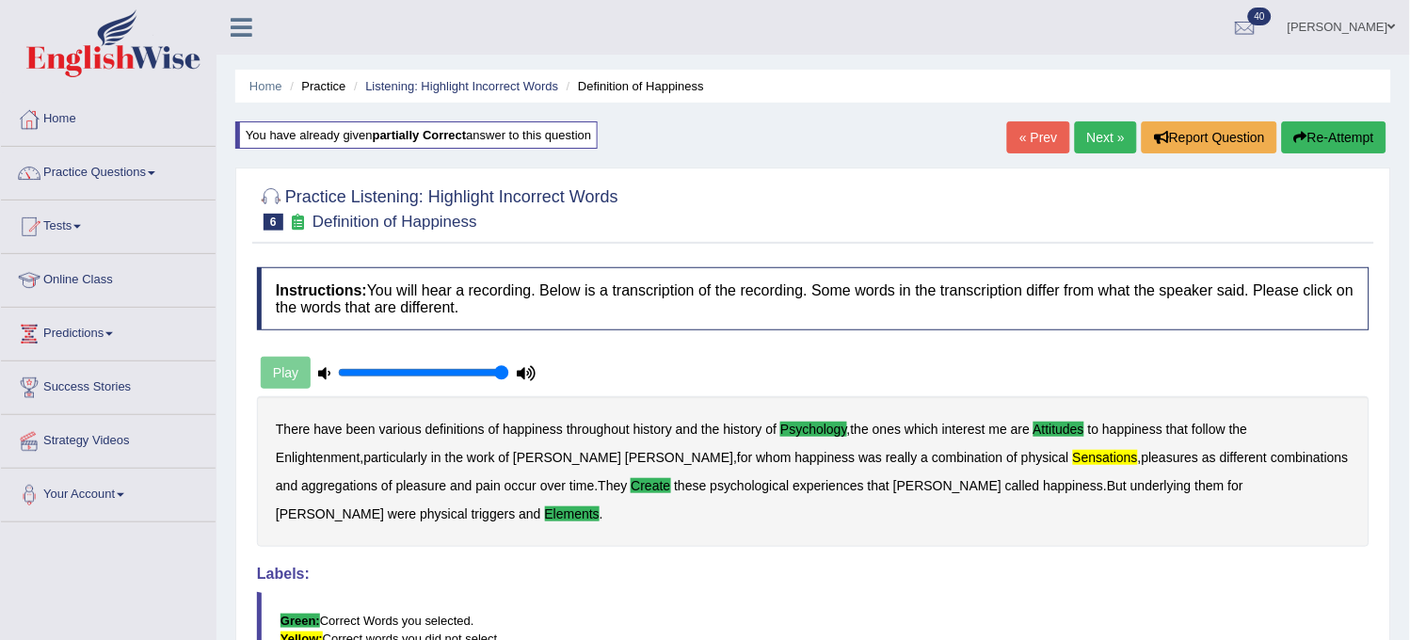
click at [1108, 138] on link "Next »" at bounding box center [1106, 137] width 62 height 32
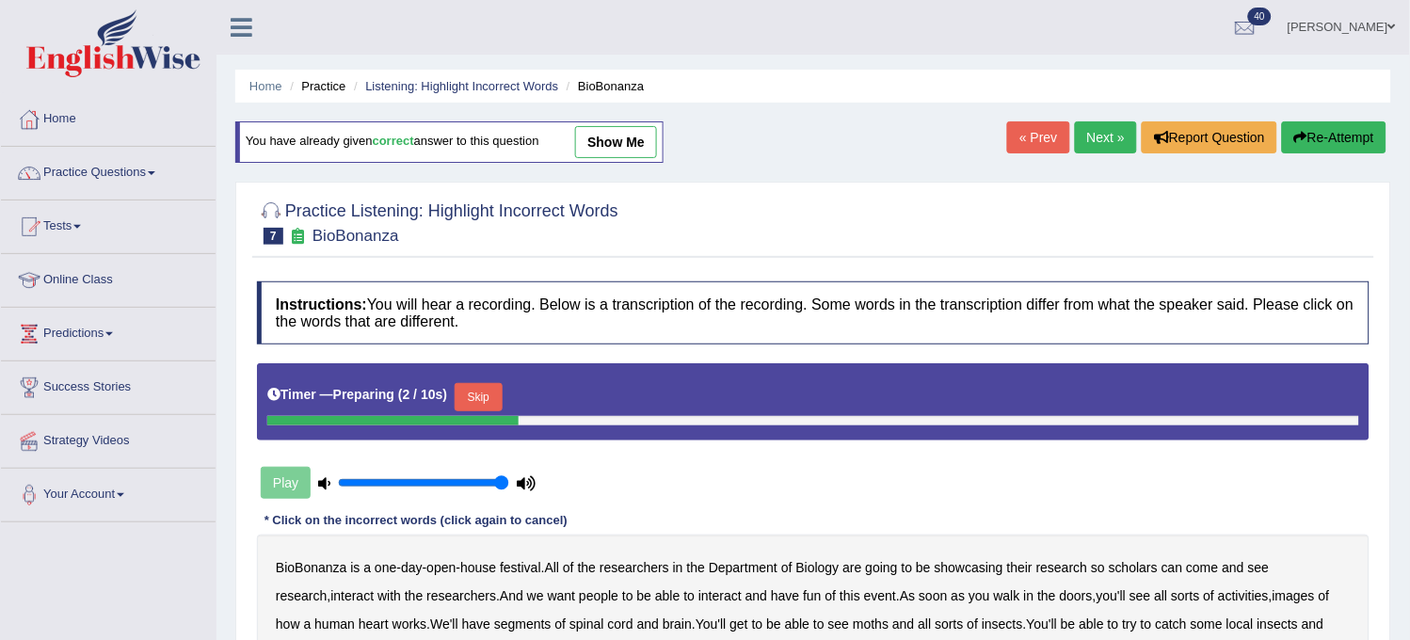
drag, startPoint x: 0, startPoint y: 0, endPoint x: 1108, endPoint y: 138, distance: 1116.8
click at [1108, 138] on link "Next »" at bounding box center [1106, 137] width 62 height 32
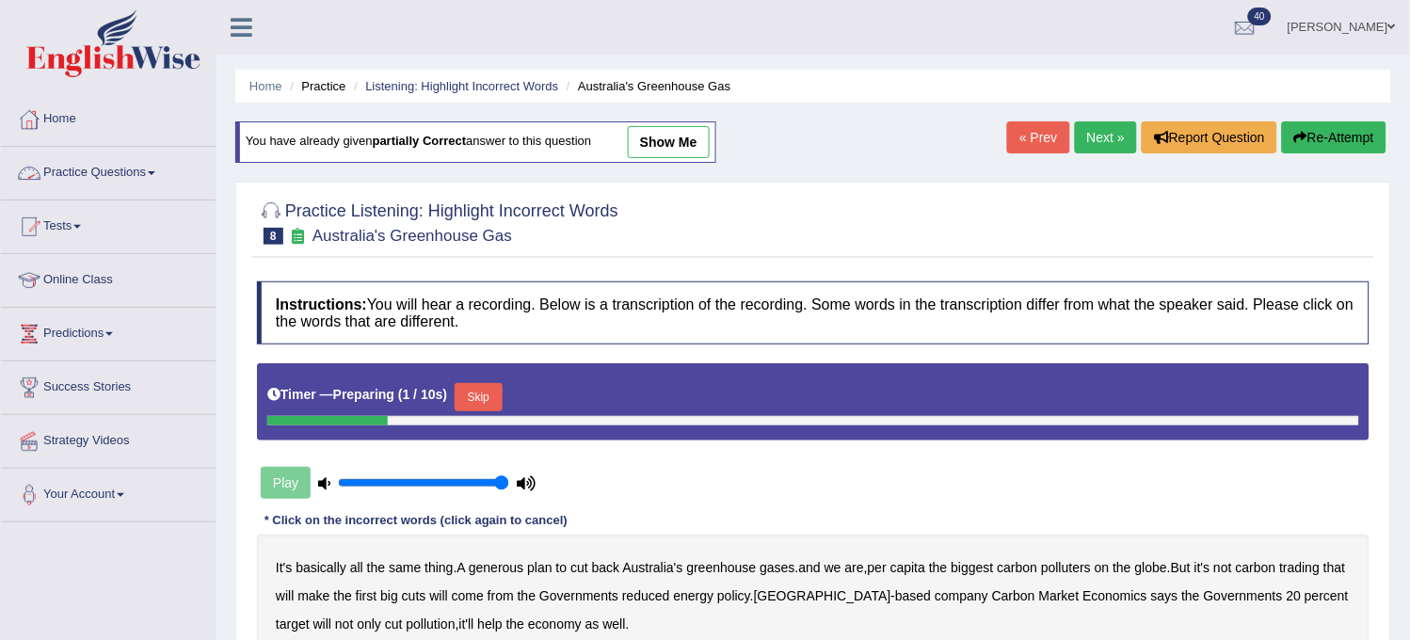
click at [106, 162] on link "Practice Questions" at bounding box center [108, 170] width 215 height 47
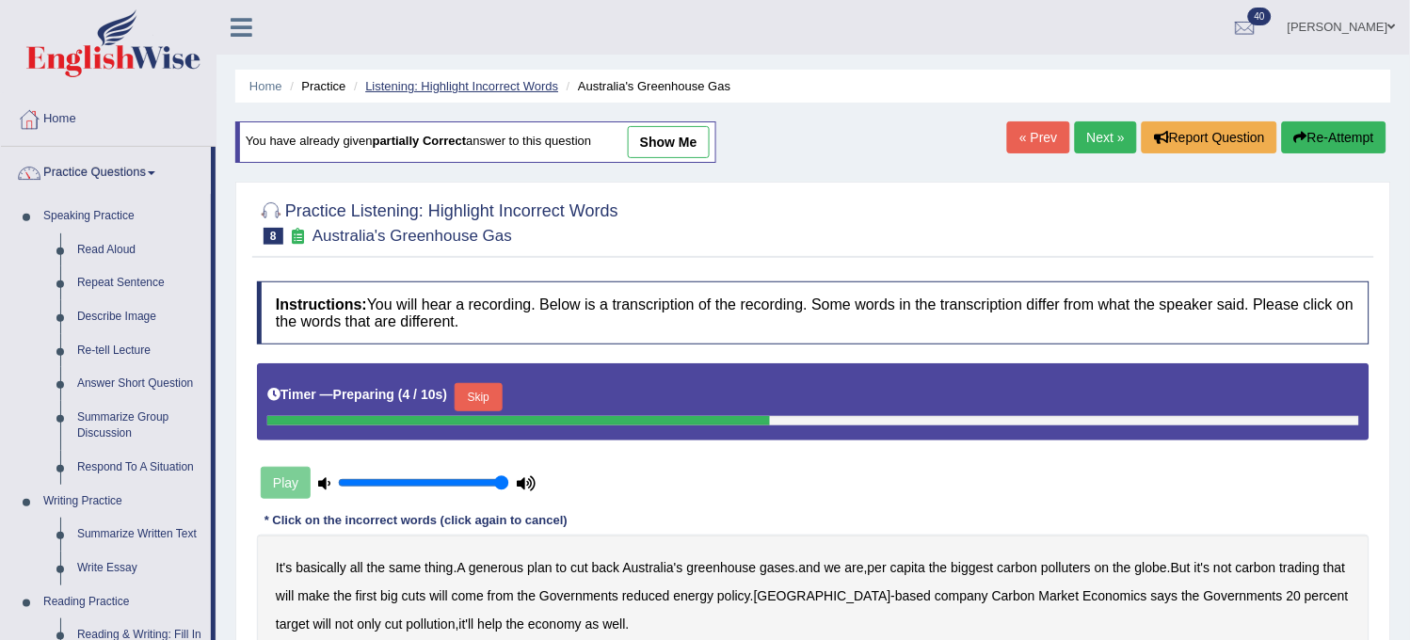
click at [483, 82] on link "Listening: Highlight Incorrect Words" at bounding box center [461, 86] width 193 height 14
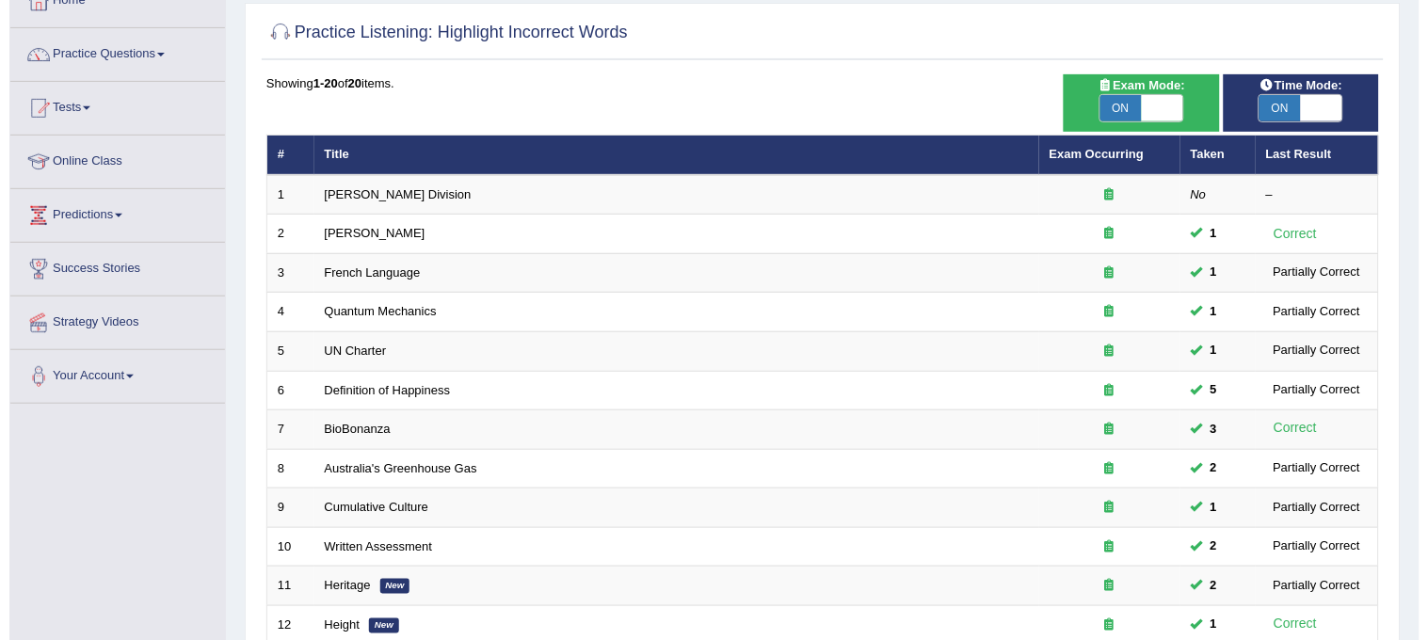
scroll to position [10, 0]
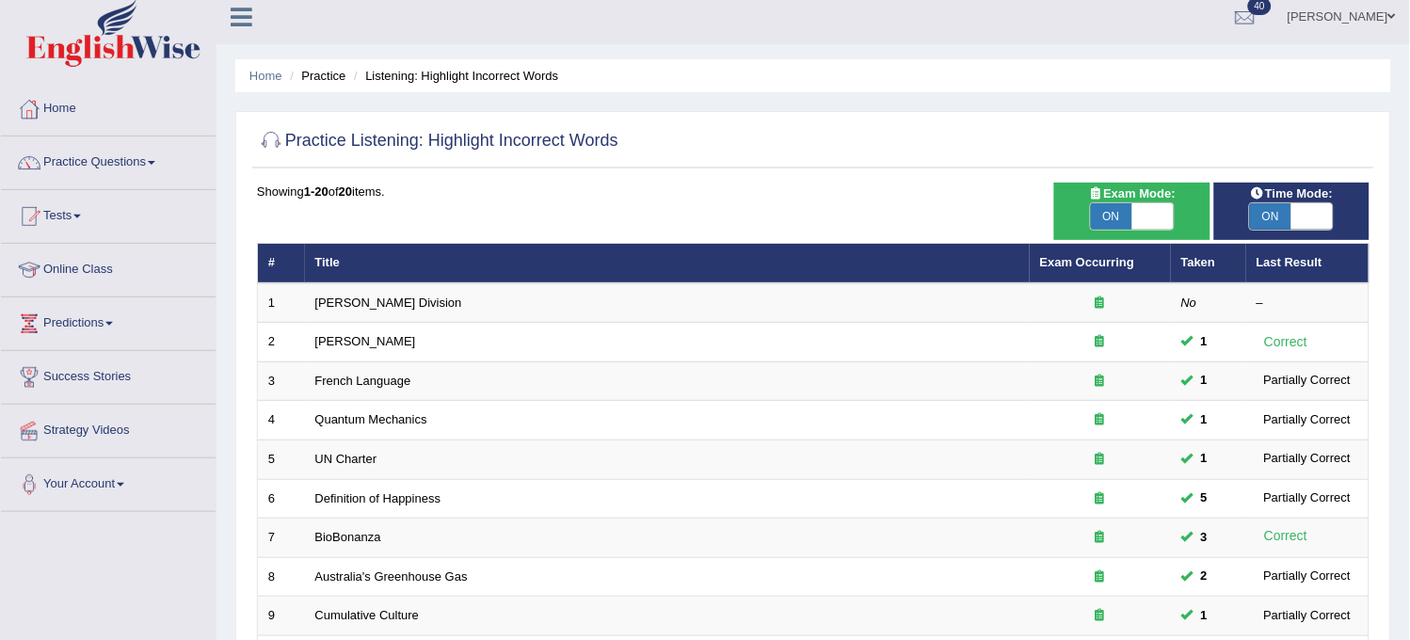
click at [1131, 211] on span "ON" at bounding box center [1111, 216] width 41 height 26
checkbox input "false"
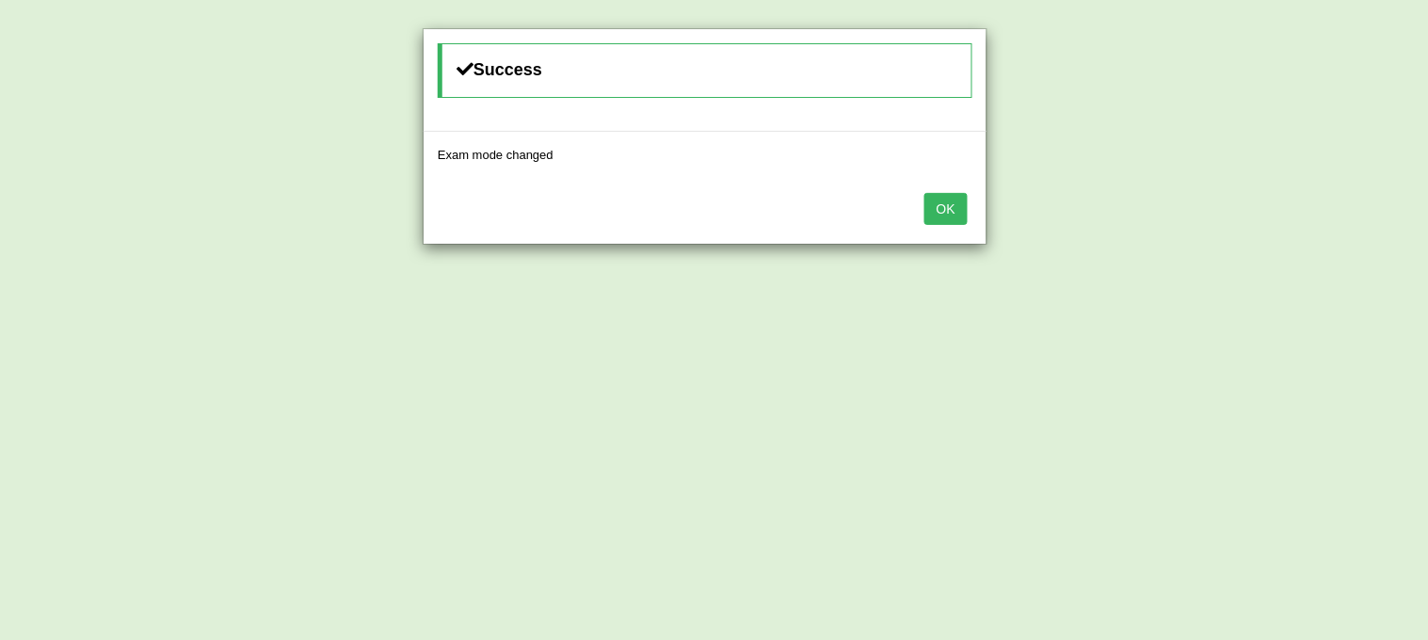
click at [956, 218] on button "OK" at bounding box center [946, 209] width 43 height 32
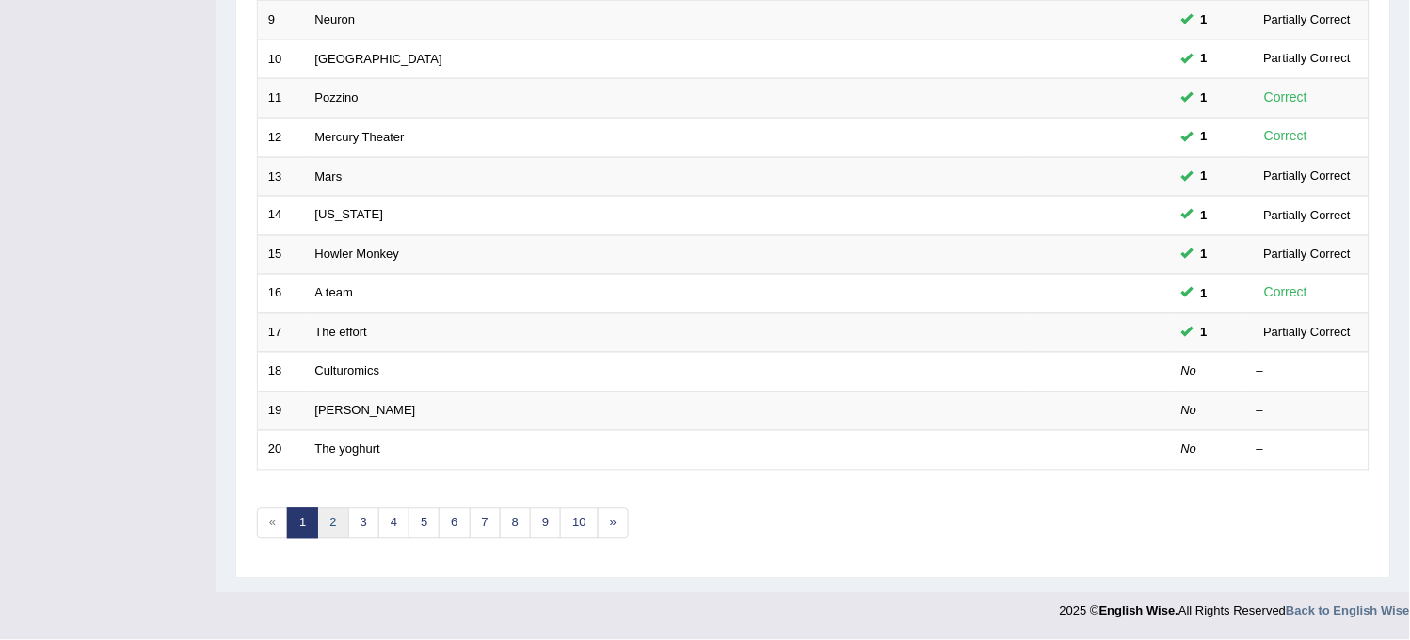
click at [340, 523] on link "2" at bounding box center [332, 523] width 31 height 31
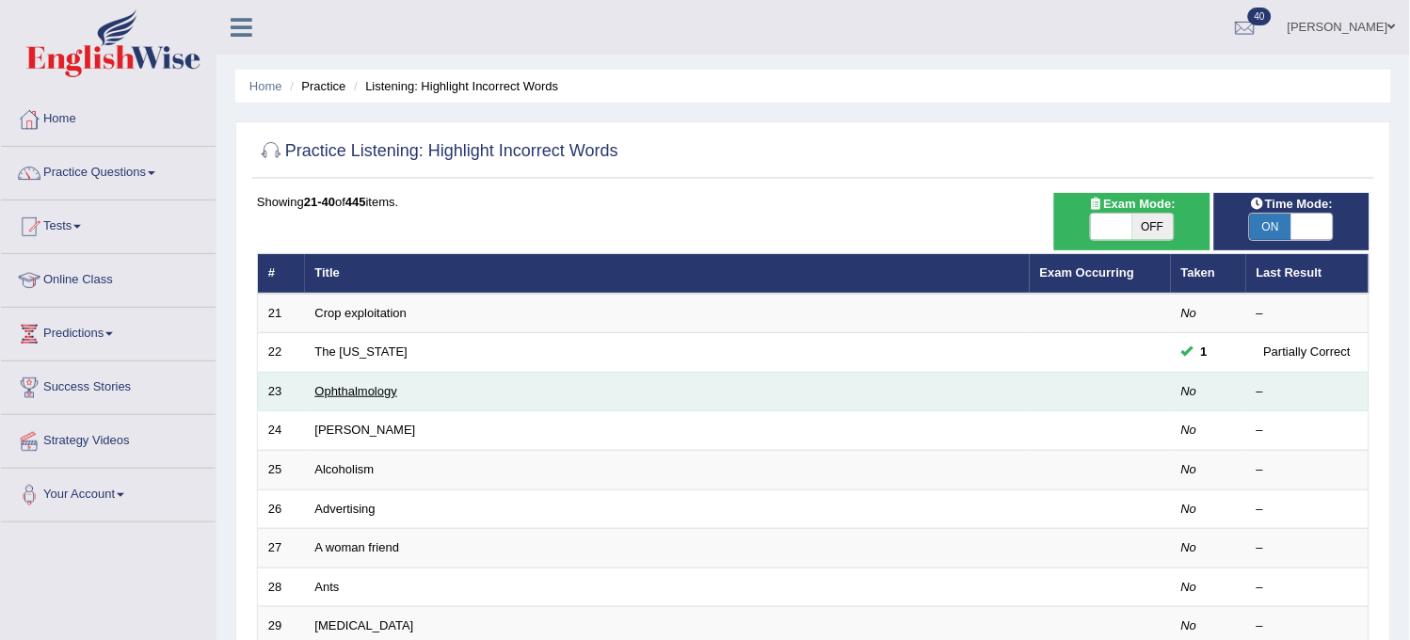
click at [325, 387] on link "Ophthalmology" at bounding box center [356, 391] width 82 height 14
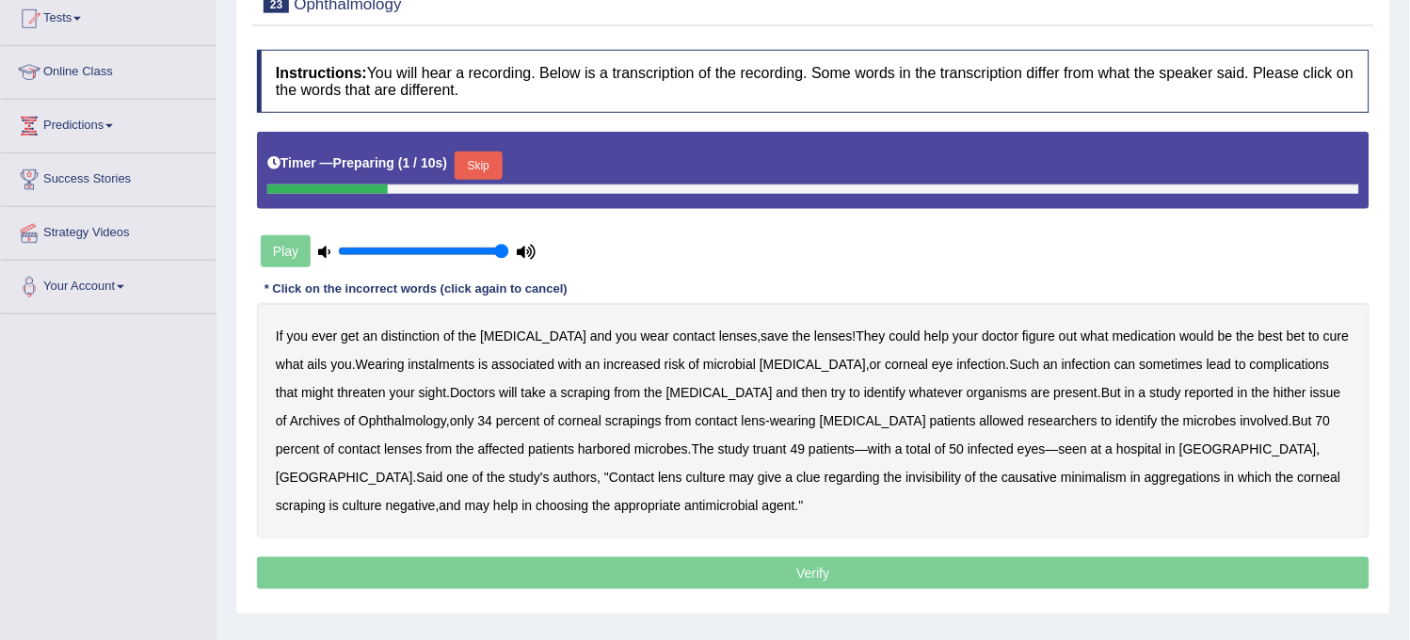
scroll to position [209, 0]
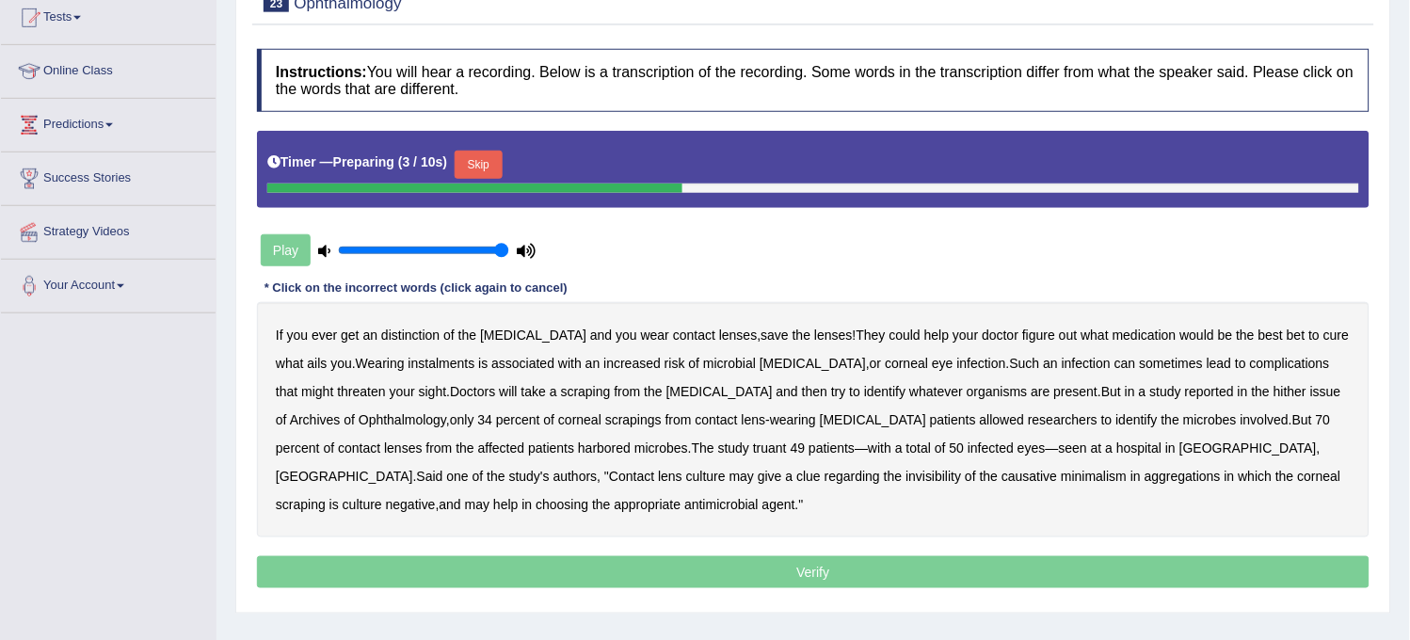
click at [491, 161] on button "Skip" at bounding box center [478, 165] width 47 height 28
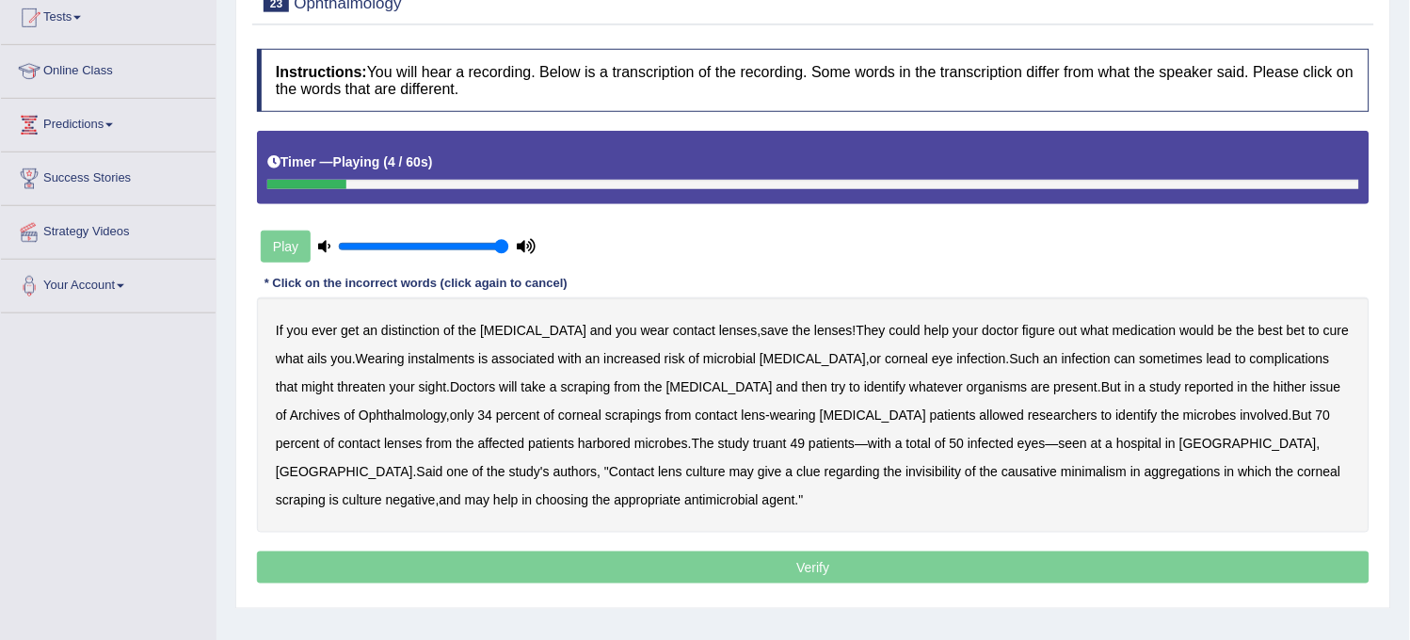
click at [419, 327] on b "distinction" at bounding box center [410, 330] width 58 height 15
click at [409, 351] on b "instalments" at bounding box center [442, 358] width 67 height 15
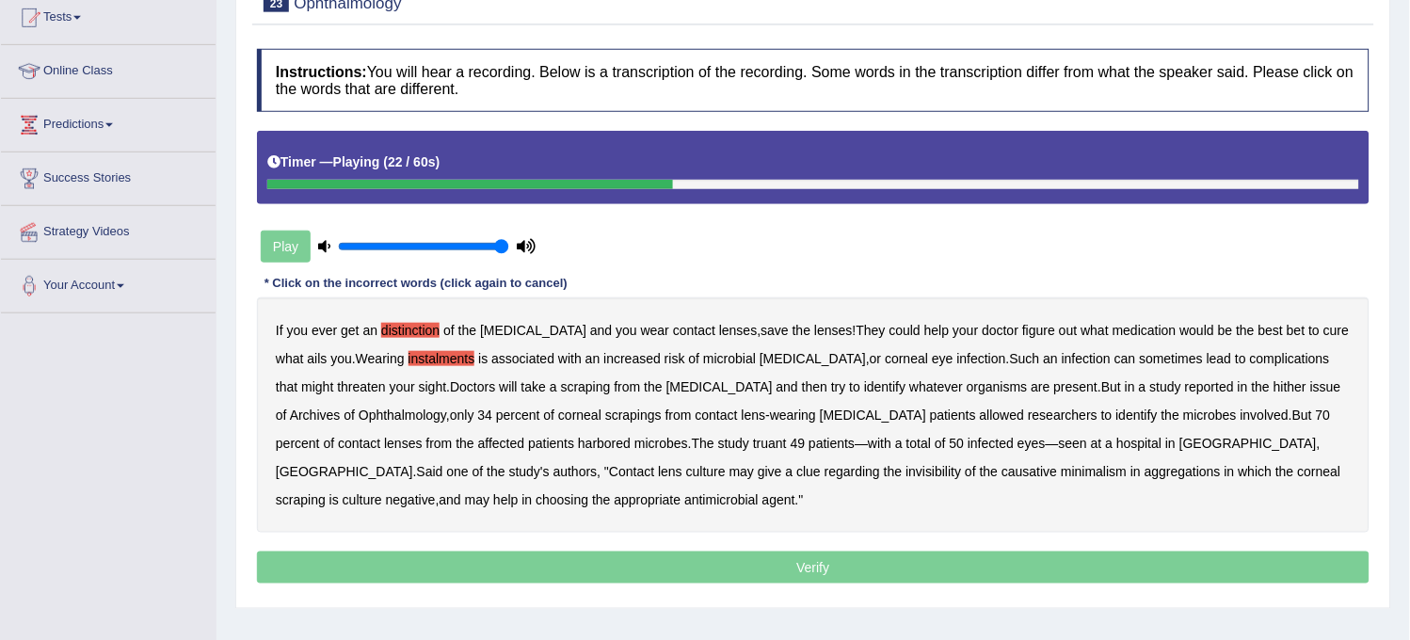
click at [1250, 358] on b "complications" at bounding box center [1290, 358] width 80 height 15
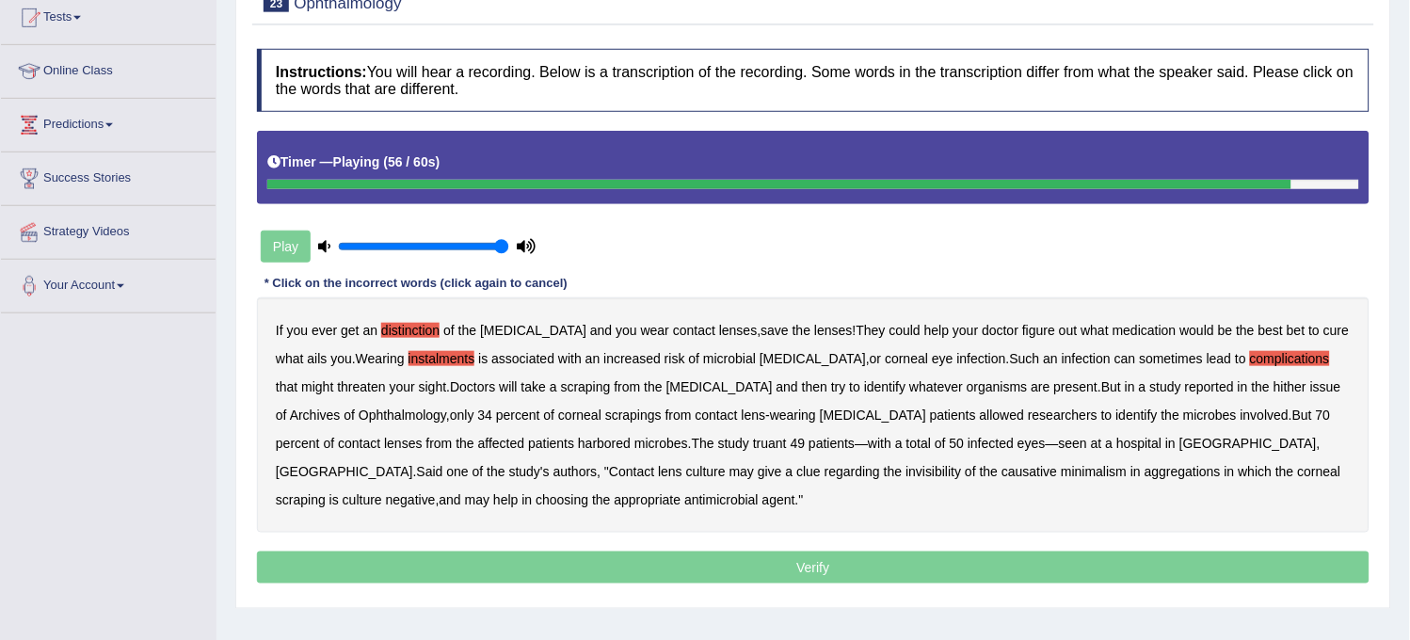
click at [1145, 469] on b "aggregations" at bounding box center [1183, 471] width 76 height 15
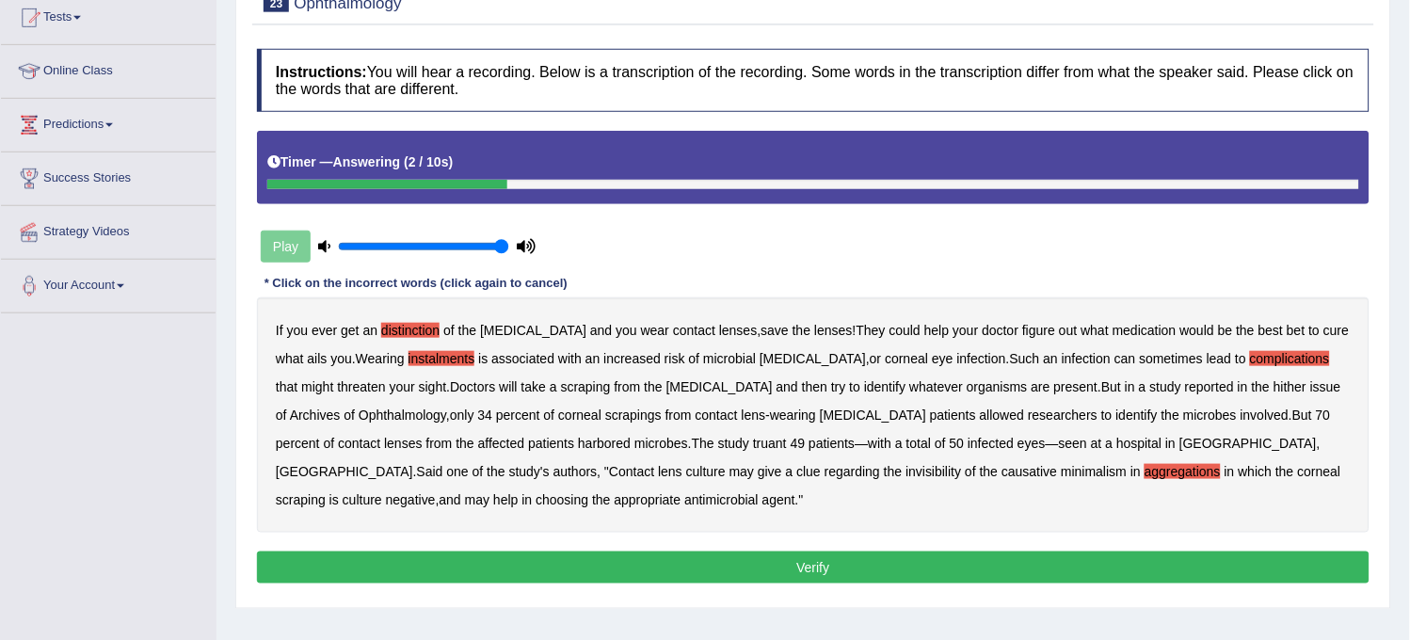
click at [636, 576] on button "Verify" at bounding box center [813, 568] width 1113 height 32
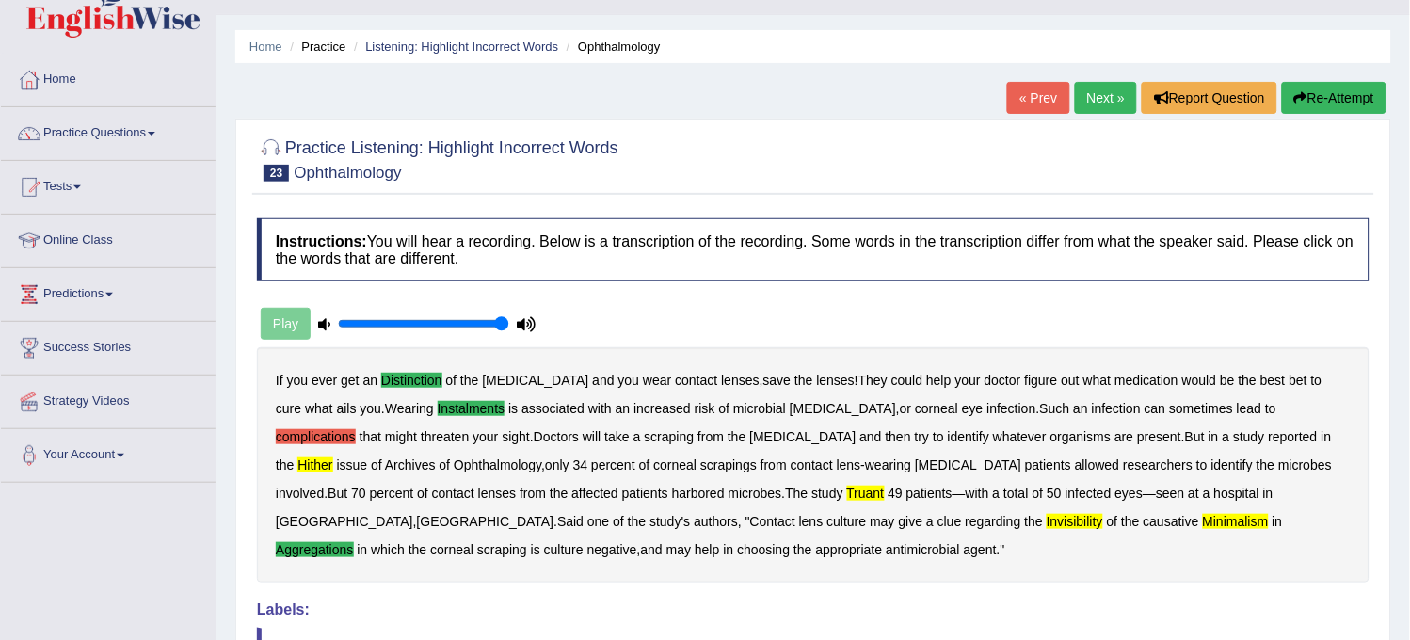
scroll to position [0, 0]
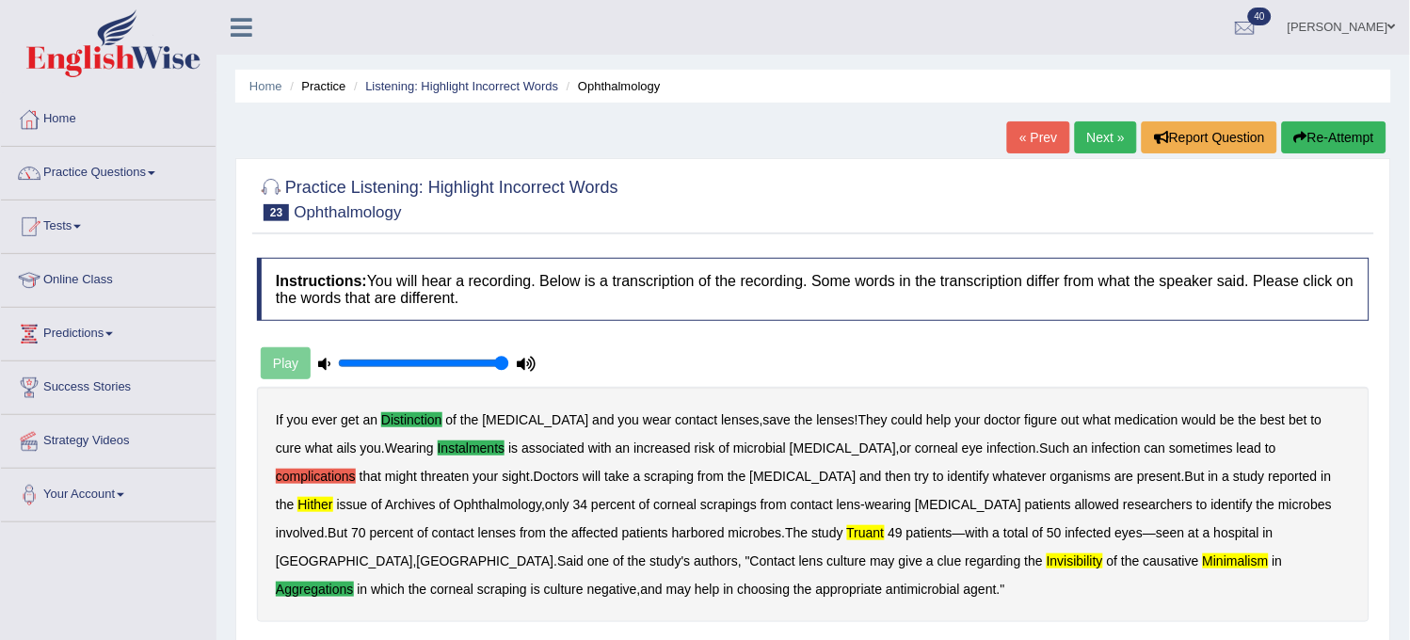
click at [1086, 132] on link "Next »" at bounding box center [1106, 137] width 62 height 32
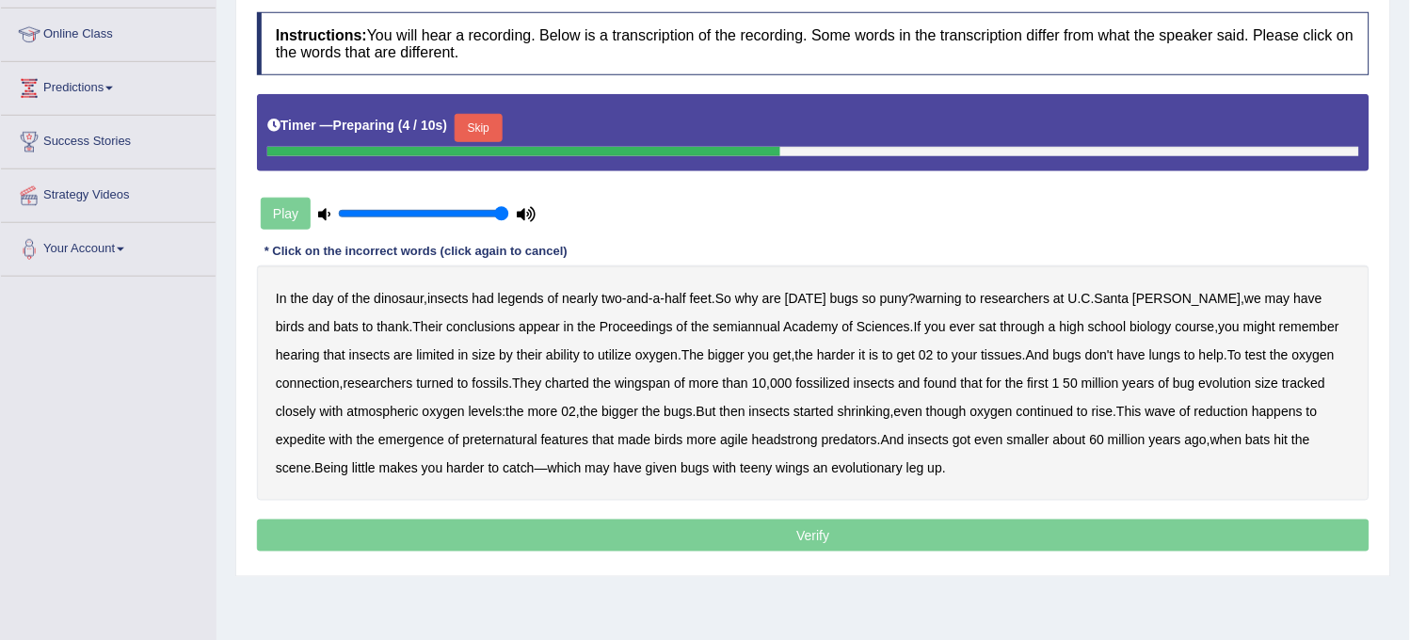
scroll to position [209, 0]
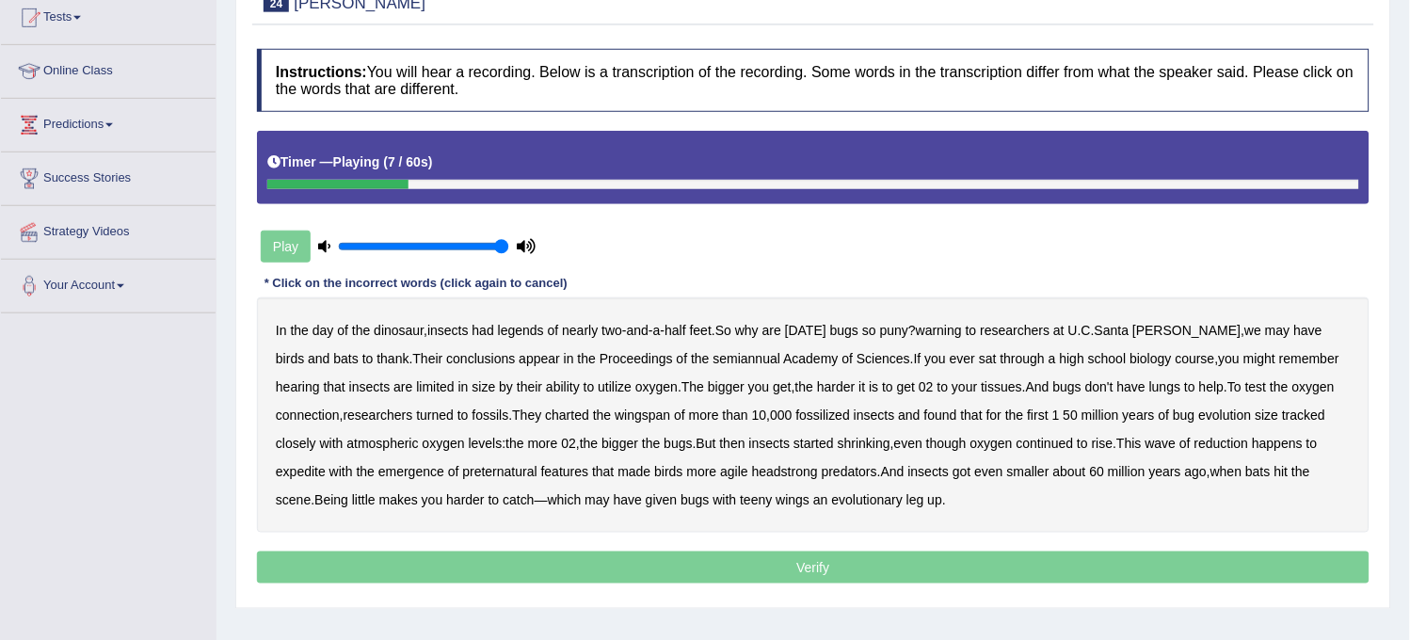
click at [938, 334] on b "warning" at bounding box center [939, 330] width 46 height 15
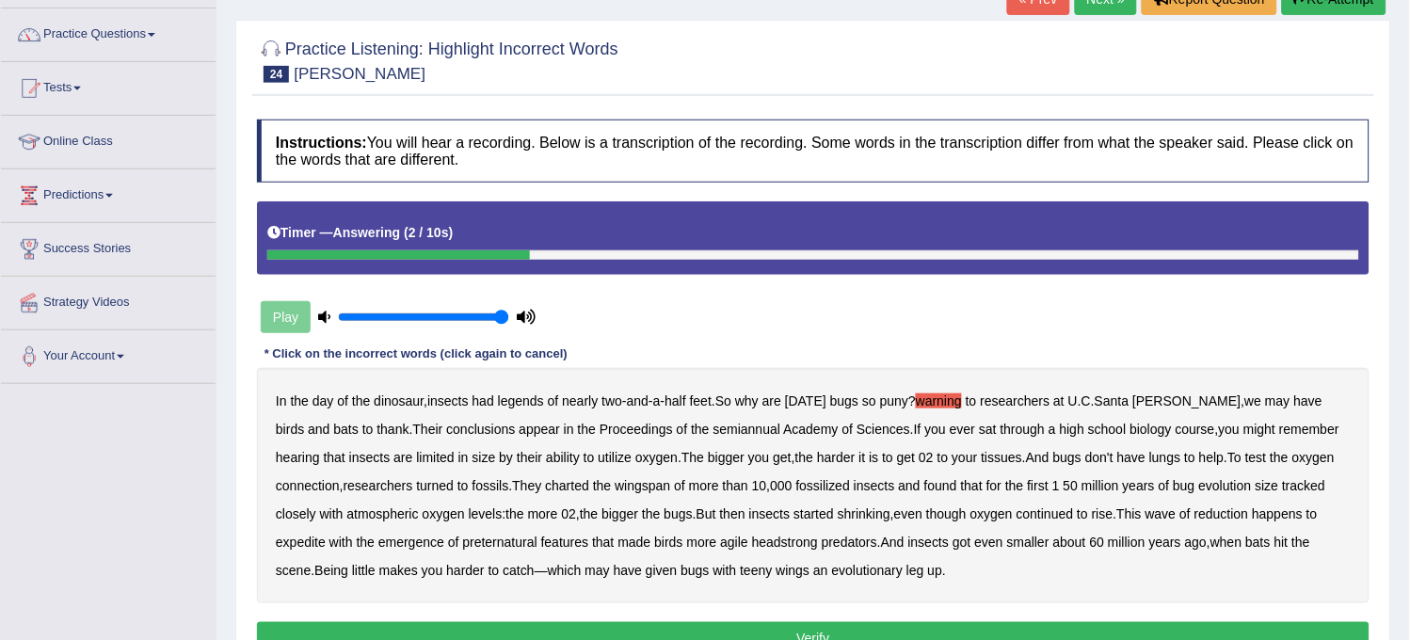
scroll to position [0, 0]
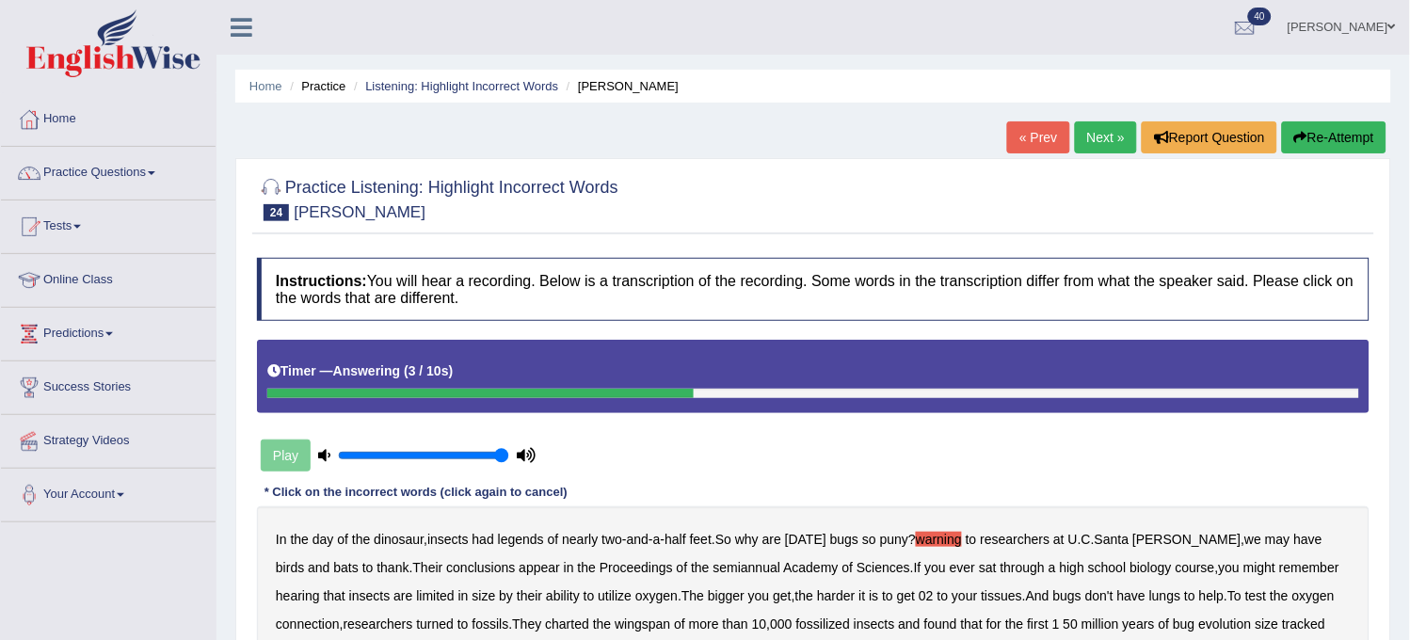
click at [1357, 133] on button "Re-Attempt" at bounding box center [1334, 137] width 105 height 32
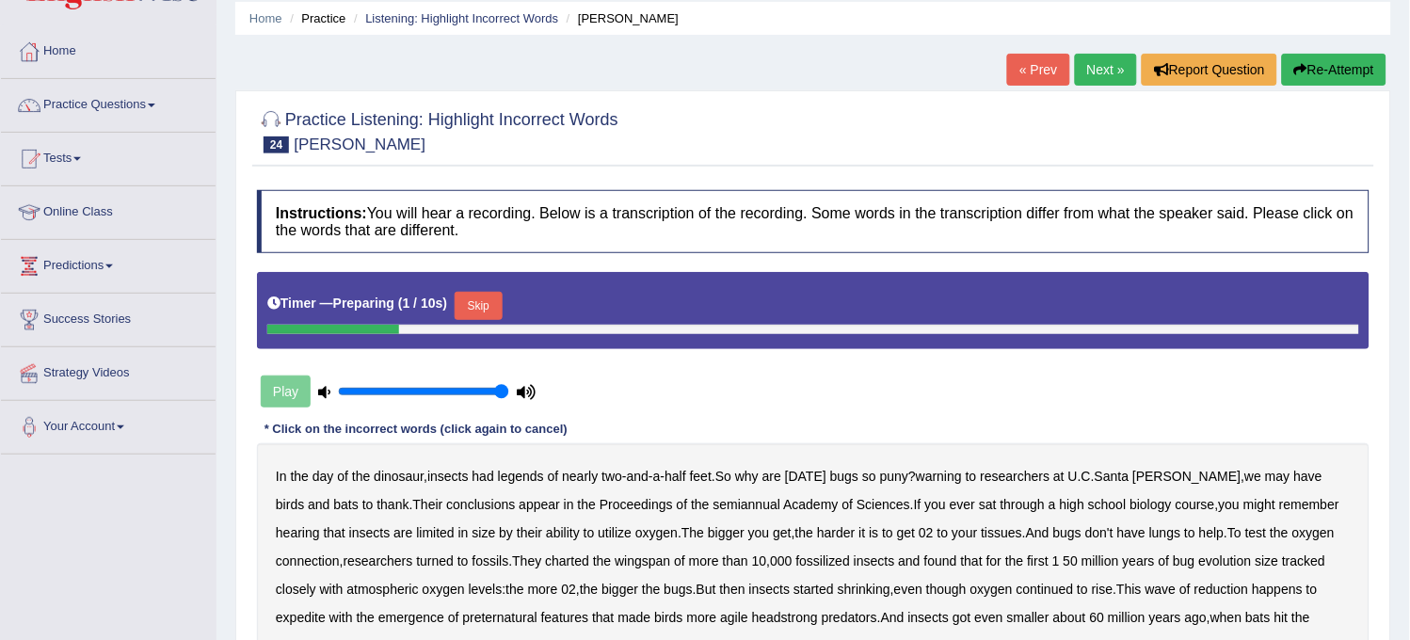
scroll to position [105, 0]
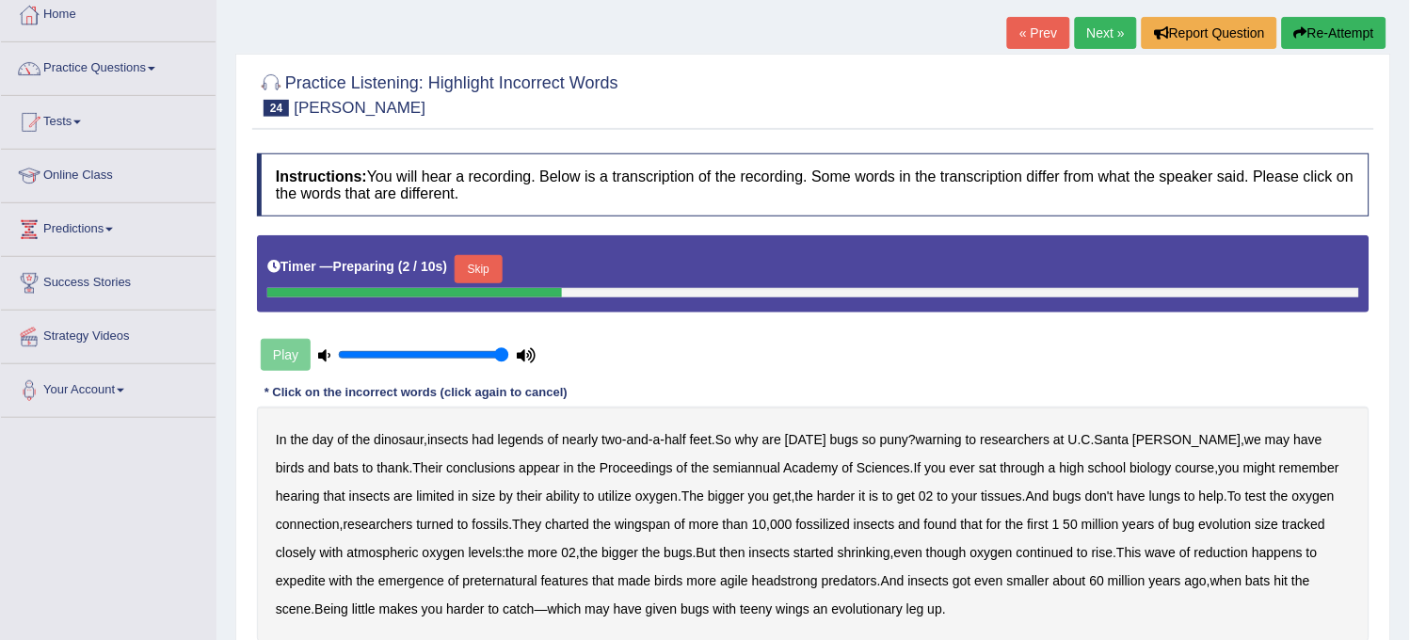
click at [490, 258] on button "Skip" at bounding box center [478, 269] width 47 height 28
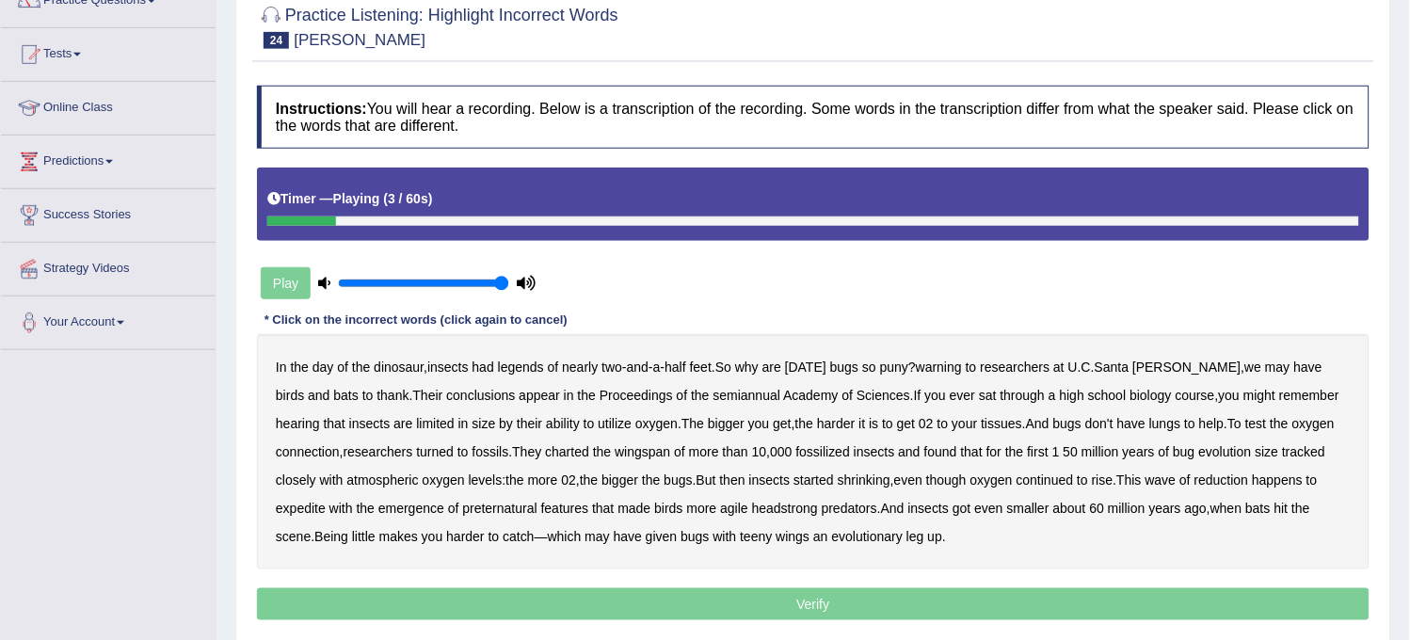
scroll to position [209, 0]
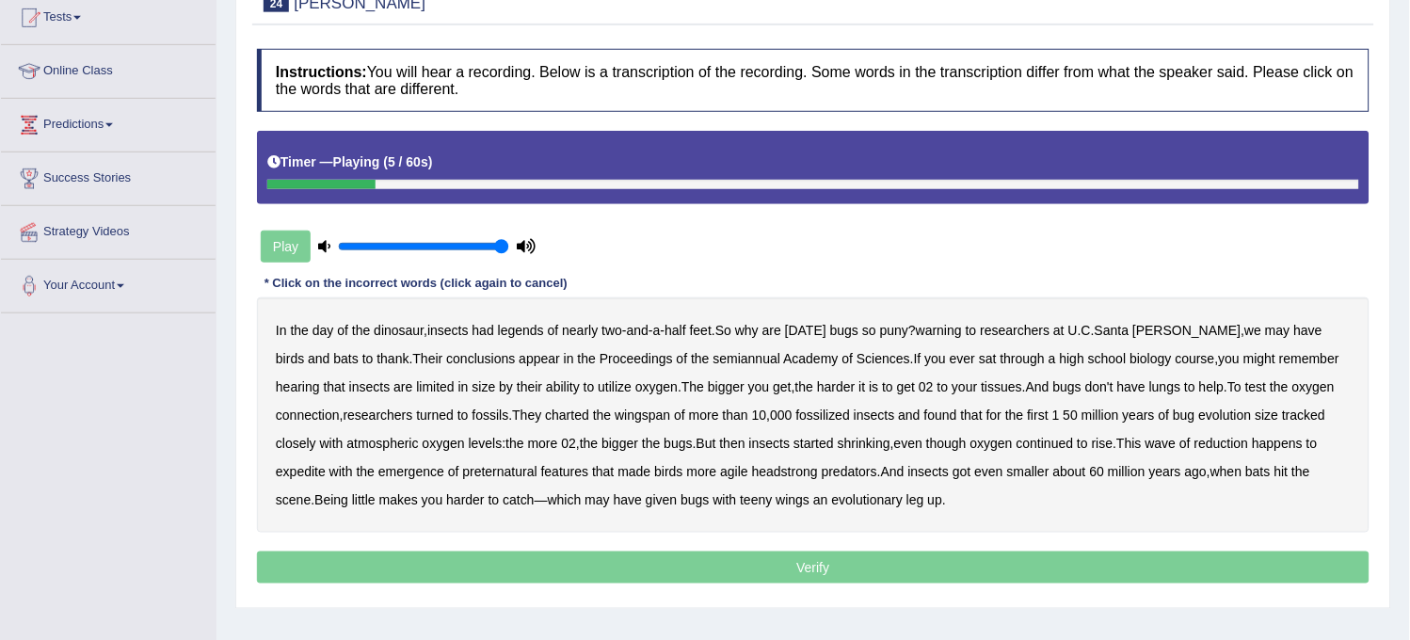
click at [530, 333] on b "legends" at bounding box center [521, 330] width 46 height 15
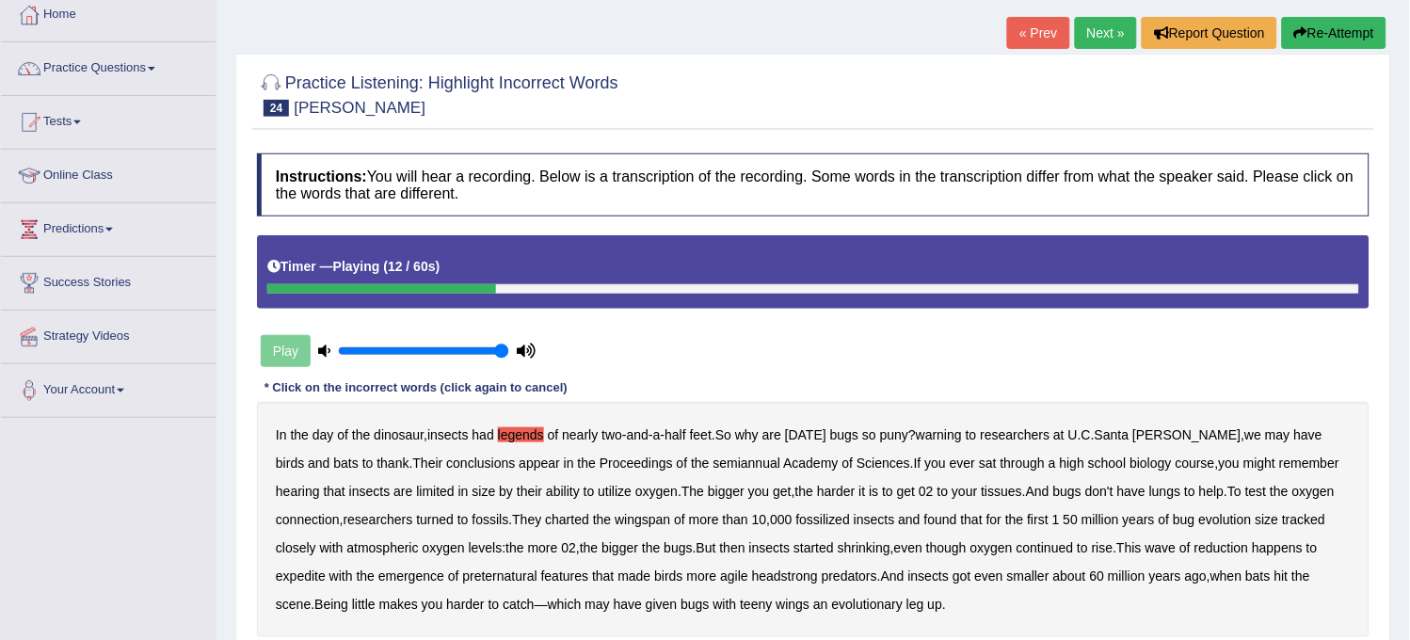
scroll to position [0, 0]
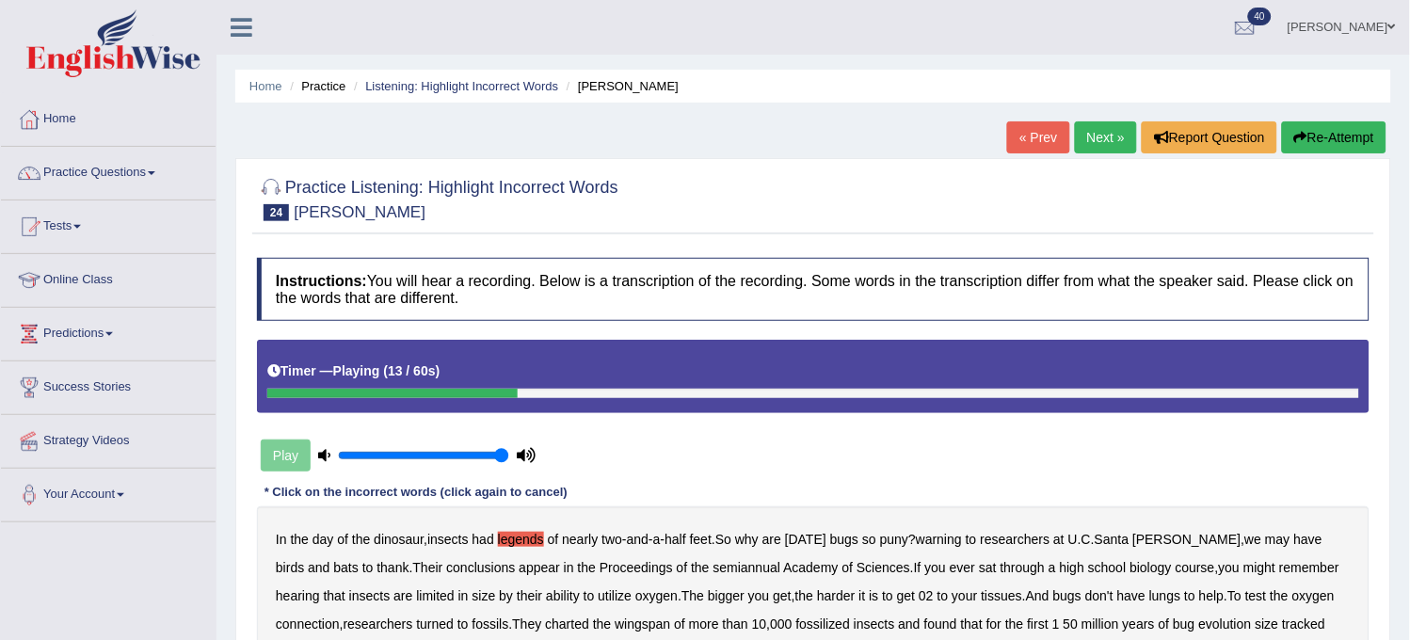
click at [1359, 137] on button "Re-Attempt" at bounding box center [1334, 137] width 105 height 32
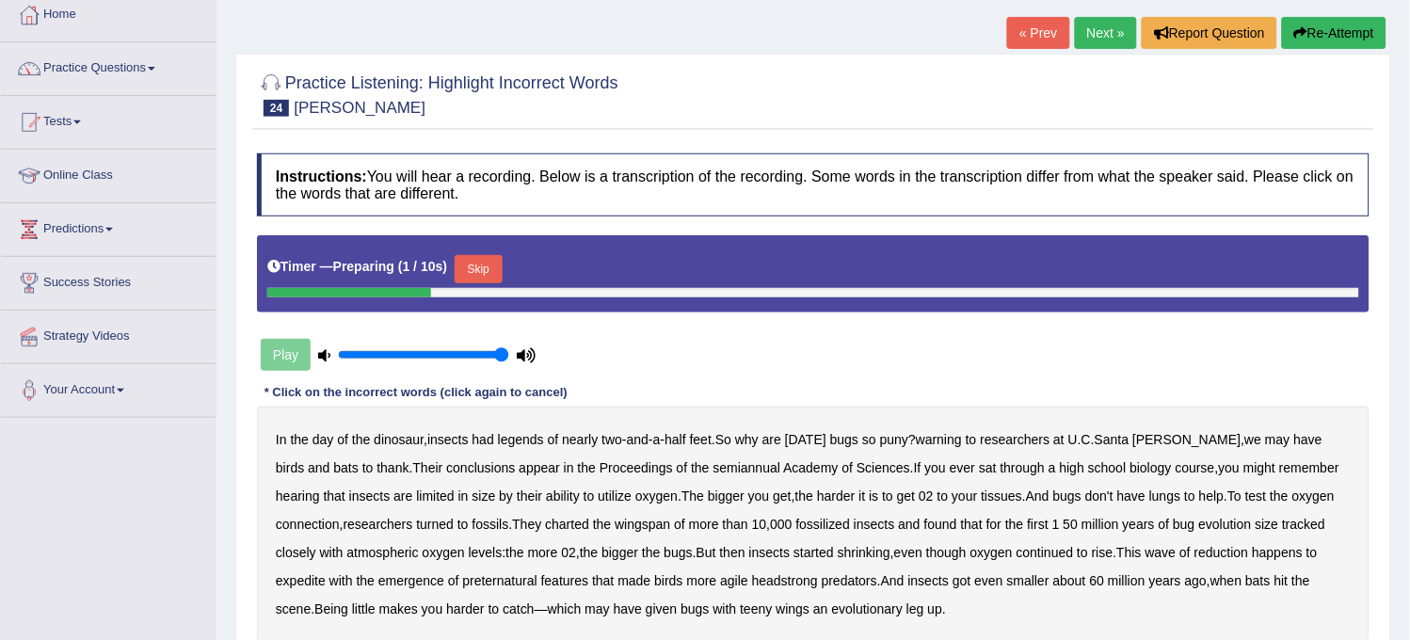
click at [496, 265] on button "Skip" at bounding box center [478, 269] width 47 height 28
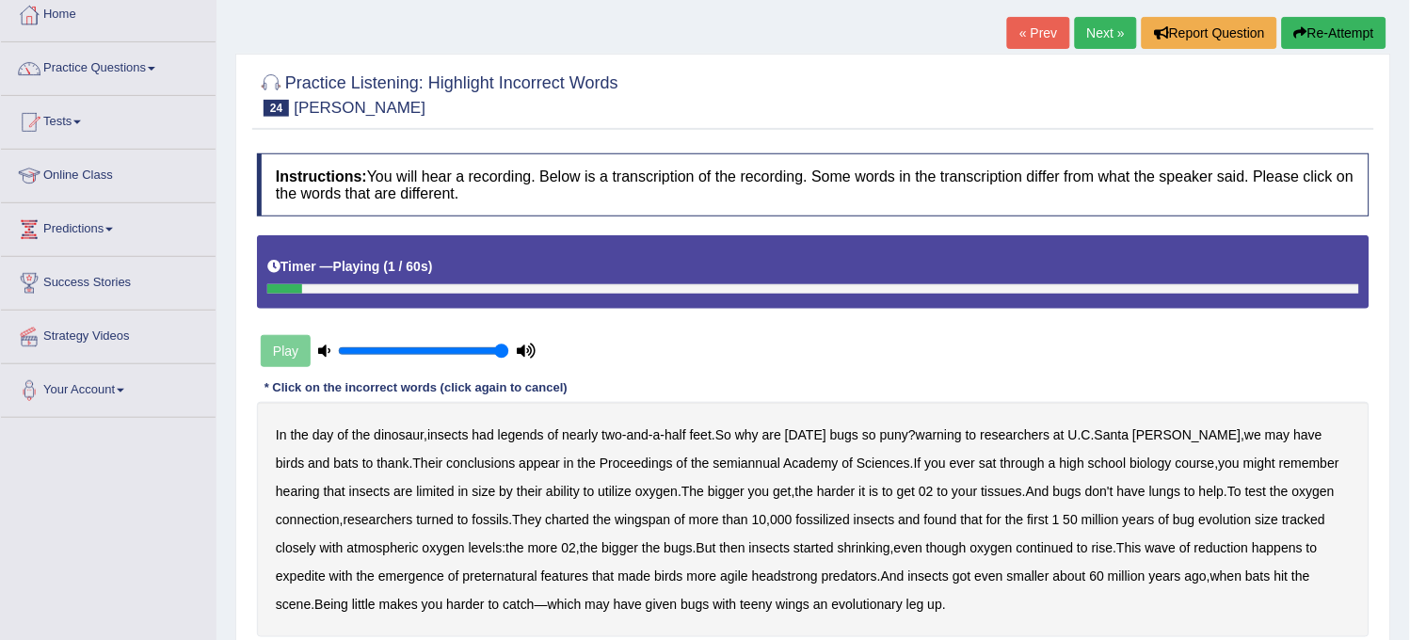
scroll to position [209, 0]
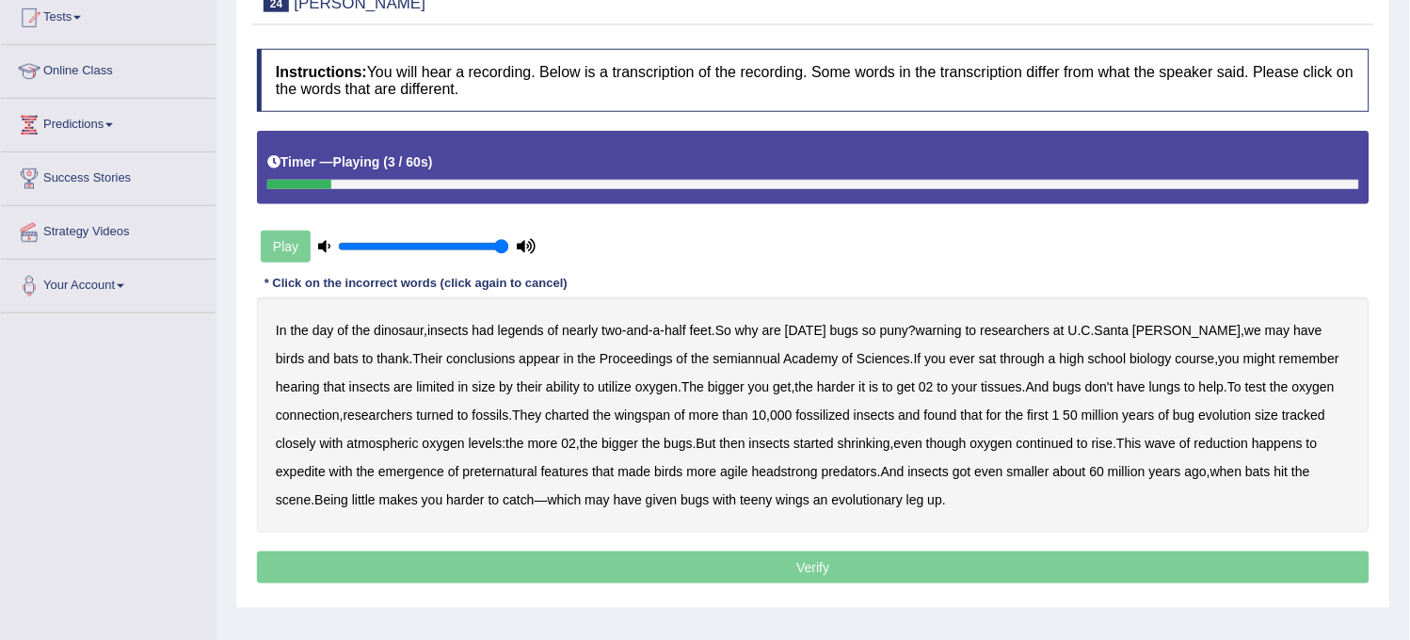
click at [521, 326] on b "legends" at bounding box center [521, 330] width 46 height 15
click at [960, 330] on b "warning" at bounding box center [939, 330] width 46 height 15
click at [714, 362] on b "semiannual" at bounding box center [748, 358] width 68 height 15
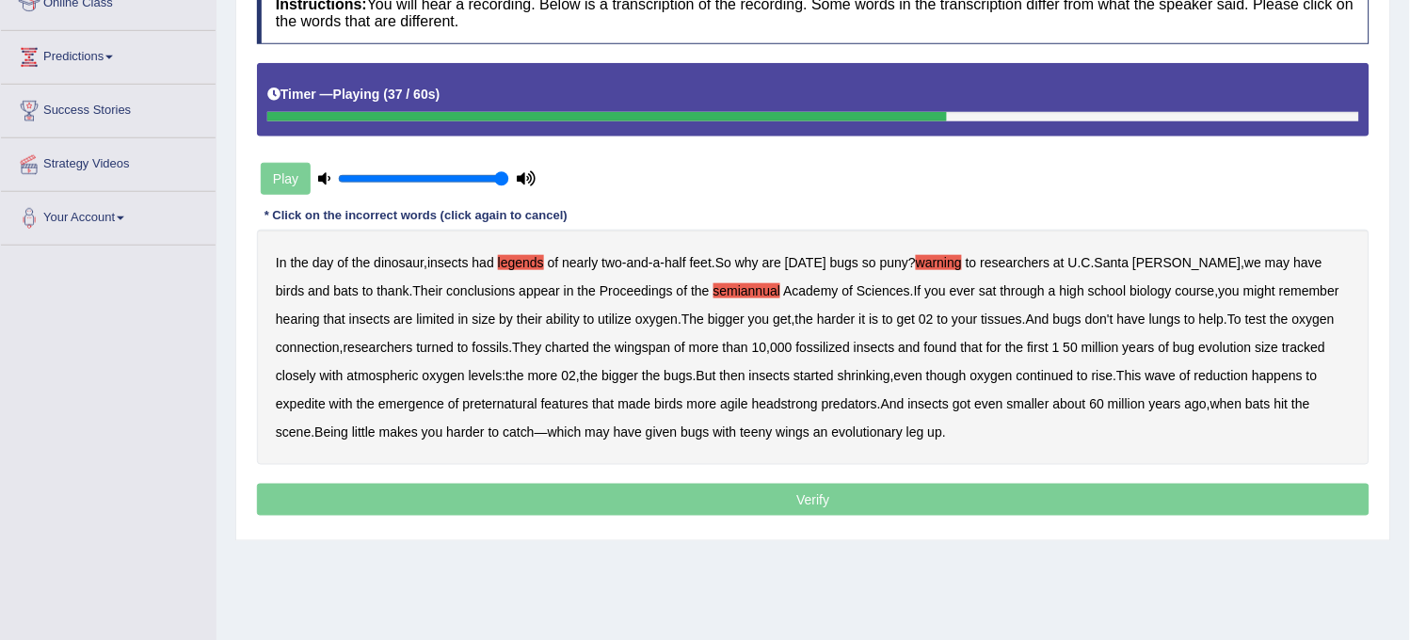
scroll to position [314, 0]
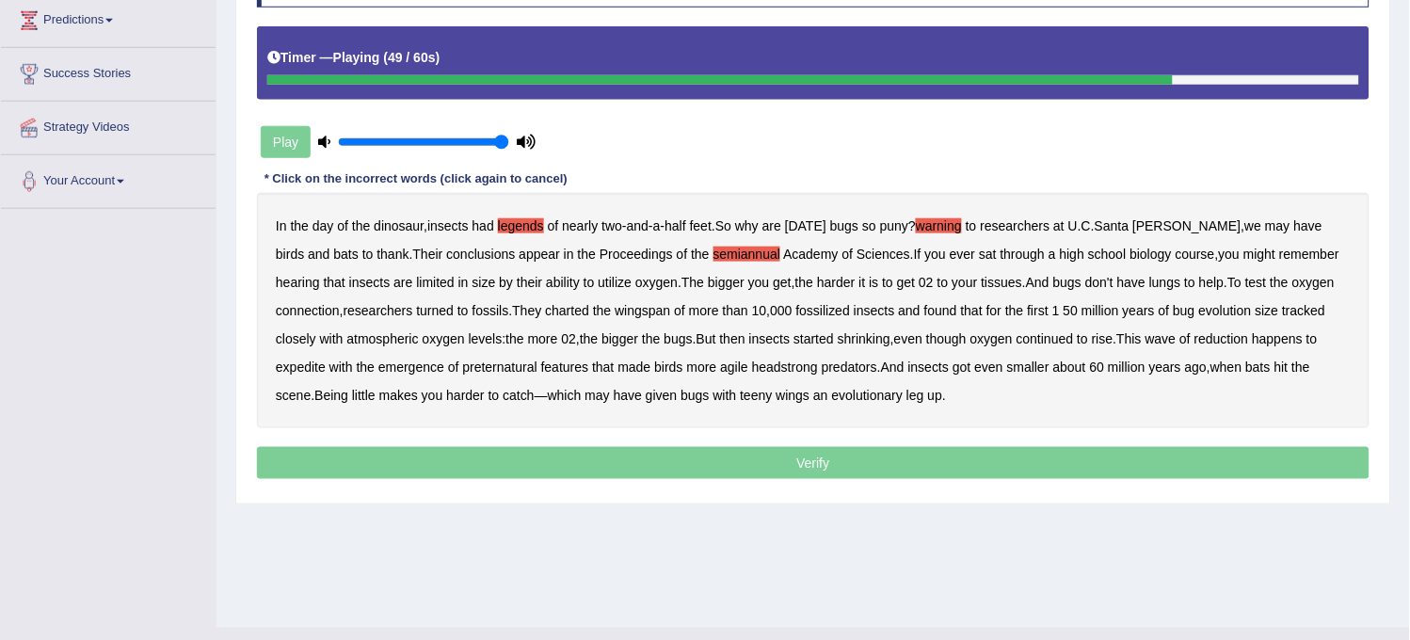
click at [444, 375] on div "In the day of the dinosaur , insects had legends of nearly two - and - a - half…" at bounding box center [813, 310] width 1113 height 235
click at [463, 367] on b "preternatural" at bounding box center [500, 367] width 74 height 15
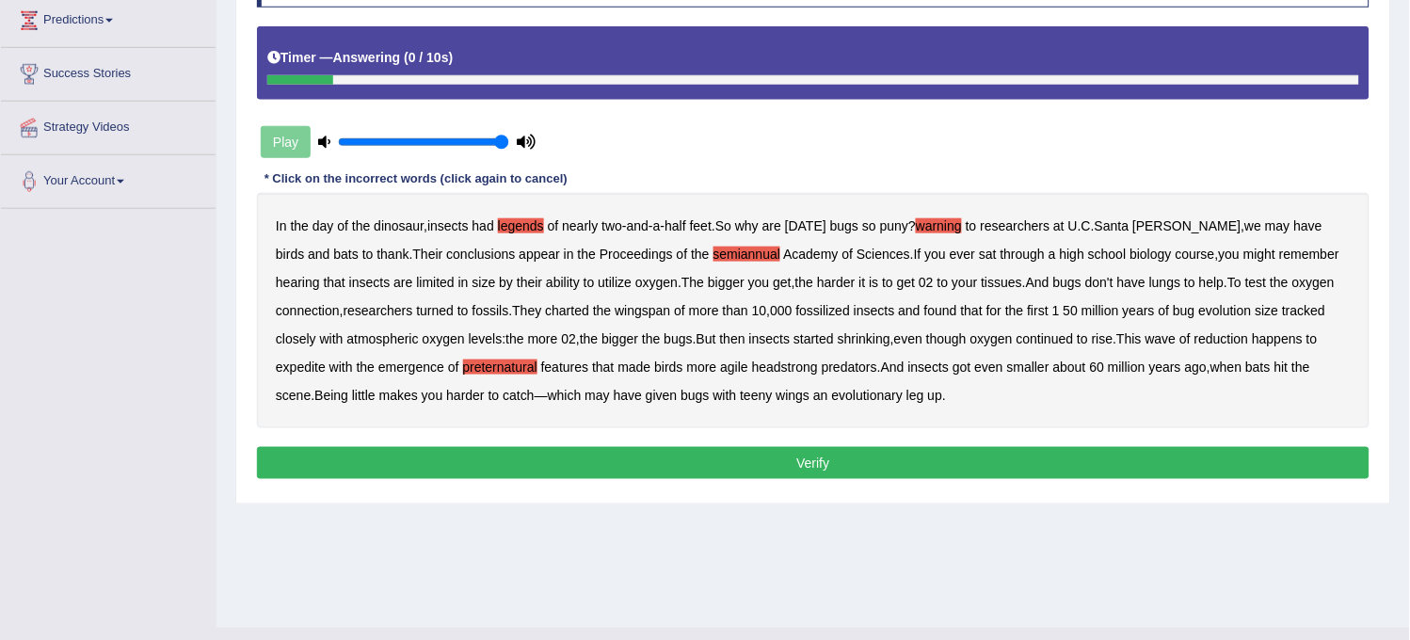
click at [654, 471] on button "Verify" at bounding box center [813, 463] width 1113 height 32
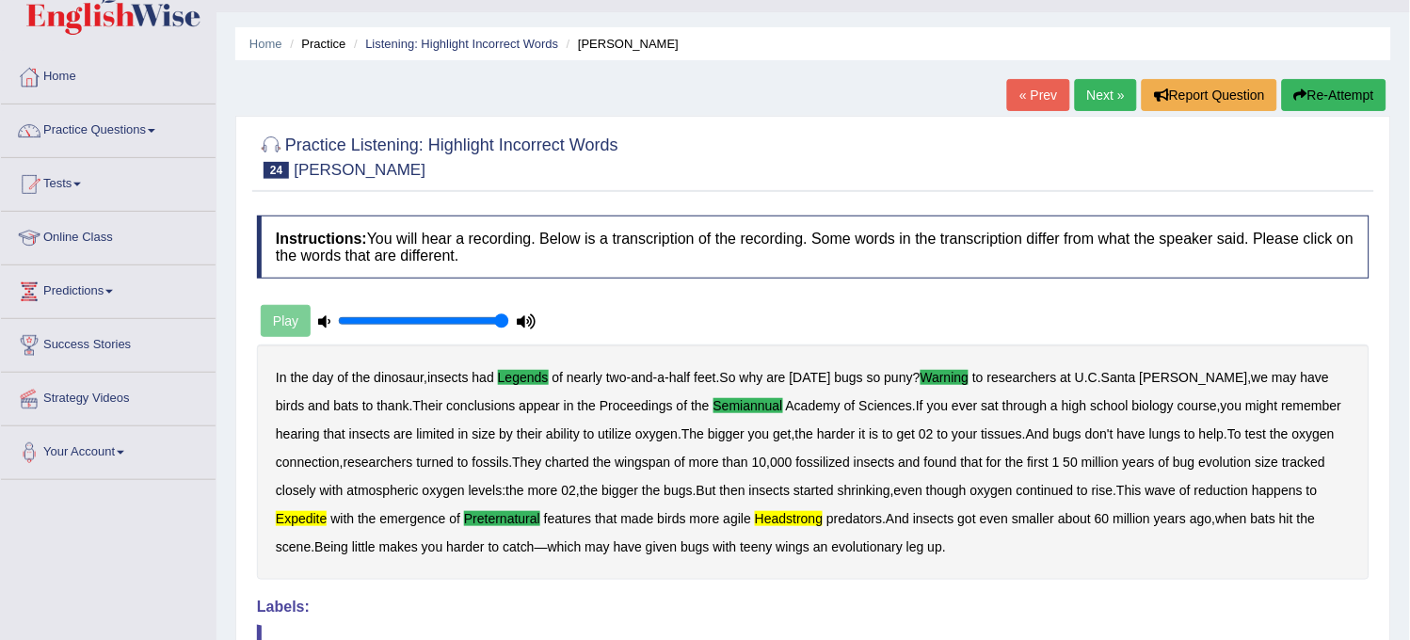
scroll to position [0, 0]
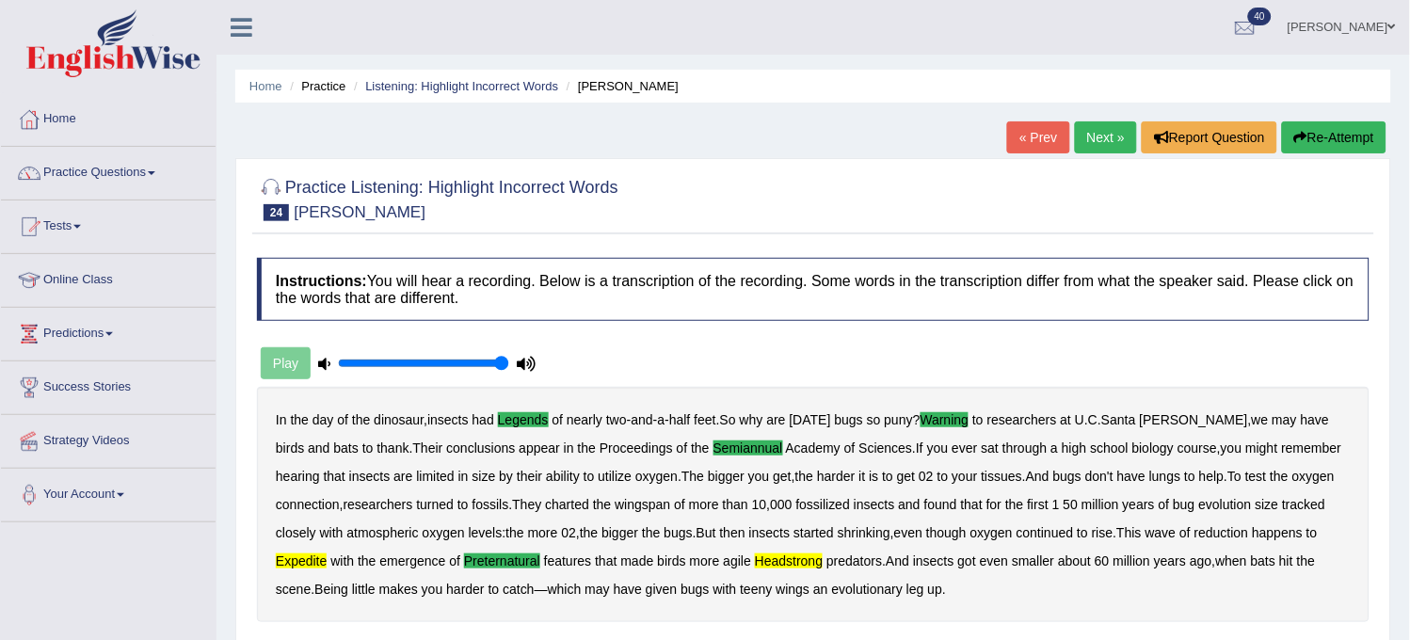
click at [1080, 152] on link "Next »" at bounding box center [1106, 137] width 62 height 32
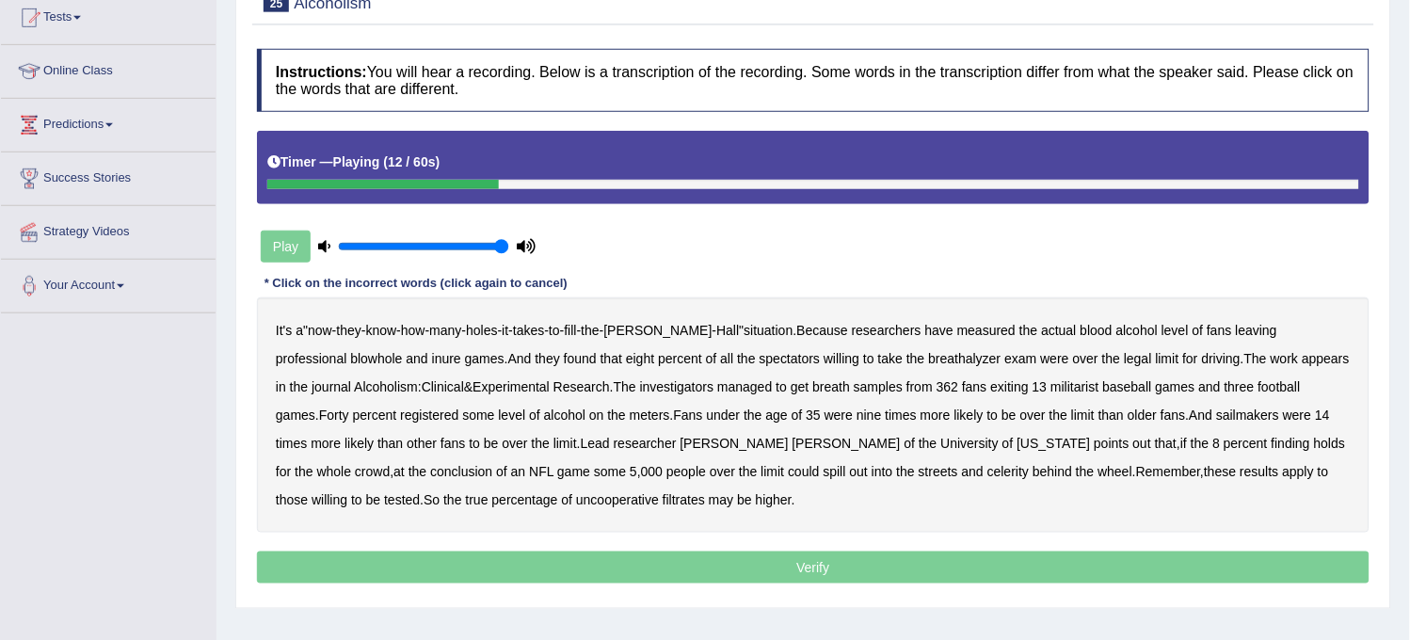
click at [402, 351] on b "blowhole" at bounding box center [376, 358] width 52 height 15
click at [432, 361] on b "inure" at bounding box center [446, 358] width 29 height 15
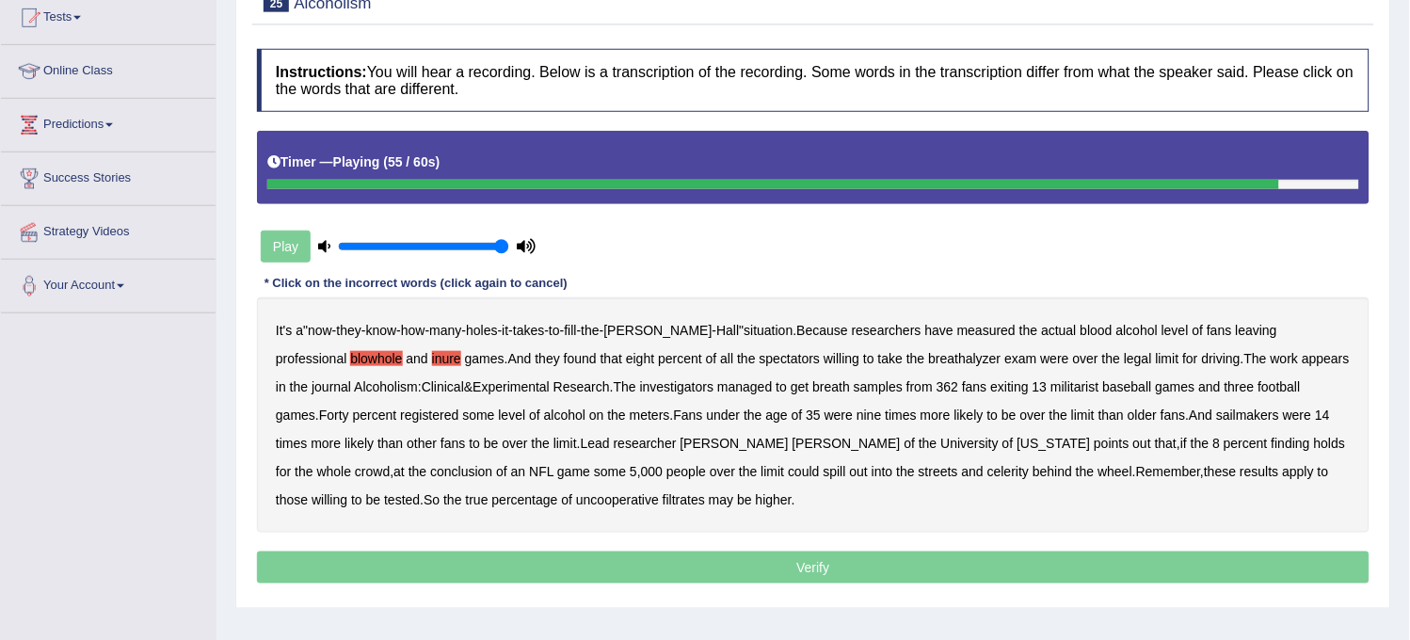
click at [988, 467] on b "celerity" at bounding box center [1008, 471] width 41 height 15
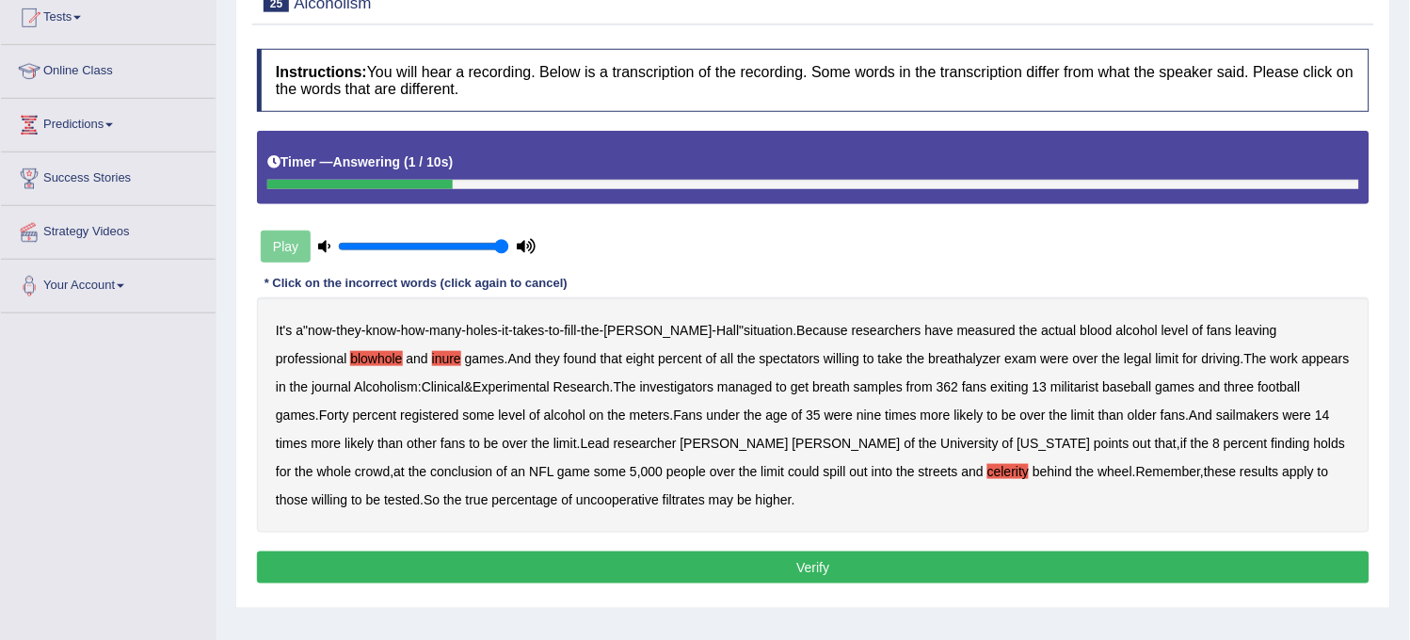
click at [706, 565] on button "Verify" at bounding box center [813, 568] width 1113 height 32
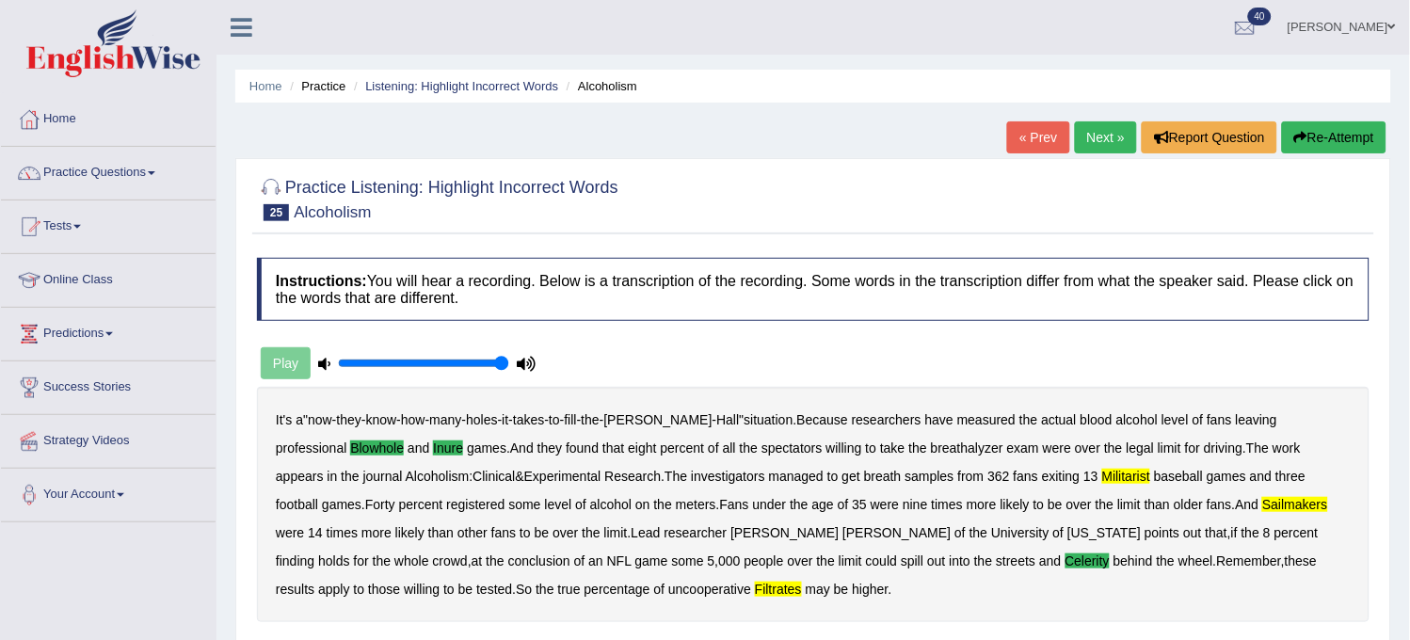
click at [1100, 136] on link "Next »" at bounding box center [1106, 137] width 62 height 32
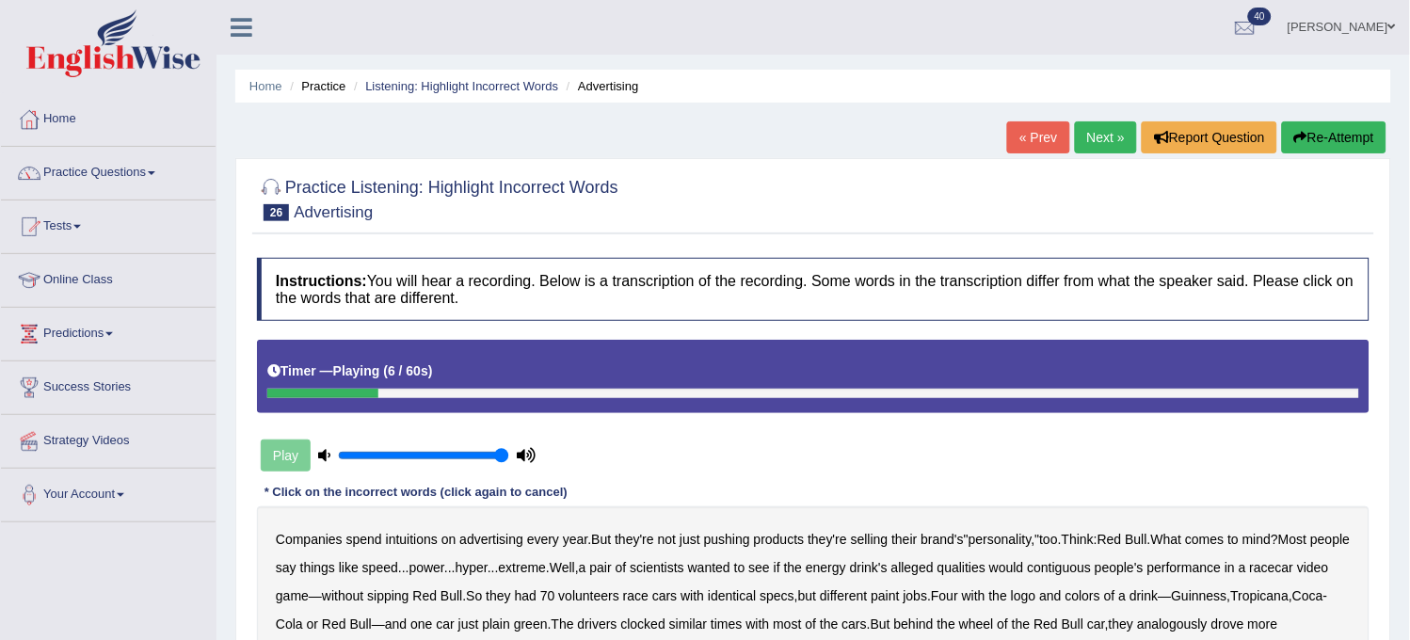
click at [1322, 142] on button "Re-Attempt" at bounding box center [1334, 137] width 105 height 32
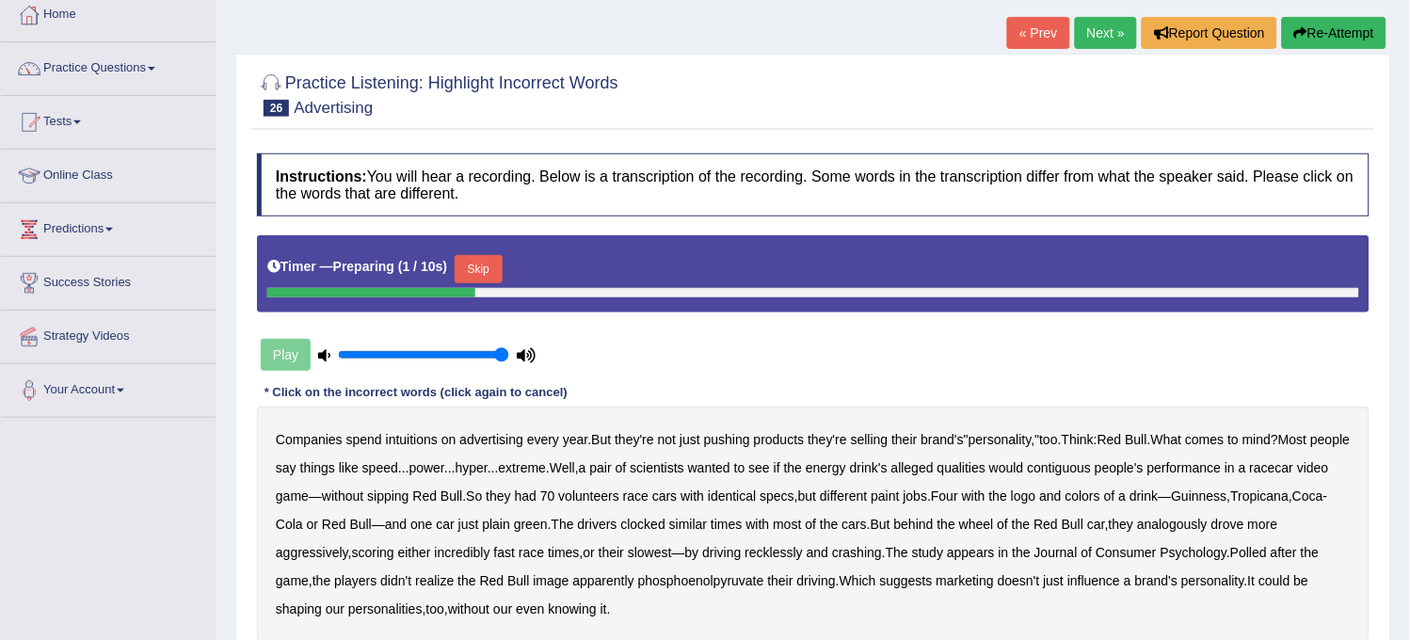
scroll to position [209, 0]
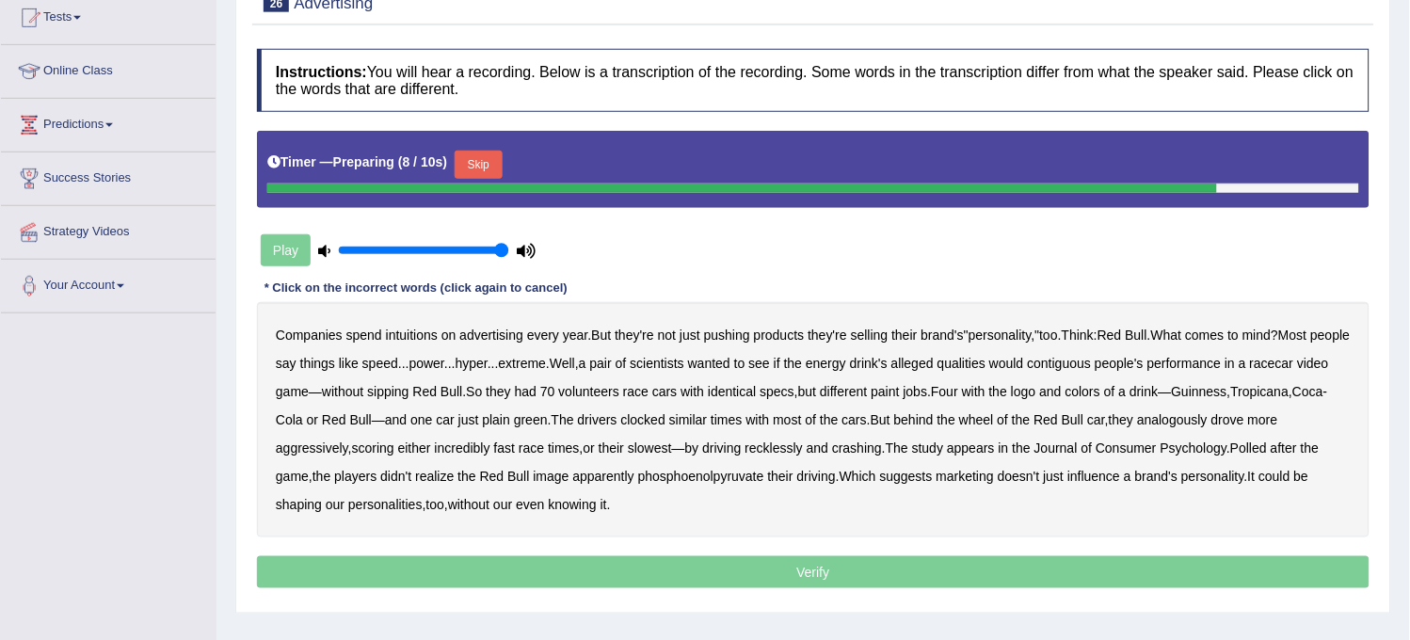
click at [716, 337] on b "pushing" at bounding box center [727, 335] width 46 height 15
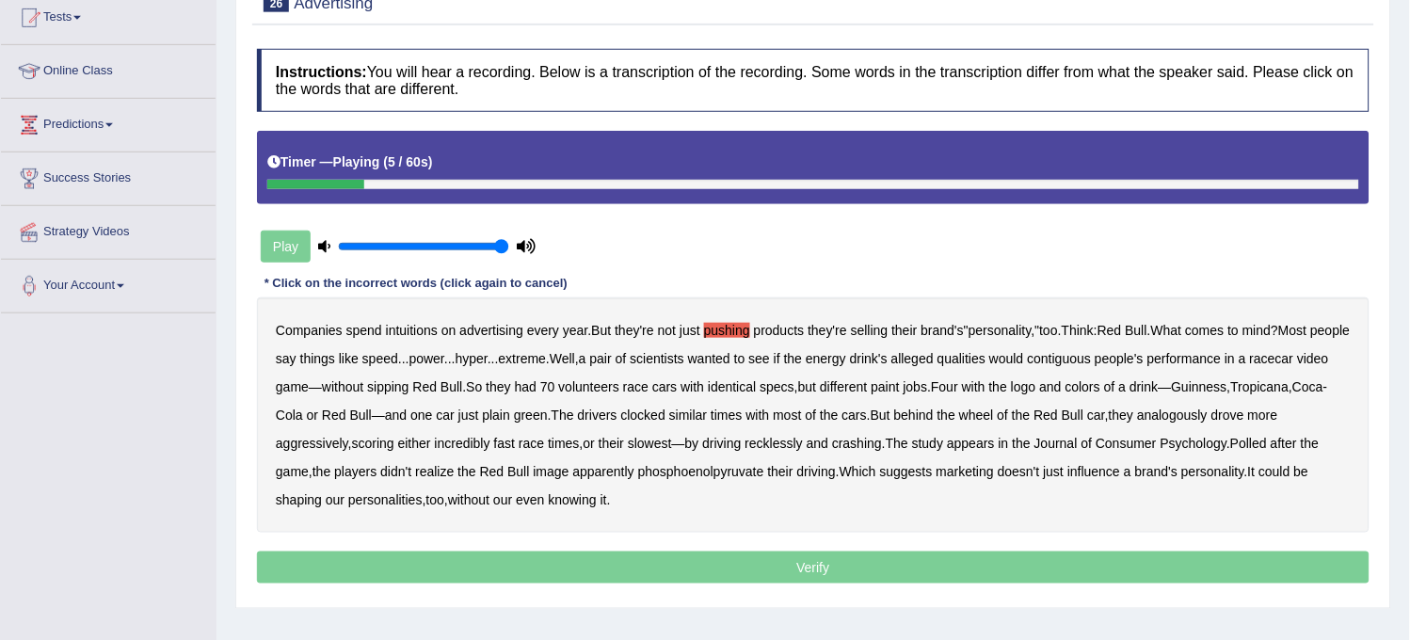
click at [732, 334] on b "pushing" at bounding box center [727, 330] width 46 height 15
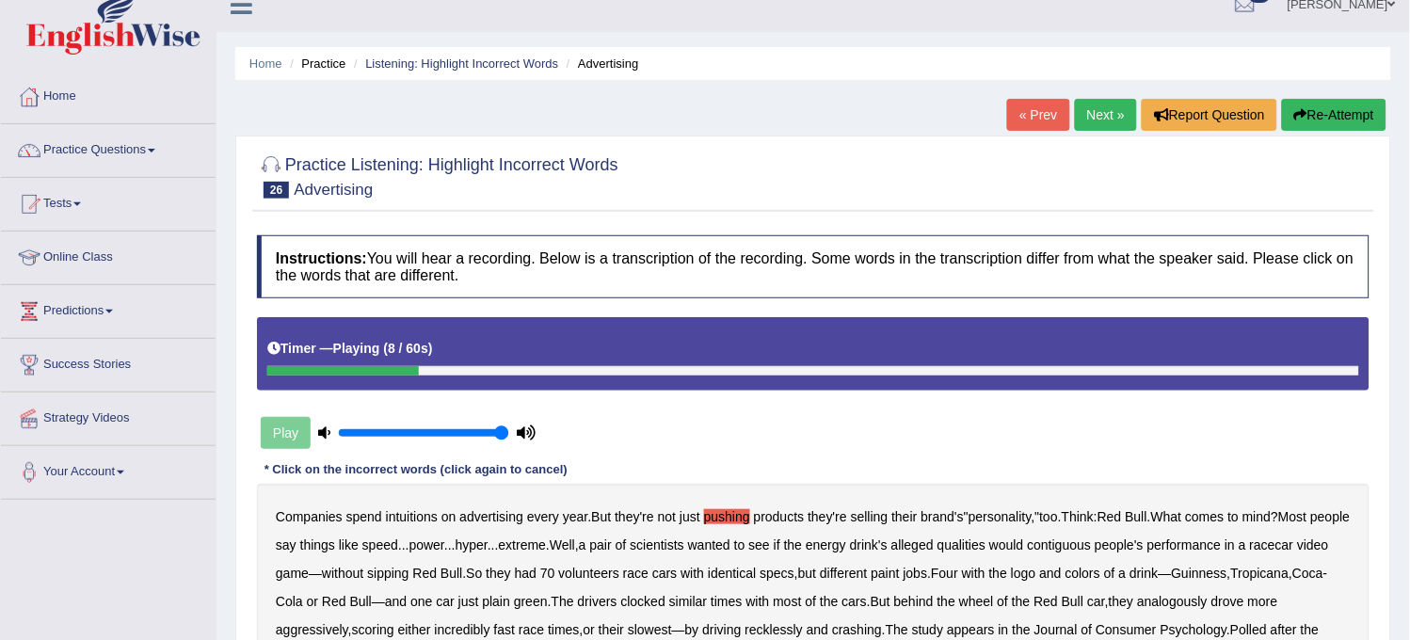
scroll to position [0, 0]
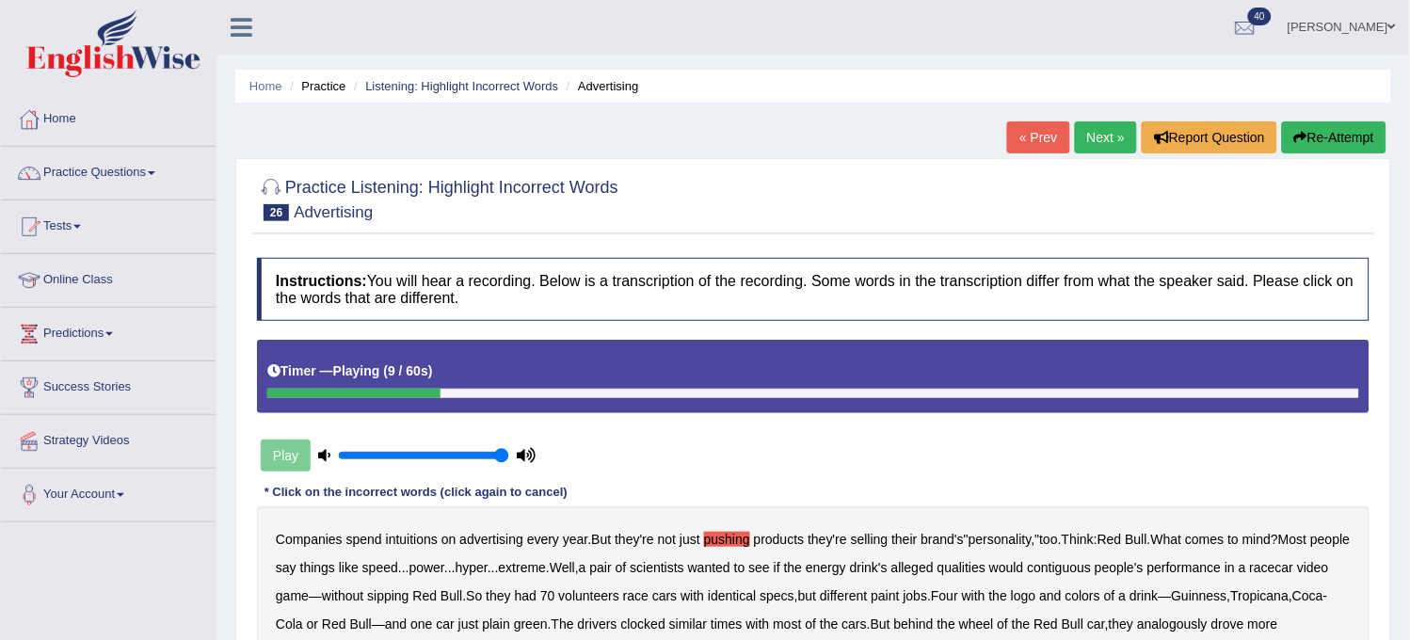
click at [1349, 137] on button "Re-Attempt" at bounding box center [1334, 137] width 105 height 32
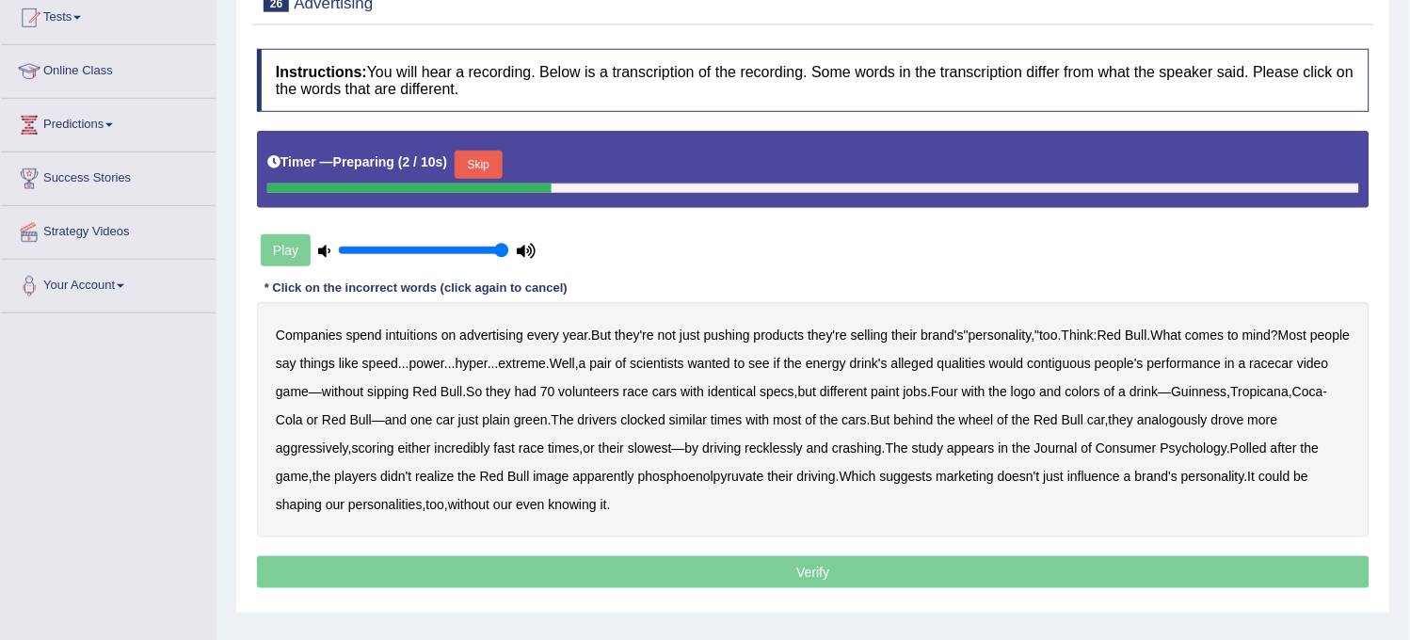
click at [480, 141] on div "Timer — Preparing ( 2 / 10s ) Skip" at bounding box center [813, 169] width 1113 height 77
click at [478, 155] on button "Skip" at bounding box center [478, 165] width 47 height 28
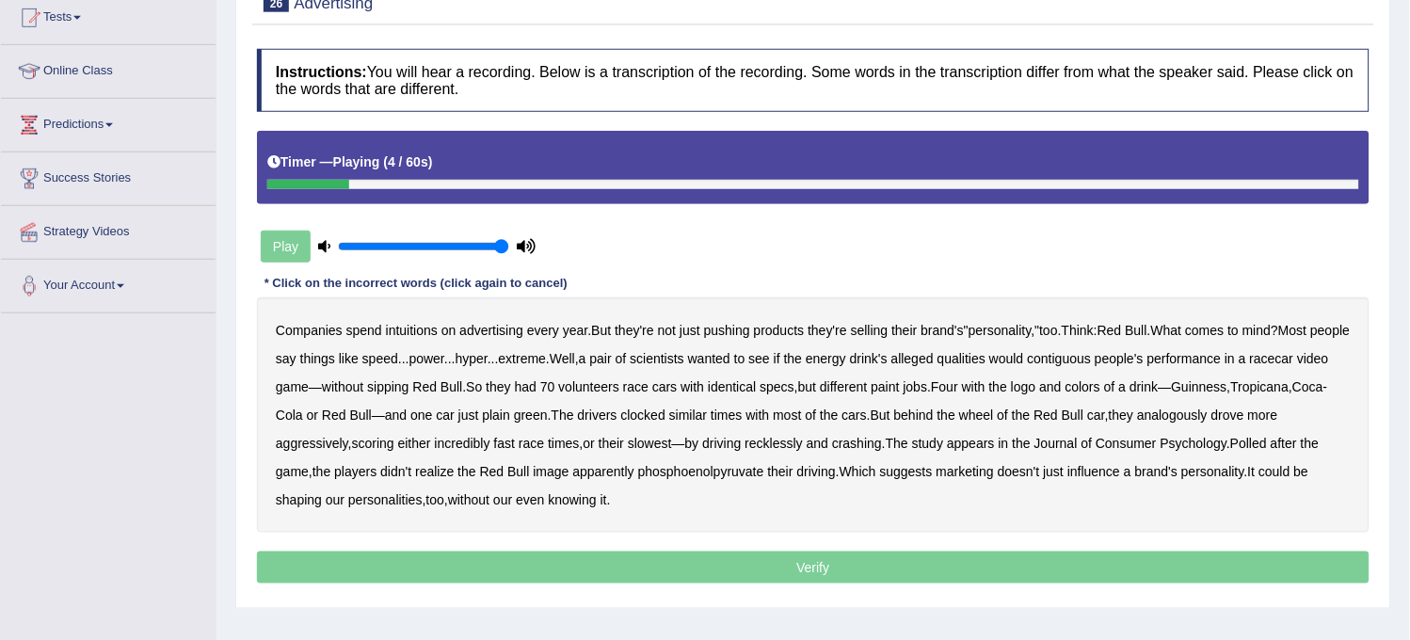
click at [403, 326] on b "intuitions" at bounding box center [412, 330] width 52 height 15
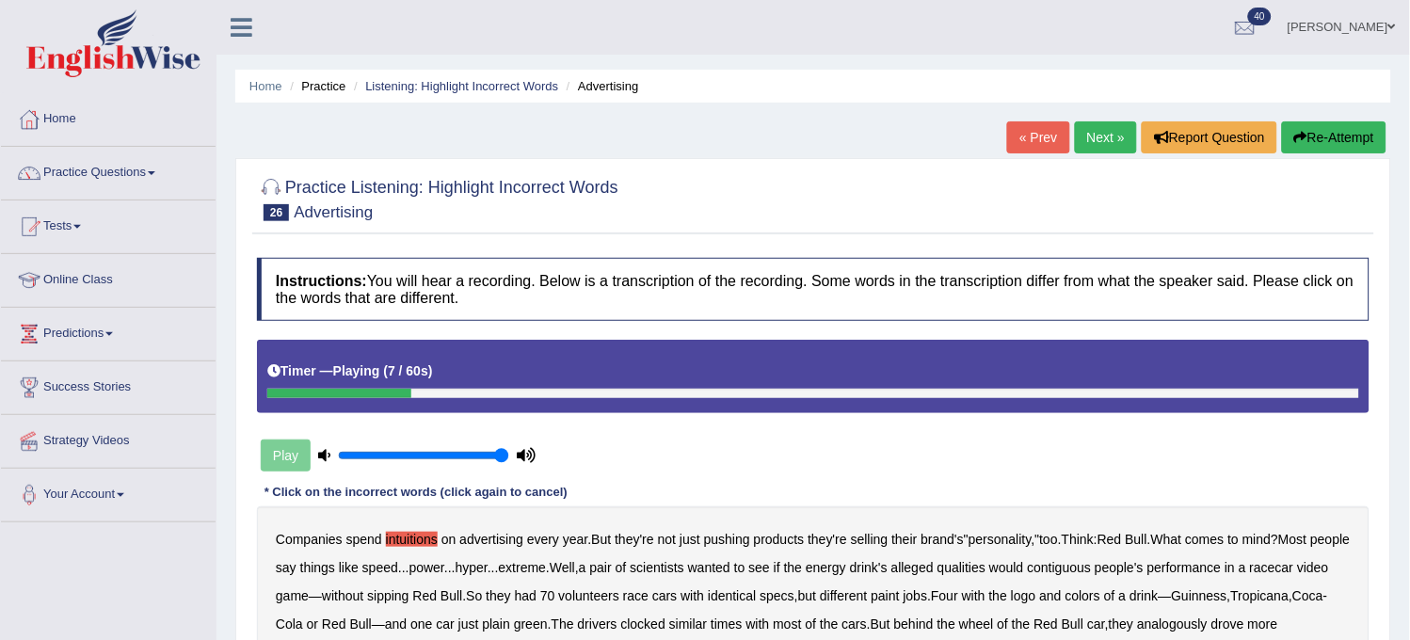
click at [1304, 147] on button "Re-Attempt" at bounding box center [1334, 137] width 105 height 32
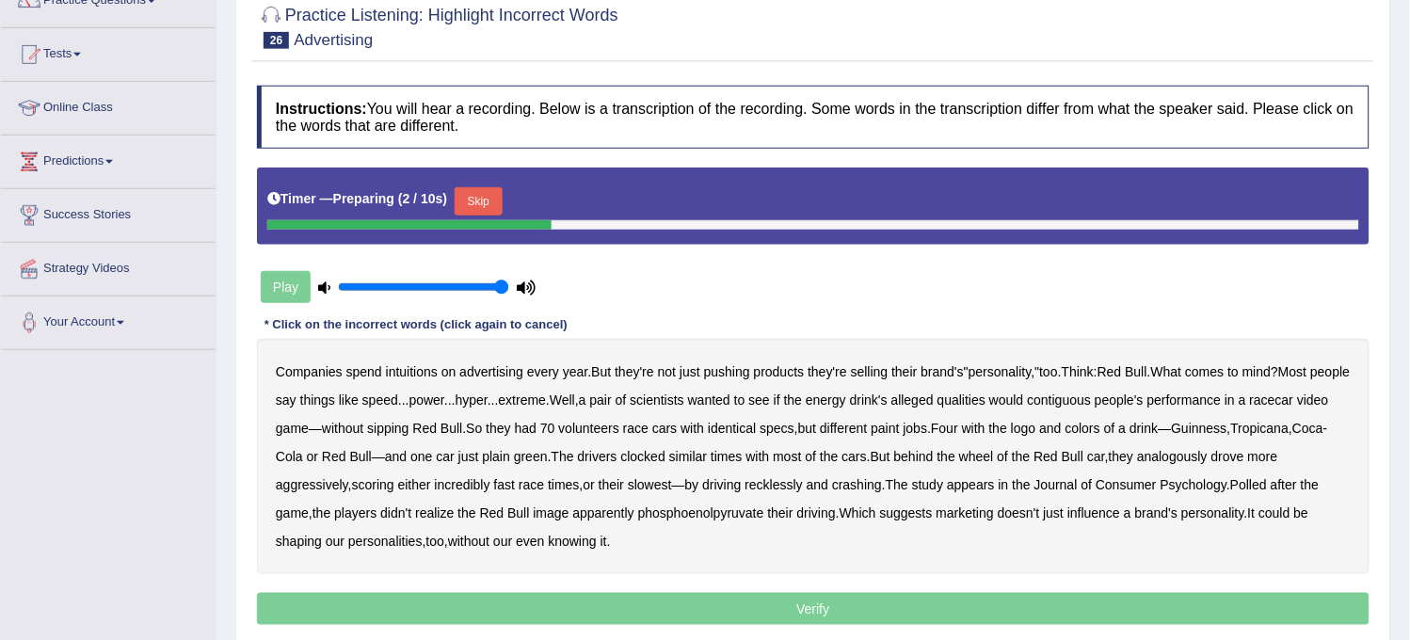
scroll to position [209, 0]
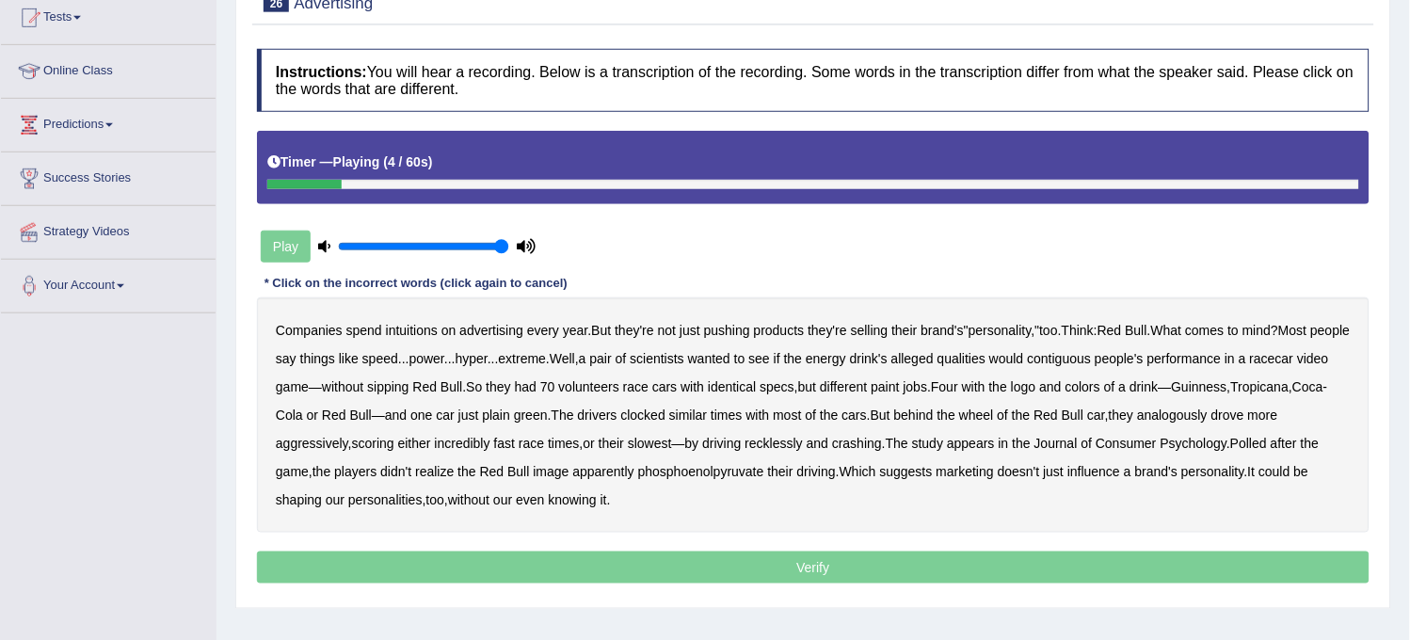
click at [422, 331] on b "intuitions" at bounding box center [412, 330] width 52 height 15
click at [739, 337] on div "Companies spend intuitions on advertising every year . But they're not just pus…" at bounding box center [813, 415] width 1113 height 235
click at [738, 331] on b "pushing" at bounding box center [727, 330] width 46 height 15
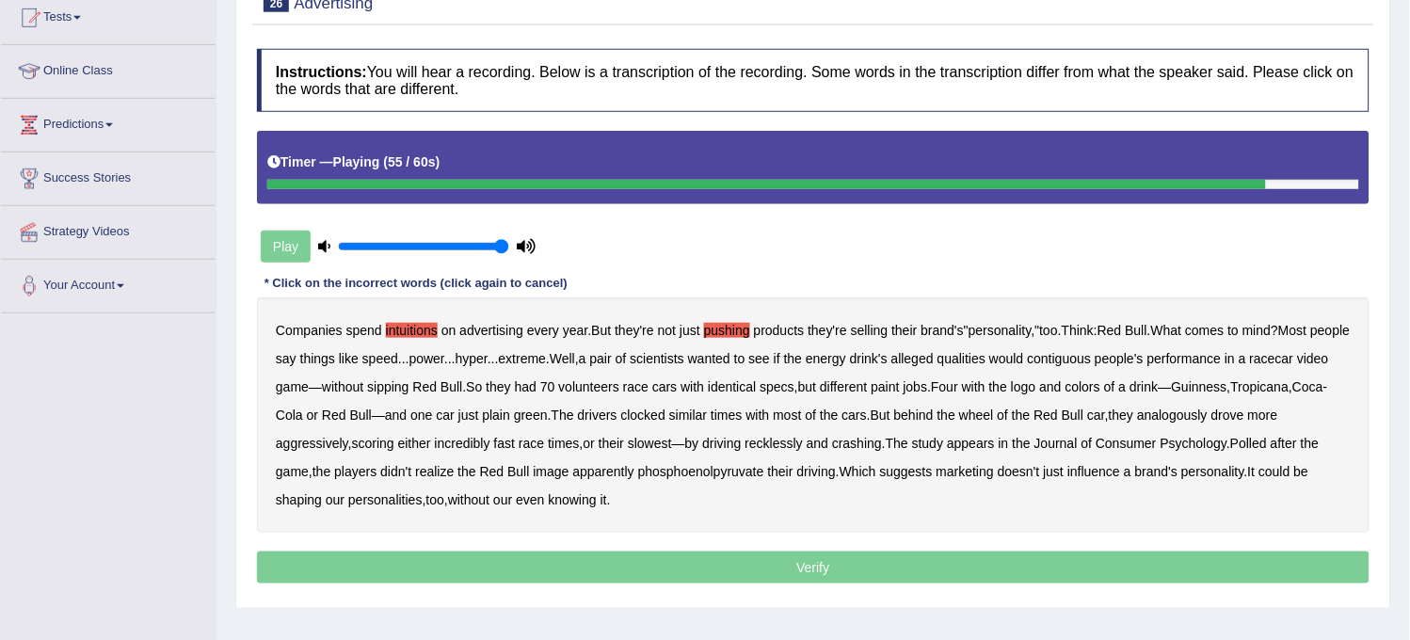
click at [700, 464] on b "phosphoenolpyruvate" at bounding box center [701, 471] width 126 height 15
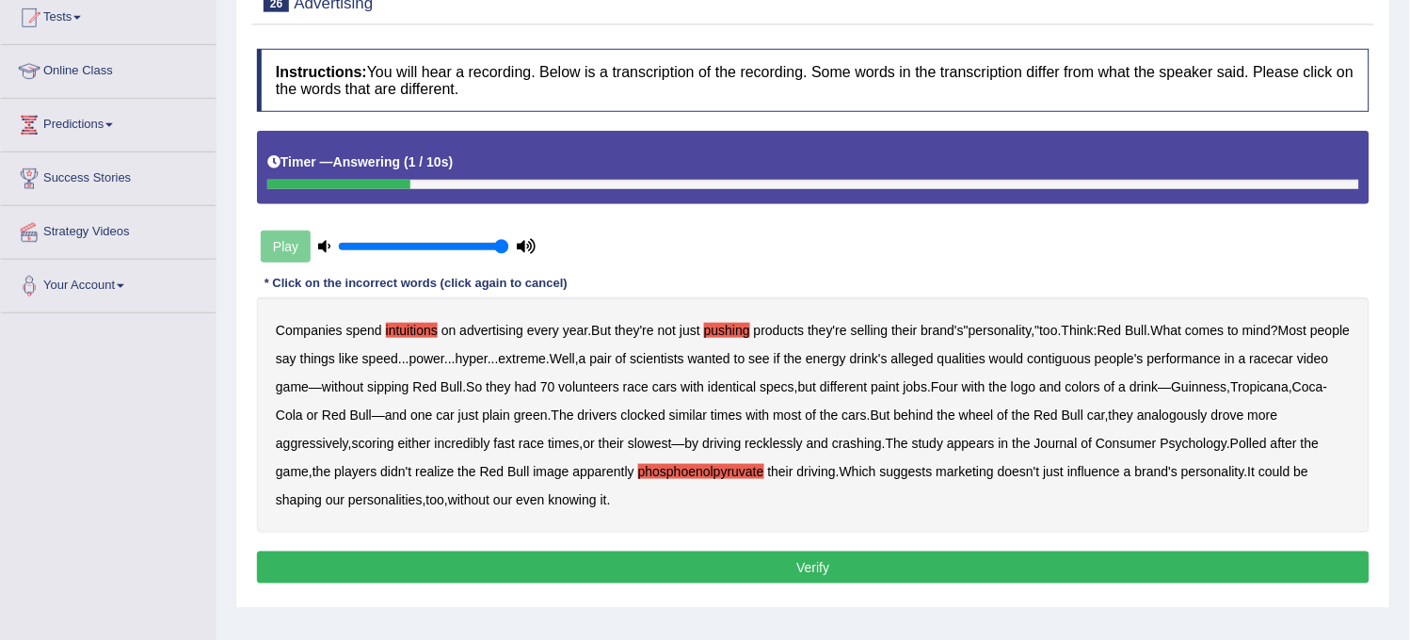
click at [680, 553] on button "Verify" at bounding box center [813, 568] width 1113 height 32
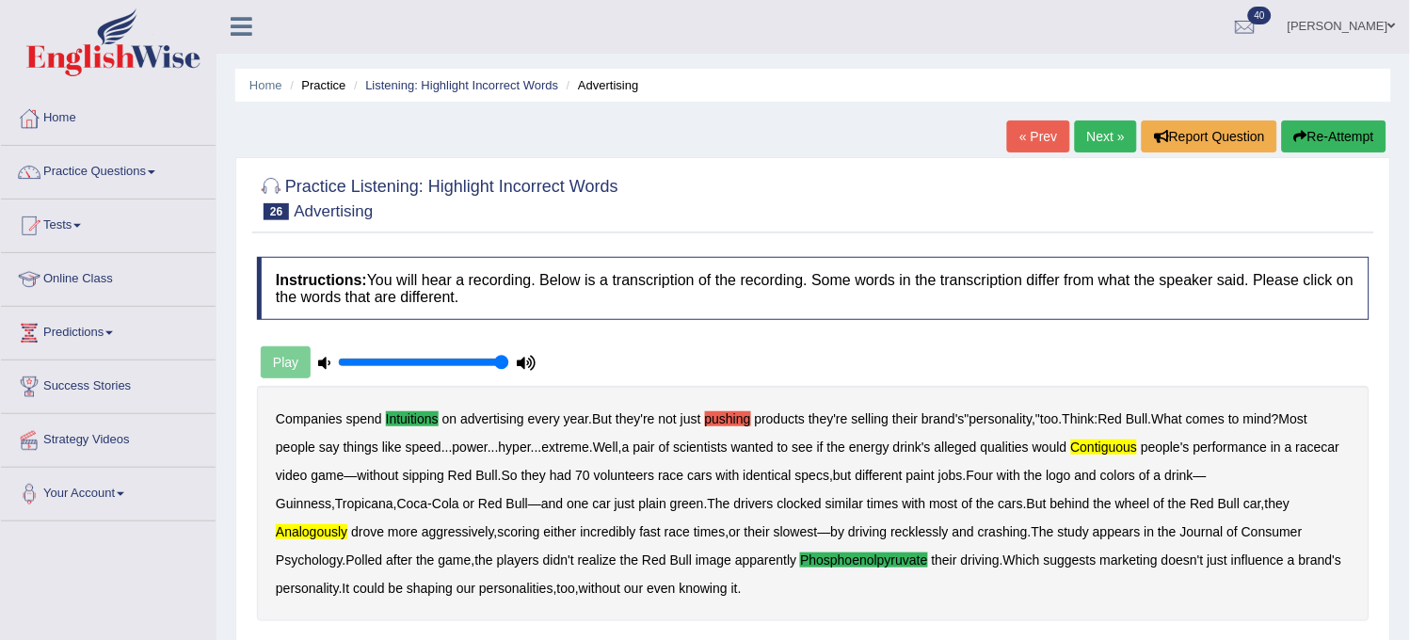
scroll to position [0, 0]
click at [1100, 125] on link "Next »" at bounding box center [1106, 137] width 62 height 32
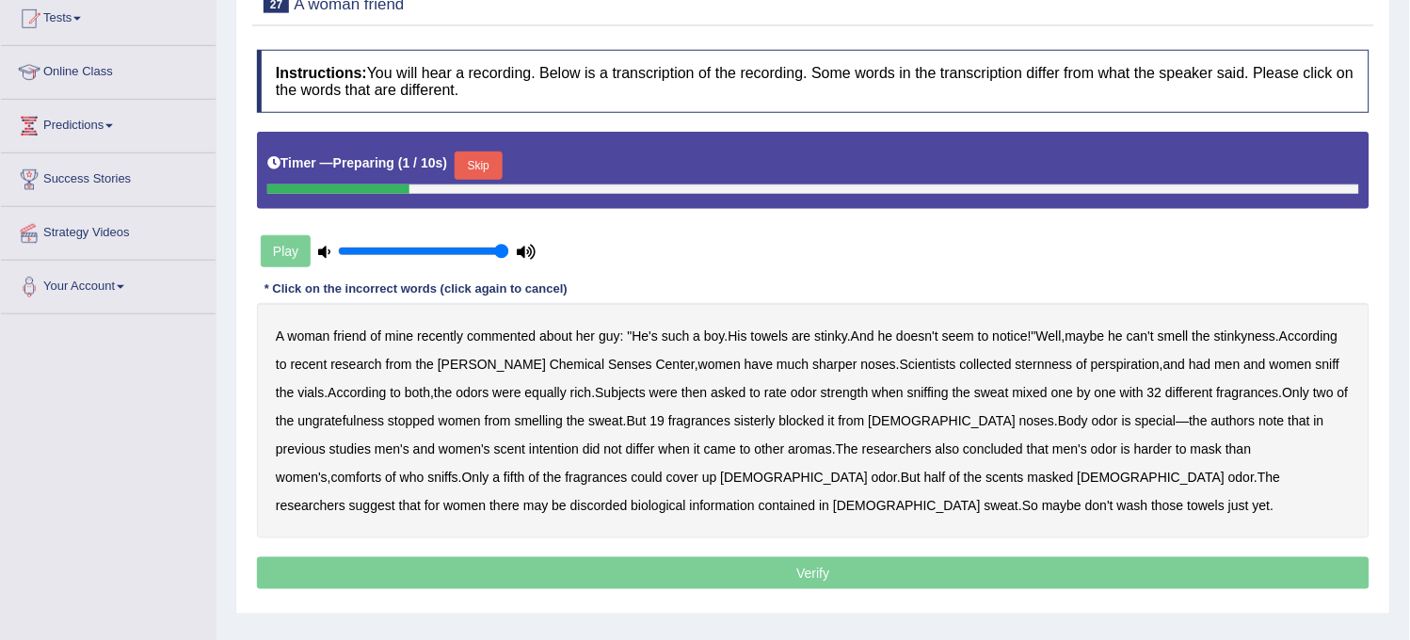
scroll to position [209, 0]
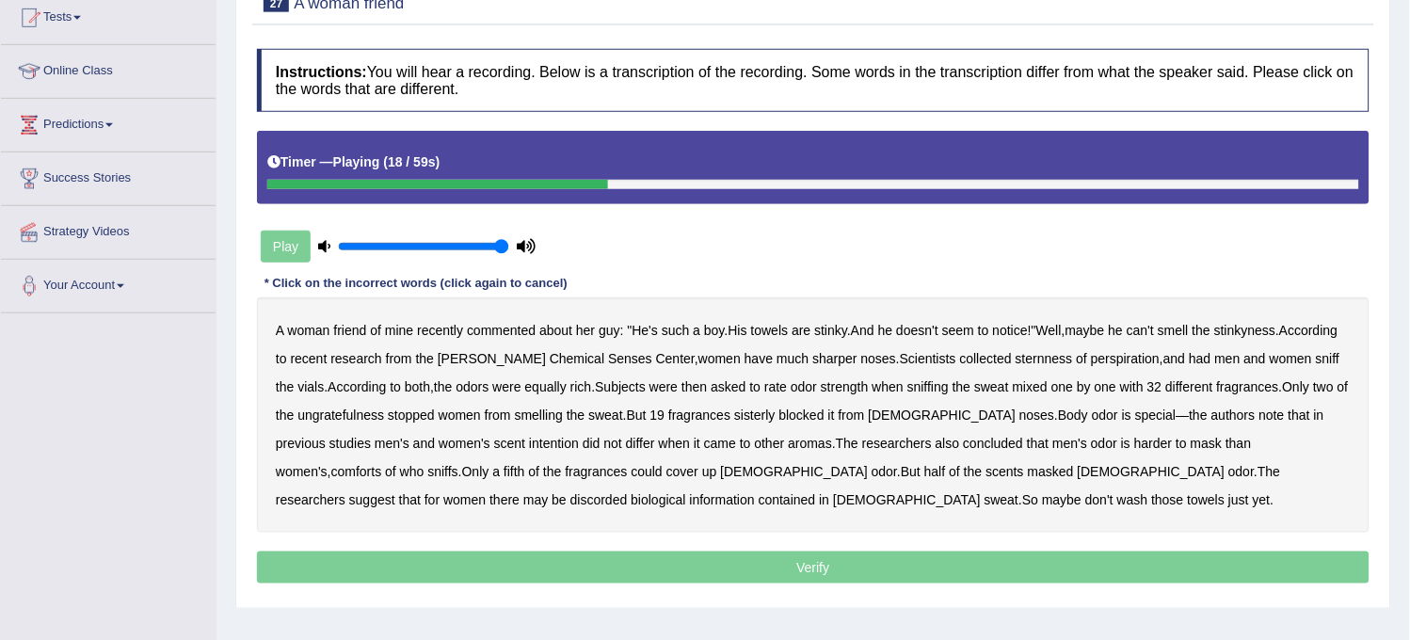
click at [1039, 361] on b "sternness" at bounding box center [1044, 358] width 57 height 15
click at [354, 420] on b "ungratefulness" at bounding box center [341, 415] width 87 height 15
